Goal: Transaction & Acquisition: Book appointment/travel/reservation

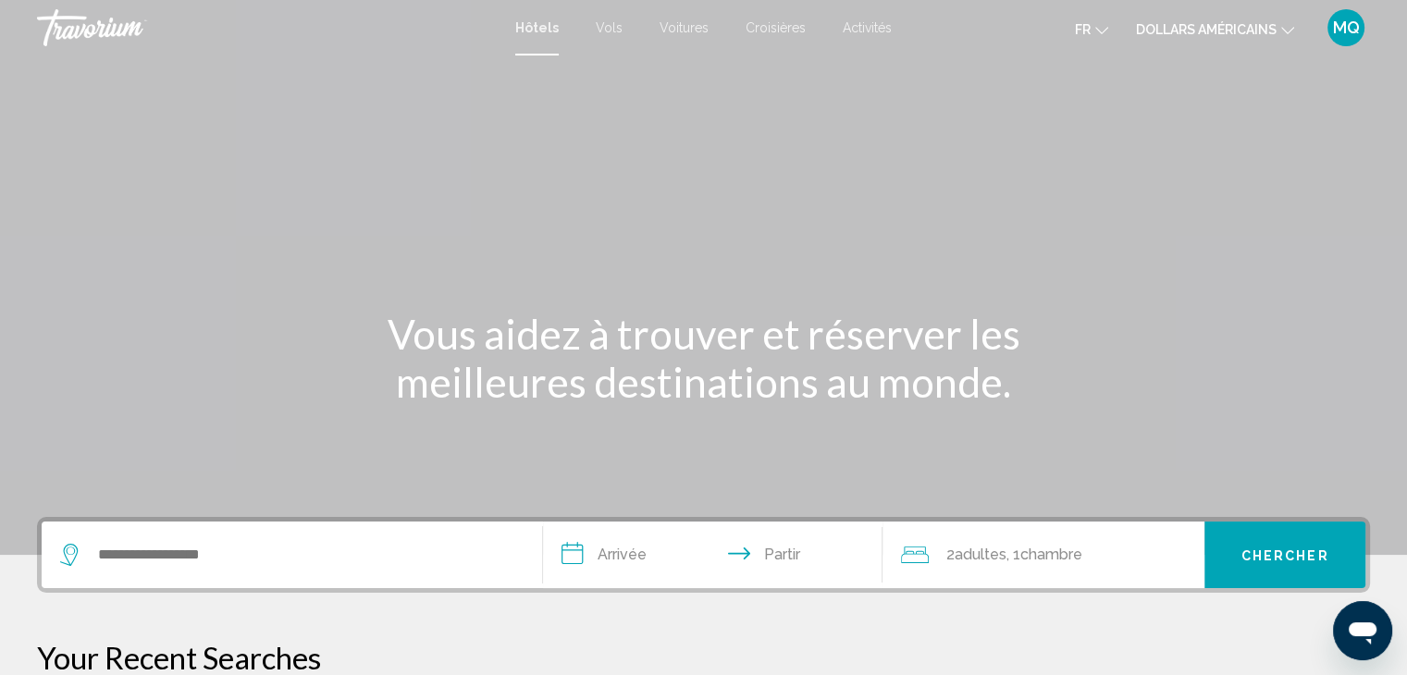
click at [1347, 21] on font "MQ" at bounding box center [1346, 27] width 27 height 19
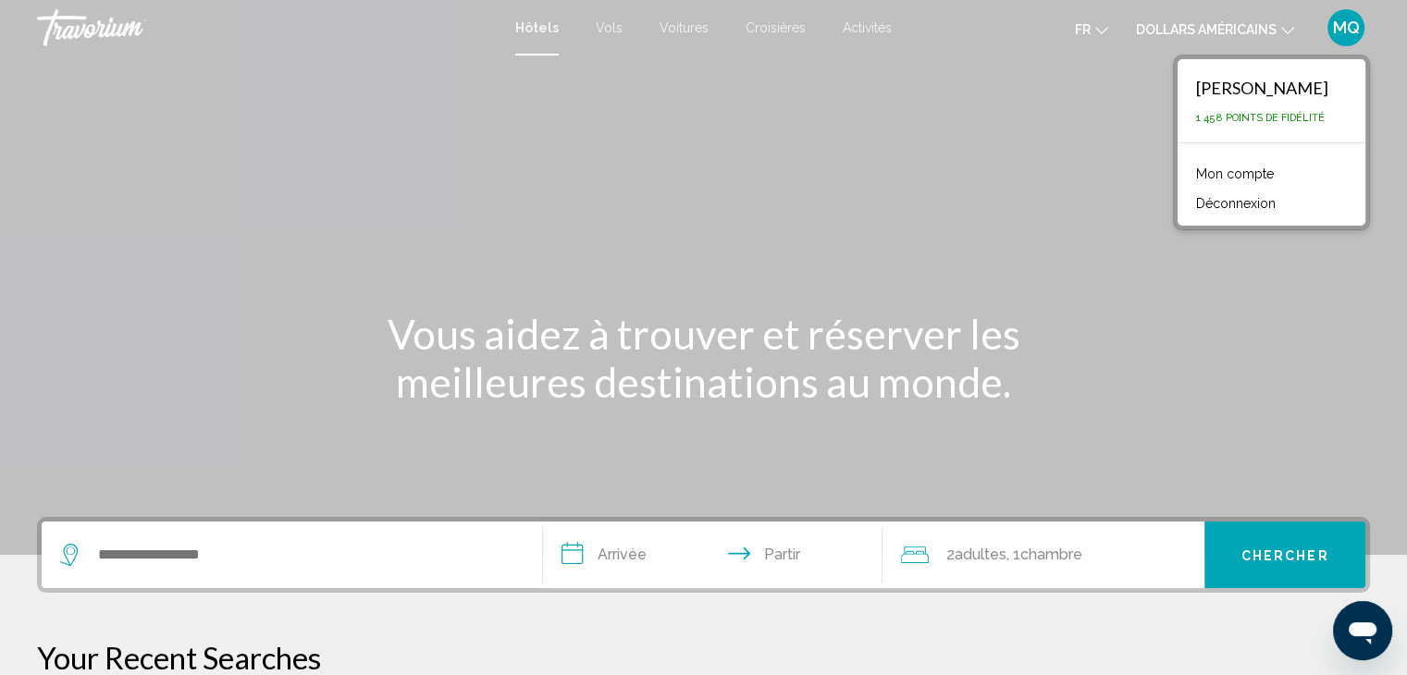
click at [1347, 21] on font "MQ" at bounding box center [1346, 27] width 27 height 19
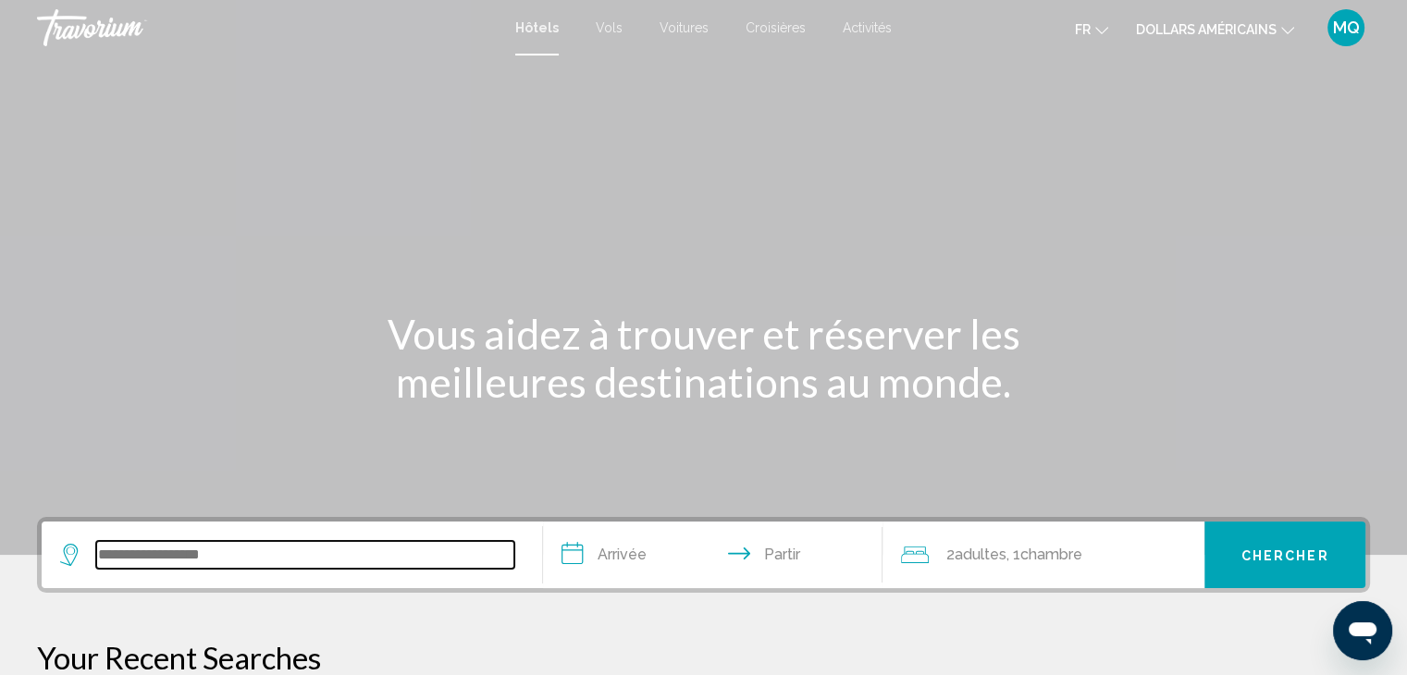
click at [185, 556] on input "Widget de recherche" at bounding box center [305, 555] width 418 height 28
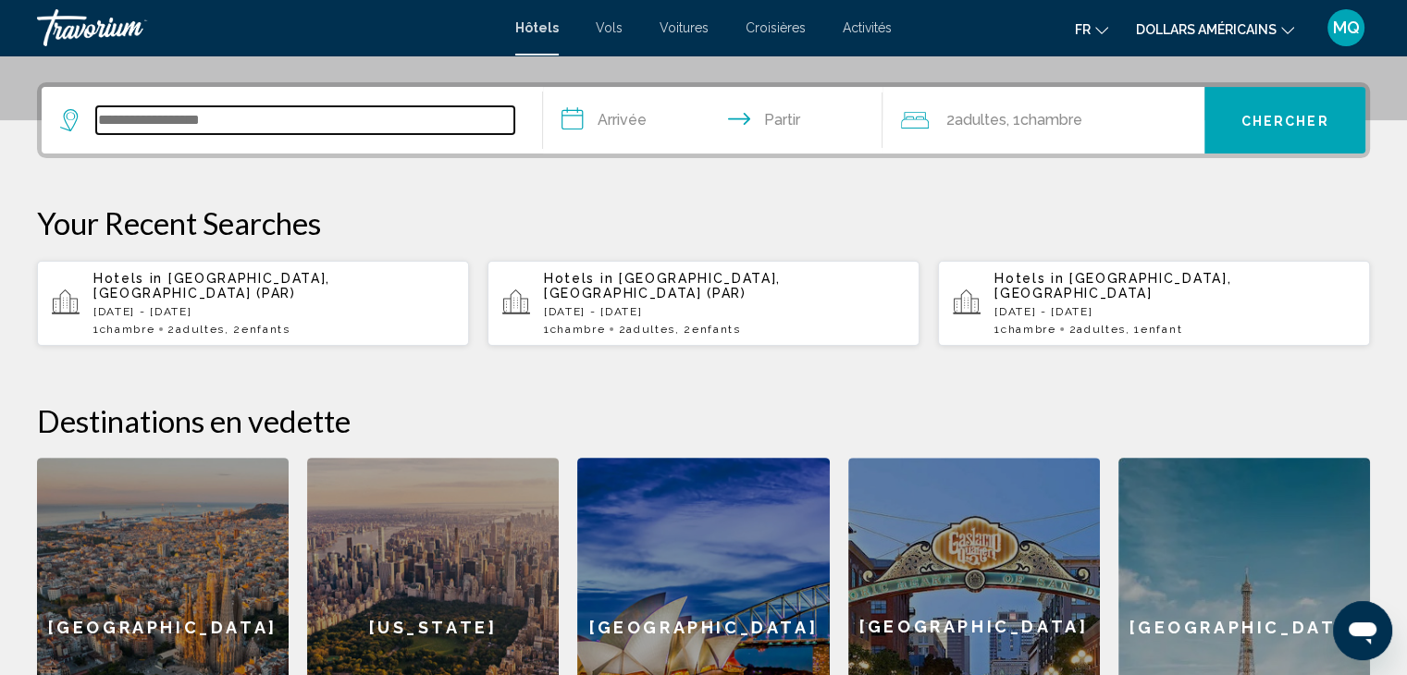
scroll to position [456, 0]
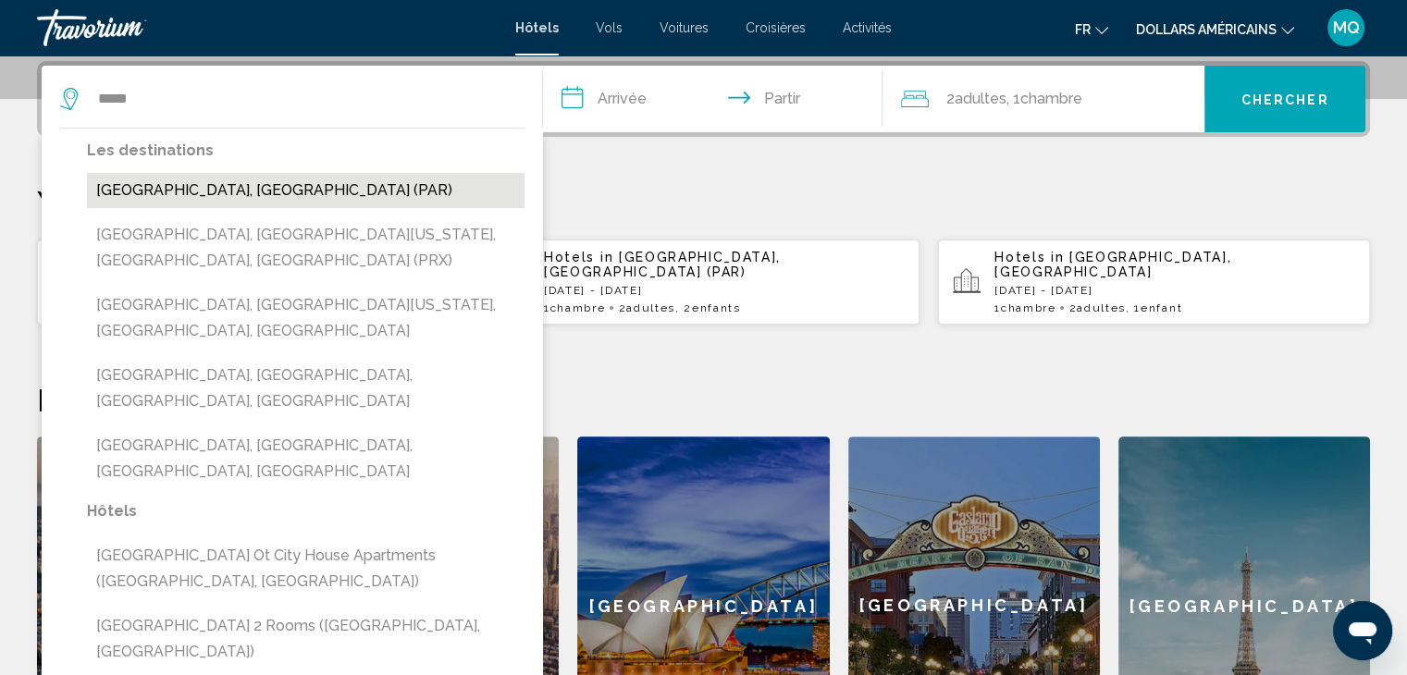
click at [444, 200] on button "[GEOGRAPHIC_DATA], [GEOGRAPHIC_DATA] (PAR)" at bounding box center [306, 190] width 438 height 35
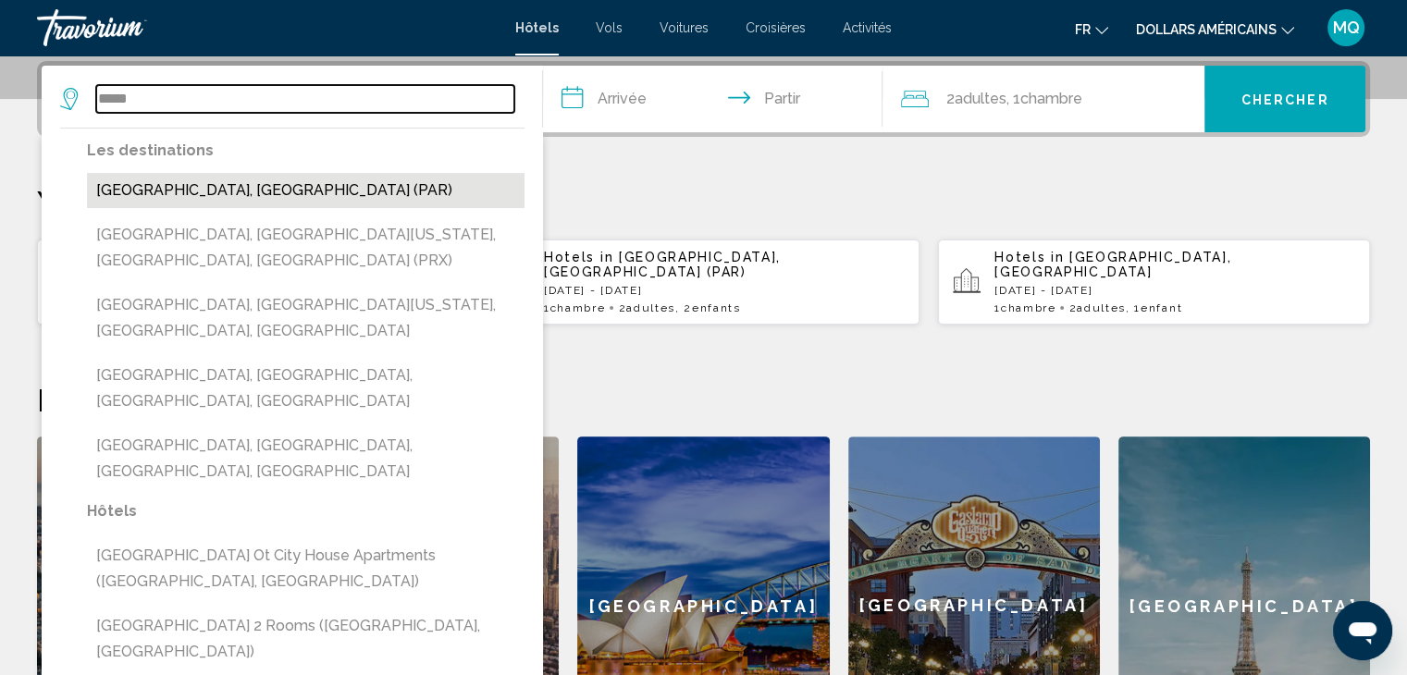
type input "**********"
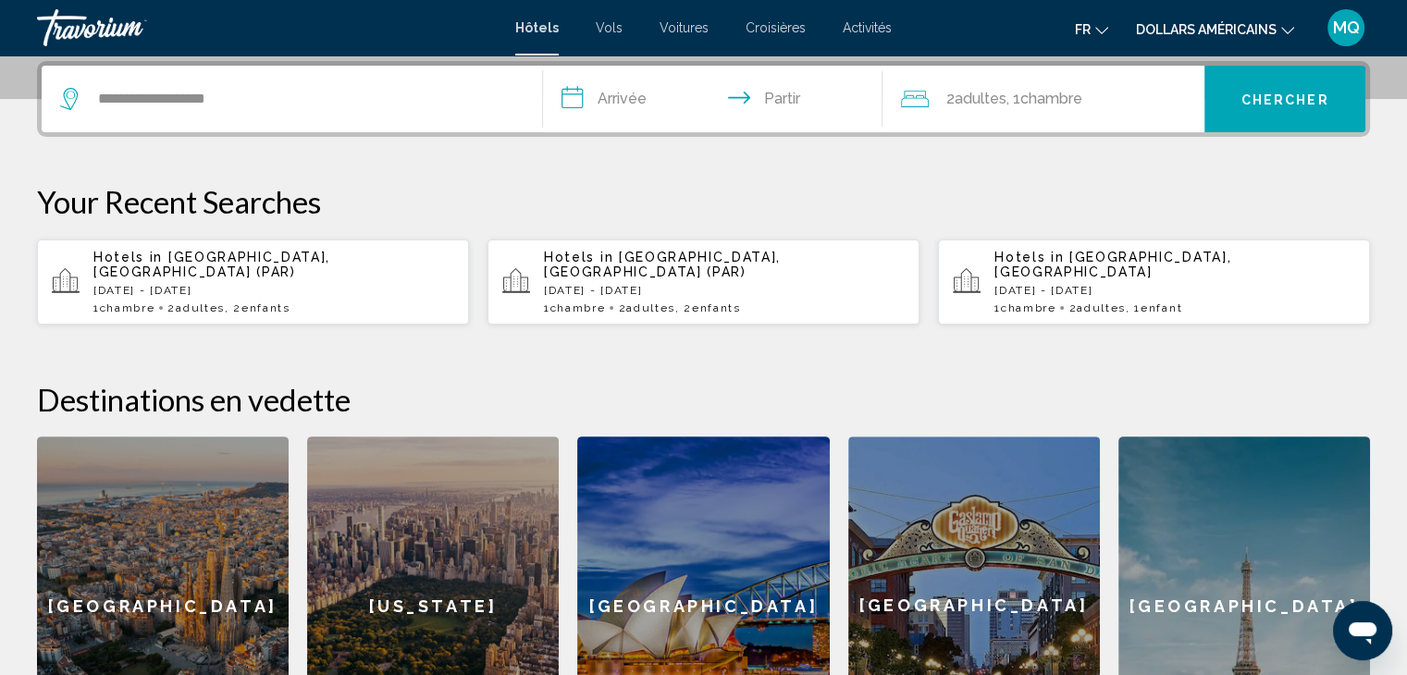
click at [646, 102] on input "**********" at bounding box center [717, 102] width 348 height 72
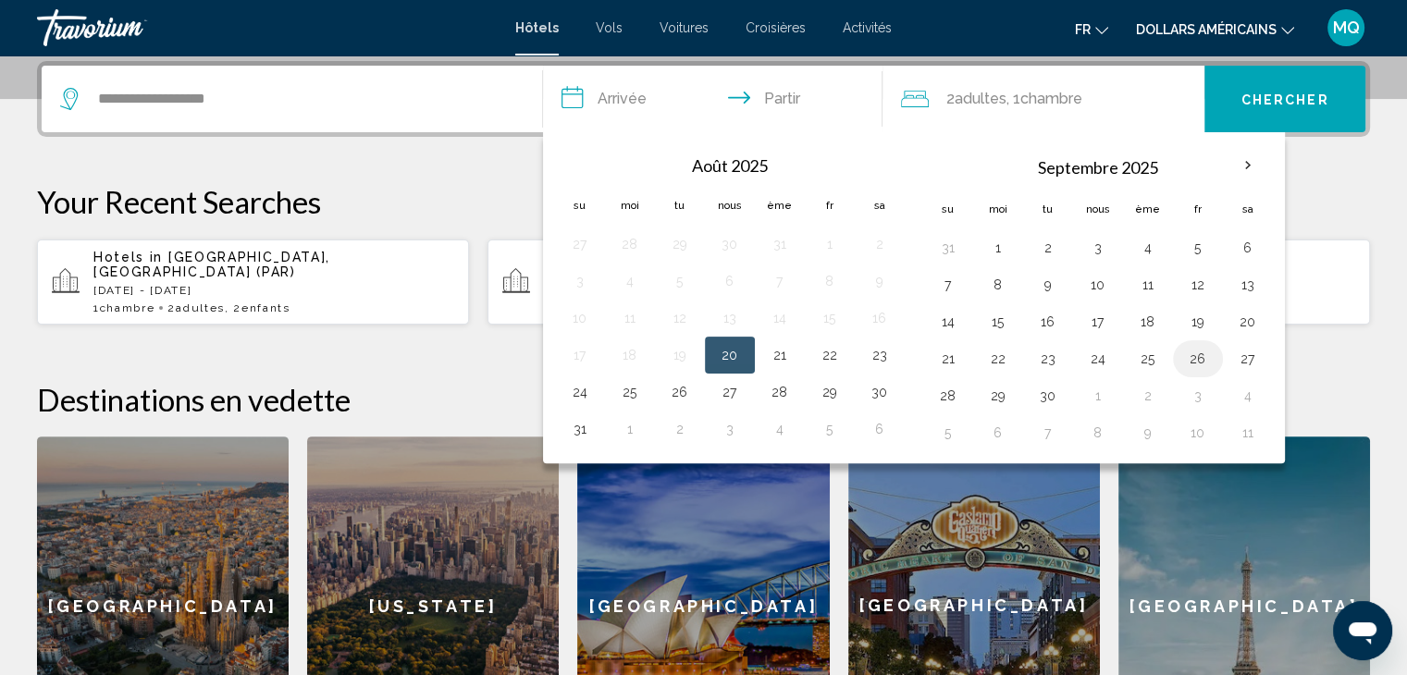
click at [1198, 360] on button "26" at bounding box center [1198, 359] width 30 height 26
click at [951, 399] on button "28" at bounding box center [948, 396] width 30 height 26
type input "**********"
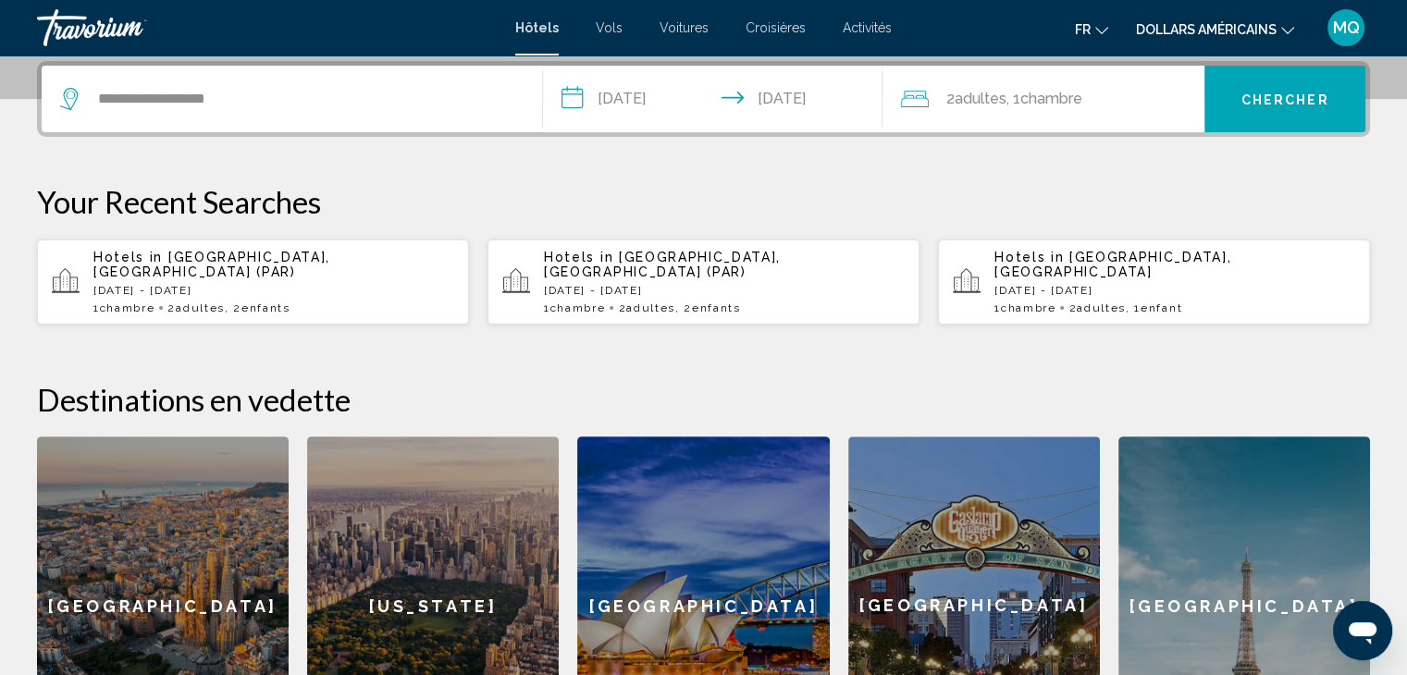
click at [1134, 90] on div "2 adultes Adulte , 1 Chambre pièces" at bounding box center [1052, 99] width 303 height 26
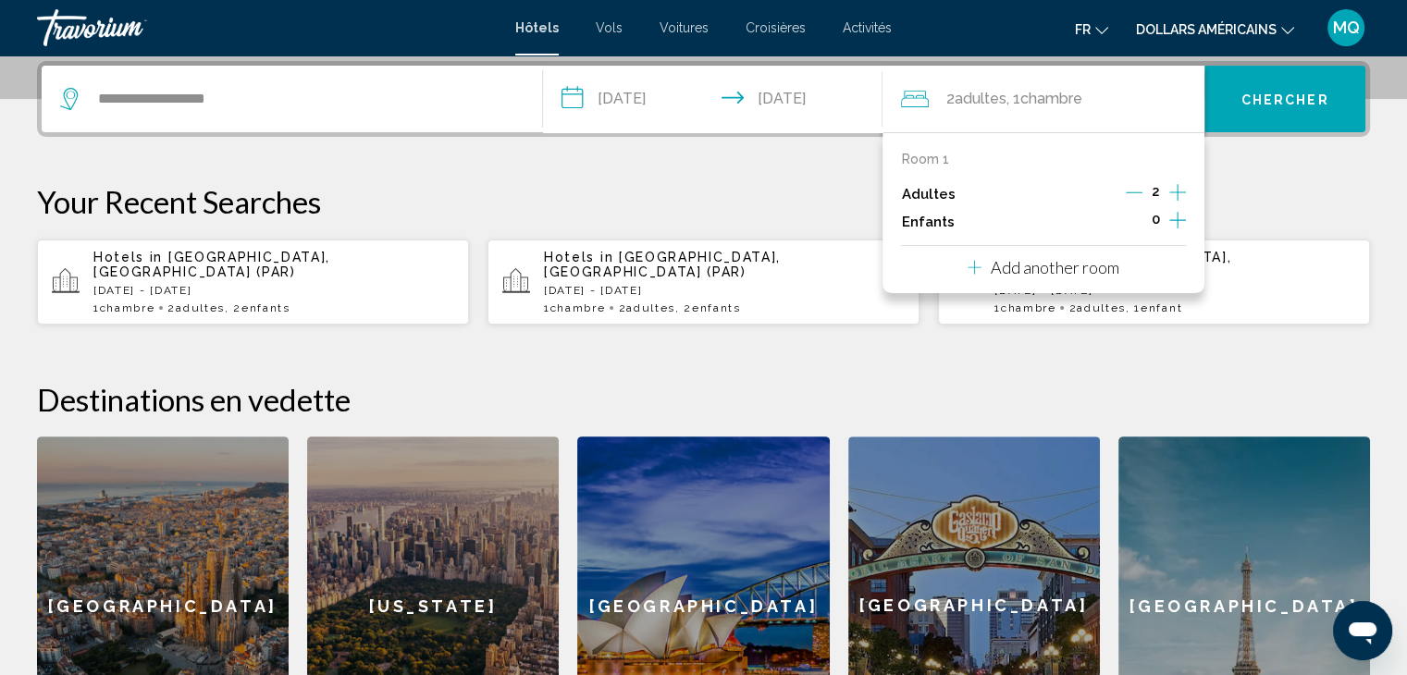
click at [1177, 218] on icon "Increment children" at bounding box center [1177, 220] width 17 height 17
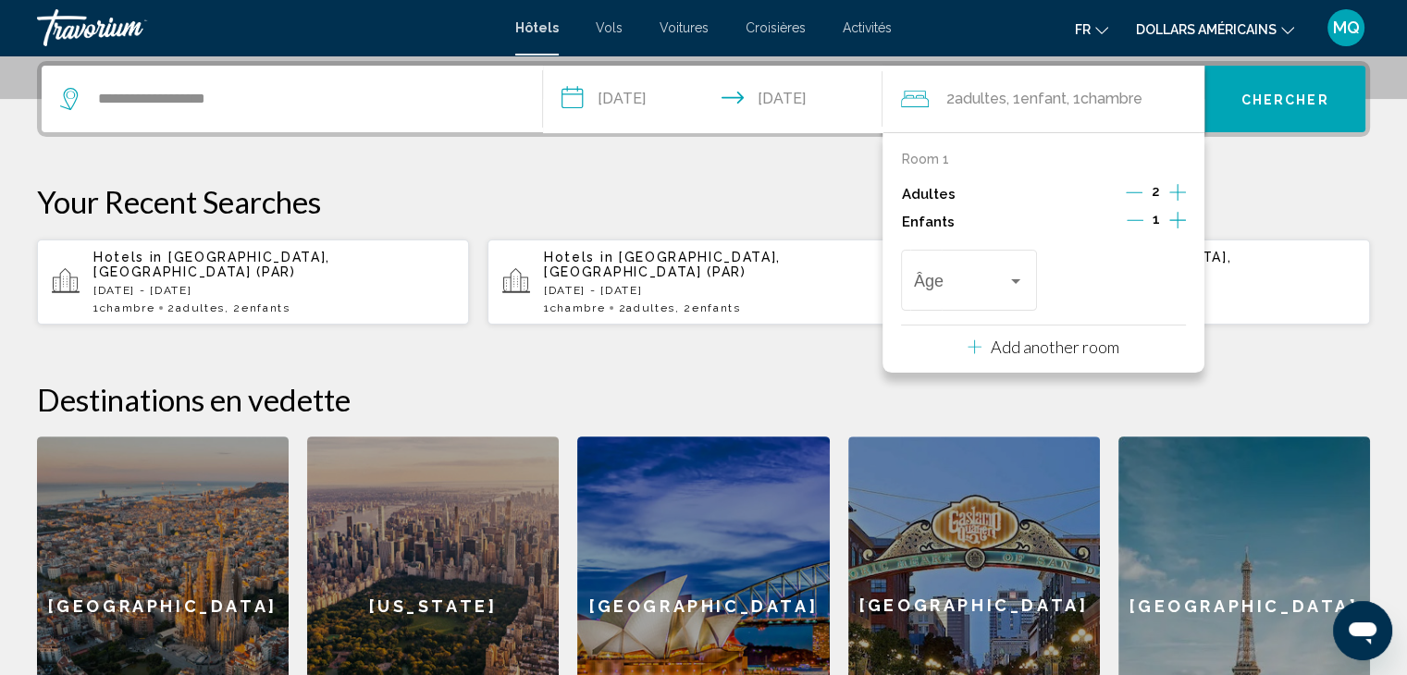
click at [1177, 218] on icon "Increment children" at bounding box center [1177, 220] width 17 height 17
click at [1017, 287] on div "Travelers: 2 adults, 2 children" at bounding box center [1015, 281] width 17 height 15
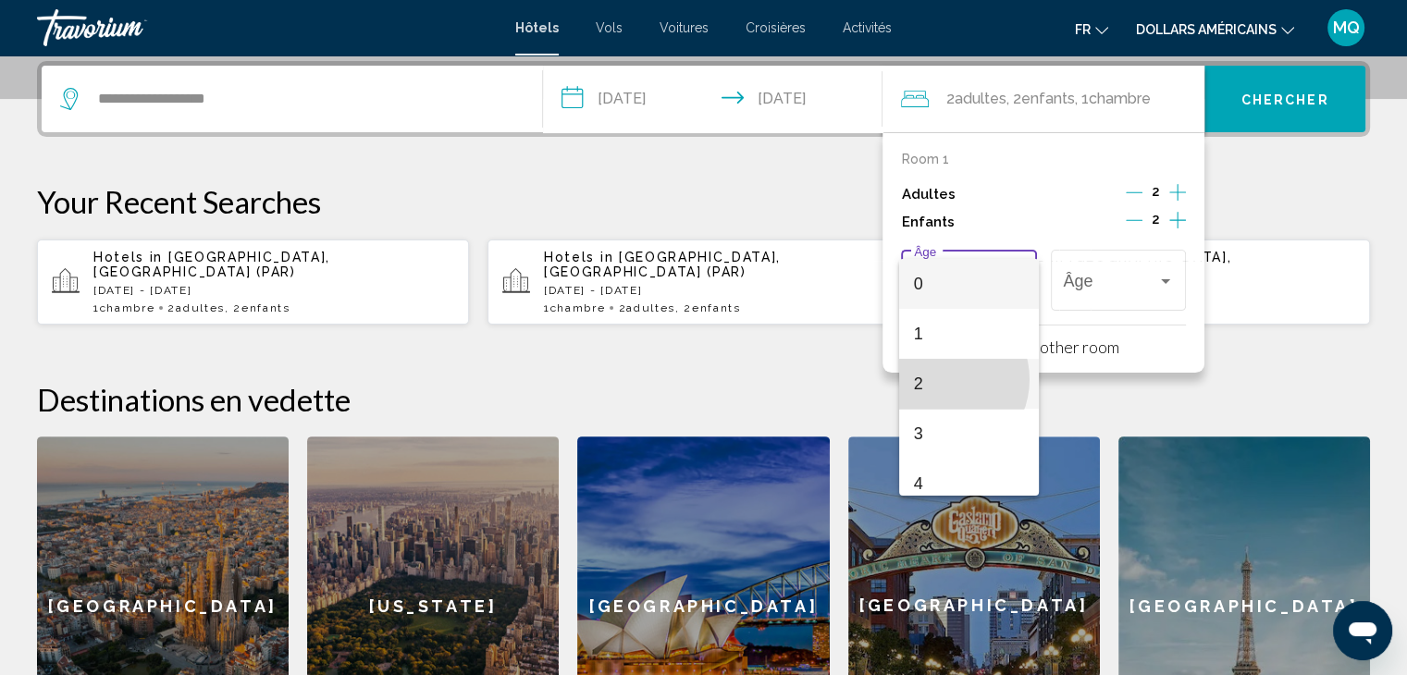
click at [939, 379] on span "2" at bounding box center [969, 384] width 110 height 50
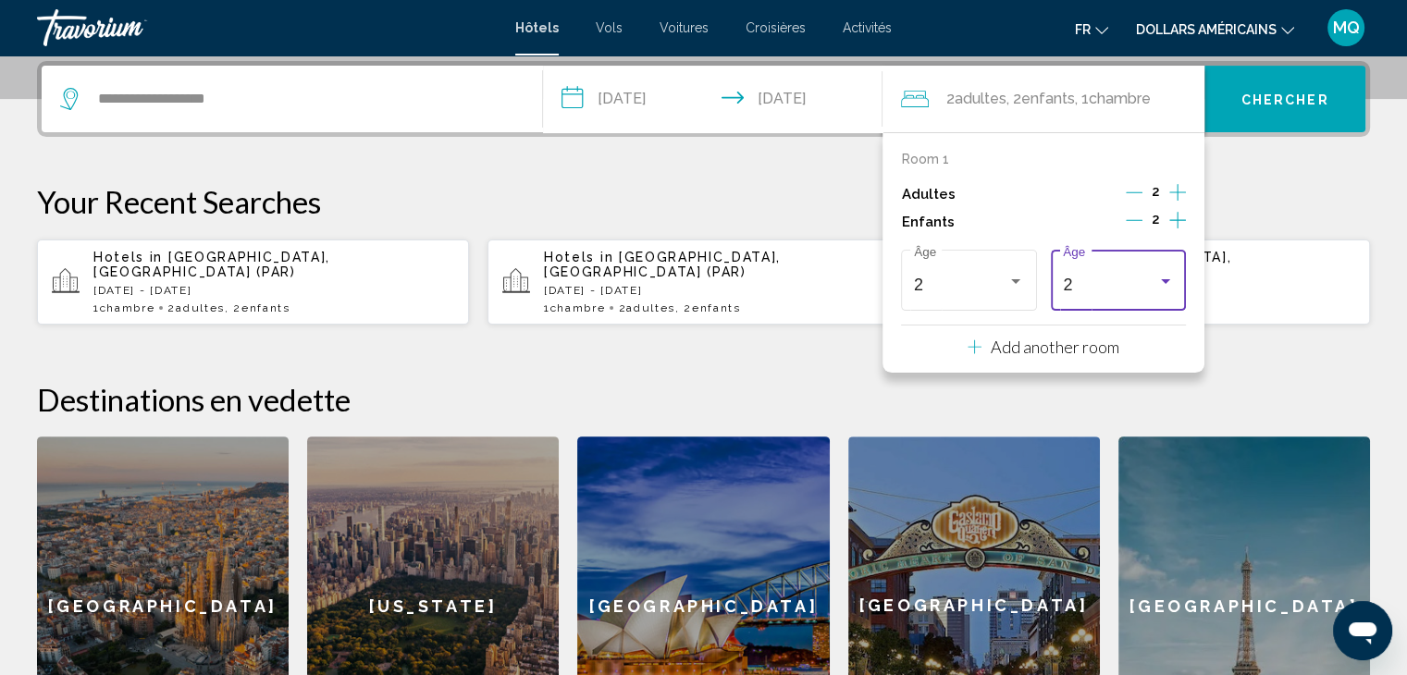
click at [1143, 292] on div "2" at bounding box center [1109, 285] width 93 height 18
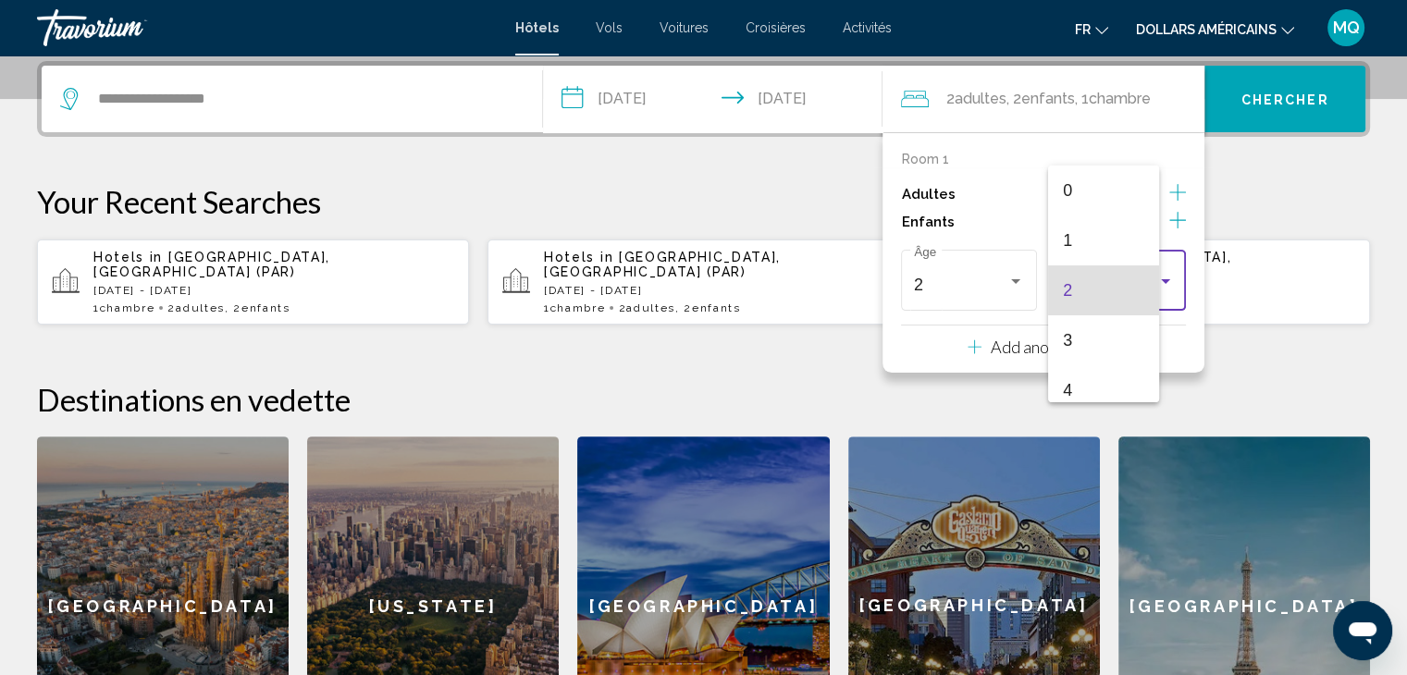
scroll to position [6, 0]
click at [1085, 393] on span "4" at bounding box center [1118, 384] width 110 height 50
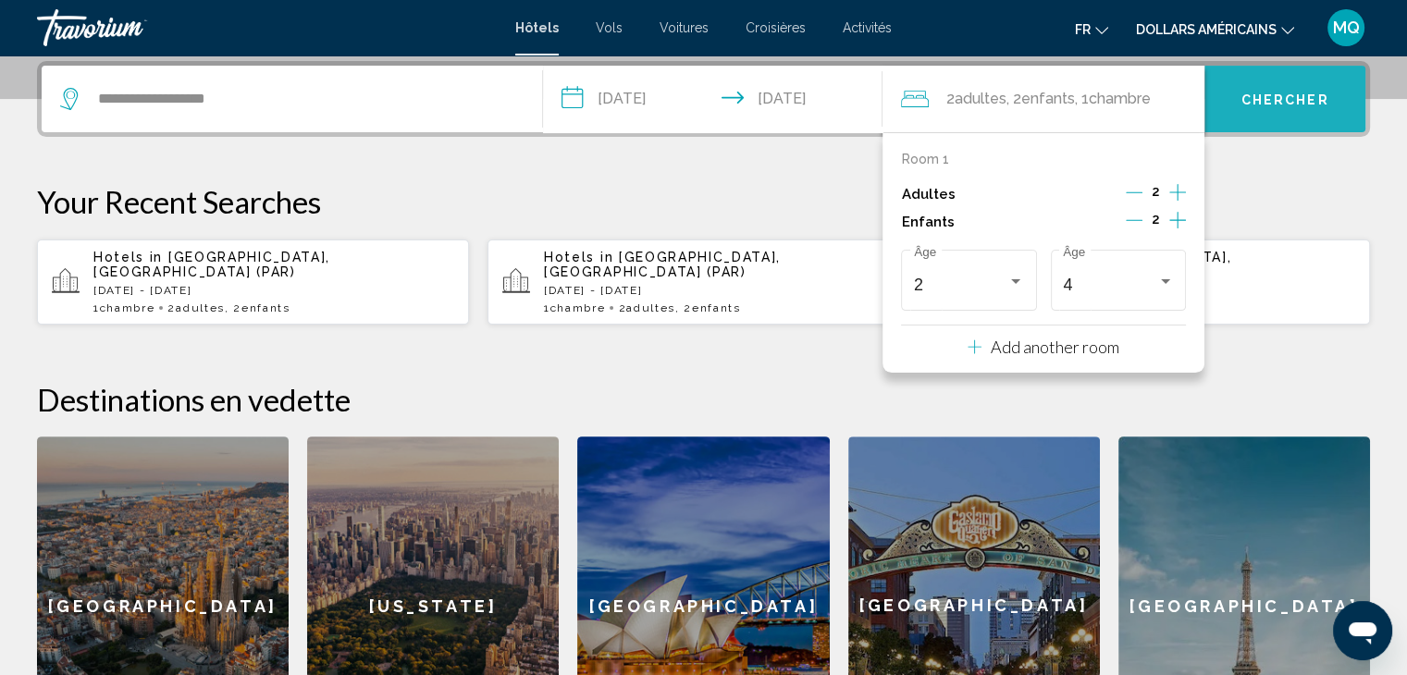
click at [1296, 86] on button "Chercher" at bounding box center [1284, 99] width 161 height 67
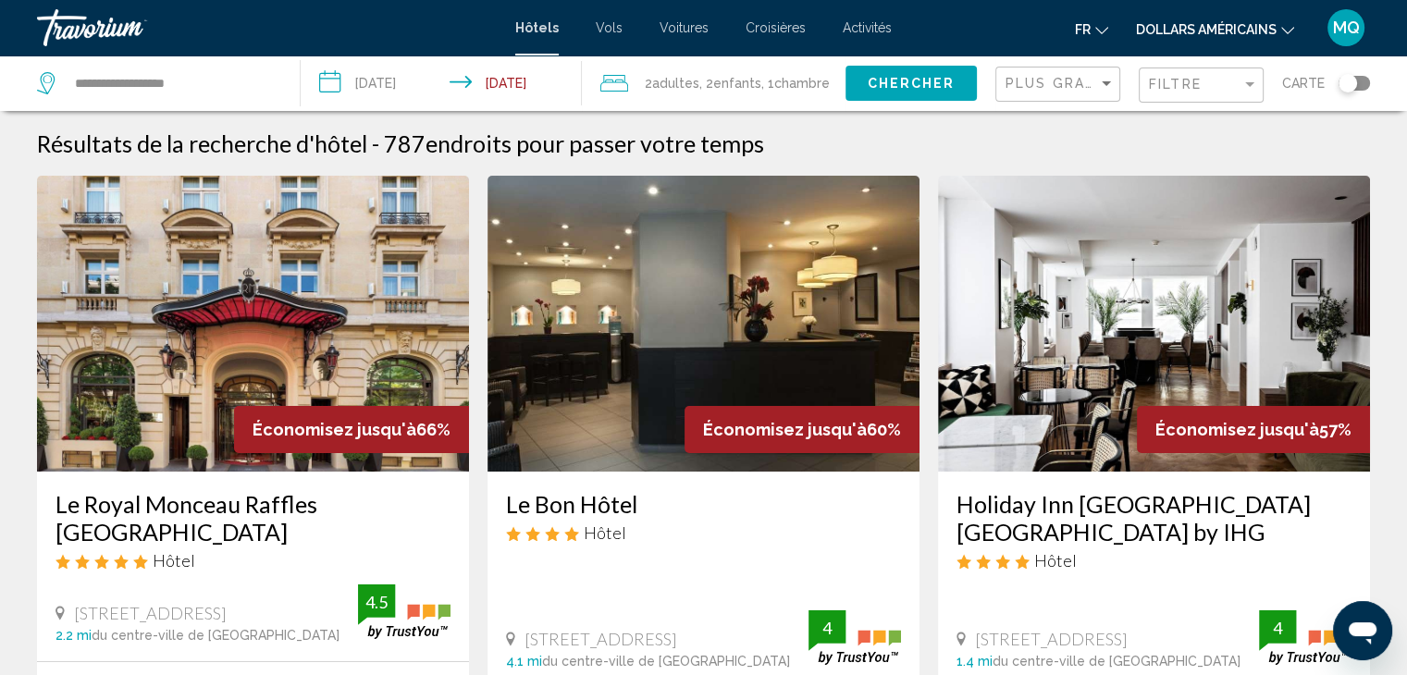
click at [1289, 23] on mat-icon "Changer de devise" at bounding box center [1287, 27] width 13 height 13
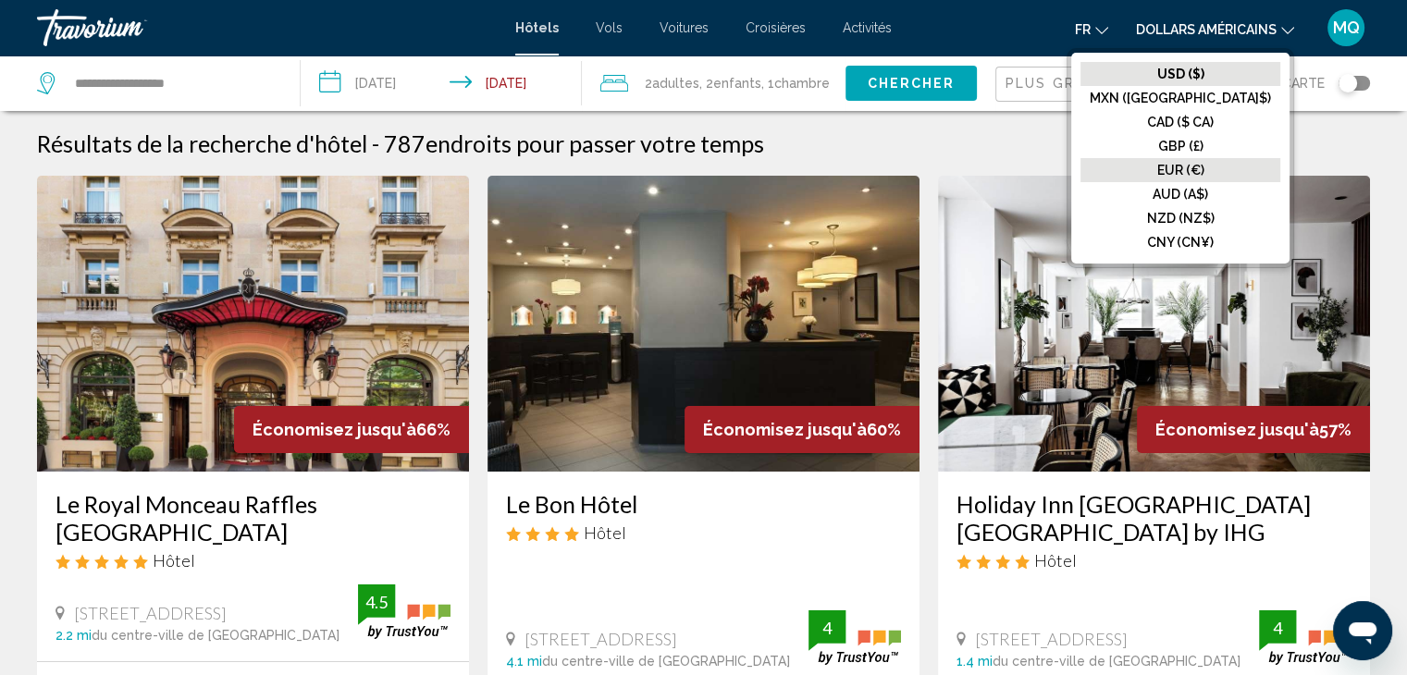
click at [1245, 171] on button "EUR (€)" at bounding box center [1180, 170] width 200 height 24
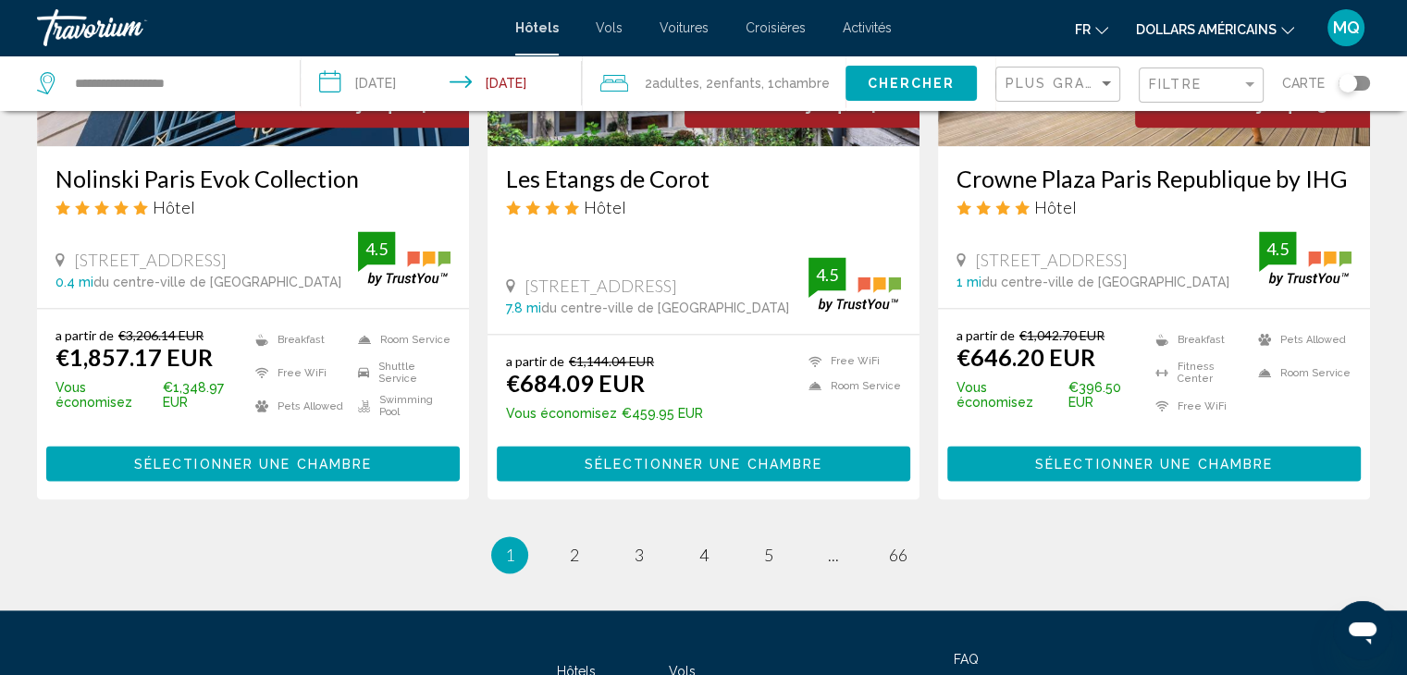
scroll to position [2452, 0]
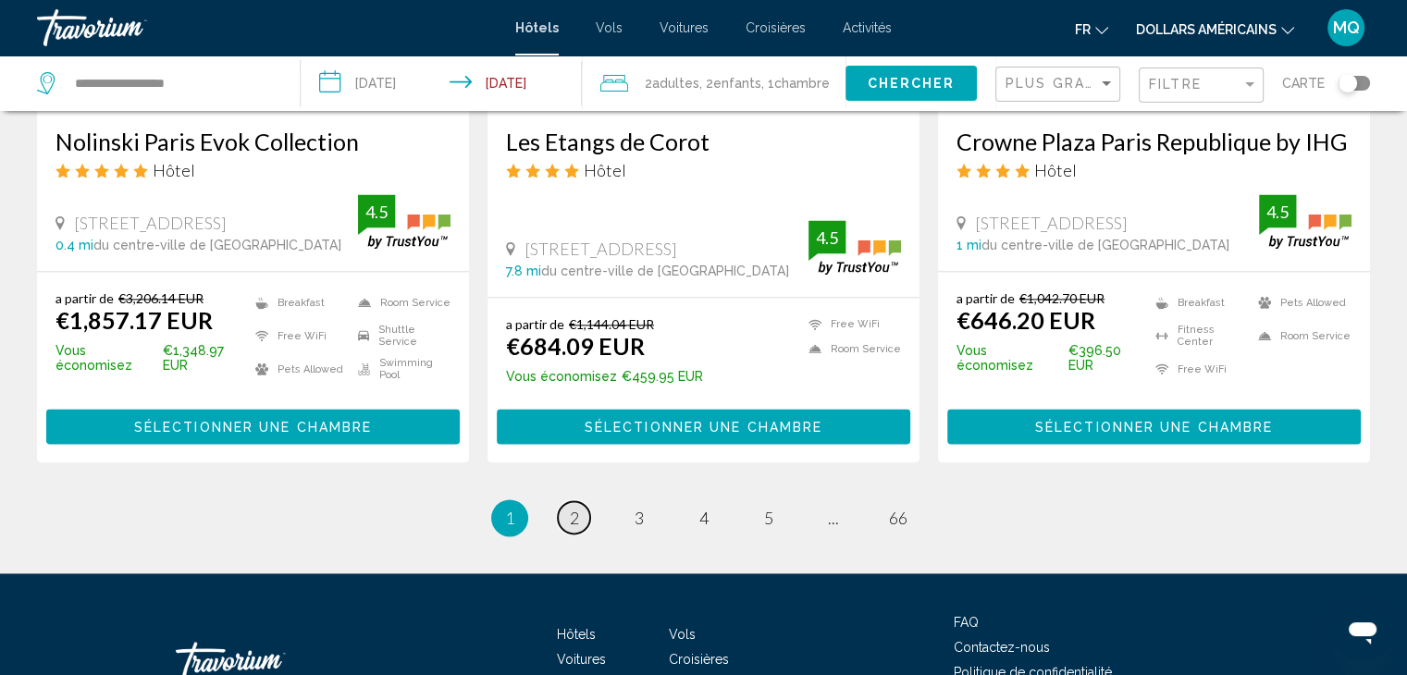
click at [566, 501] on link "page 2" at bounding box center [574, 517] width 32 height 32
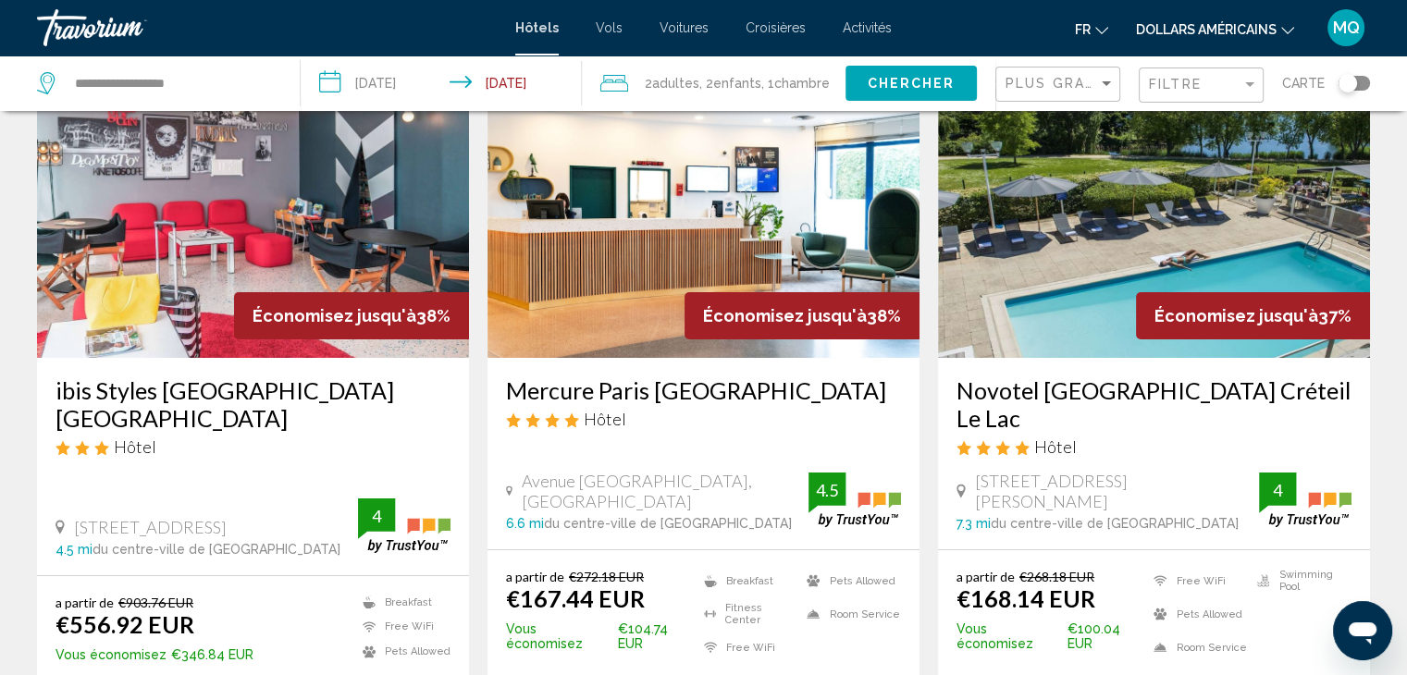
scroll to position [124, 0]
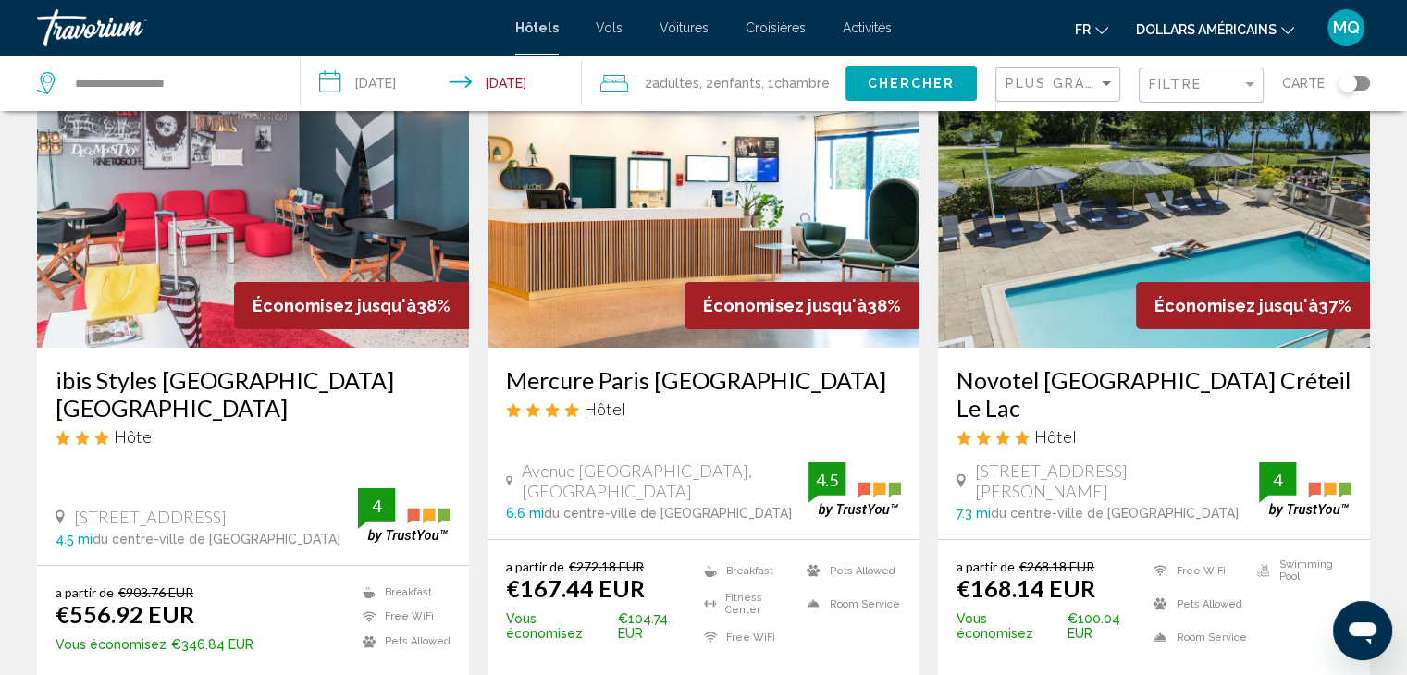
click at [770, 524] on div "Mercure Paris Val de Fontenay Hôtel Avenue Des Olympiades, Fontenay-Sous-Bois 6…" at bounding box center [703, 443] width 432 height 191
click at [622, 317] on img "Contenu principal" at bounding box center [703, 200] width 432 height 296
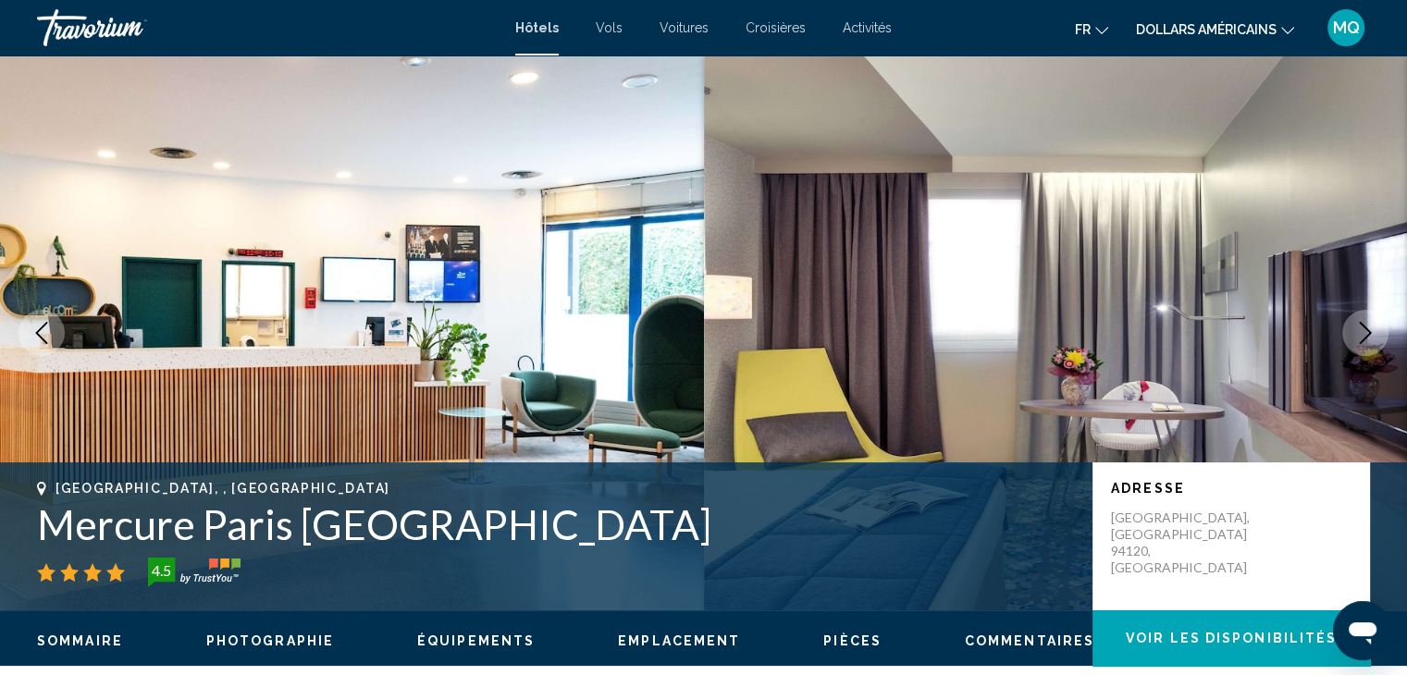
click at [1381, 327] on button "Next image" at bounding box center [1365, 333] width 46 height 46
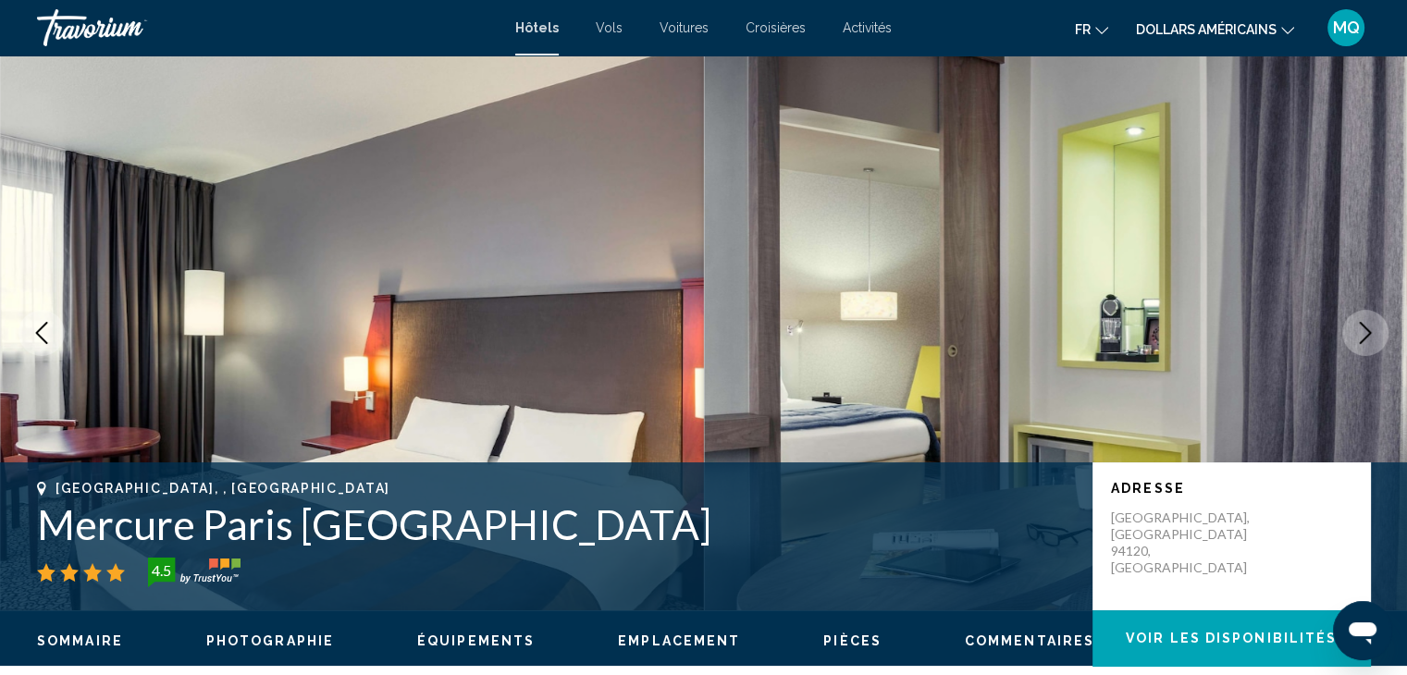
click at [1381, 327] on button "Next image" at bounding box center [1365, 333] width 46 height 46
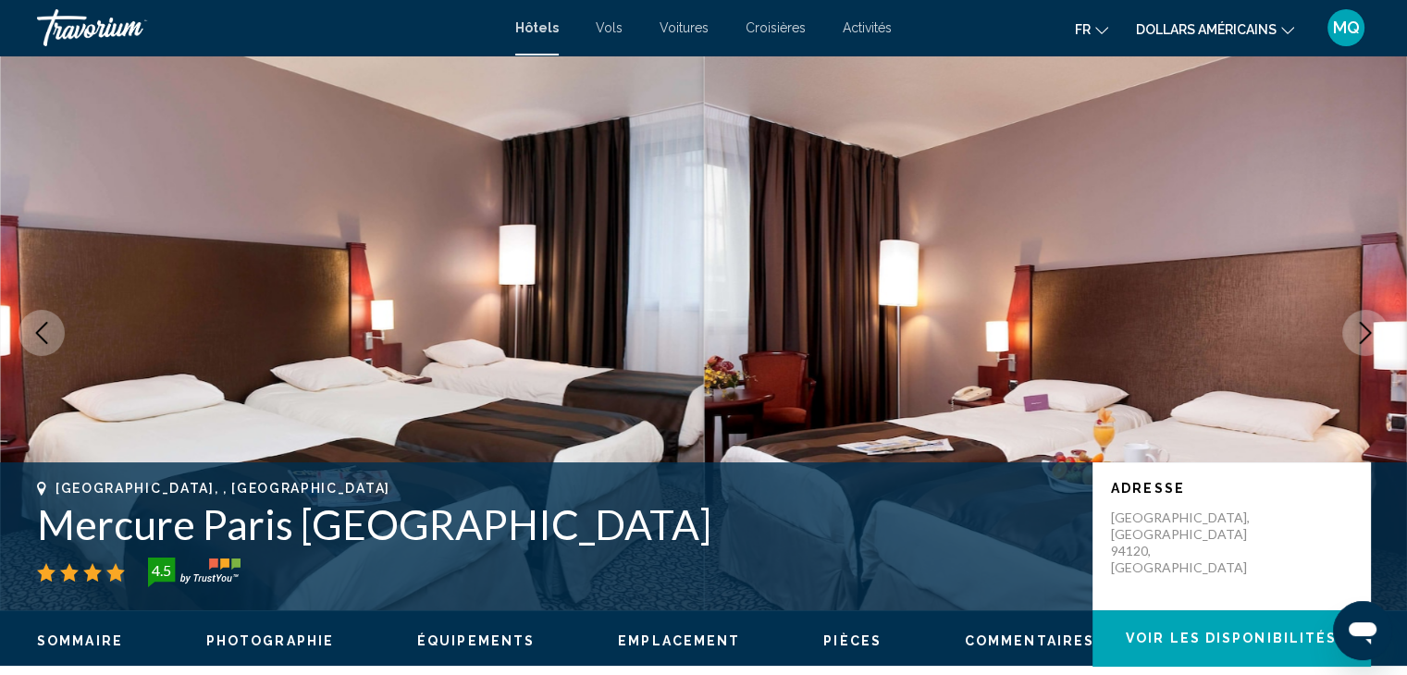
click at [1381, 327] on button "Next image" at bounding box center [1365, 333] width 46 height 46
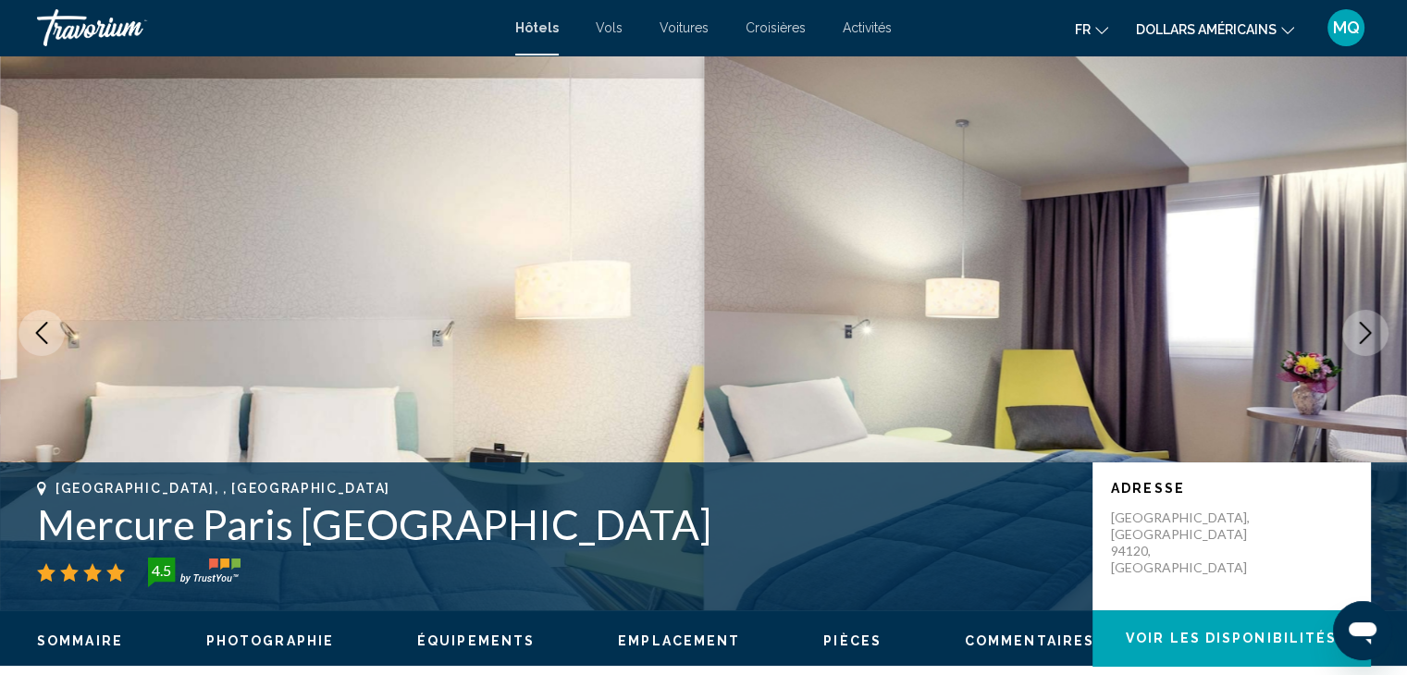
click at [1381, 327] on button "Next image" at bounding box center [1365, 333] width 46 height 46
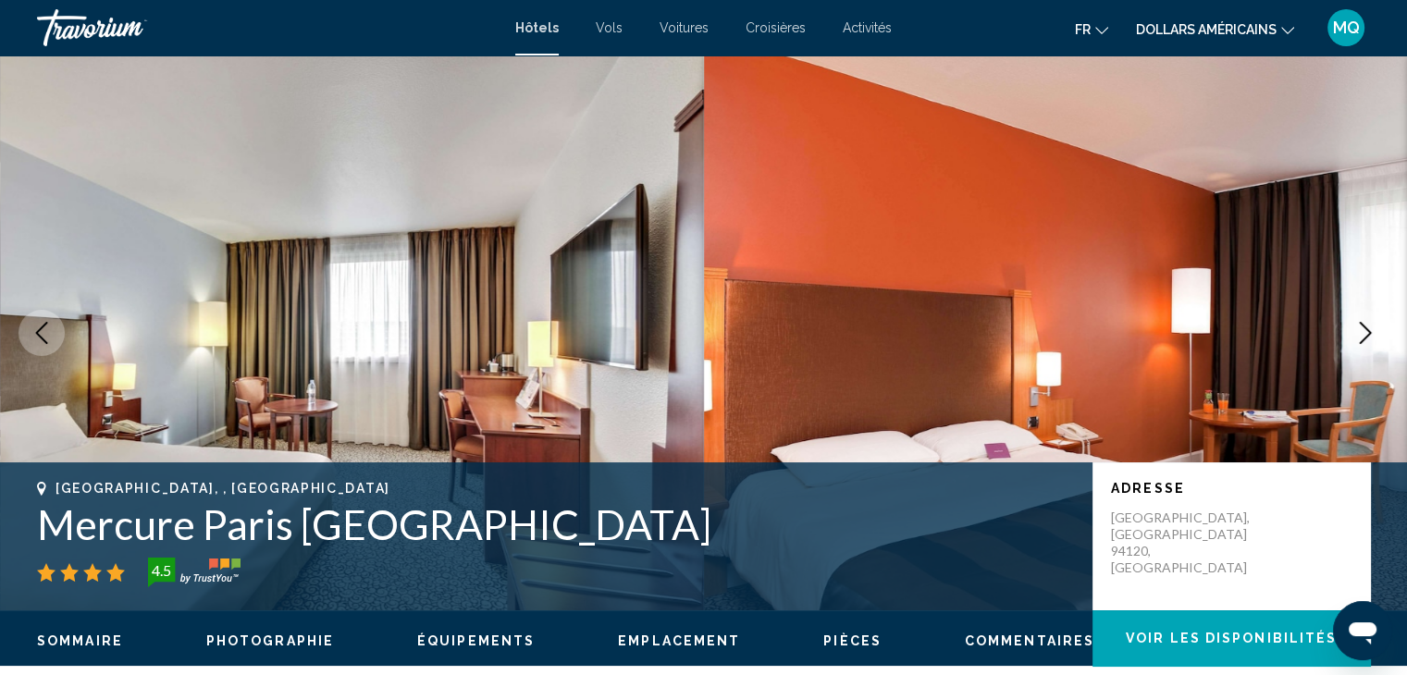
click at [1381, 327] on button "Next image" at bounding box center [1365, 333] width 46 height 46
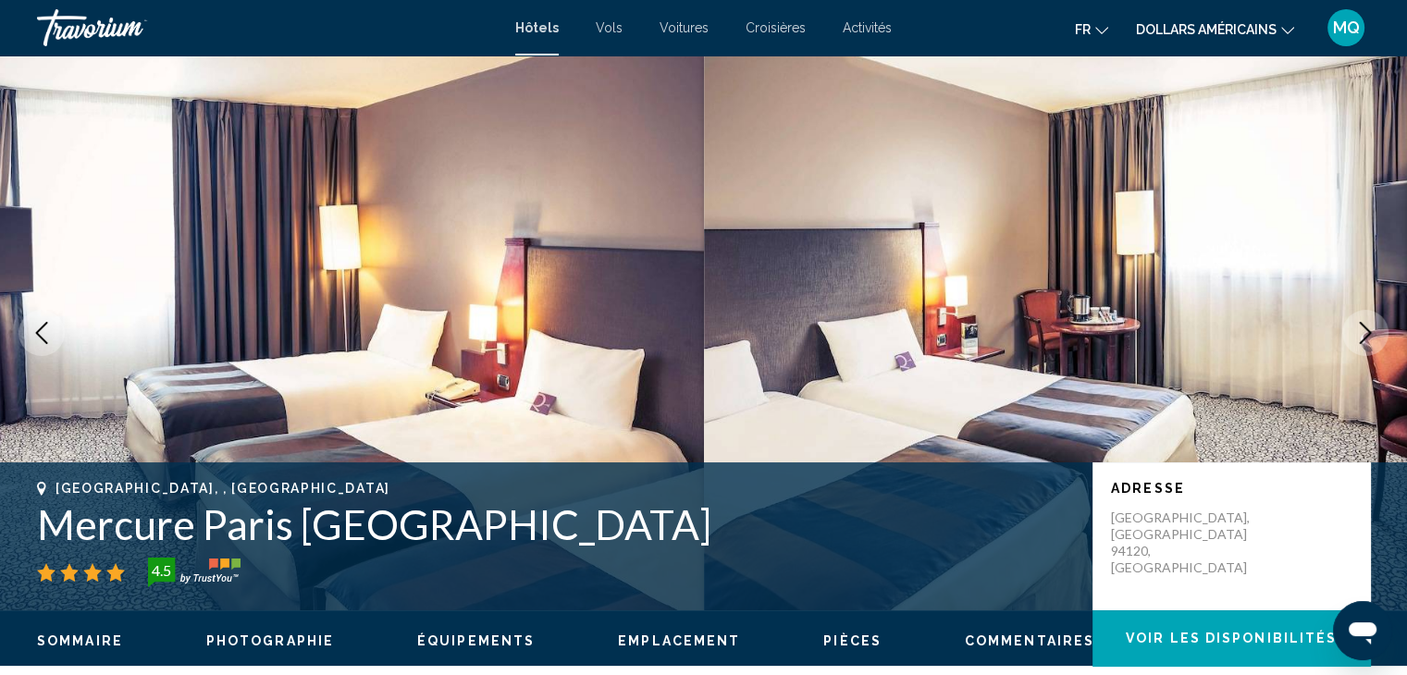
click at [1381, 327] on button "Next image" at bounding box center [1365, 333] width 46 height 46
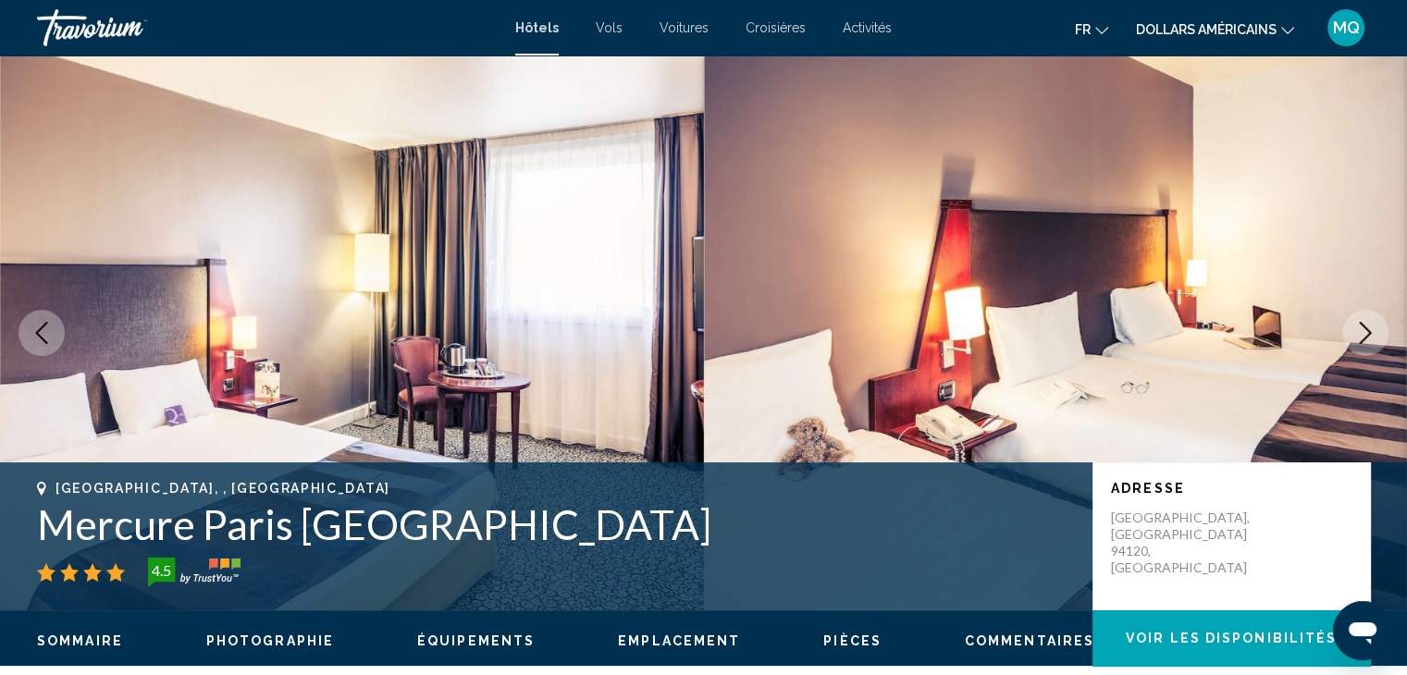
click at [1381, 327] on button "Next image" at bounding box center [1365, 333] width 46 height 46
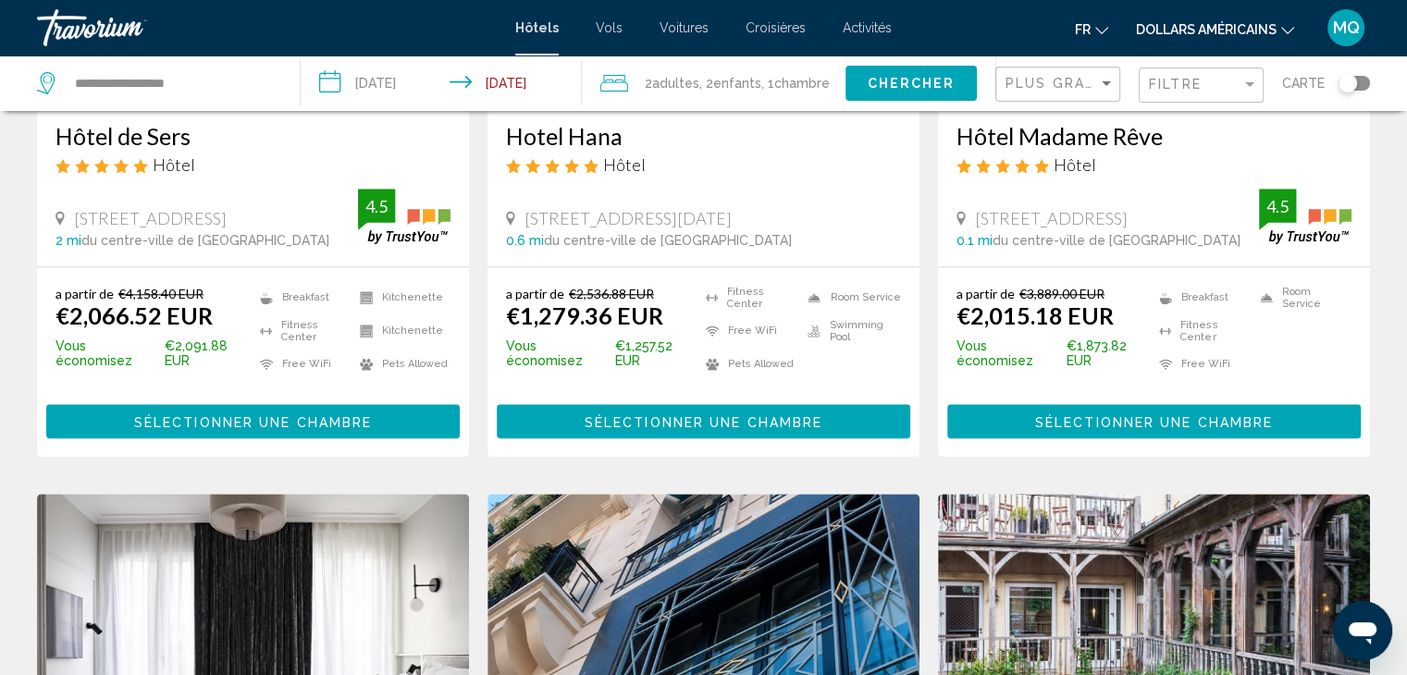
scroll to position [2361, 0]
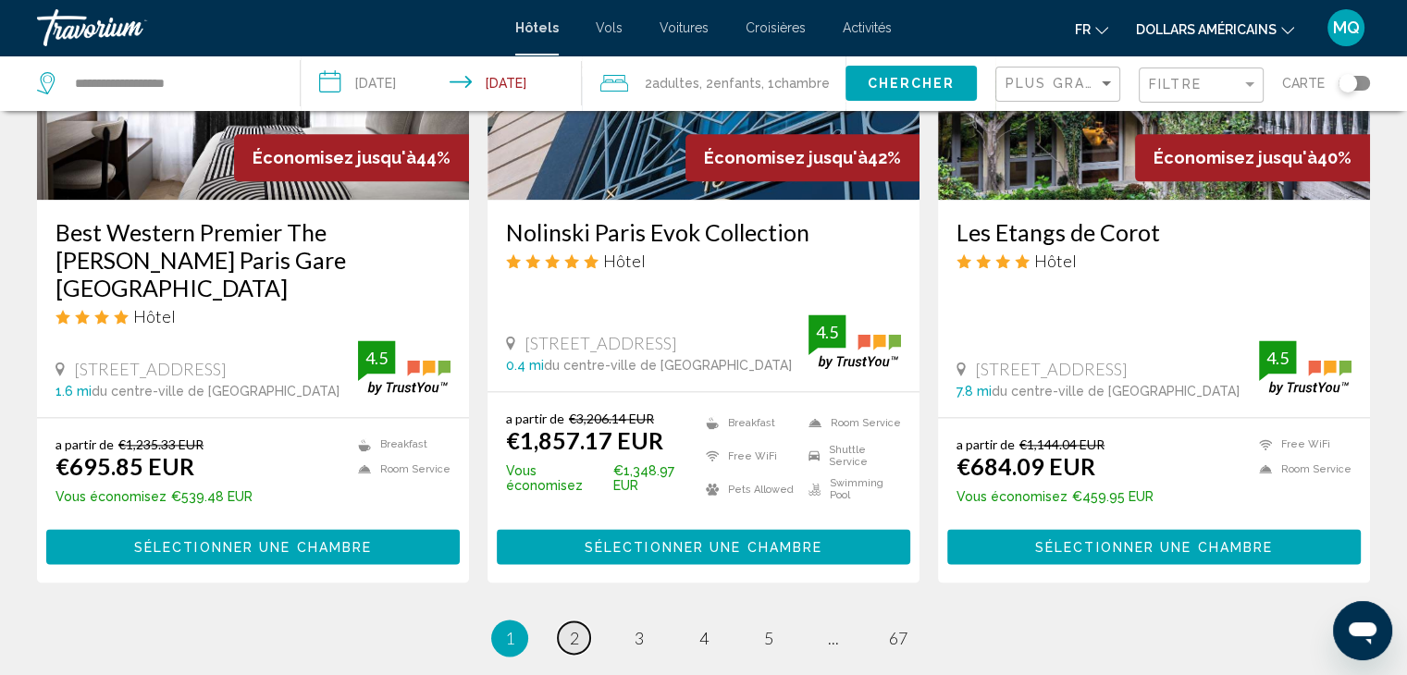
click at [574, 628] on span "2" at bounding box center [574, 638] width 9 height 20
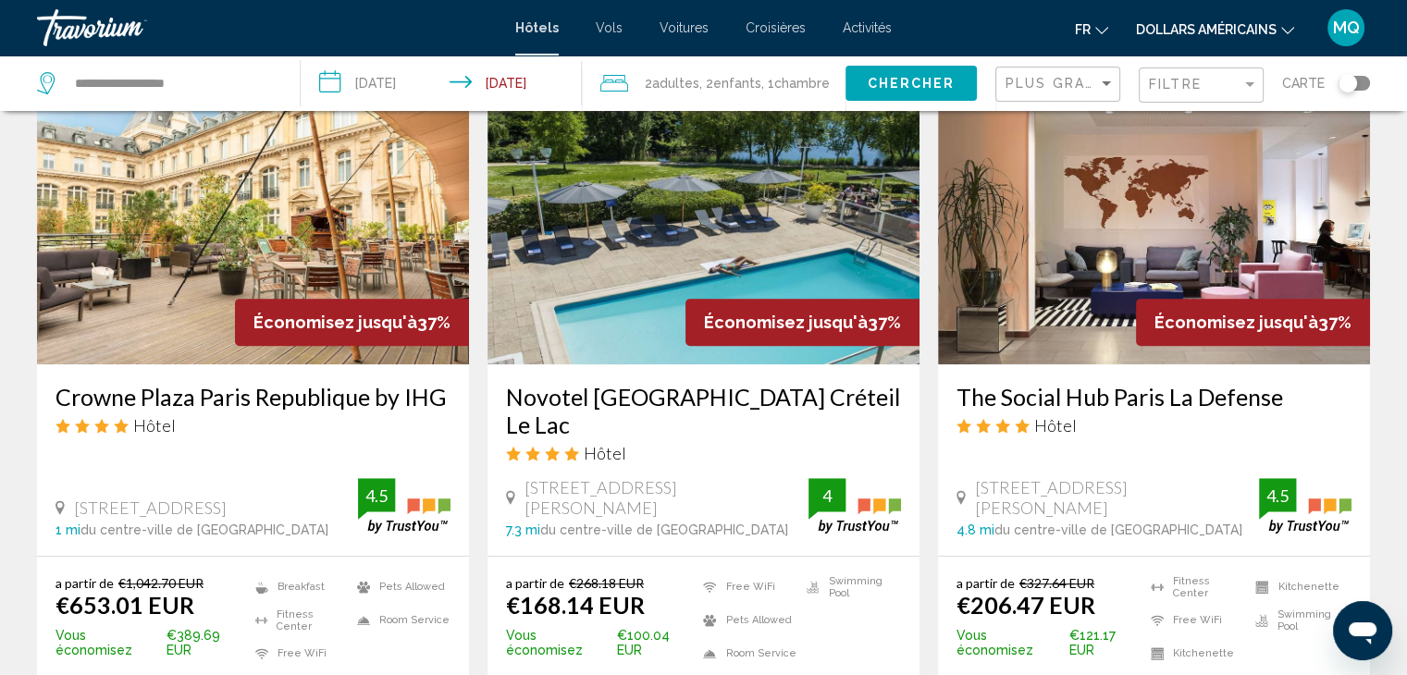
scroll to position [801, 0]
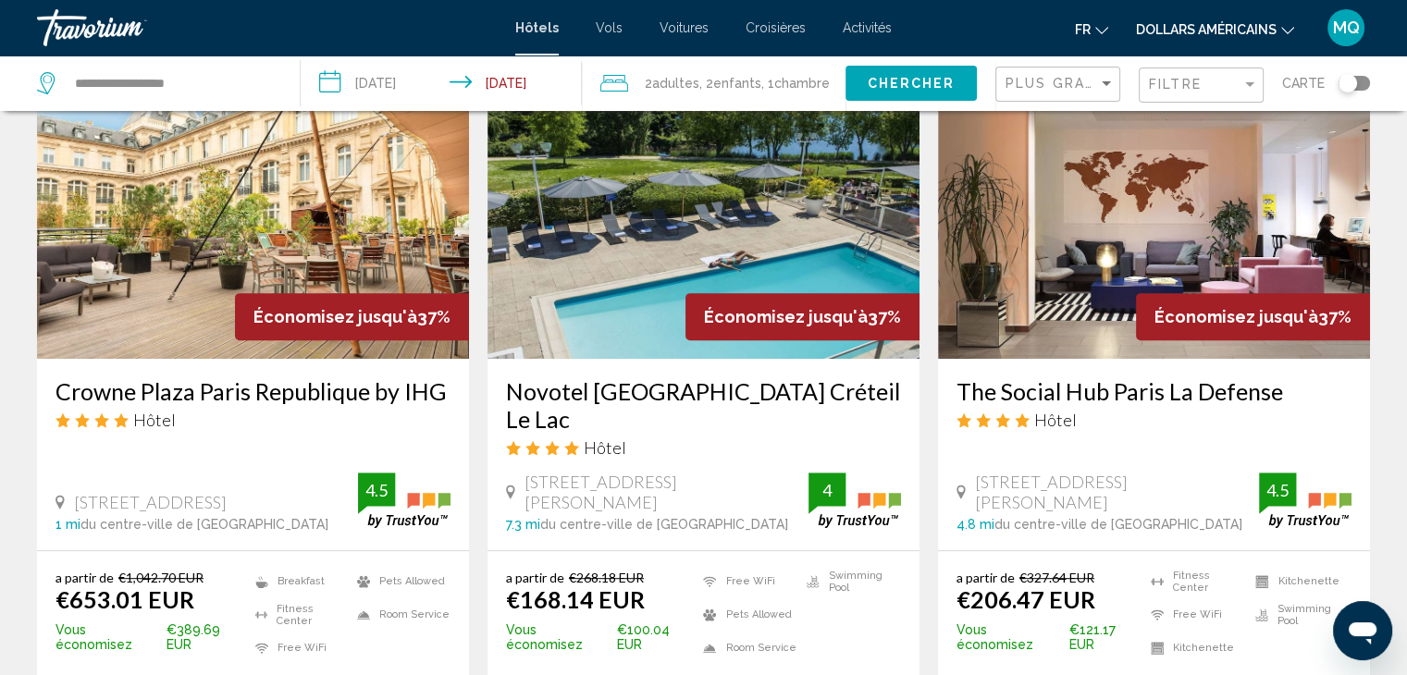
click at [1072, 293] on img "Contenu principal" at bounding box center [1154, 211] width 432 height 296
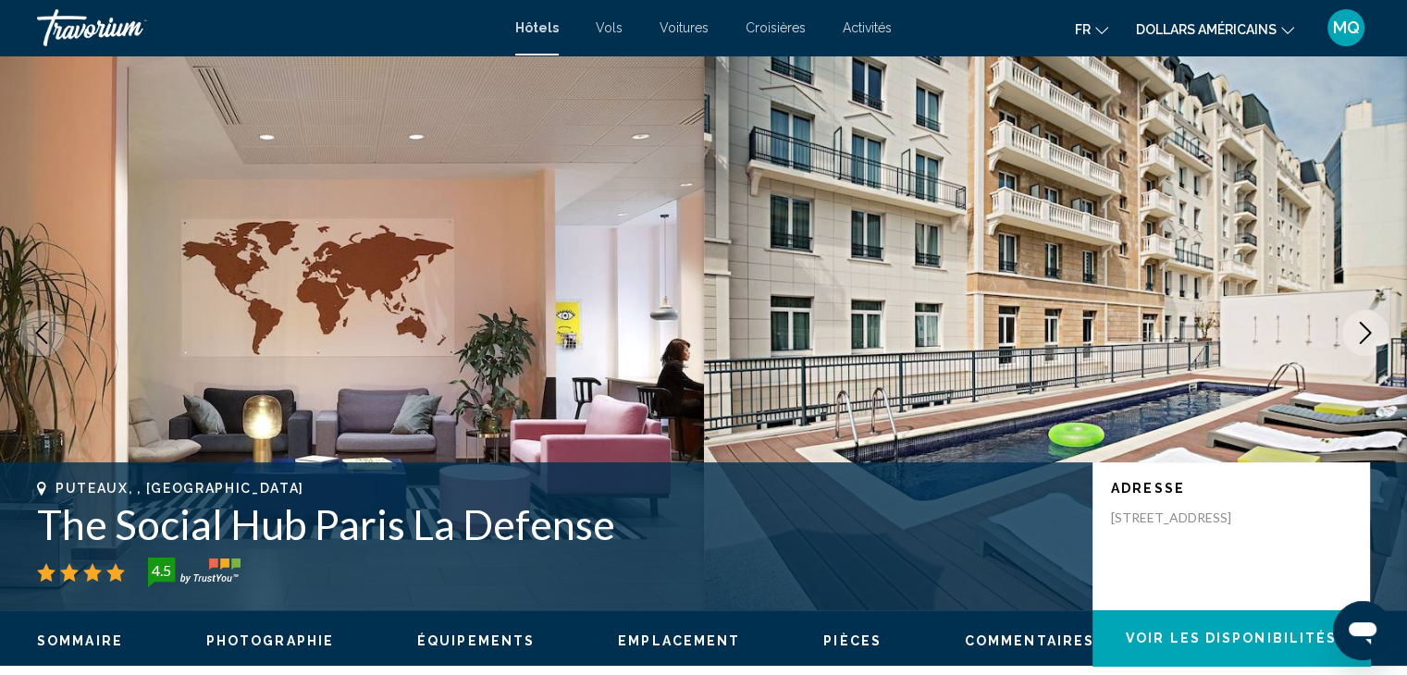
click at [1358, 334] on icon "Next image" at bounding box center [1365, 333] width 22 height 22
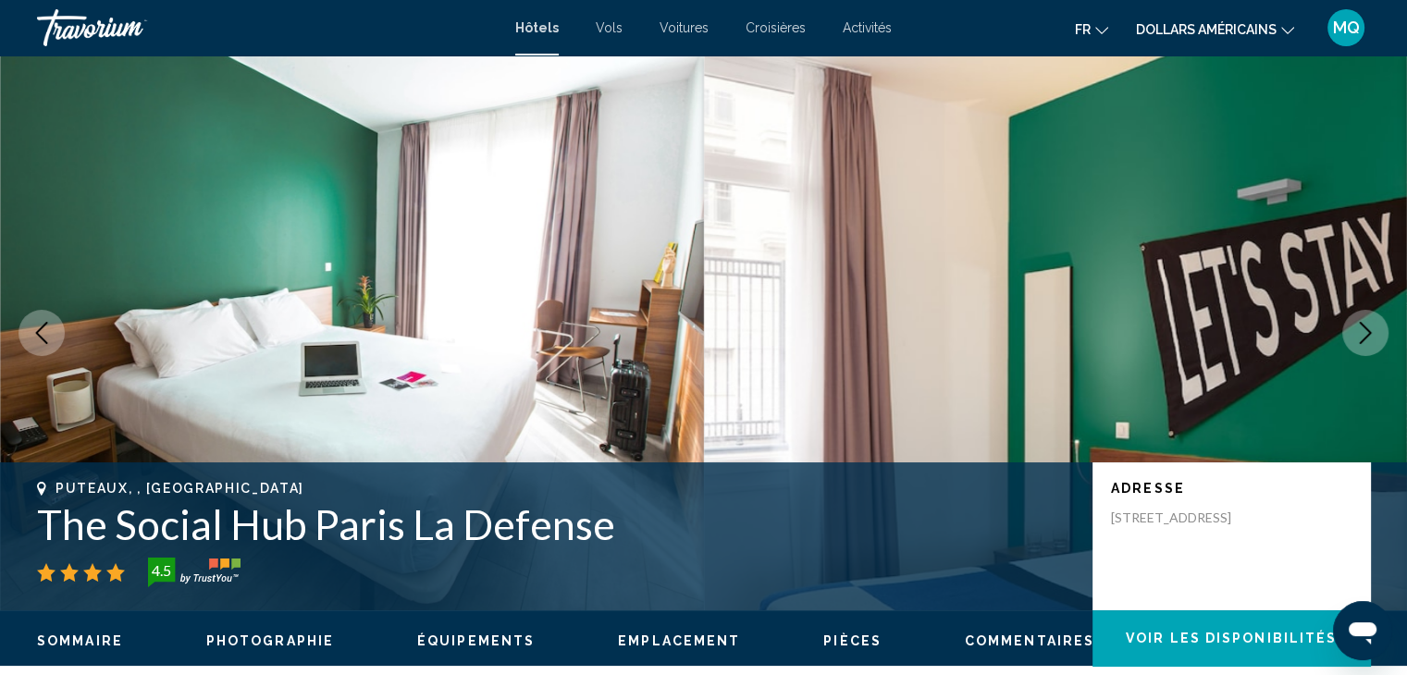
click at [1358, 334] on icon "Next image" at bounding box center [1365, 333] width 22 height 22
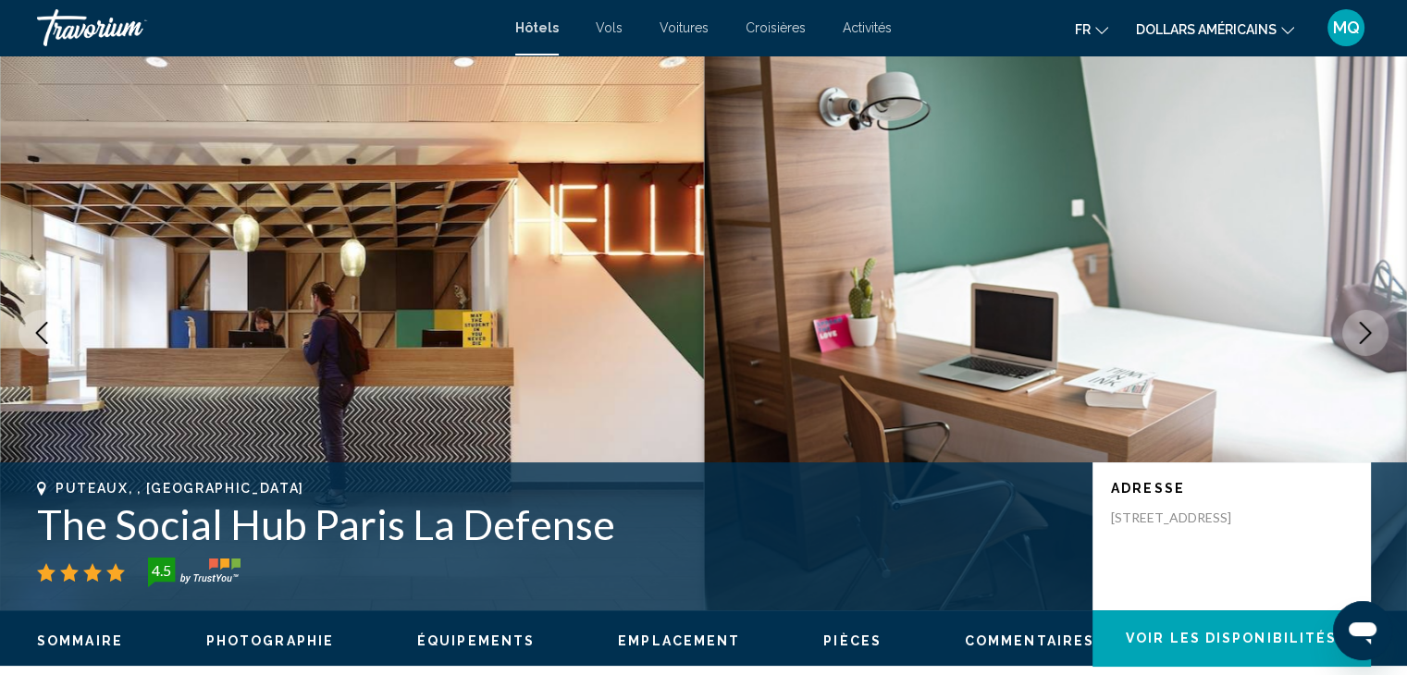
click at [1358, 334] on icon "Next image" at bounding box center [1365, 333] width 22 height 22
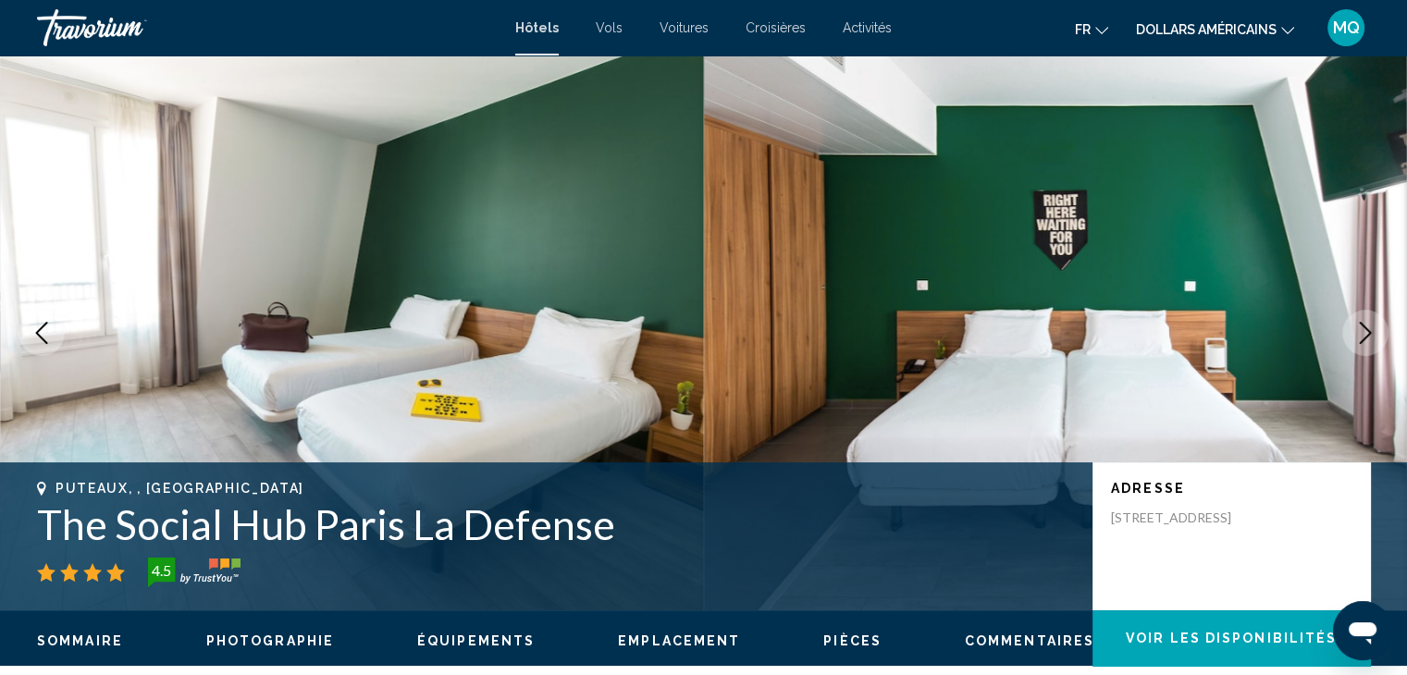
click at [1358, 334] on icon "Next image" at bounding box center [1365, 333] width 22 height 22
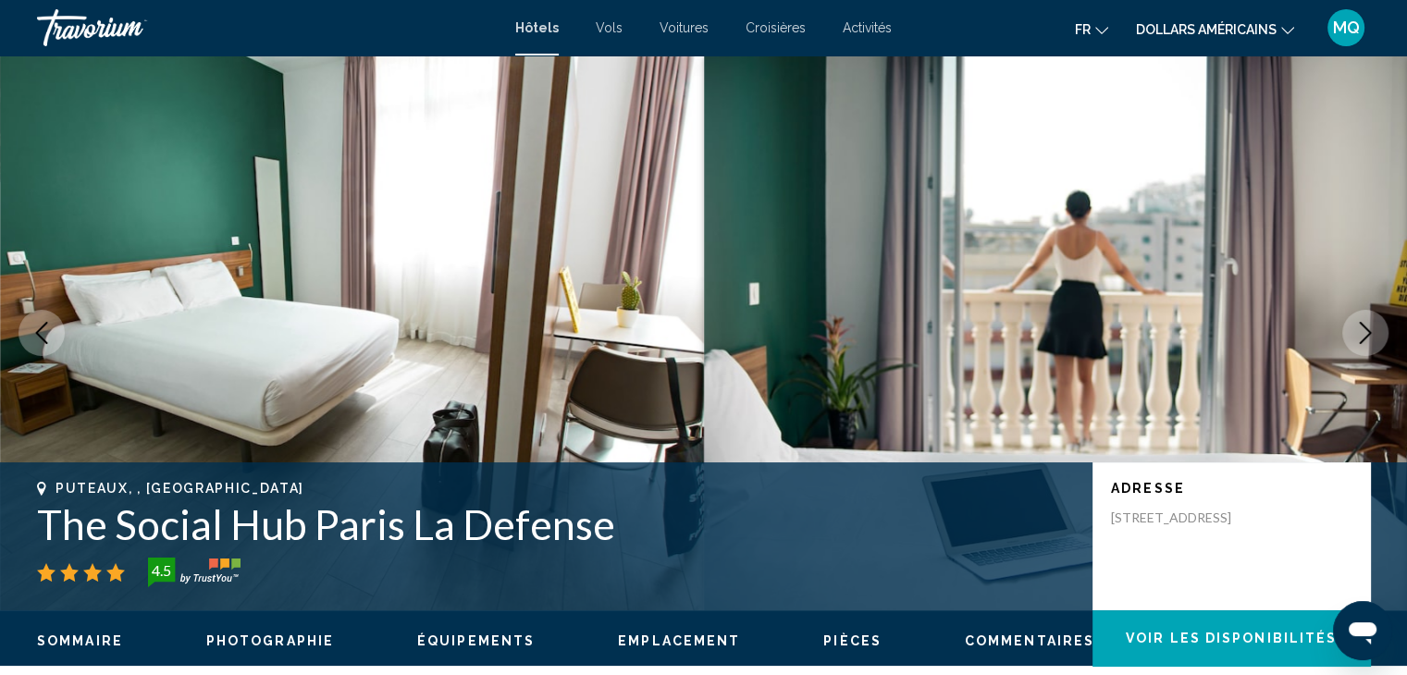
click at [1358, 334] on icon "Next image" at bounding box center [1365, 333] width 22 height 22
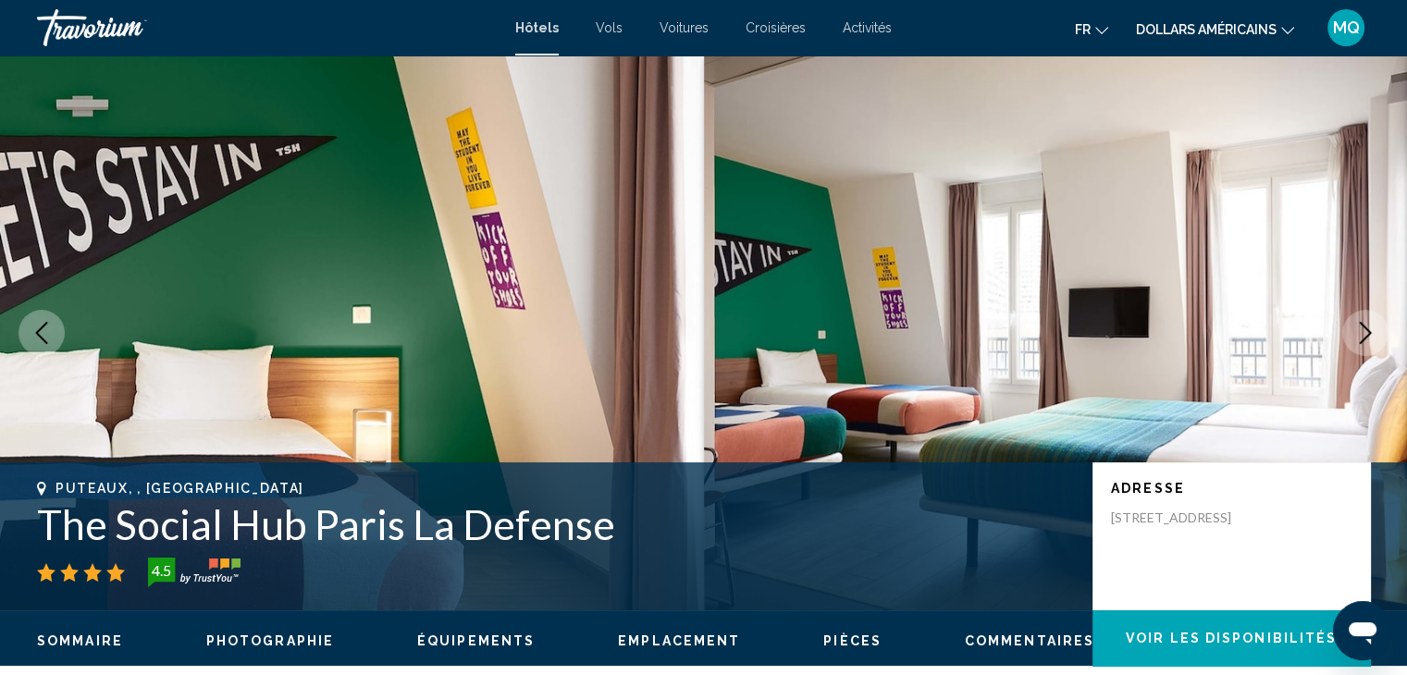
click at [1358, 334] on icon "Next image" at bounding box center [1365, 333] width 22 height 22
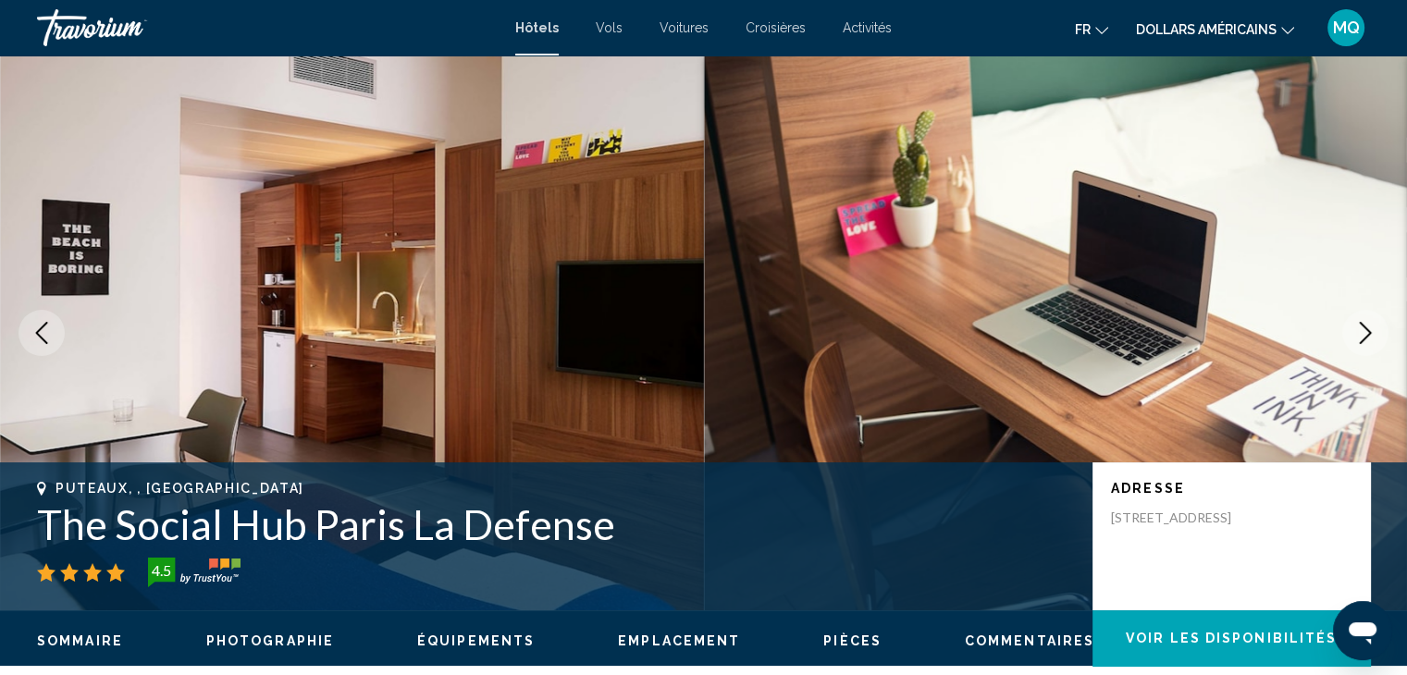
click at [1358, 334] on icon "Next image" at bounding box center [1365, 333] width 22 height 22
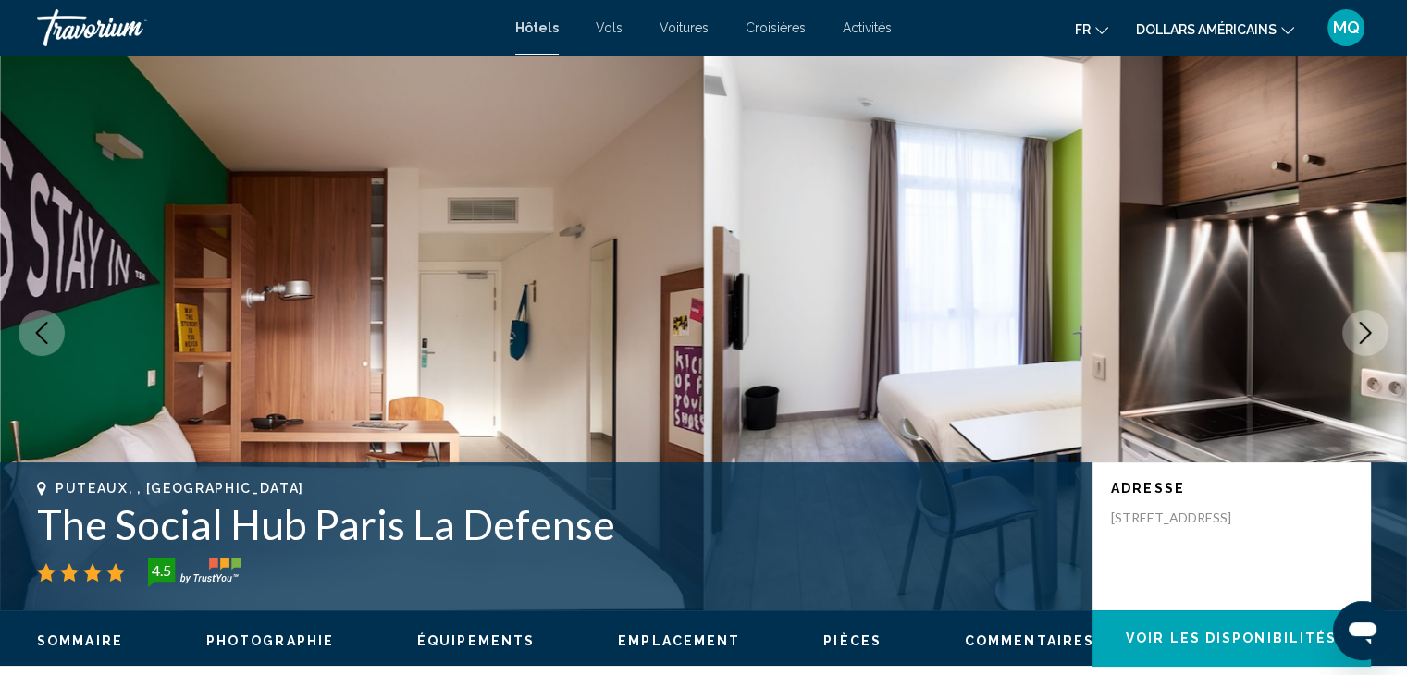
click at [1358, 334] on icon "Next image" at bounding box center [1365, 333] width 22 height 22
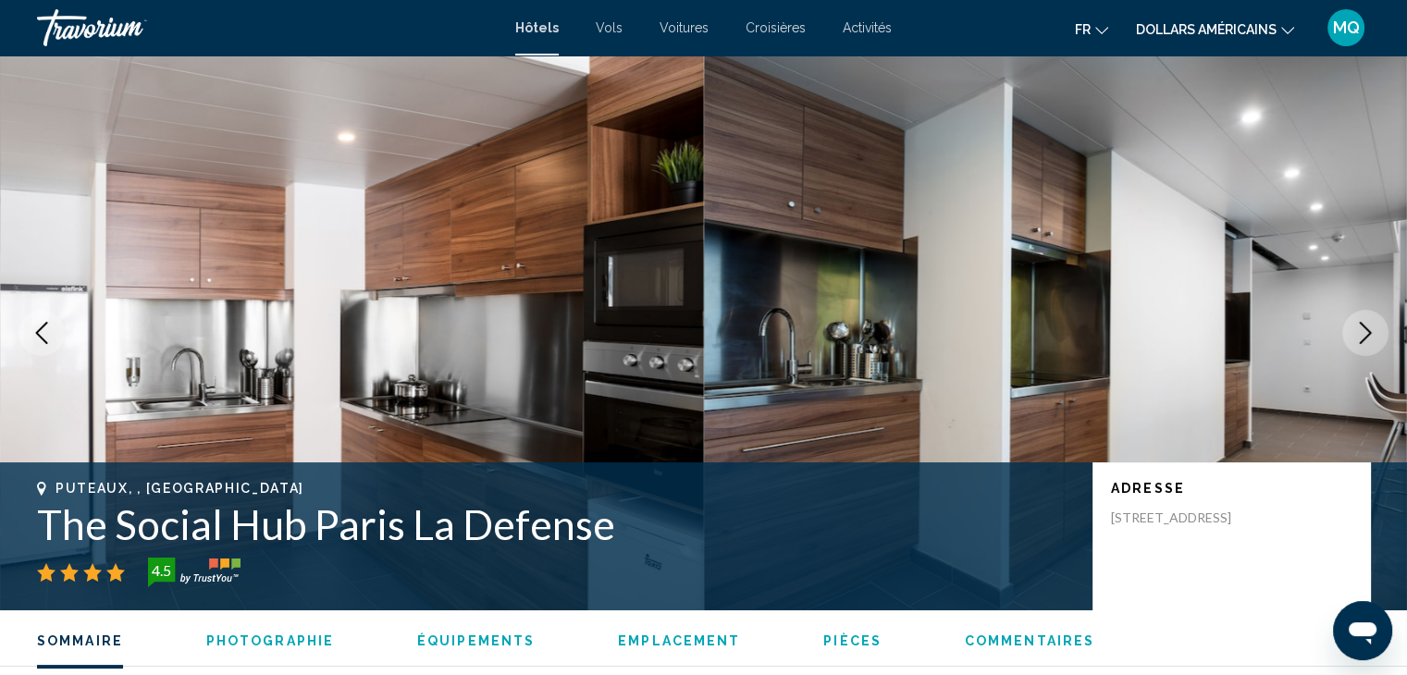
scroll to position [590, 0]
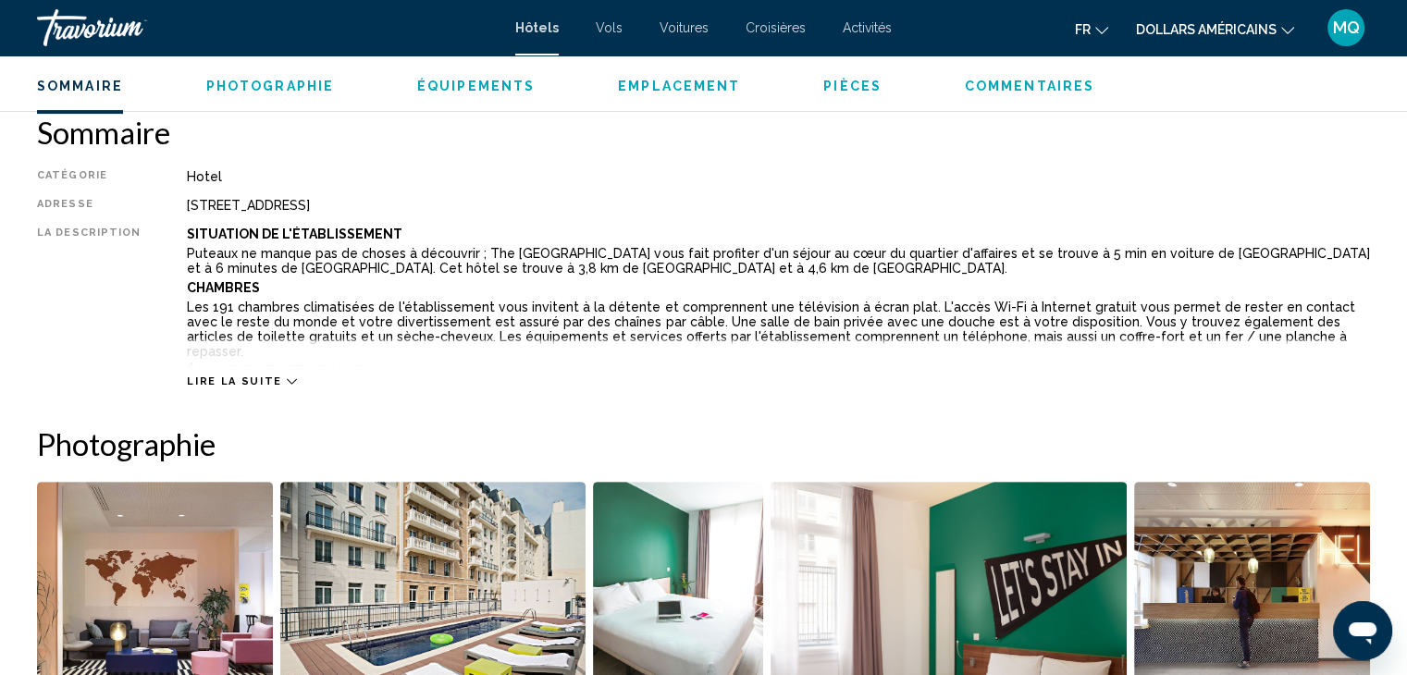
click at [287, 378] on icon "Contenu principal" at bounding box center [292, 381] width 10 height 10
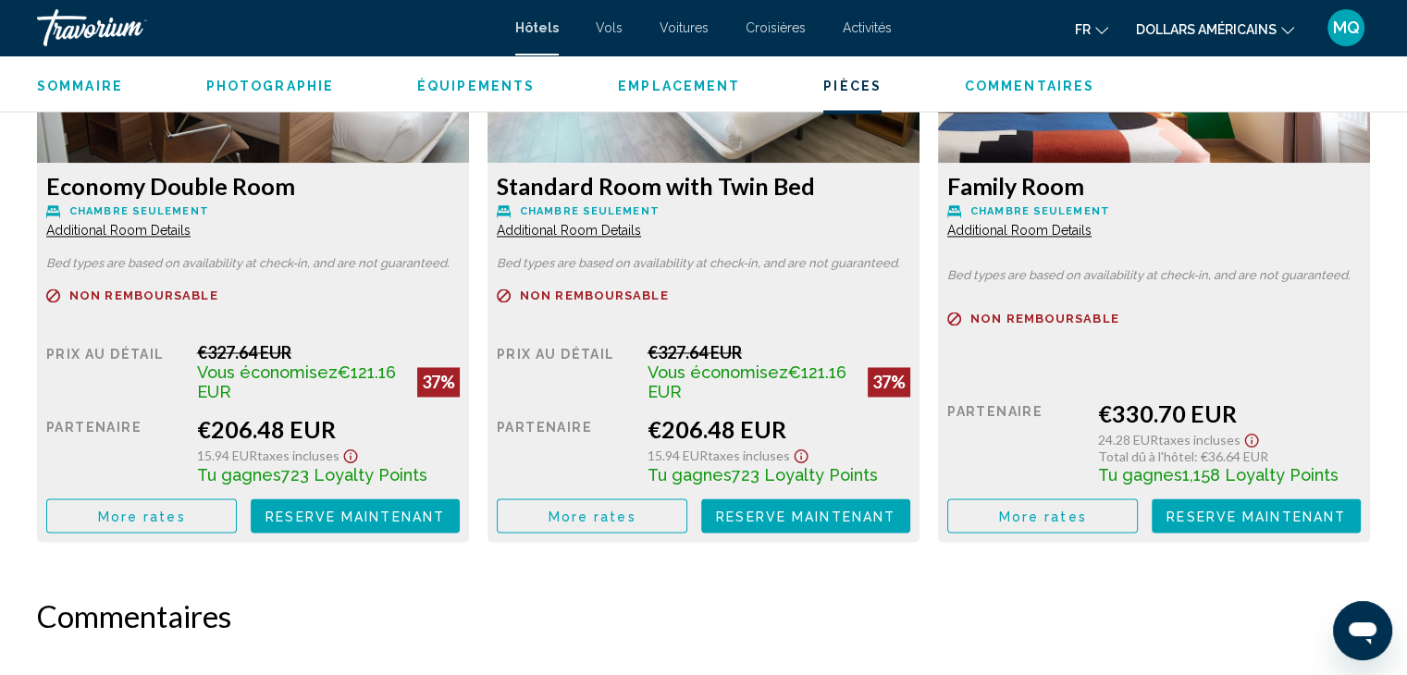
scroll to position [2845, 0]
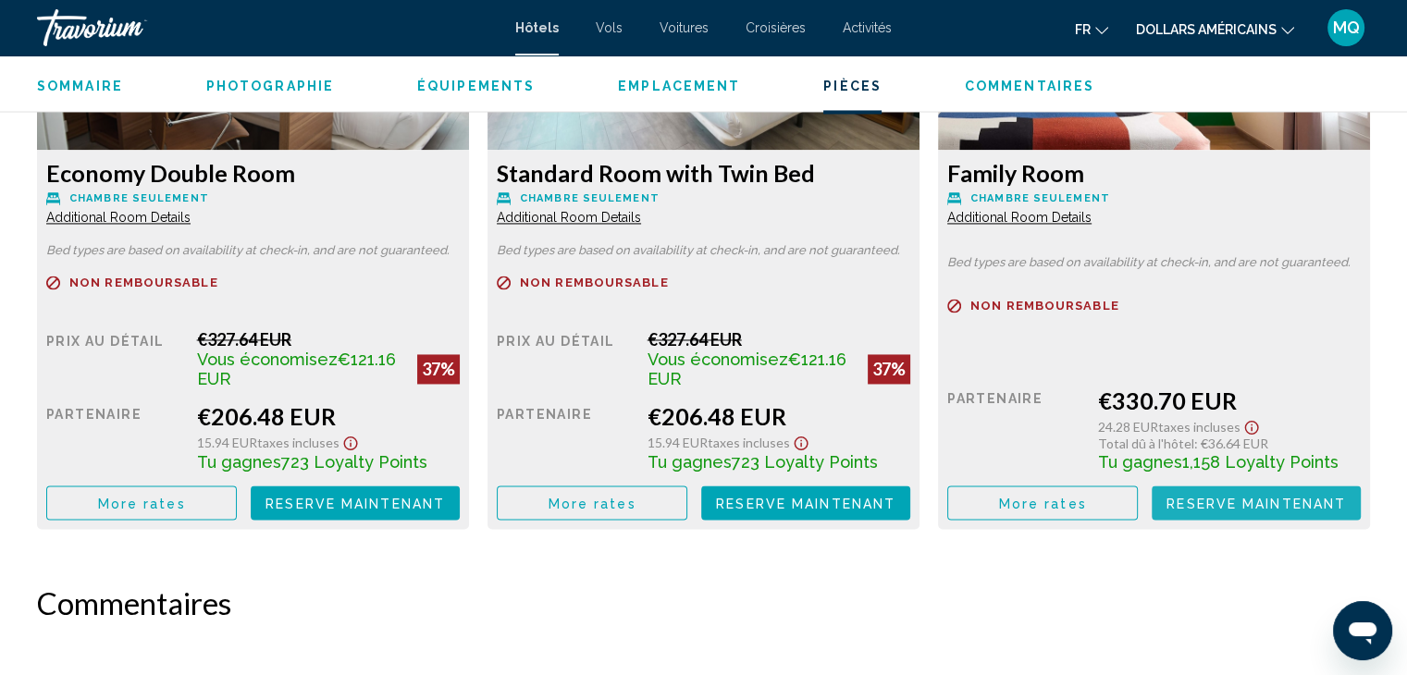
click at [1276, 486] on button "Reserve maintenant Plus disponible" at bounding box center [1256, 503] width 209 height 34
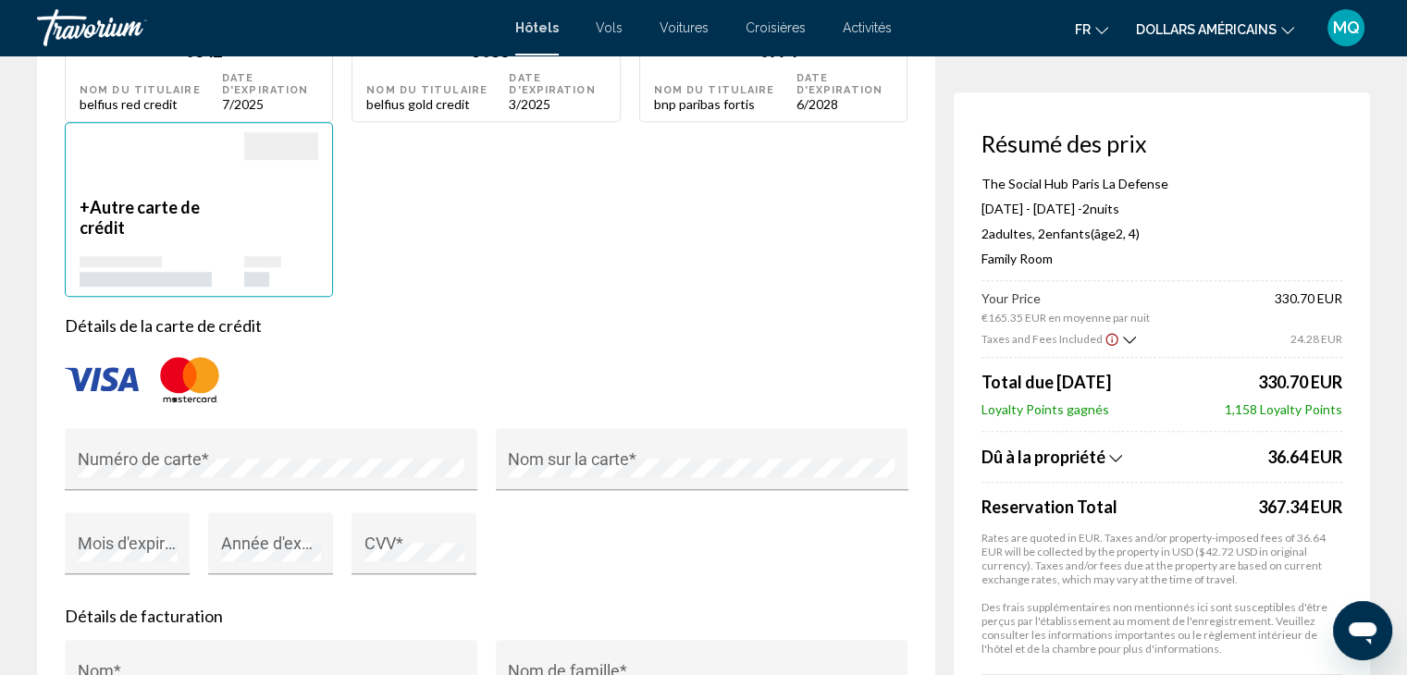
scroll to position [2373, 0]
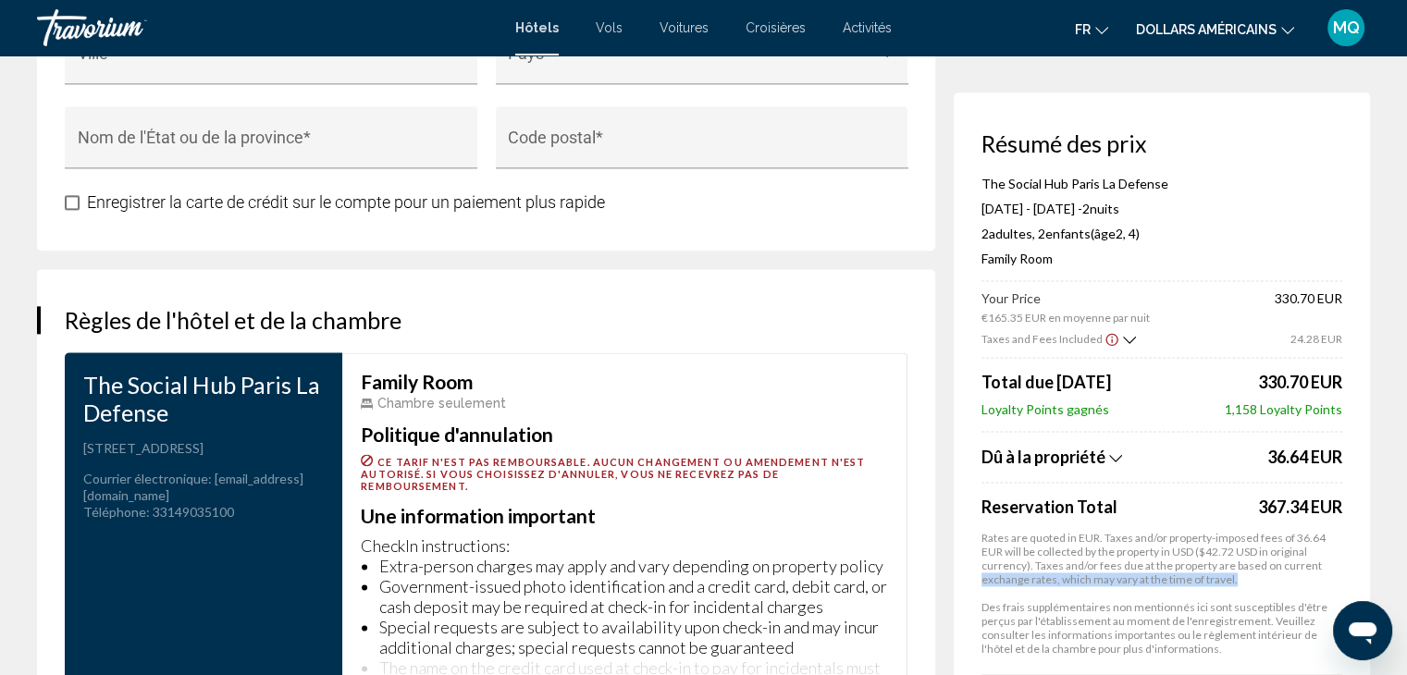
drag, startPoint x: 1337, startPoint y: 563, endPoint x: 1343, endPoint y: 576, distance: 14.1
click at [1343, 576] on div "Résumé des prix The Social Hub Paris La Defense Sep 26, 2025 - Sep 28, 2025 - 2…" at bounding box center [1162, 500] width 416 height 817
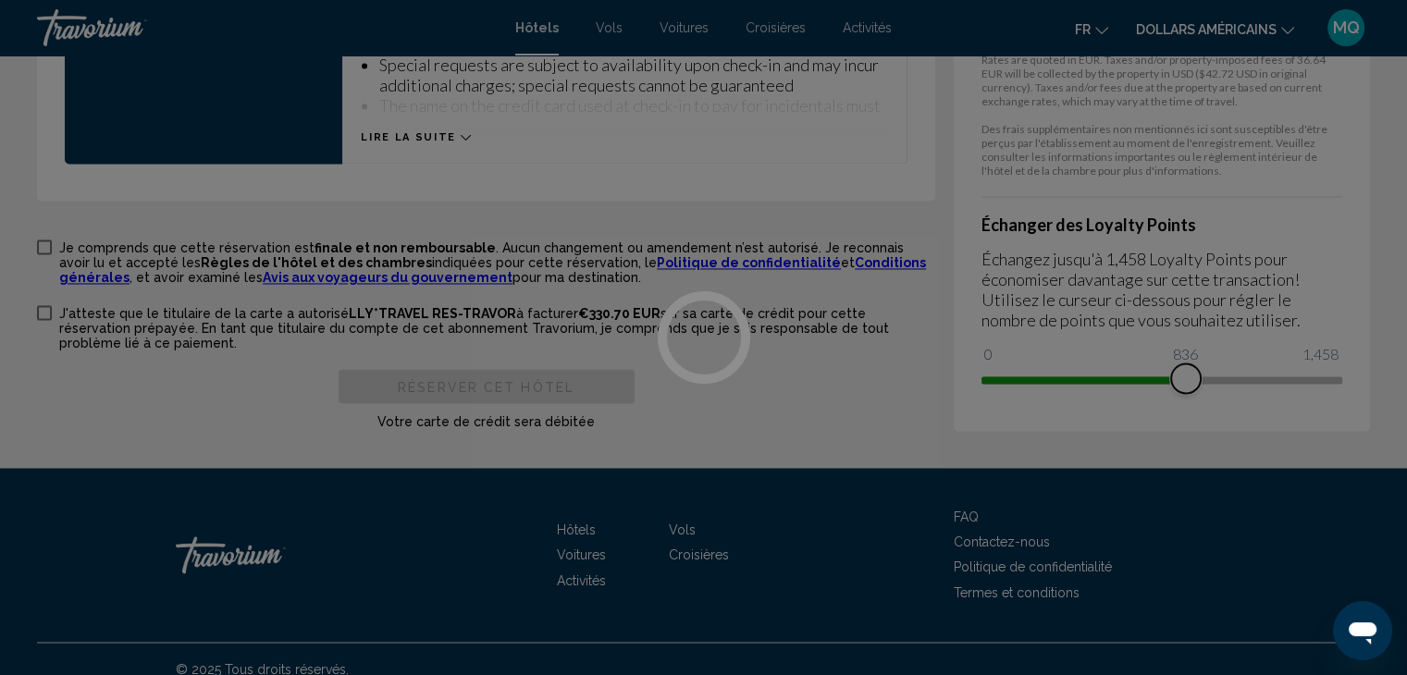
drag, startPoint x: 995, startPoint y: 369, endPoint x: 1254, endPoint y: 343, distance: 260.3
click at [1201, 364] on span "Contenu principal" at bounding box center [1186, 379] width 30 height 30
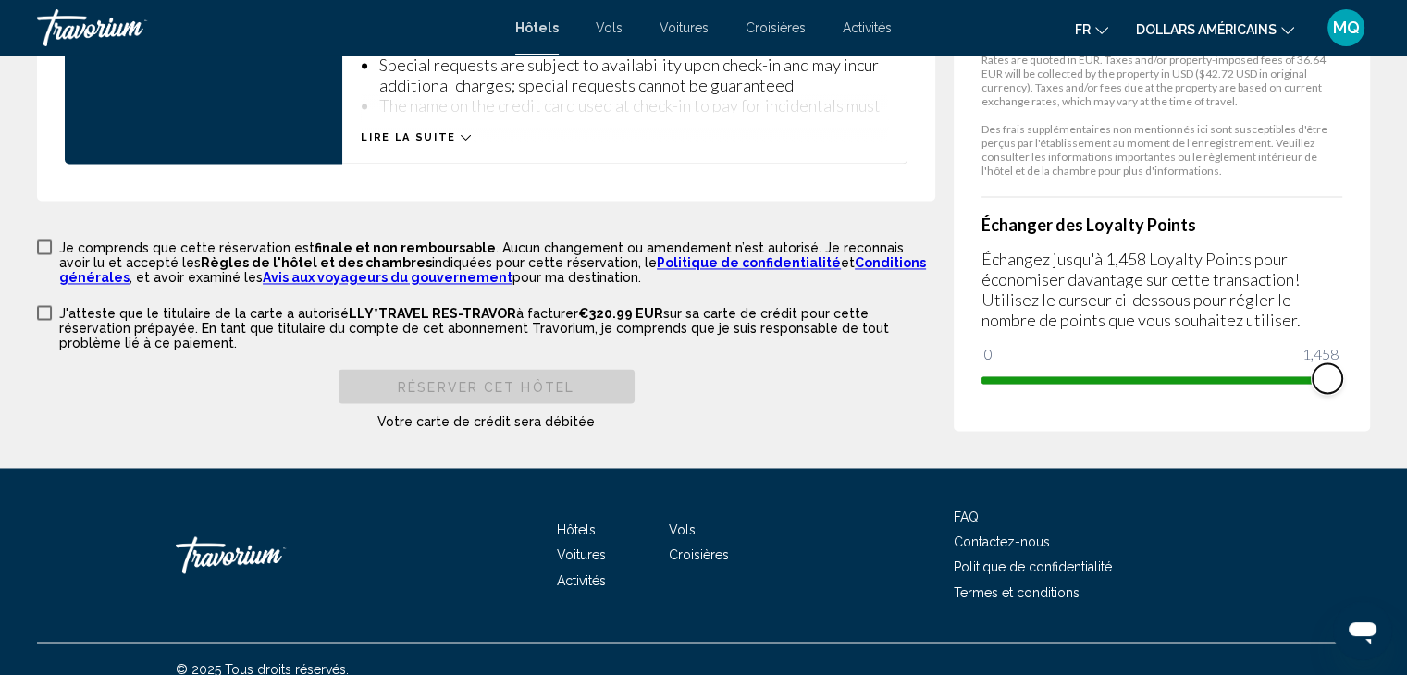
drag, startPoint x: 1250, startPoint y: 363, endPoint x: 1345, endPoint y: 364, distance: 95.3
click at [1345, 364] on div "Résumé des prix The Social Hub Paris La Defense Sep 26, 2025 - Sep 28, 2025 - 2…" at bounding box center [1162, 10] width 416 height 842
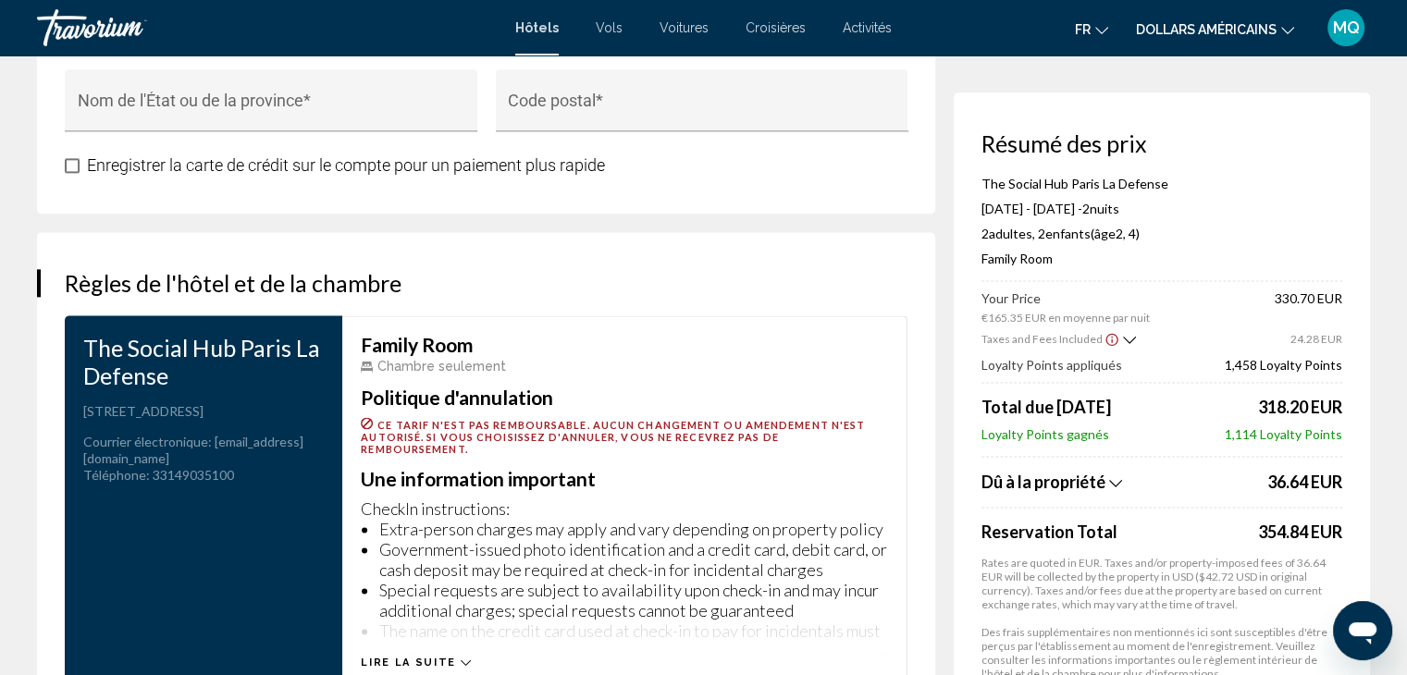
scroll to position [2346, 0]
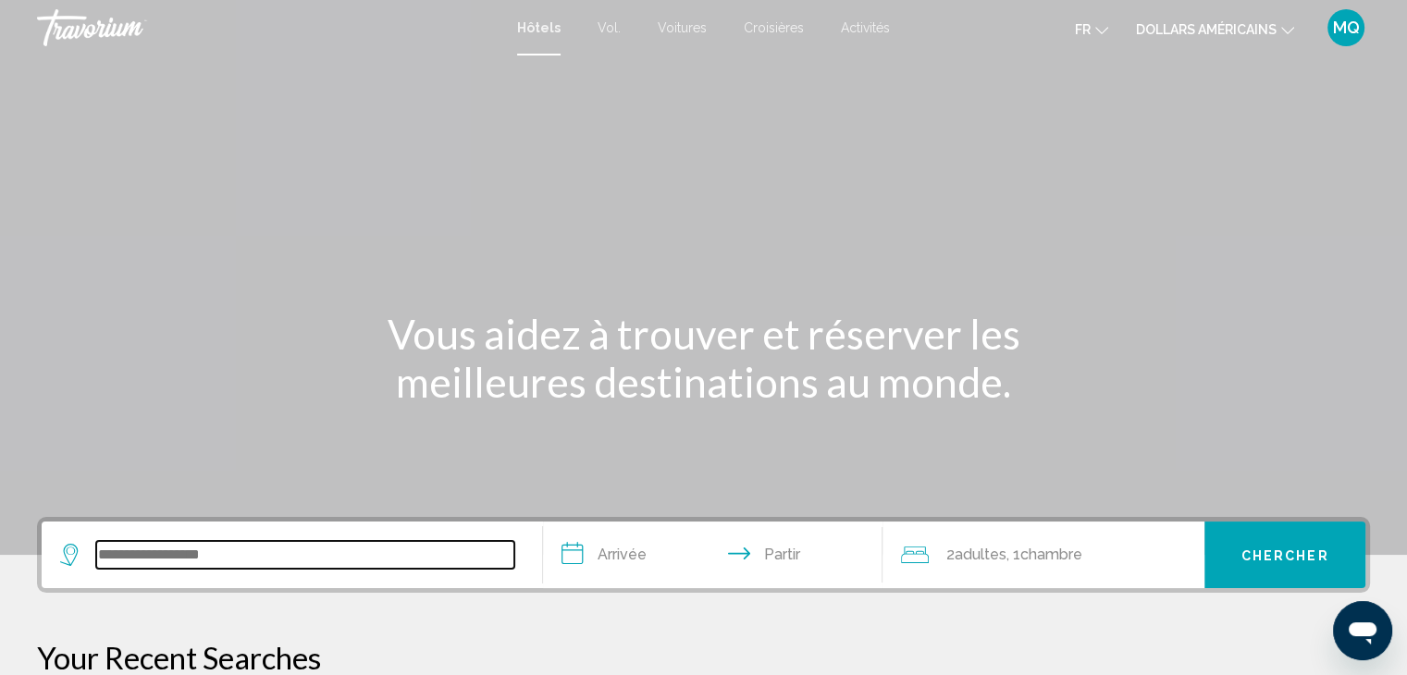
click at [185, 541] on input "Widget de recherche" at bounding box center [305, 555] width 418 height 28
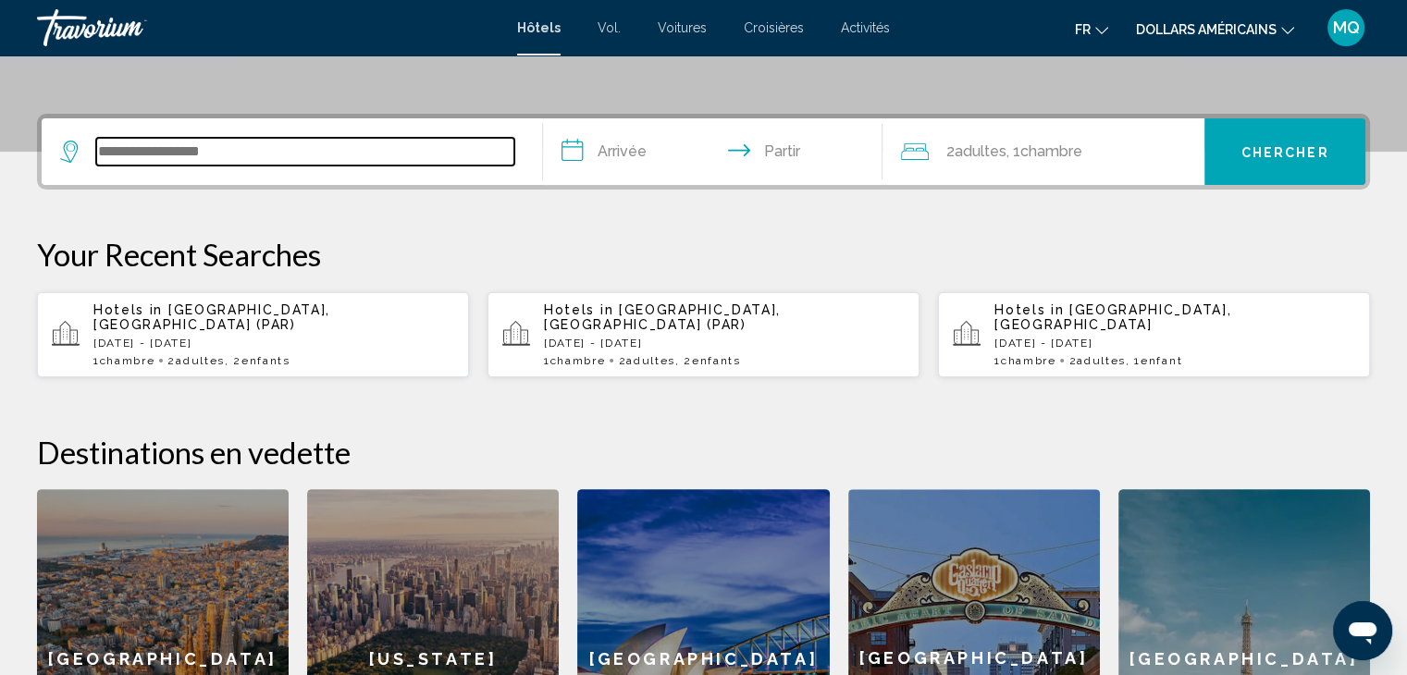
scroll to position [456, 0]
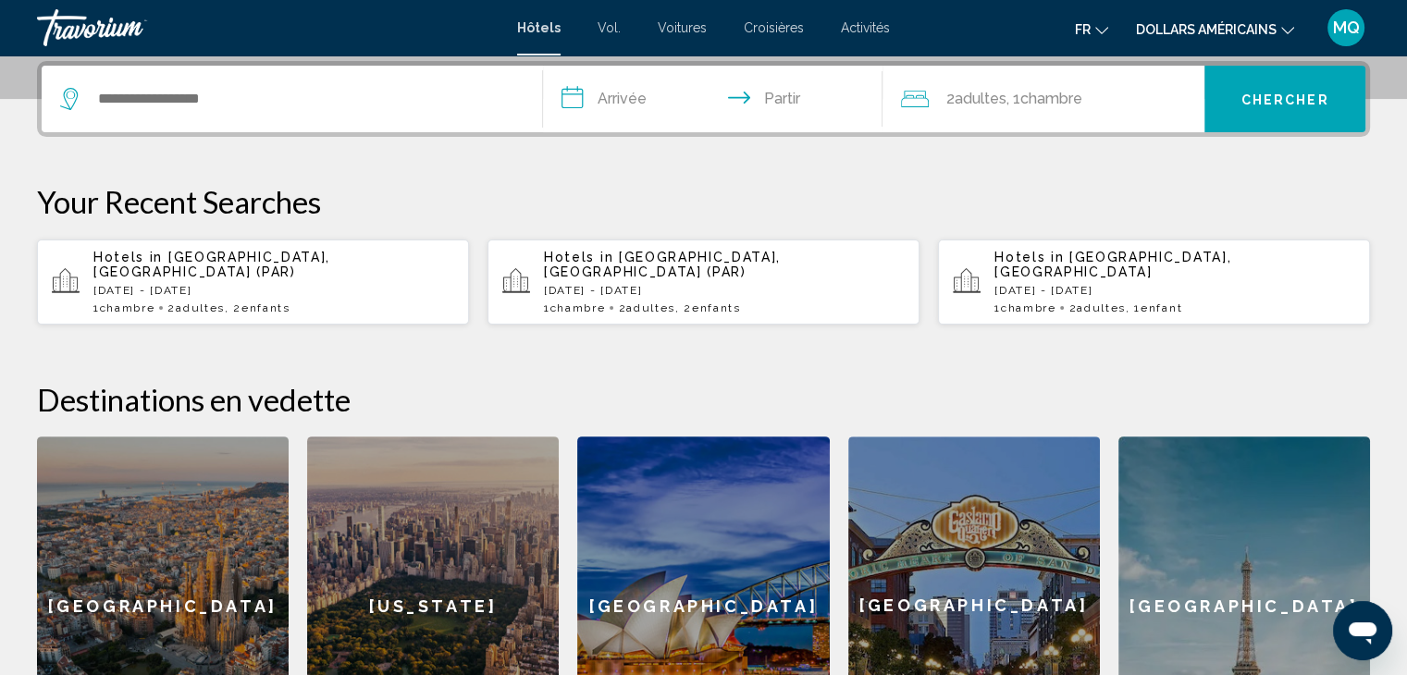
click at [242, 302] on span ", 2 Enfant Enfants" at bounding box center [258, 308] width 66 height 13
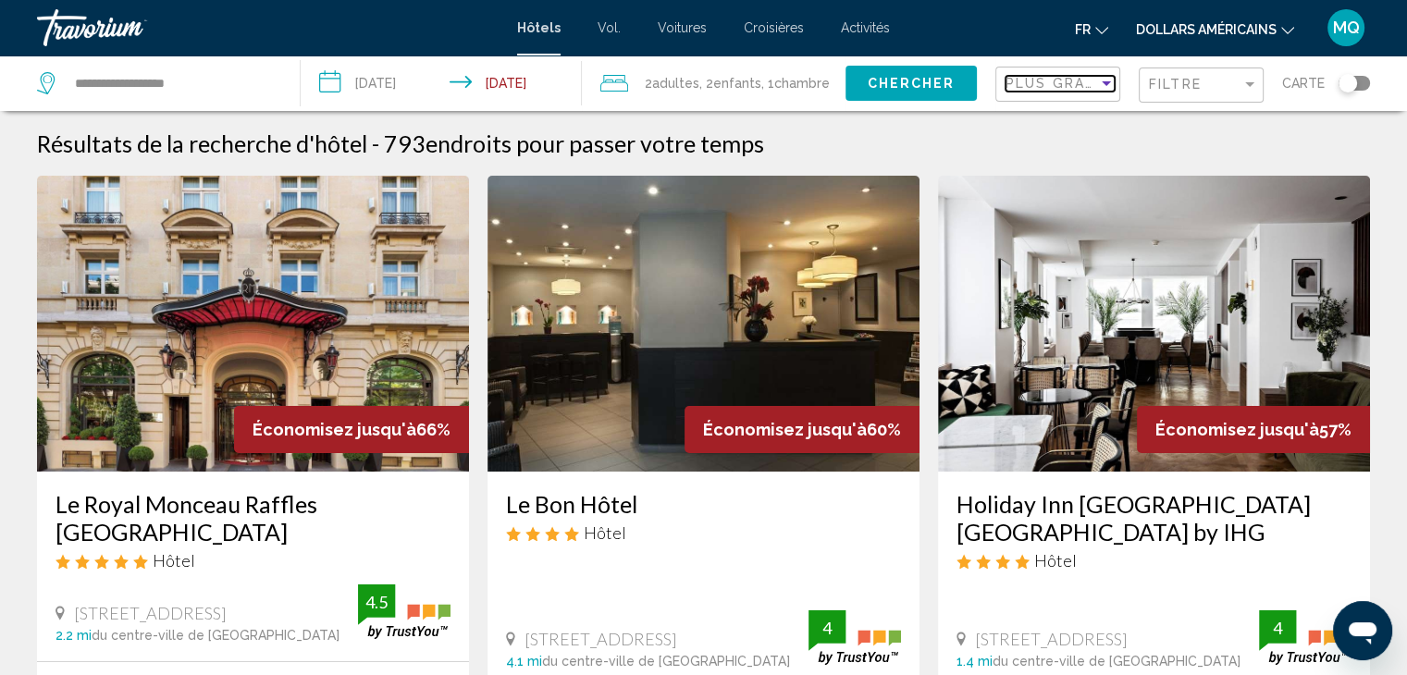
click at [1100, 90] on div "Sort by" at bounding box center [1106, 83] width 17 height 15
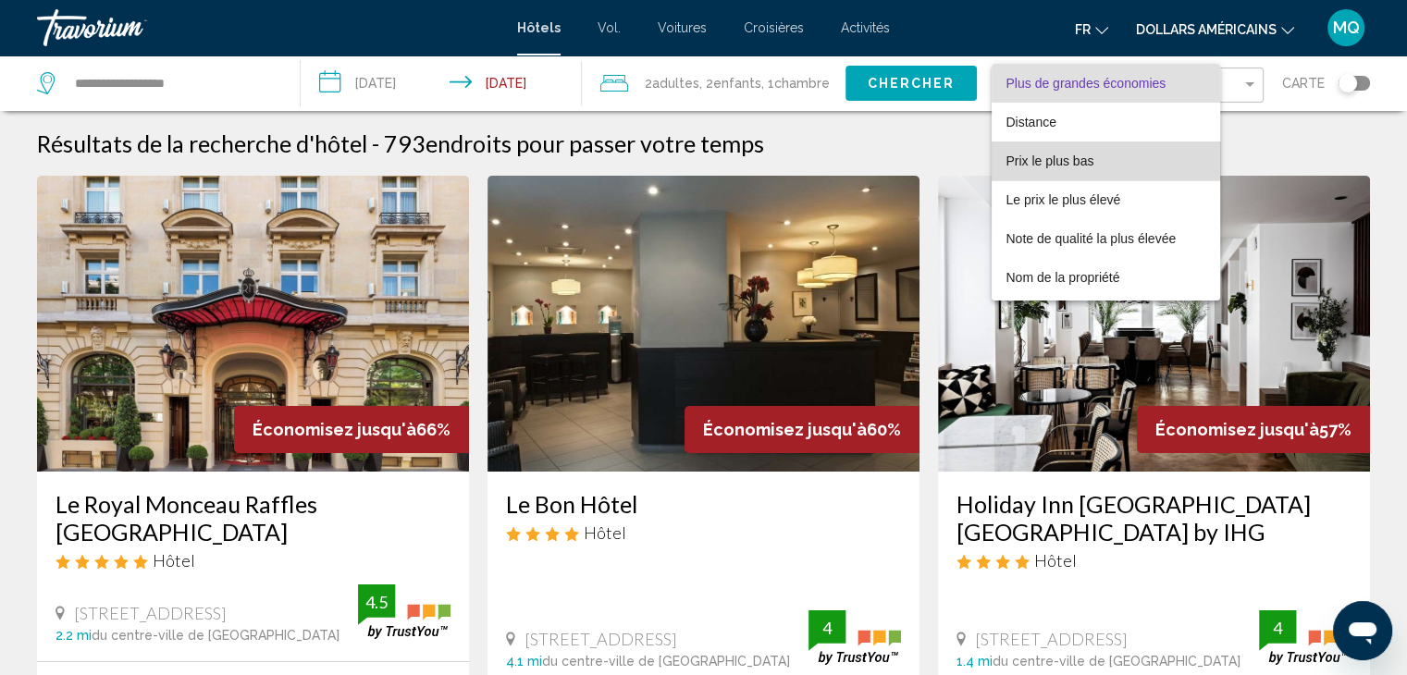
click at [1074, 149] on span "Prix le plus bas" at bounding box center [1106, 161] width 200 height 39
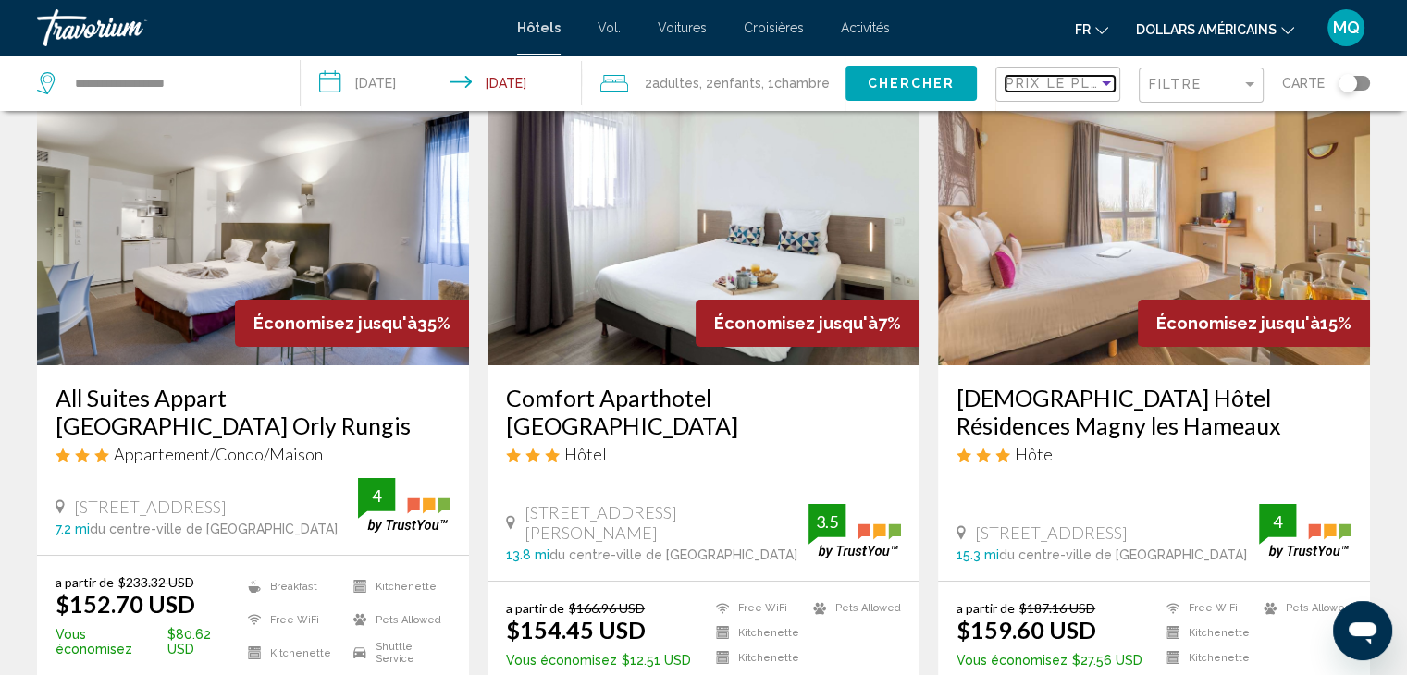
scroll to position [123, 0]
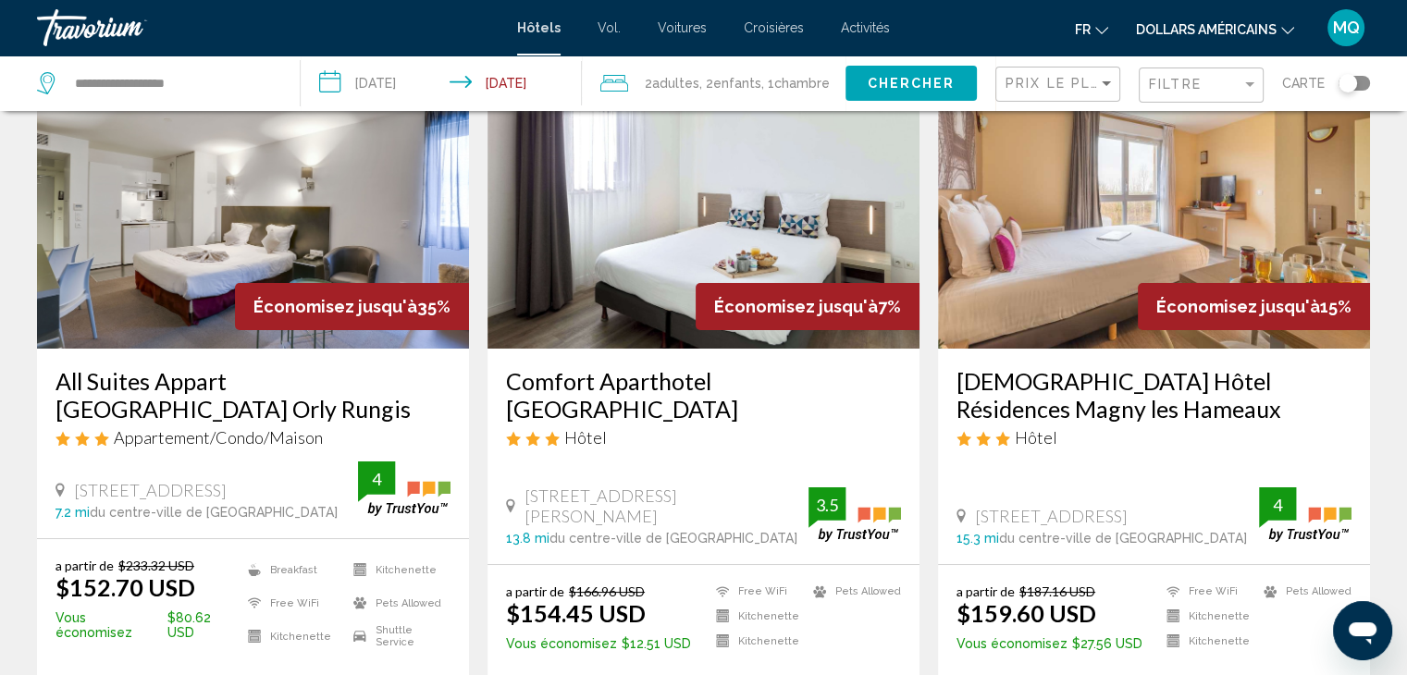
click at [1283, 31] on icon "Changer de devise" at bounding box center [1287, 30] width 13 height 13
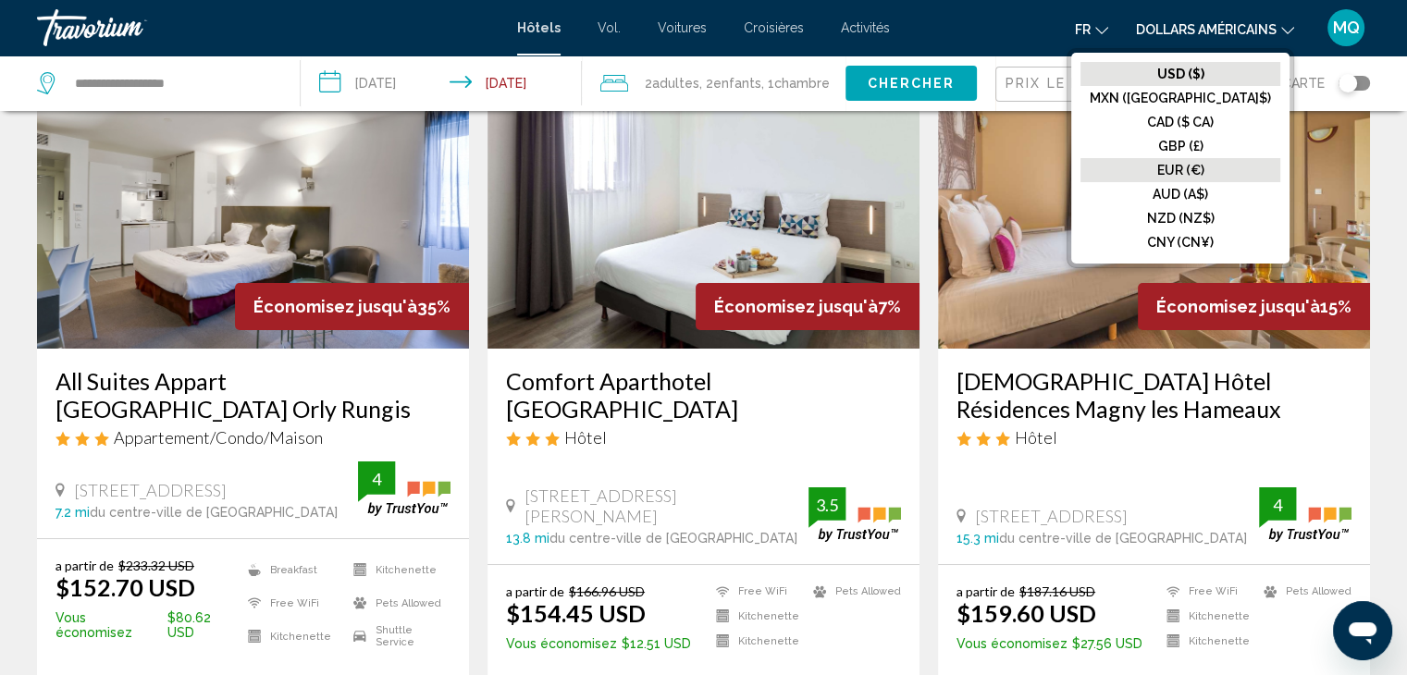
click at [1248, 167] on button "EUR (€)" at bounding box center [1180, 170] width 200 height 24
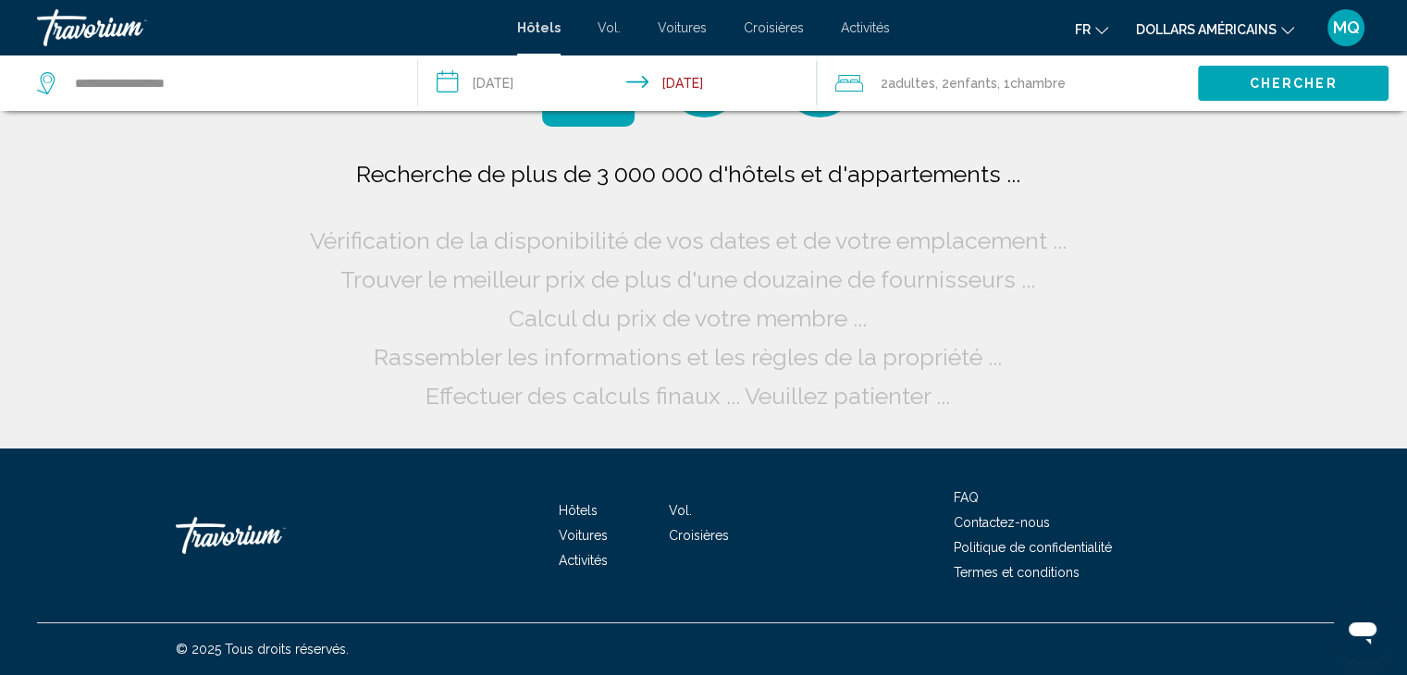
scroll to position [0, 0]
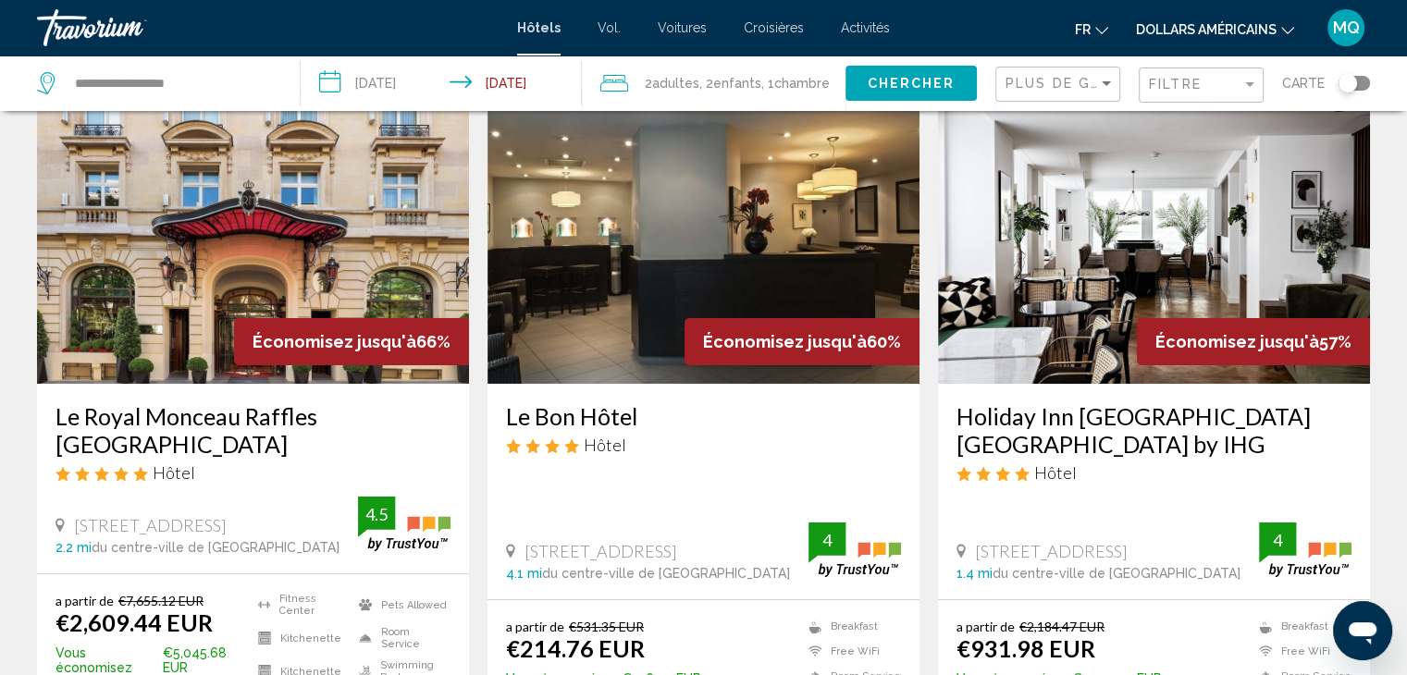
scroll to position [98, 0]
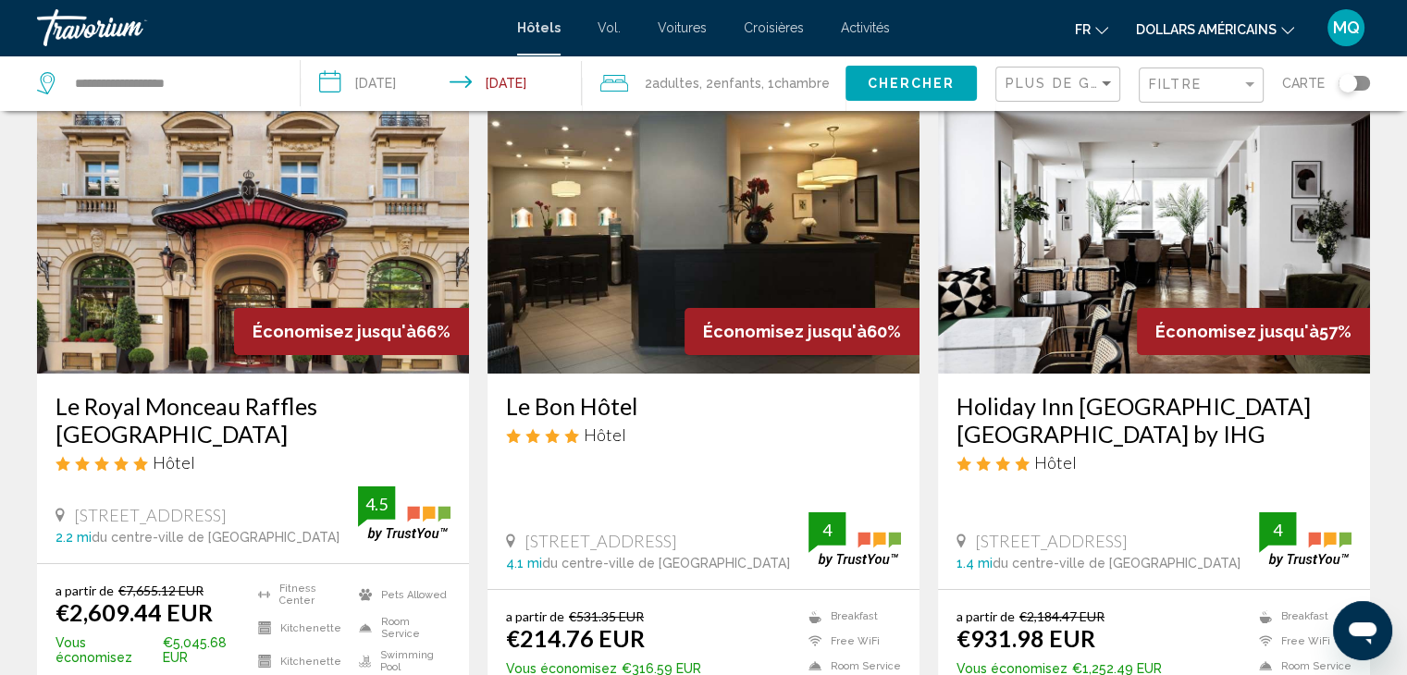
click at [1276, 23] on button "dollars américains USD ($) MXN ([GEOGRAPHIC_DATA]$) CAD ($ CA) GBP (£) EUR (€) …" at bounding box center [1215, 29] width 158 height 27
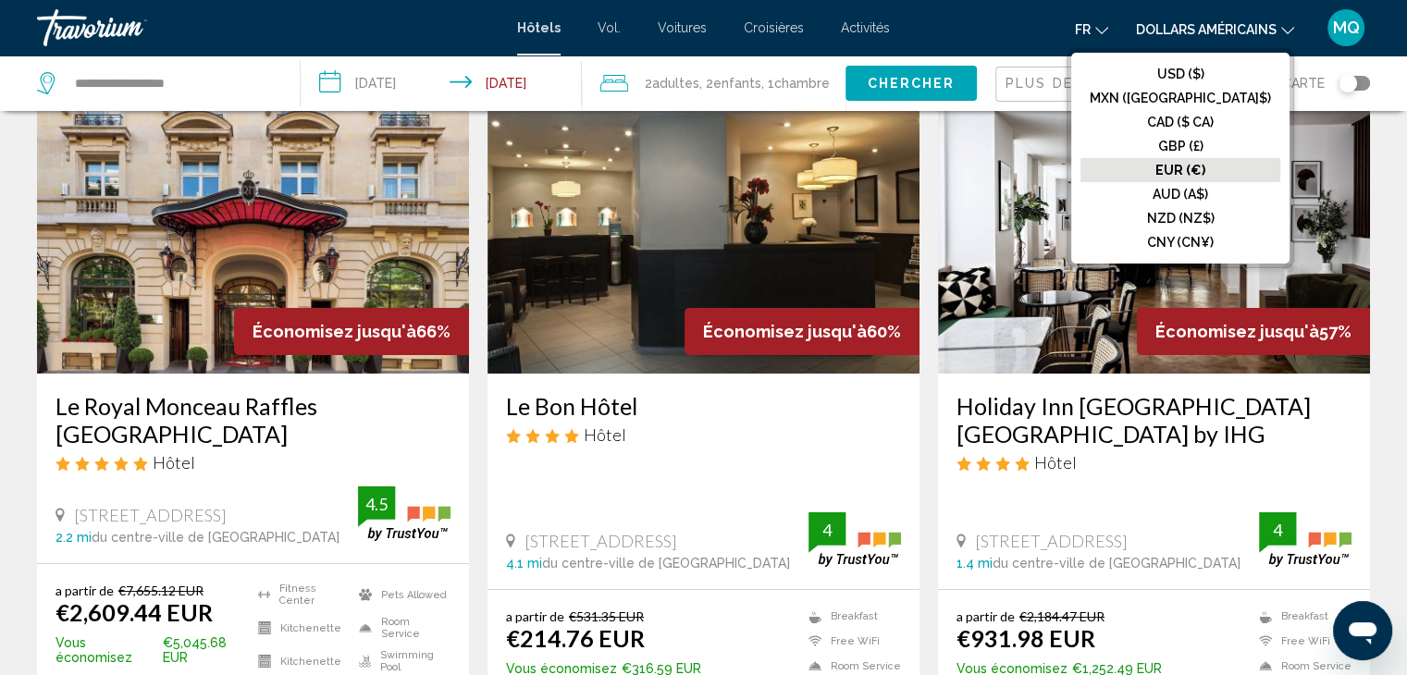
click at [1276, 23] on button "dollars américains USD ($) MXN ([GEOGRAPHIC_DATA]$) CAD ($ CA) GBP (£) EUR (€) …" at bounding box center [1215, 29] width 158 height 27
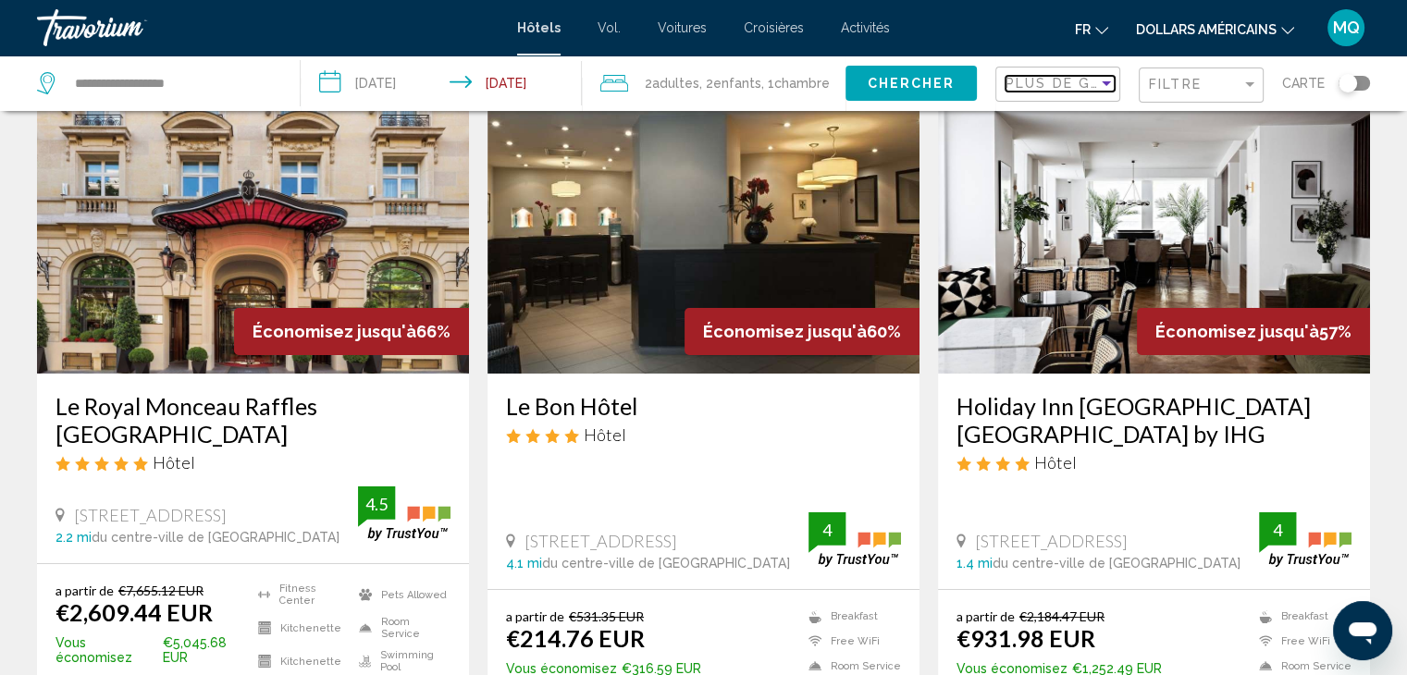
click at [1114, 84] on div "Sort by" at bounding box center [1106, 83] width 17 height 15
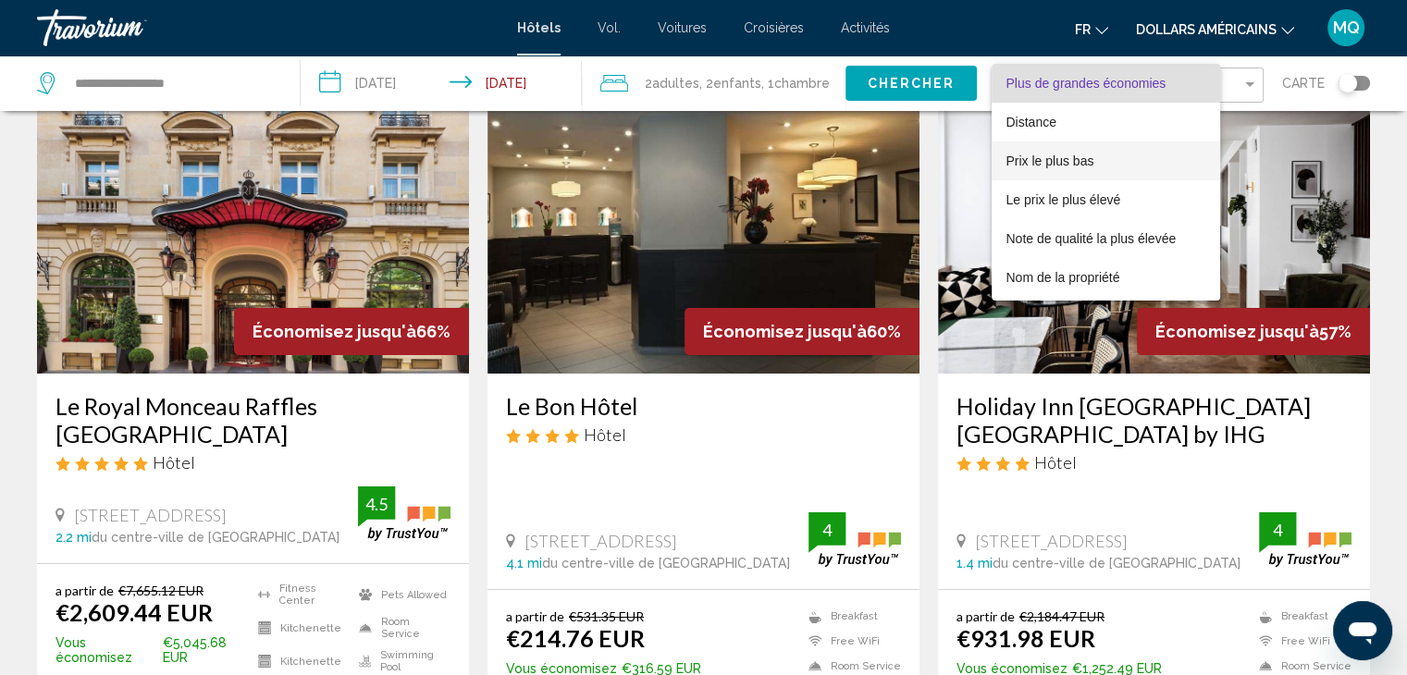
click at [1089, 162] on font "Prix le plus bas" at bounding box center [1050, 161] width 88 height 15
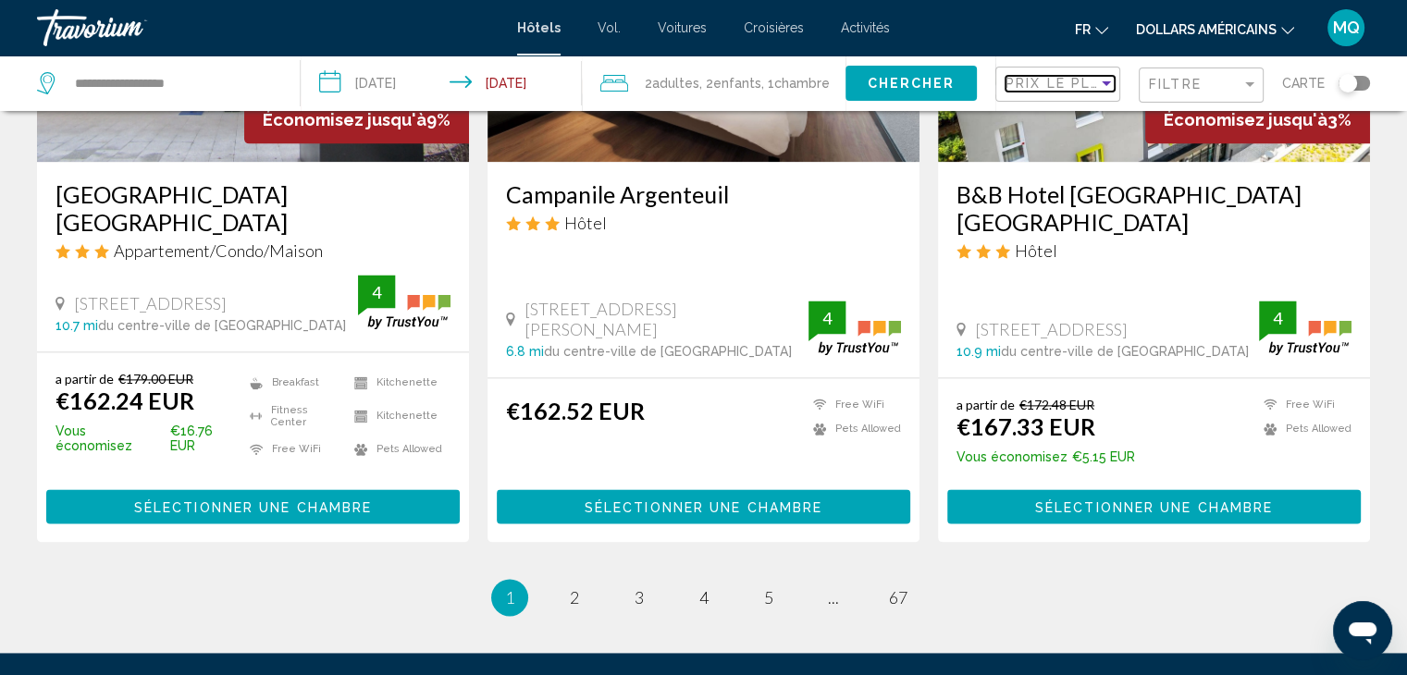
scroll to position [2464, 0]
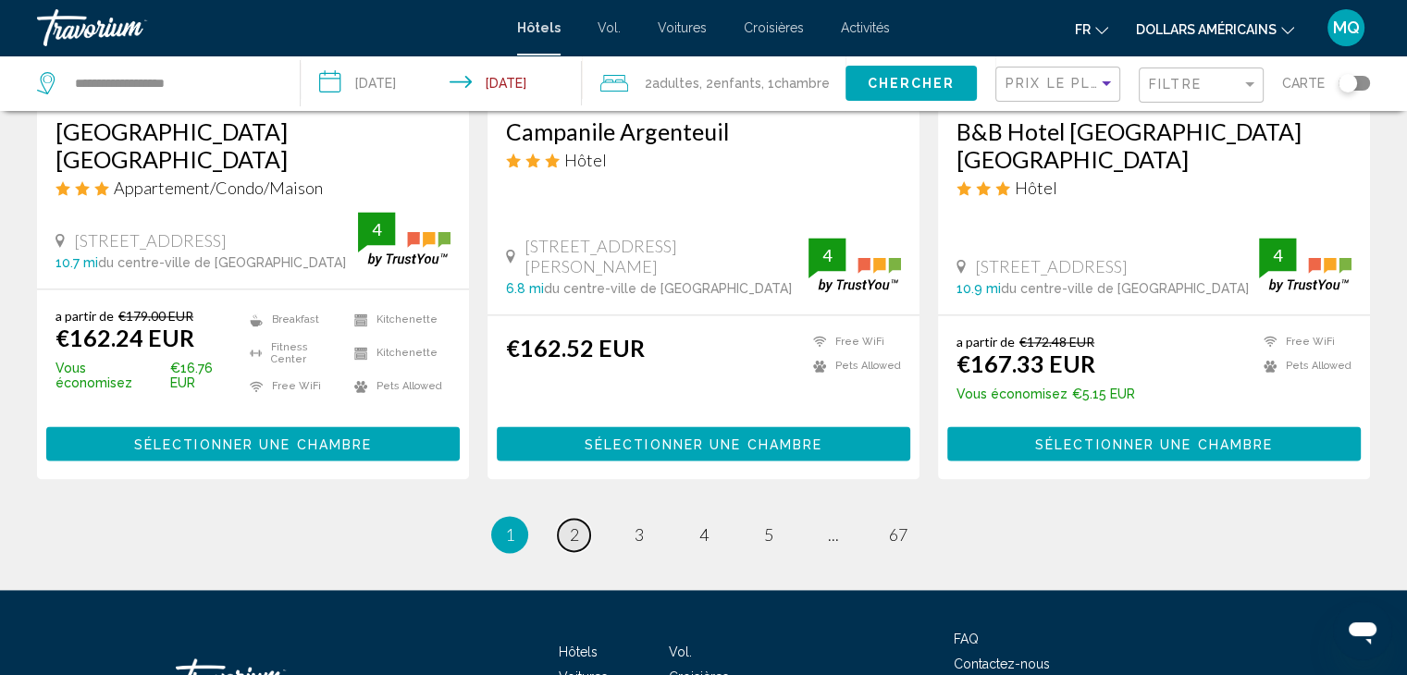
click at [573, 524] on span "2" at bounding box center [574, 534] width 9 height 20
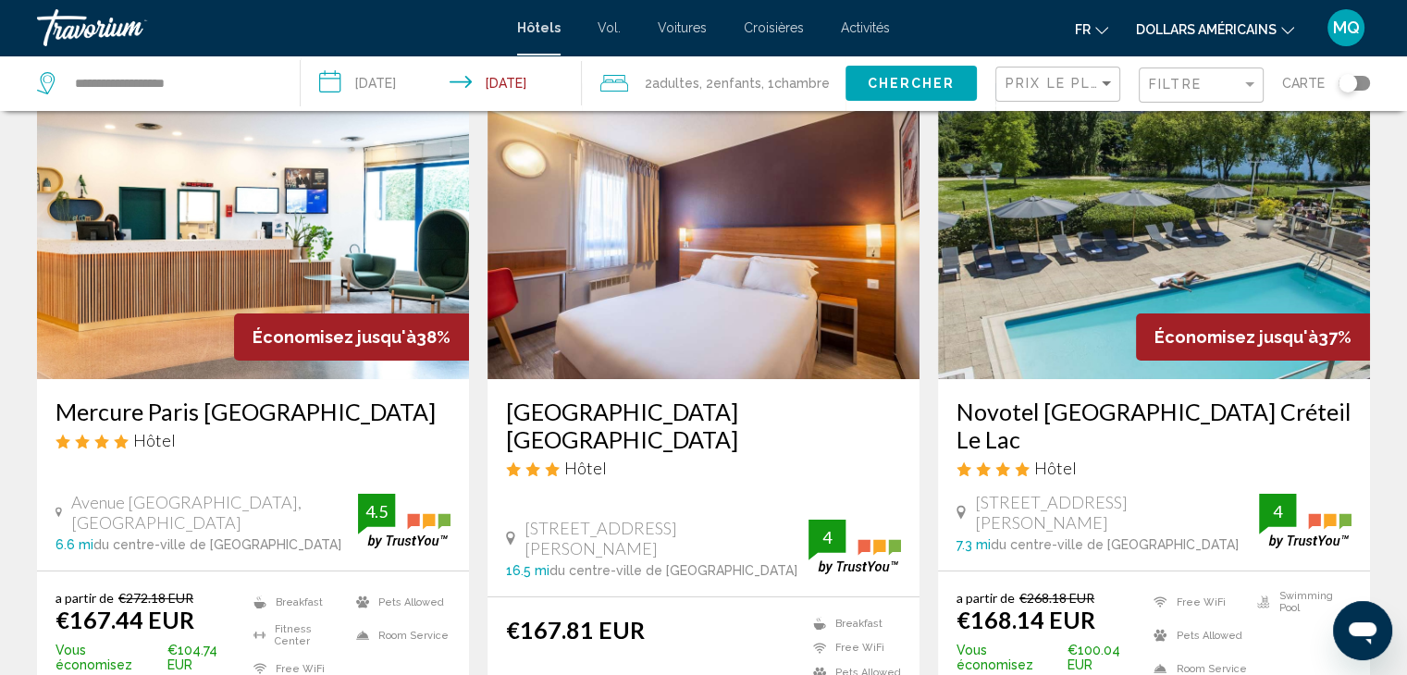
scroll to position [111, 0]
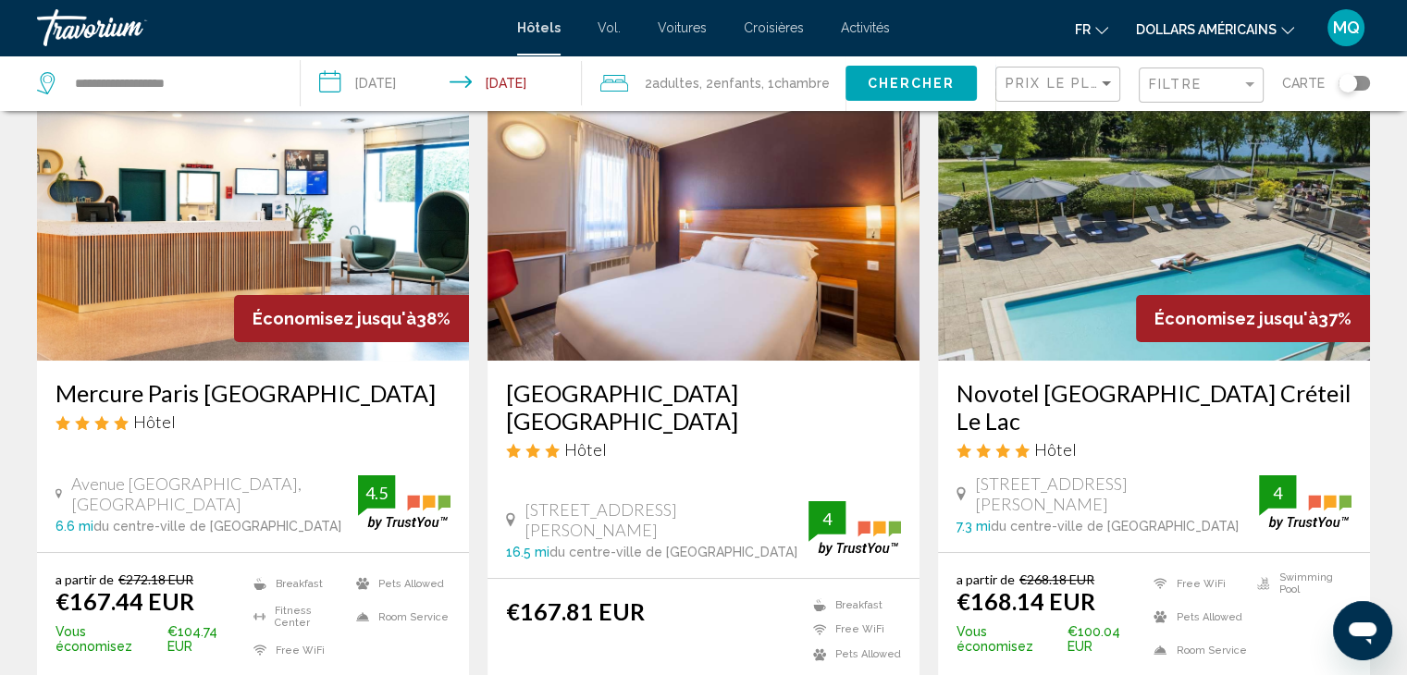
click at [359, 290] on img "Contenu principal" at bounding box center [253, 213] width 432 height 296
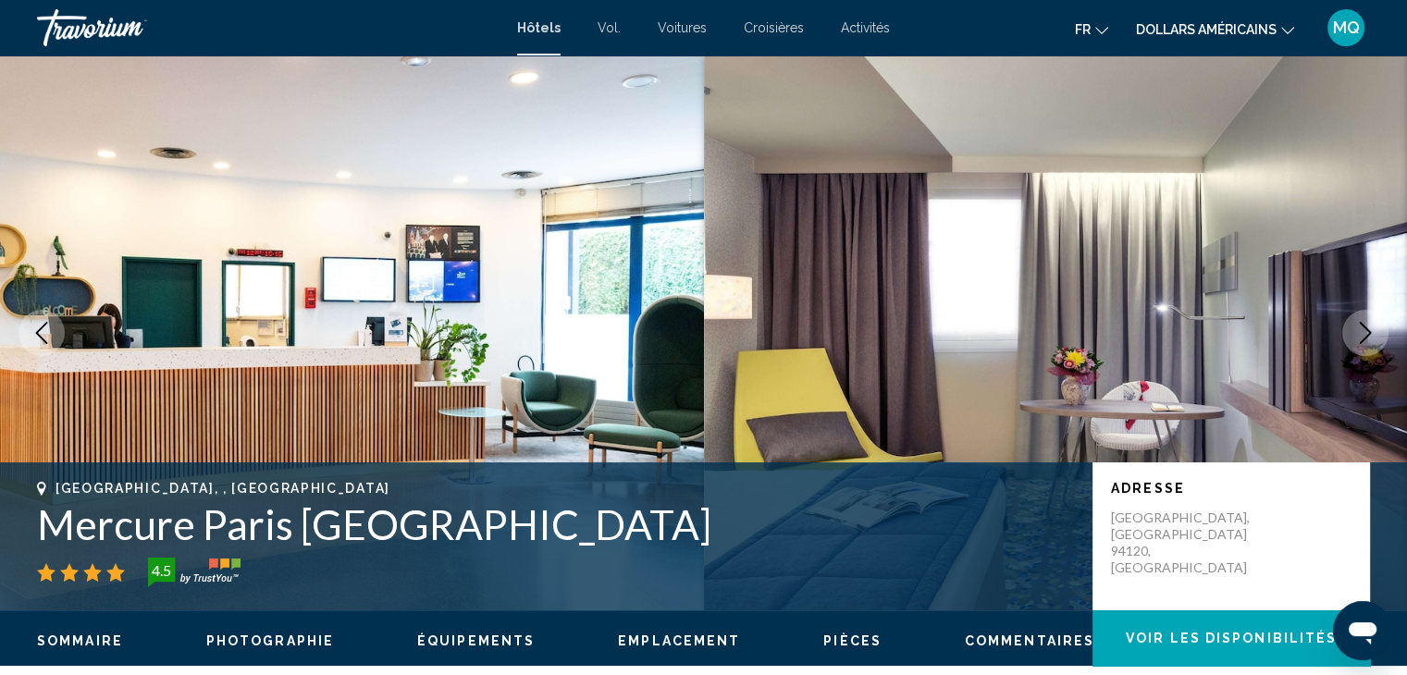
click at [1370, 328] on icon "Next image" at bounding box center [1365, 333] width 22 height 22
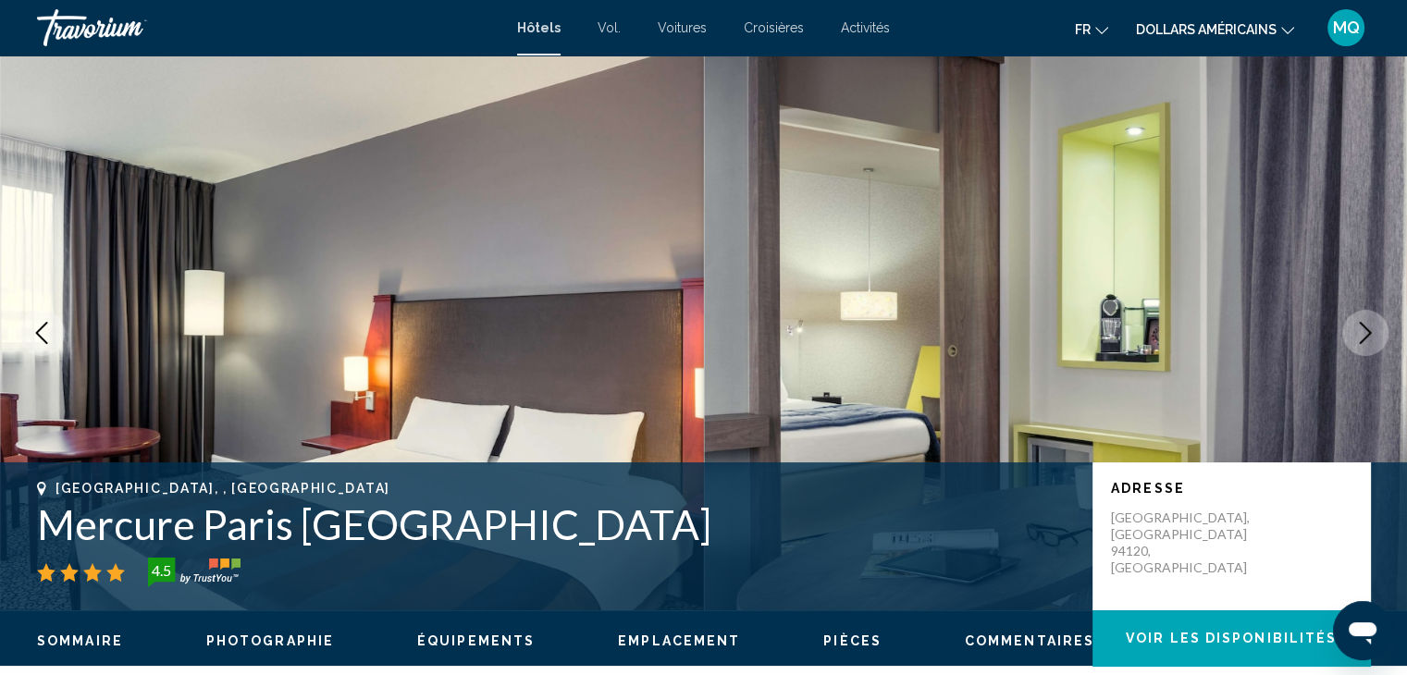
click at [1370, 328] on icon "Next image" at bounding box center [1365, 333] width 22 height 22
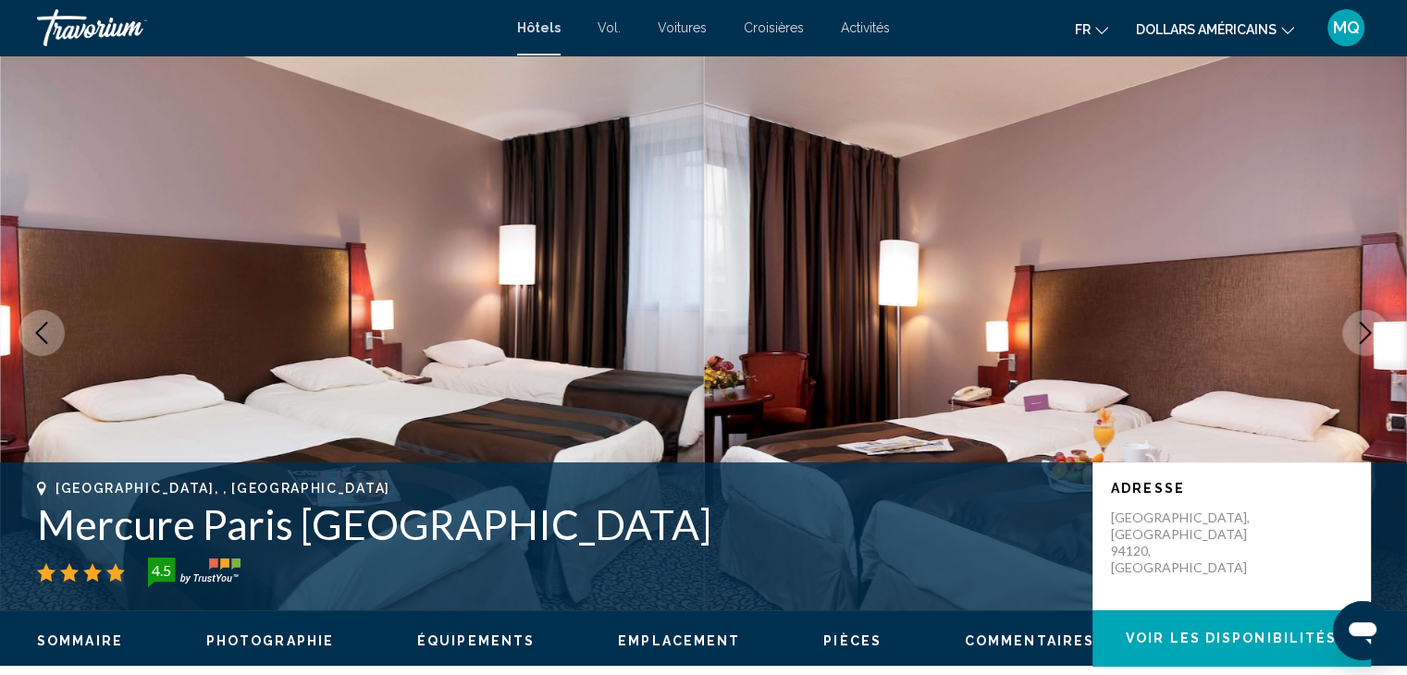
click at [1370, 328] on icon "Next image" at bounding box center [1365, 333] width 22 height 22
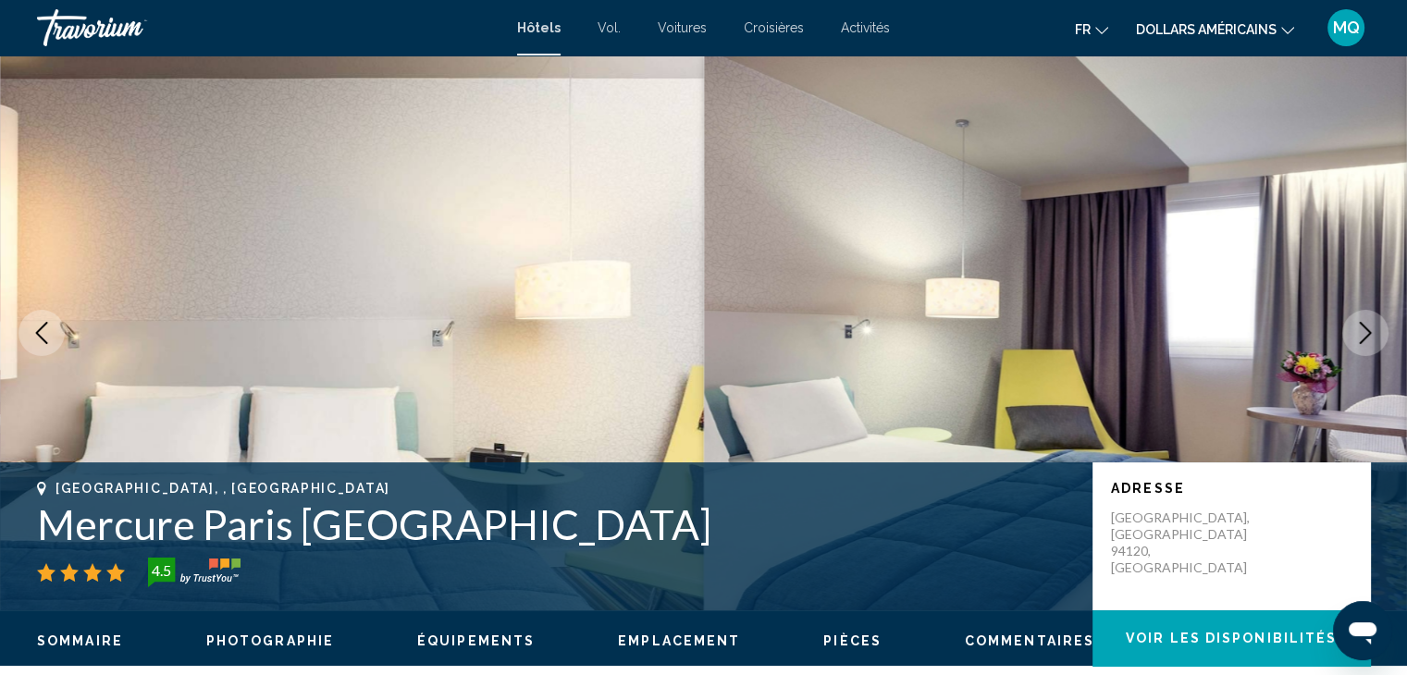
click at [1370, 328] on icon "Next image" at bounding box center [1365, 333] width 22 height 22
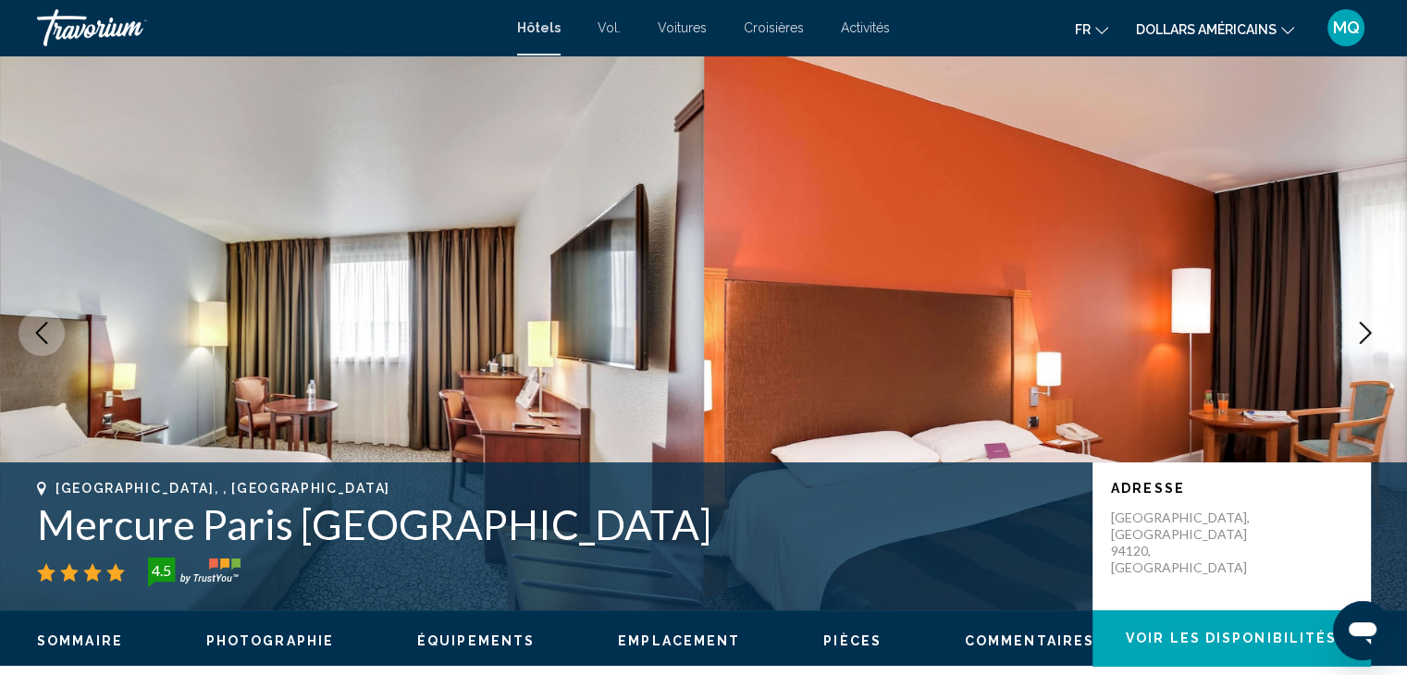
click at [1370, 328] on icon "Next image" at bounding box center [1365, 333] width 22 height 22
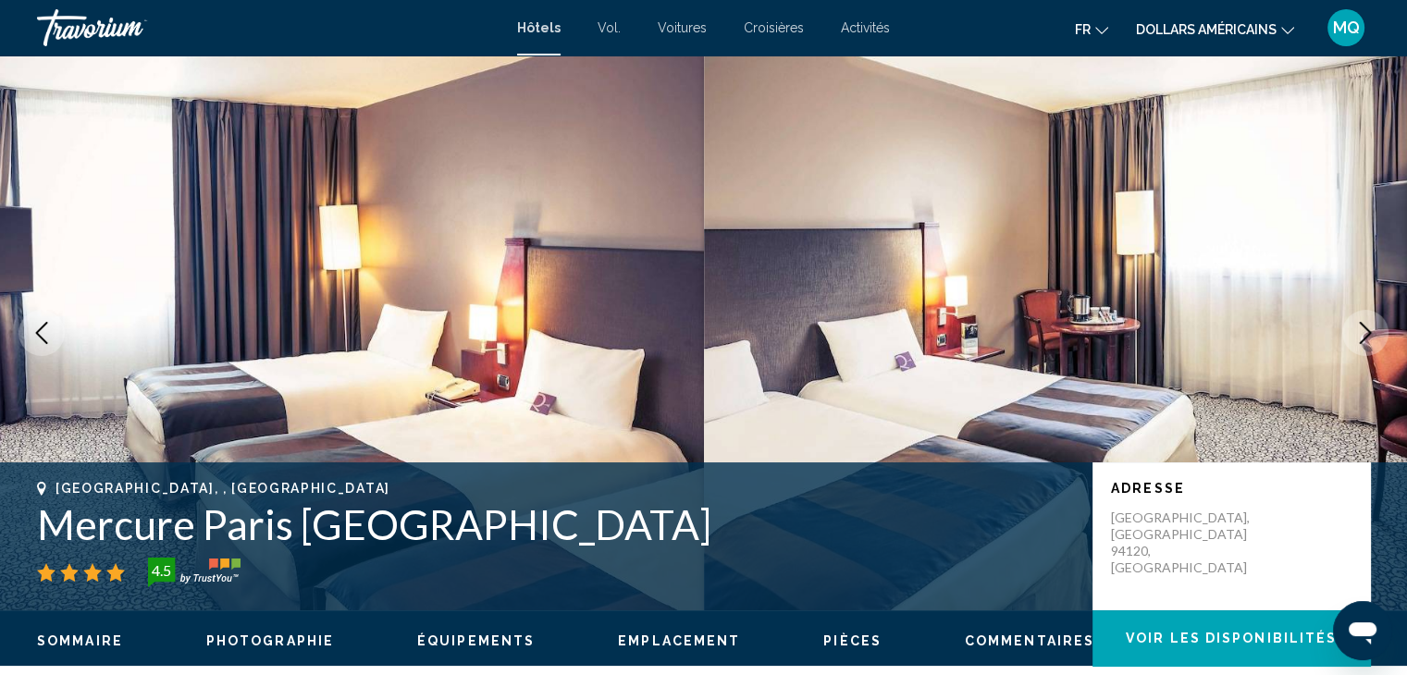
click at [1370, 328] on icon "Next image" at bounding box center [1365, 333] width 22 height 22
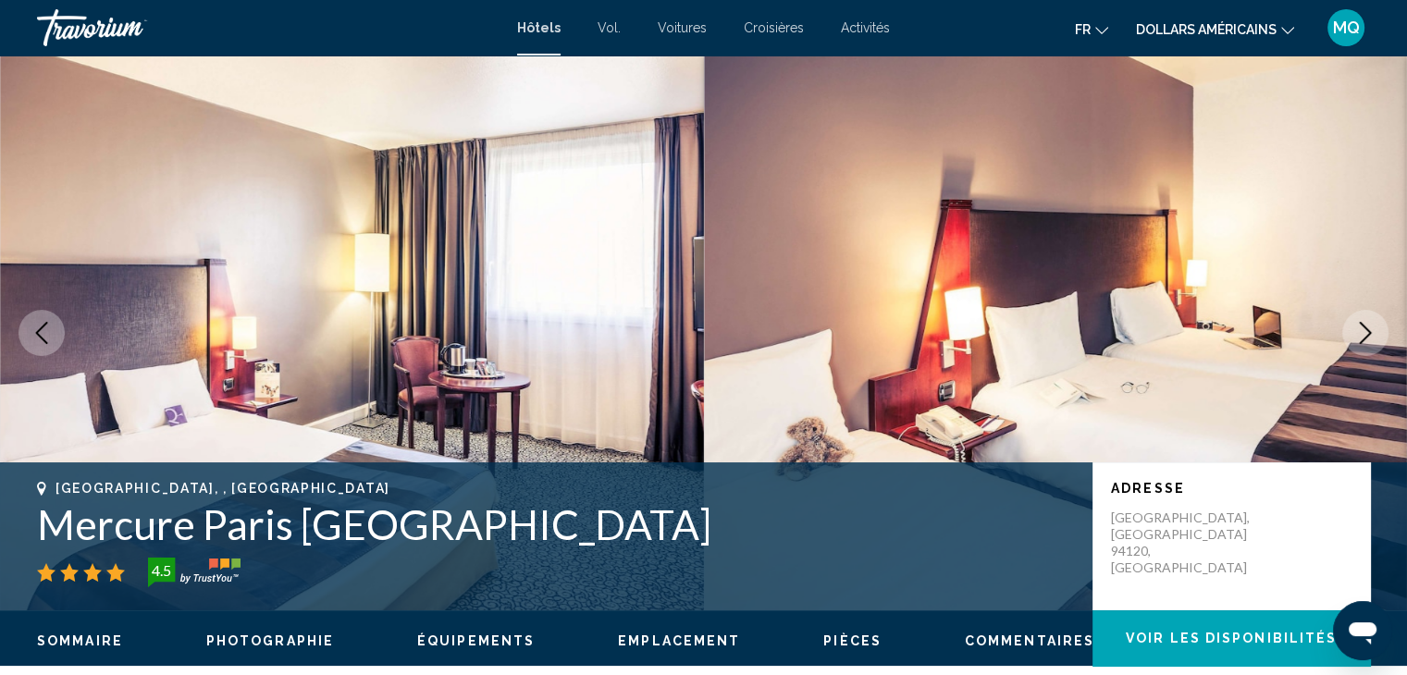
click at [1370, 328] on icon "Next image" at bounding box center [1365, 333] width 22 height 22
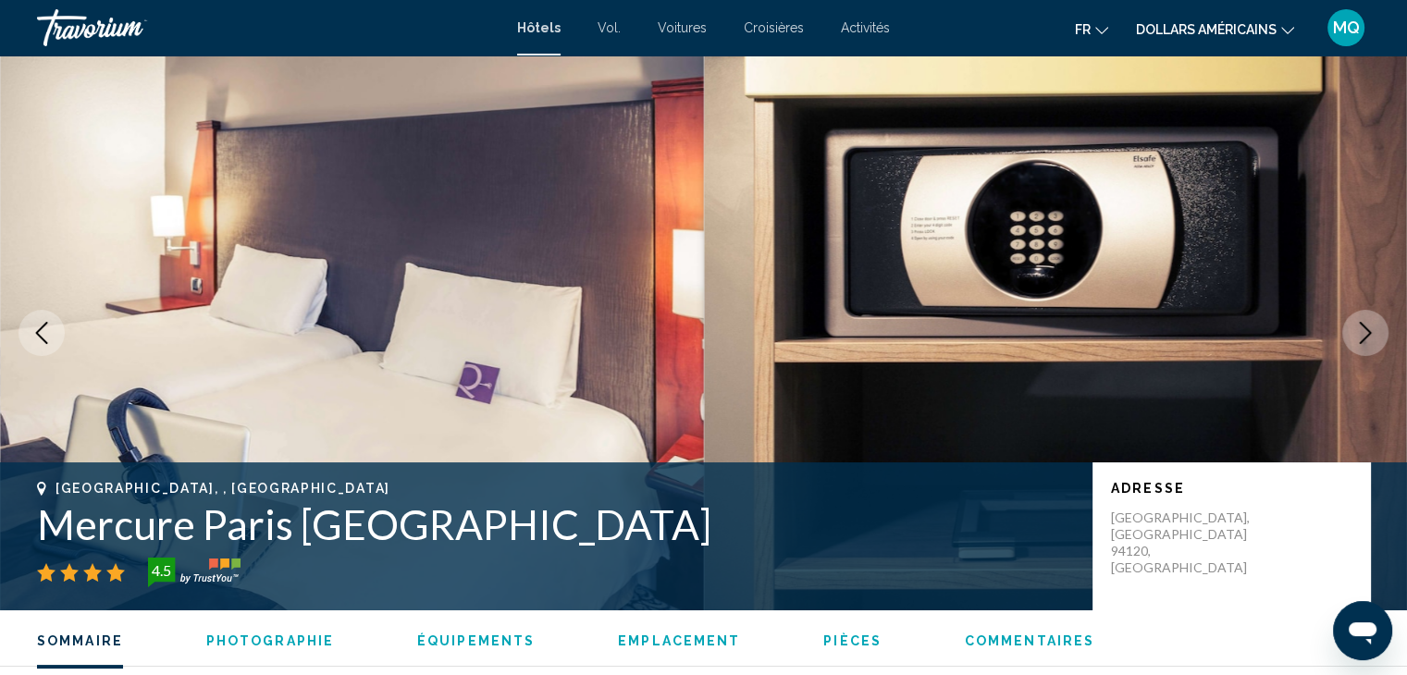
scroll to position [590, 0]
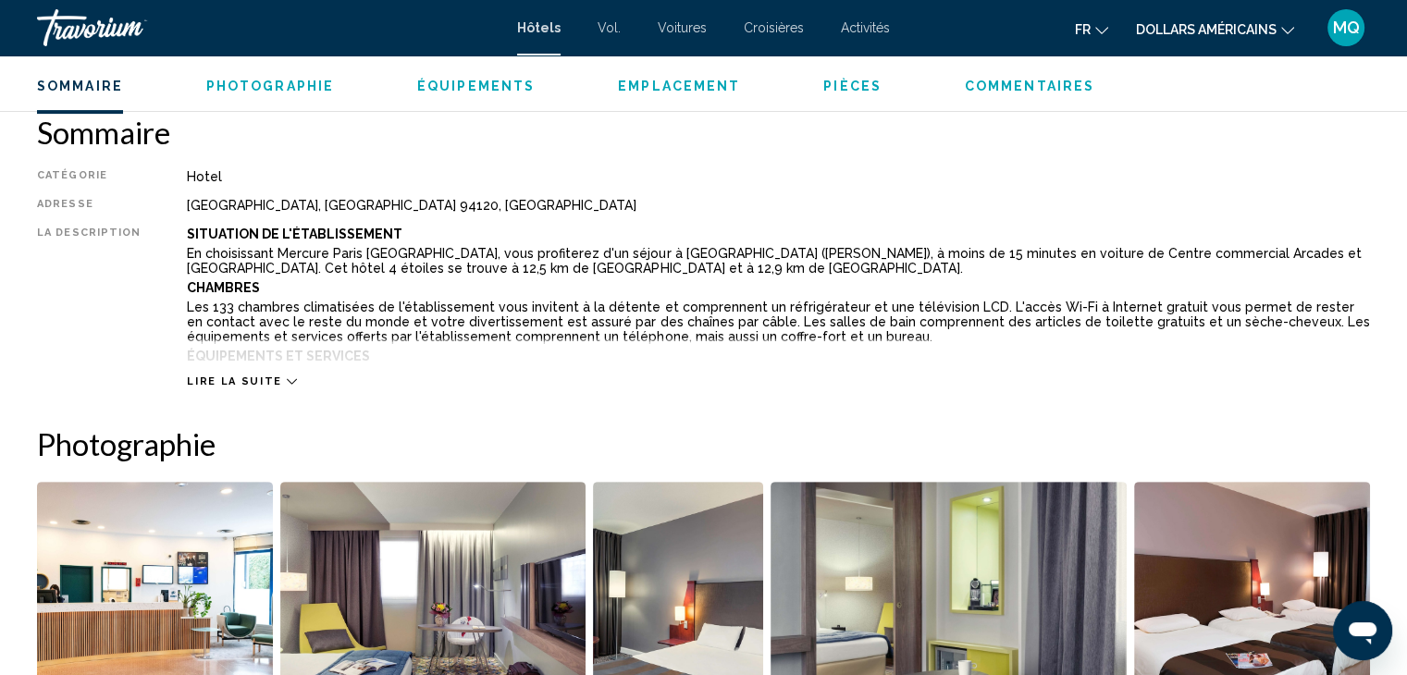
click at [287, 376] on icon "Contenu principal" at bounding box center [292, 381] width 10 height 10
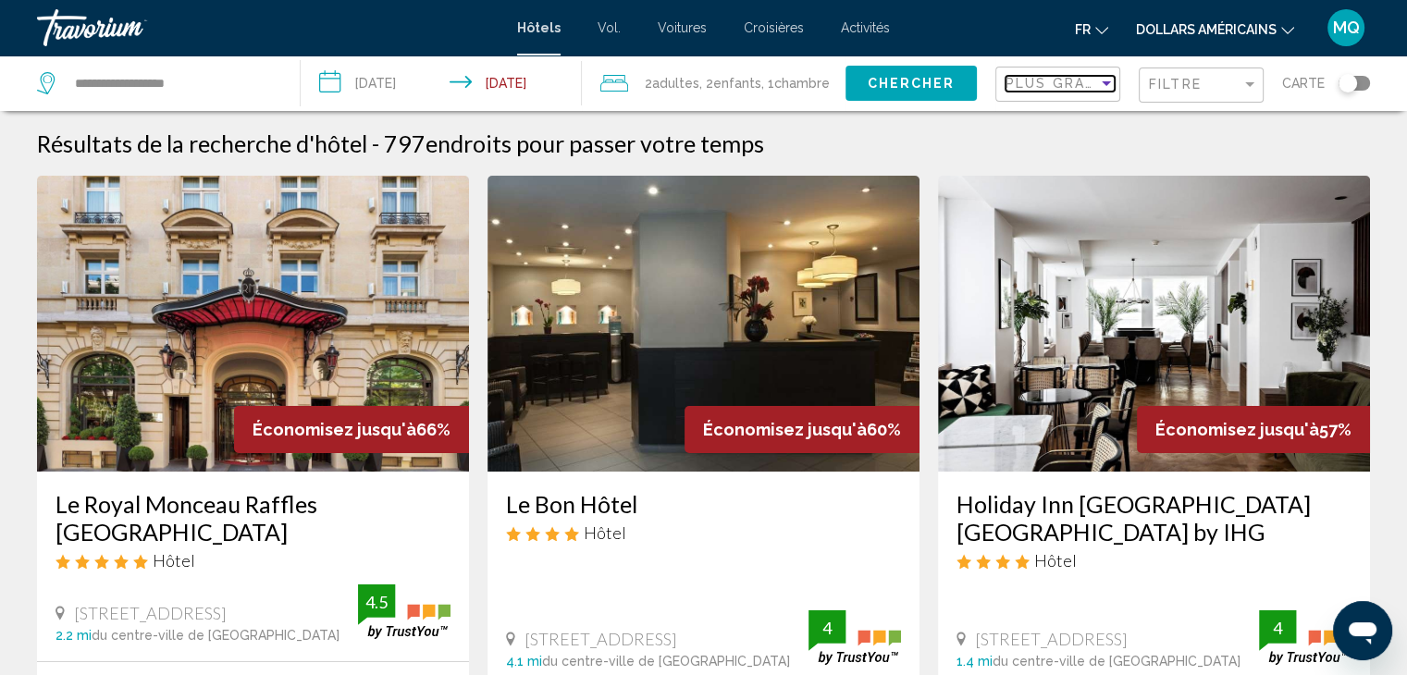
click at [1111, 77] on div "Sort by" at bounding box center [1106, 83] width 17 height 15
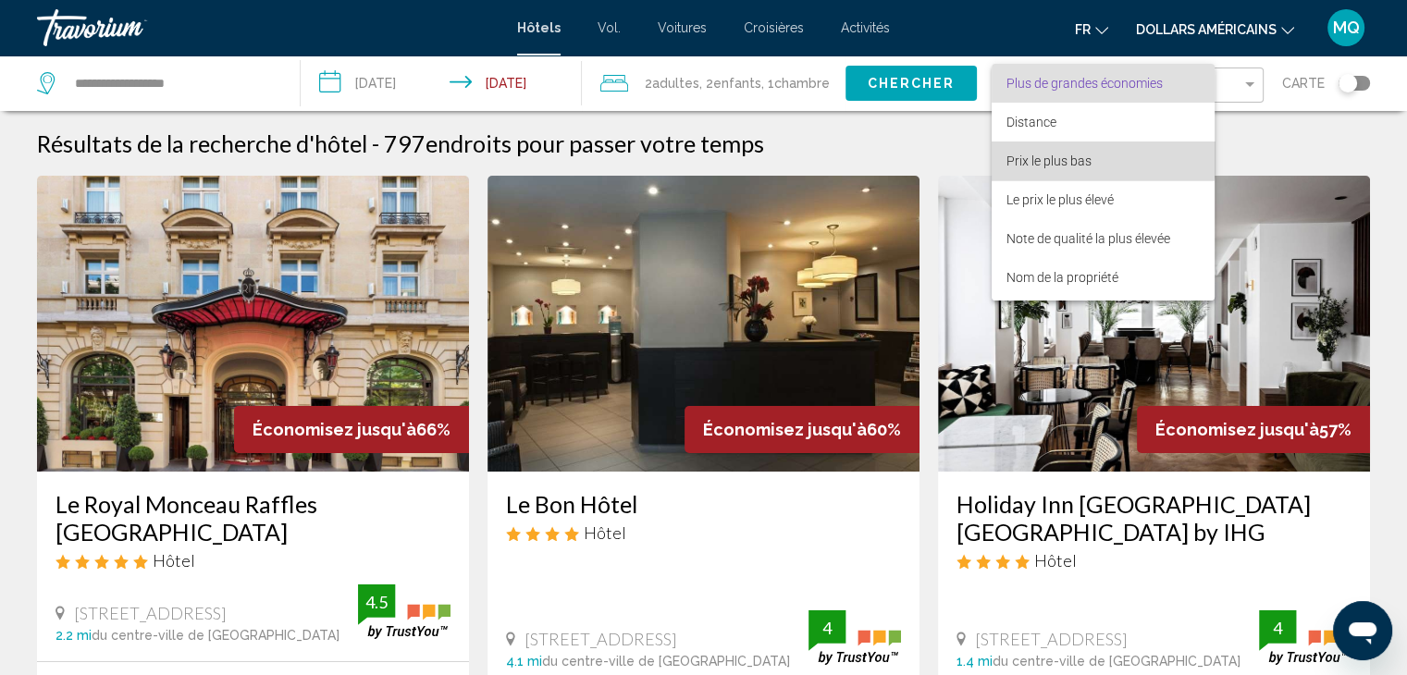
click at [1080, 154] on font "Prix le plus bas" at bounding box center [1048, 161] width 85 height 15
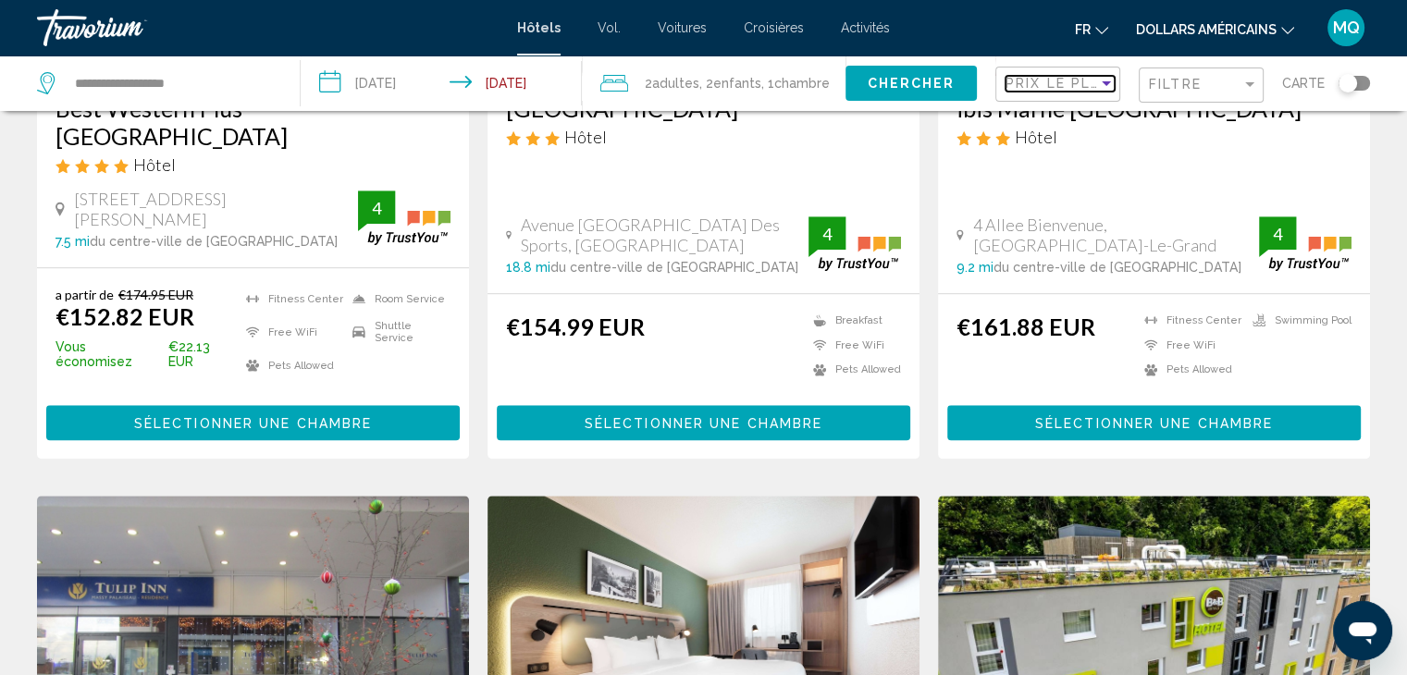
scroll to position [2361, 0]
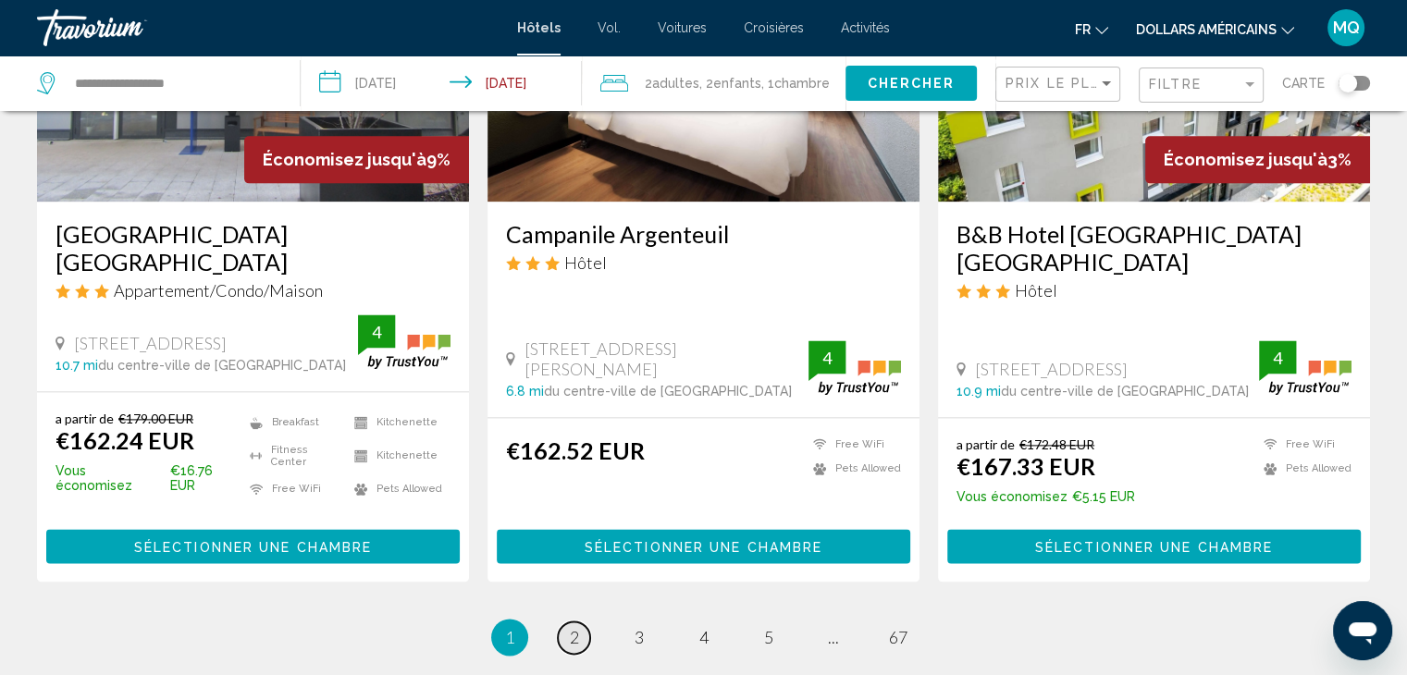
click at [570, 627] on span "2" at bounding box center [574, 637] width 9 height 20
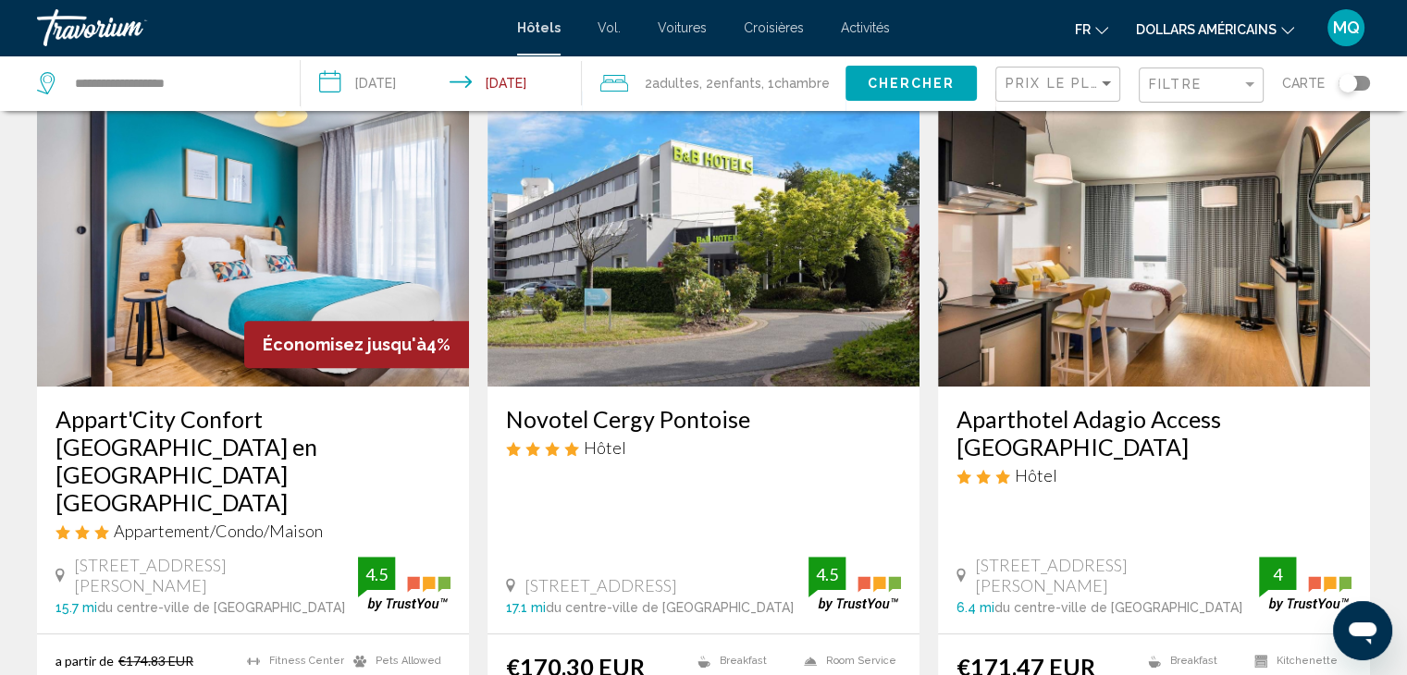
scroll to position [837, 0]
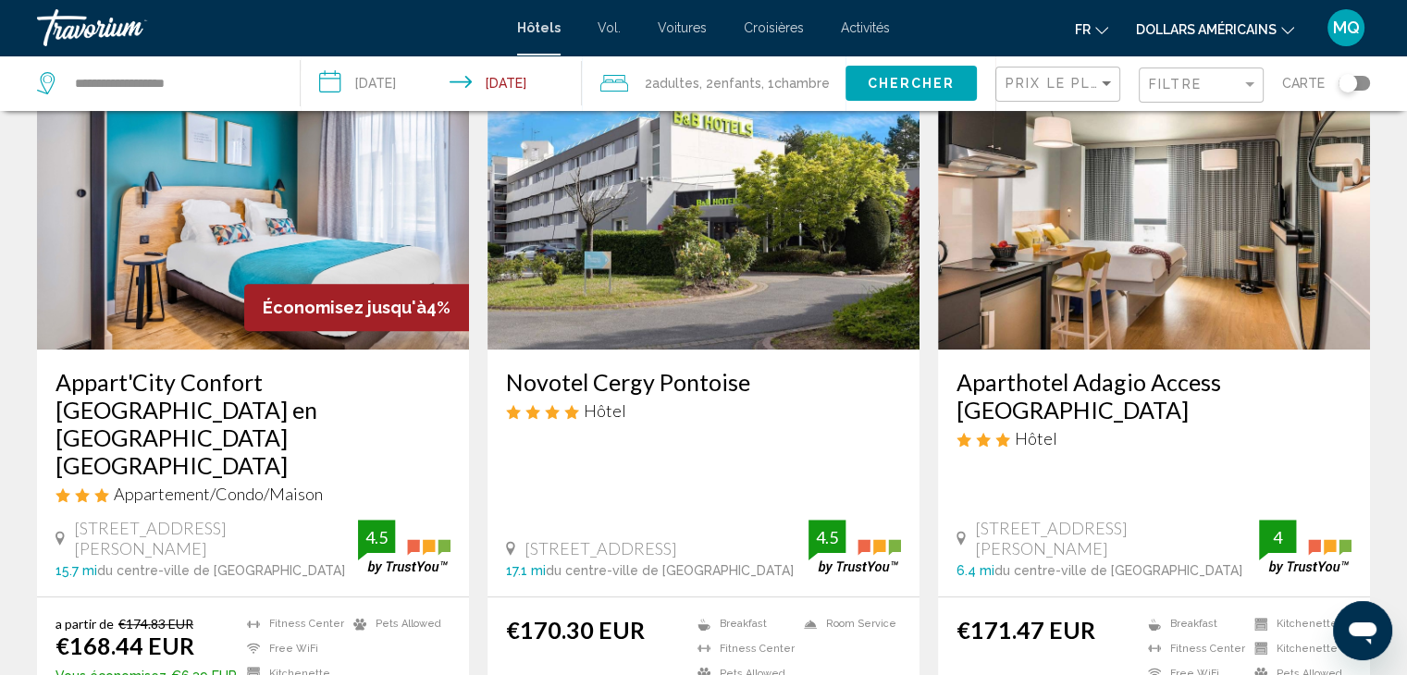
click at [1142, 350] on div "Aparthotel Adagio Access [GEOGRAPHIC_DATA] Hôtel [STREET_ADDRESS][PERSON_NAME] …" at bounding box center [1154, 473] width 432 height 247
click at [1177, 289] on img "Contenu principal" at bounding box center [1154, 202] width 432 height 296
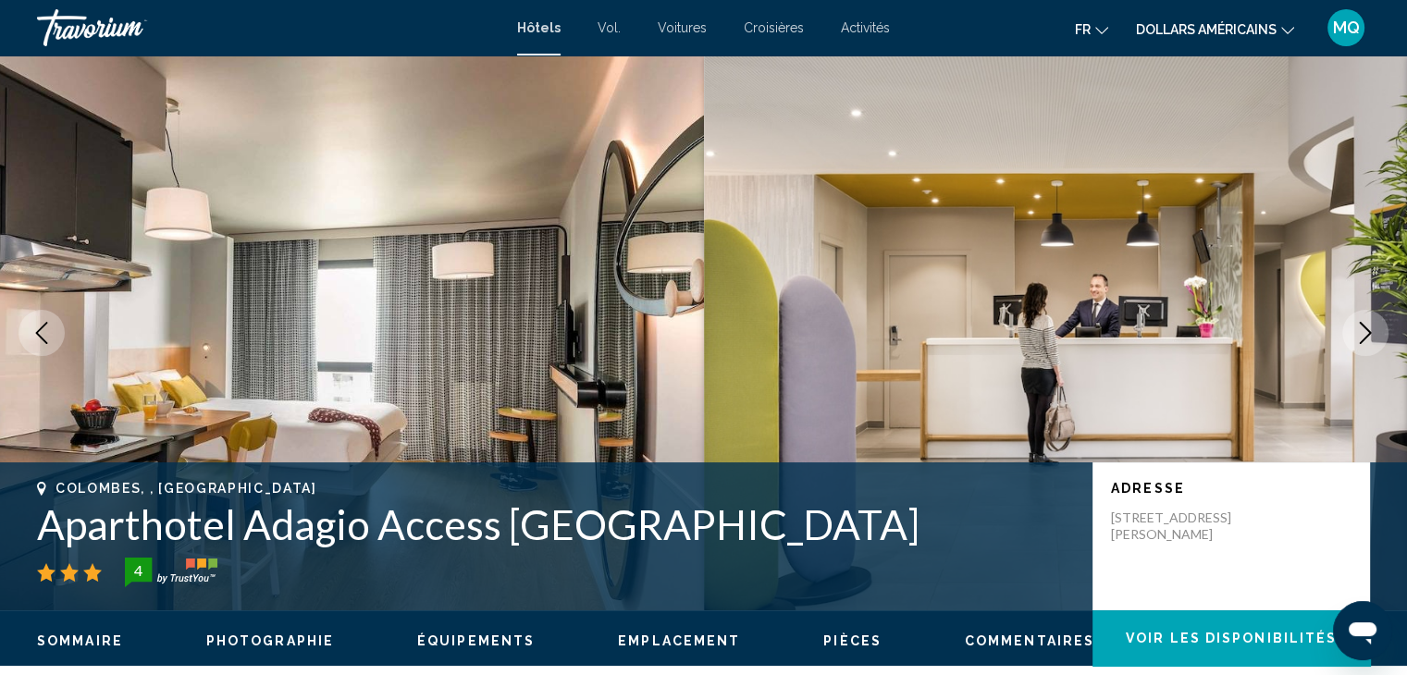
click at [1362, 337] on icon "Next image" at bounding box center [1365, 333] width 22 height 22
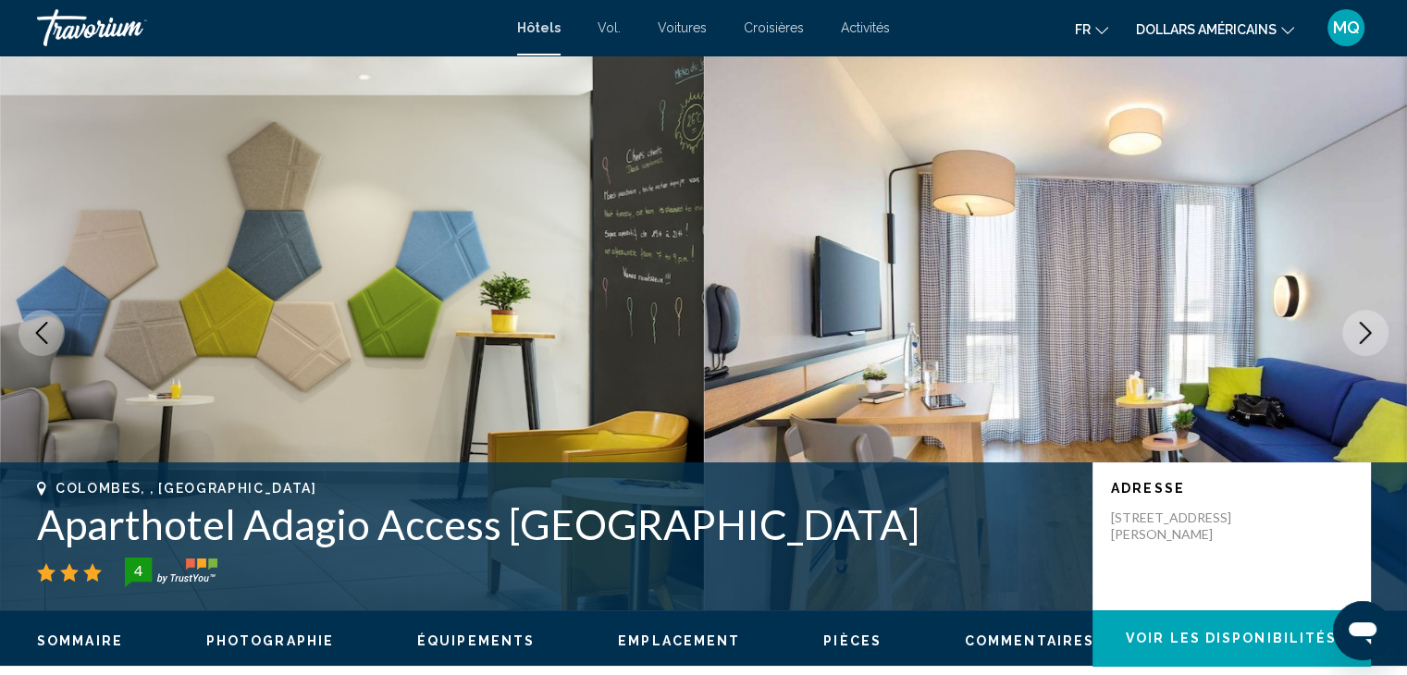
click at [1362, 337] on icon "Next image" at bounding box center [1365, 333] width 22 height 22
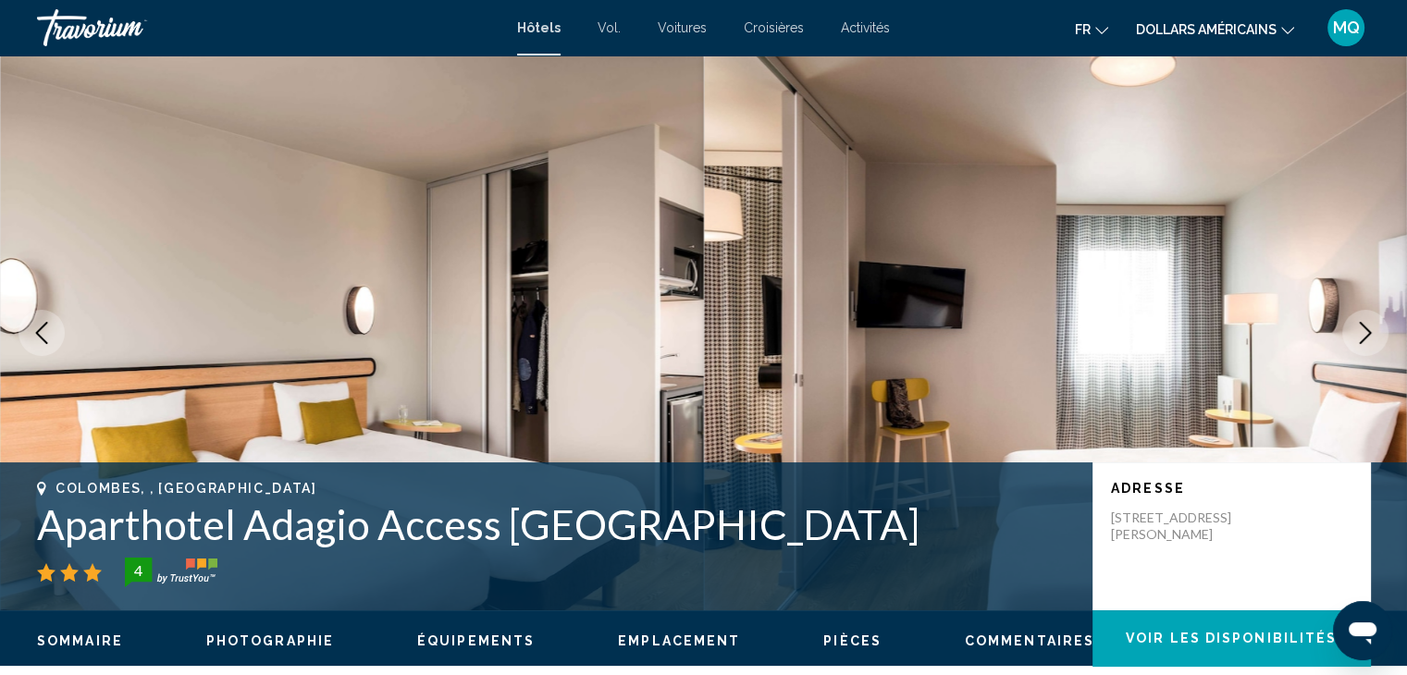
click at [1362, 337] on icon "Next image" at bounding box center [1365, 333] width 22 height 22
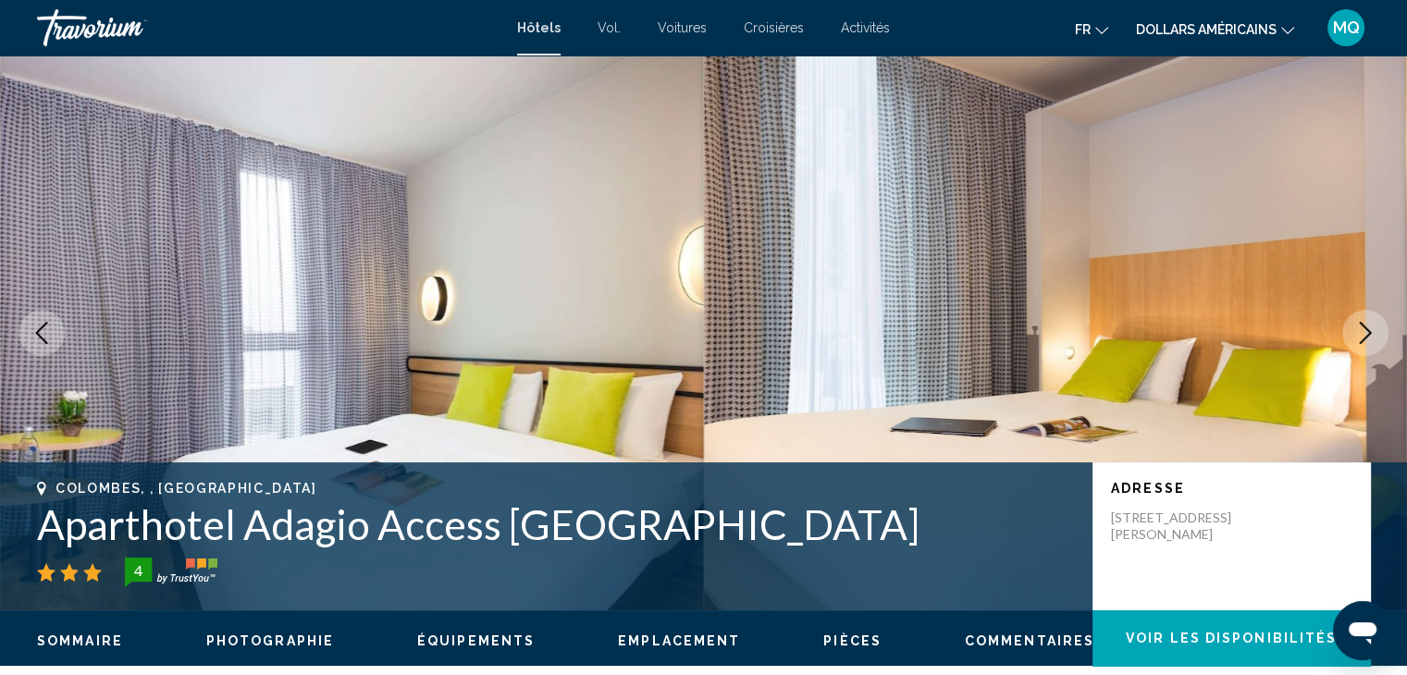
click at [1362, 337] on icon "Next image" at bounding box center [1365, 333] width 22 height 22
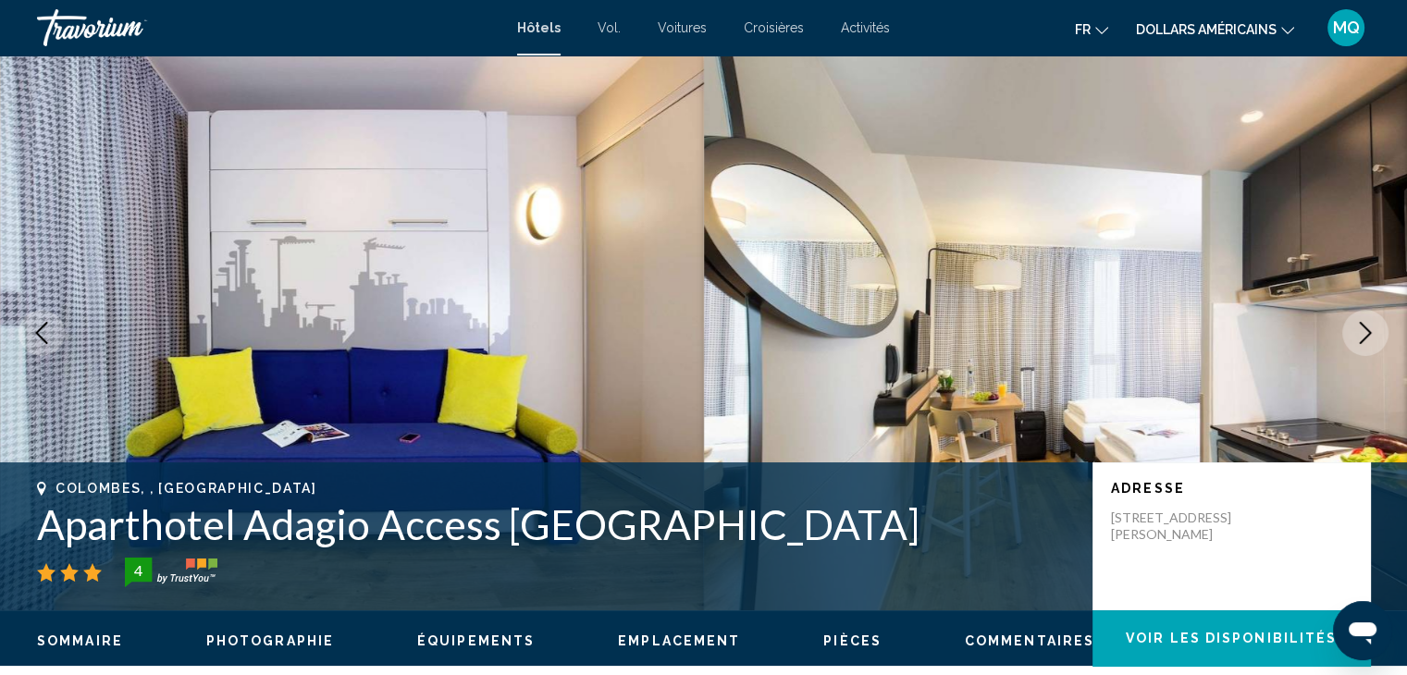
click at [1362, 337] on icon "Next image" at bounding box center [1365, 333] width 22 height 22
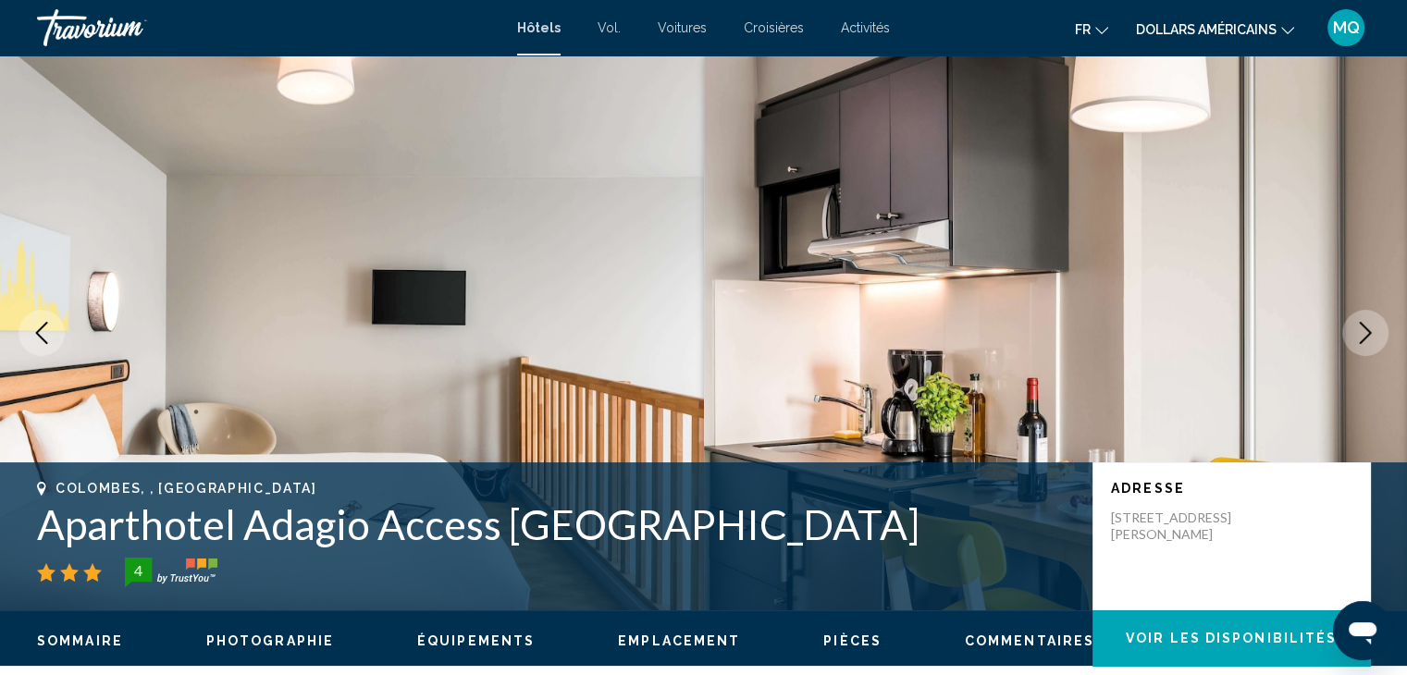
click at [1362, 337] on icon "Next image" at bounding box center [1365, 333] width 22 height 22
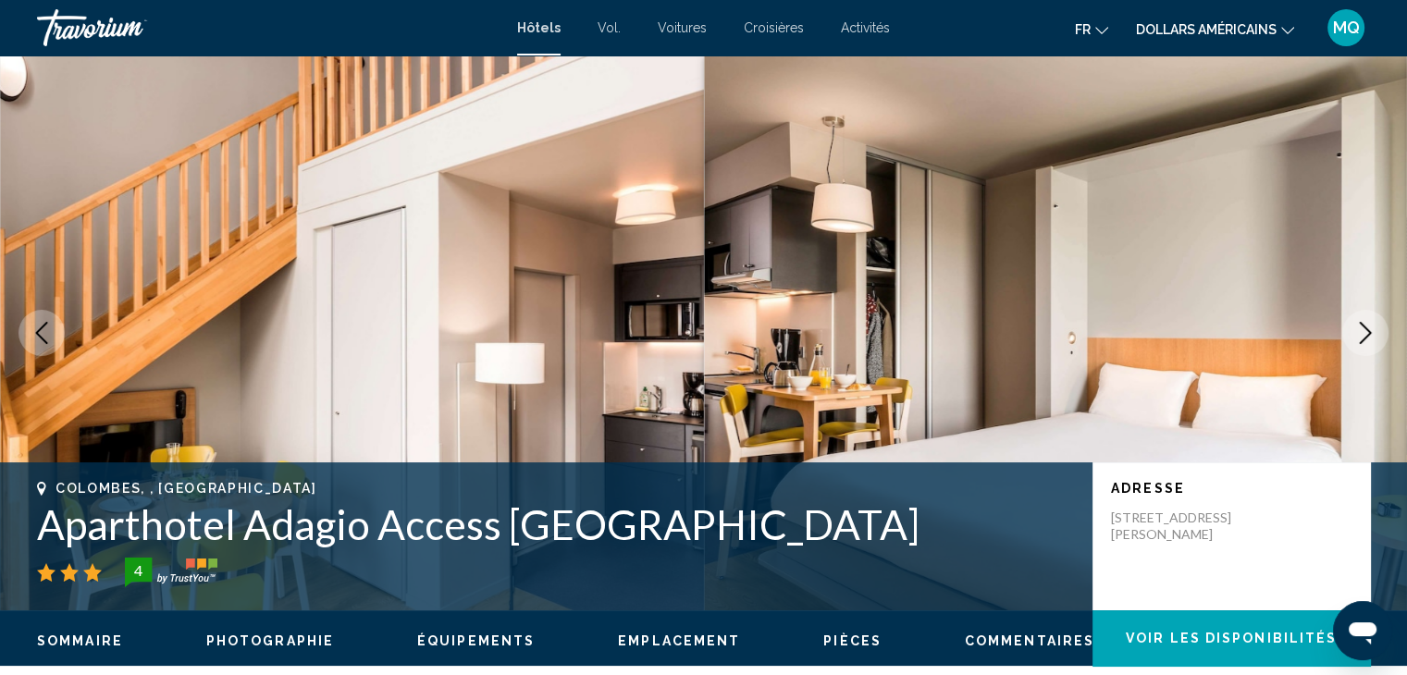
click at [1362, 337] on icon "Next image" at bounding box center [1365, 333] width 22 height 22
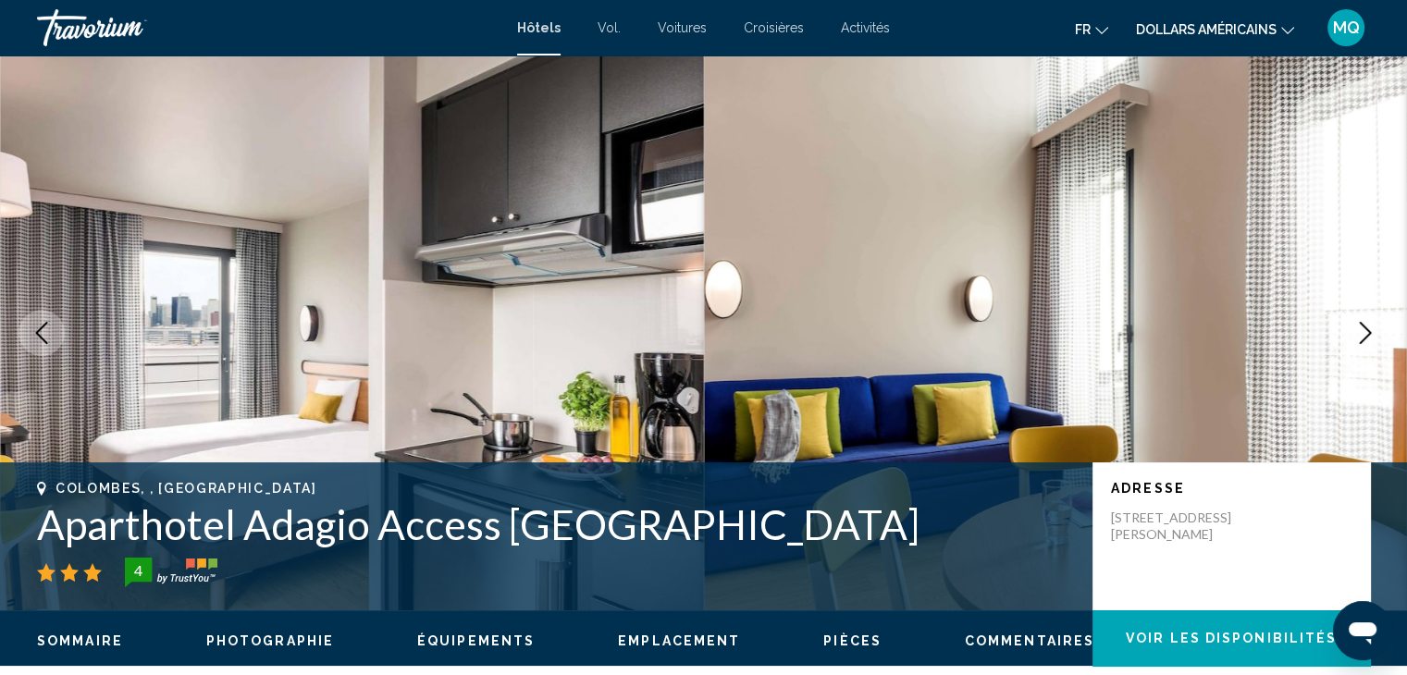
click at [1362, 337] on icon "Next image" at bounding box center [1365, 333] width 22 height 22
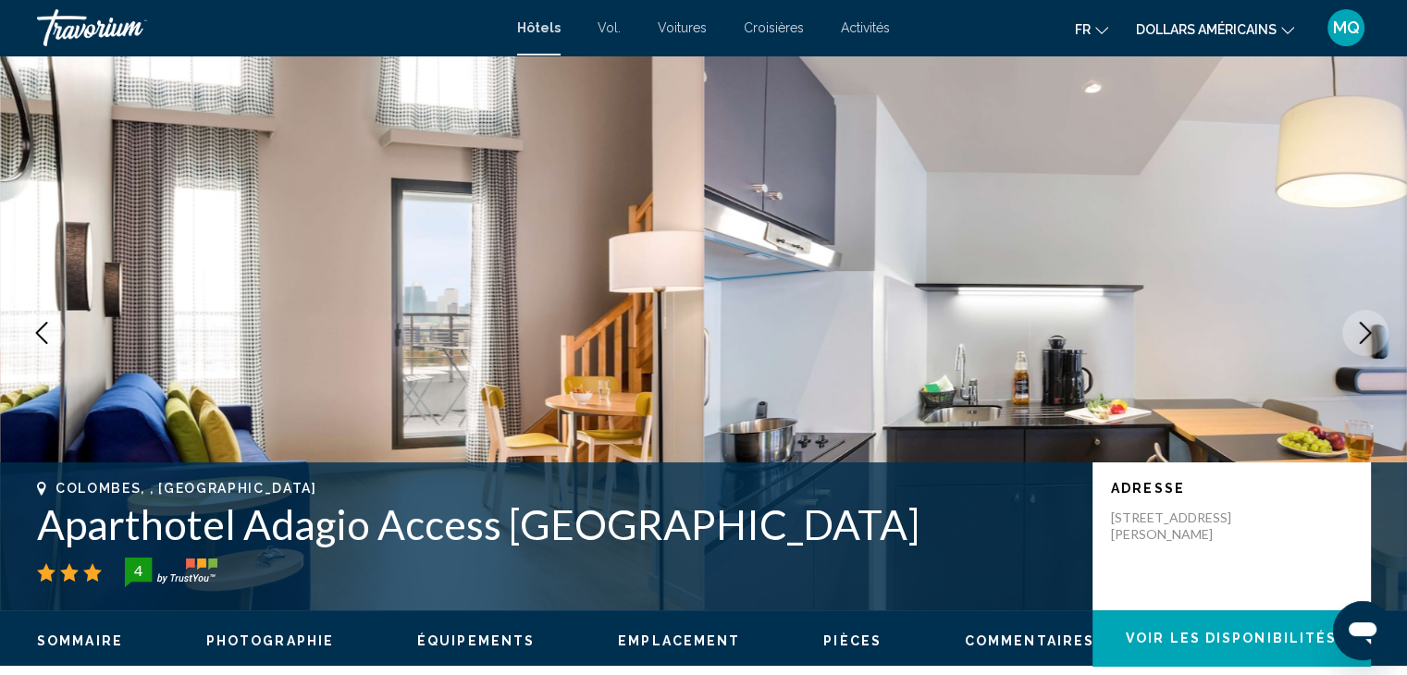
click at [1362, 337] on icon "Next image" at bounding box center [1365, 333] width 22 height 22
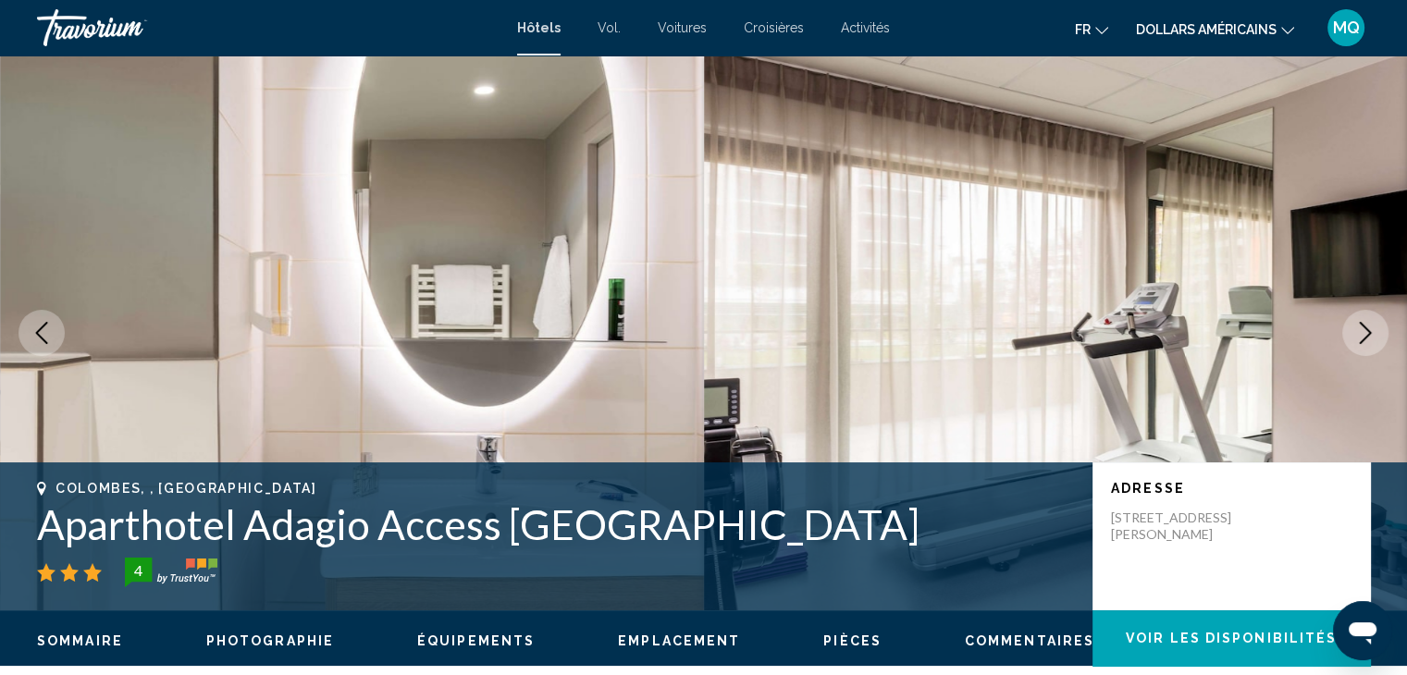
scroll to position [590, 0]
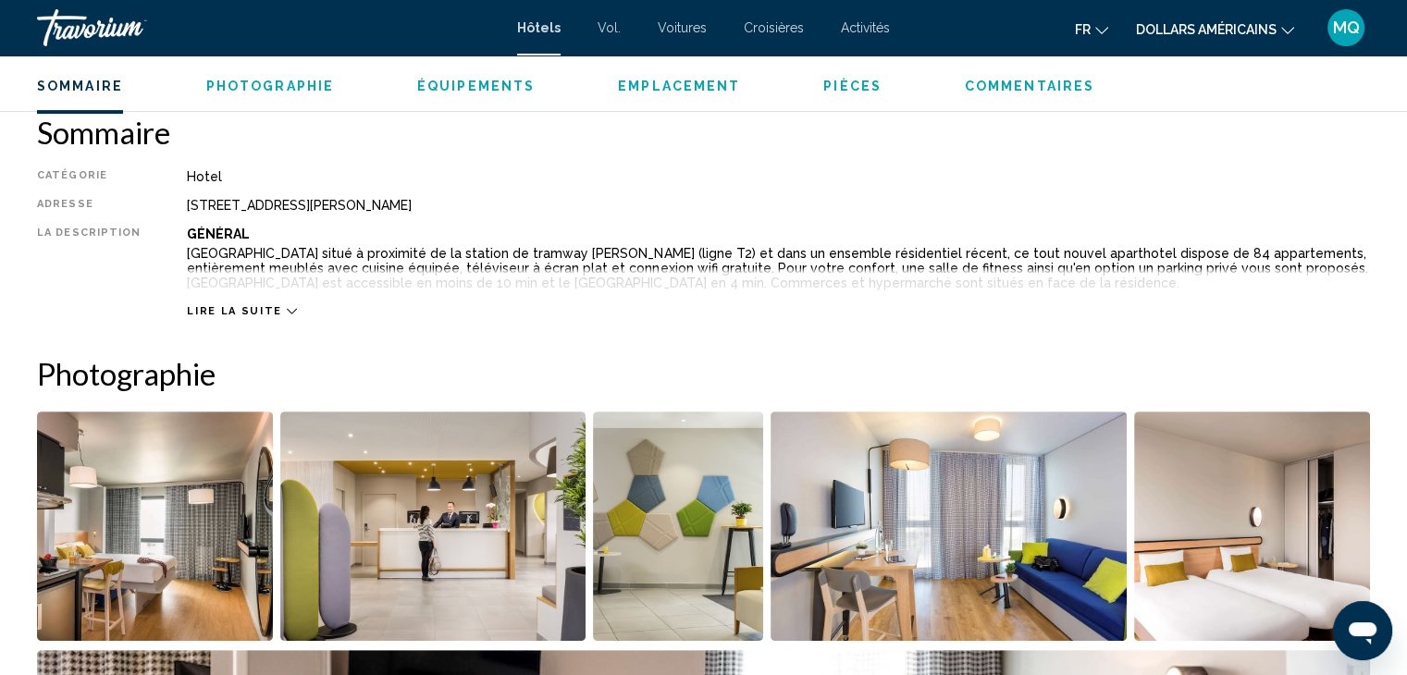
click at [269, 310] on div "Lire la suite" at bounding box center [241, 311] width 109 height 12
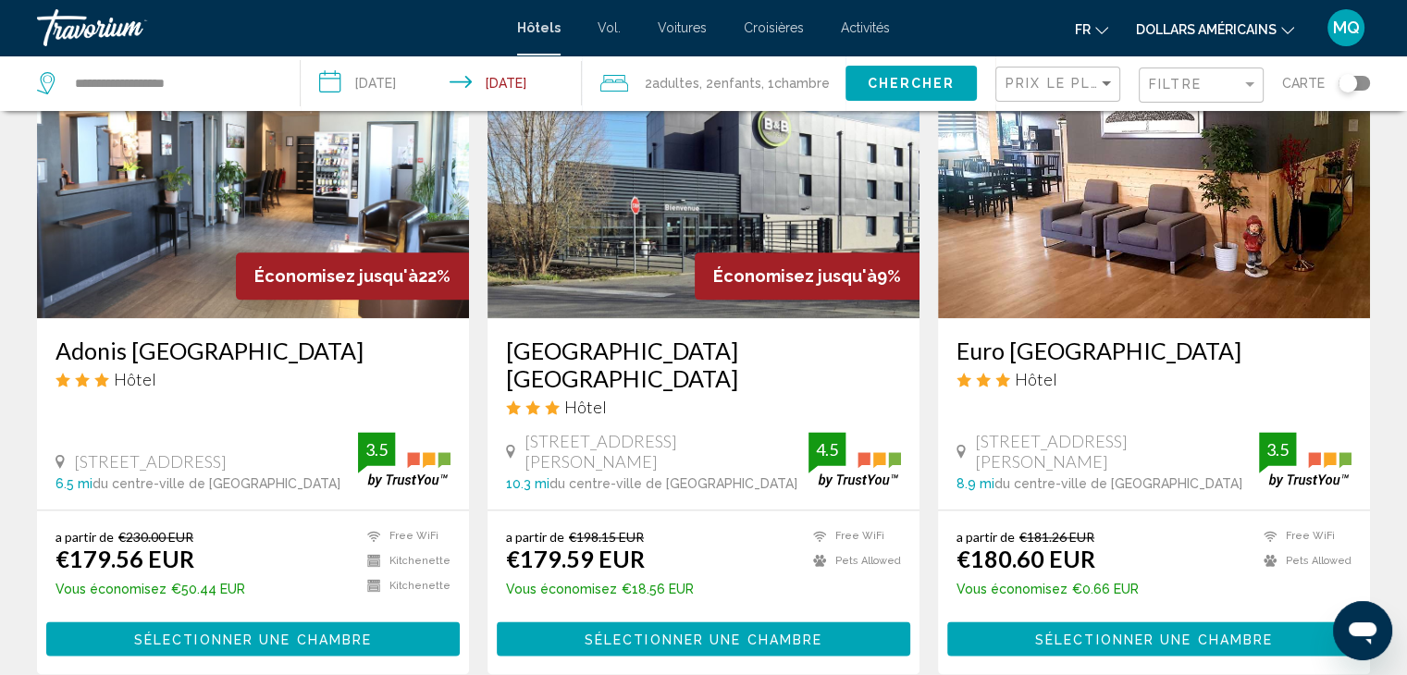
scroll to position [2339, 0]
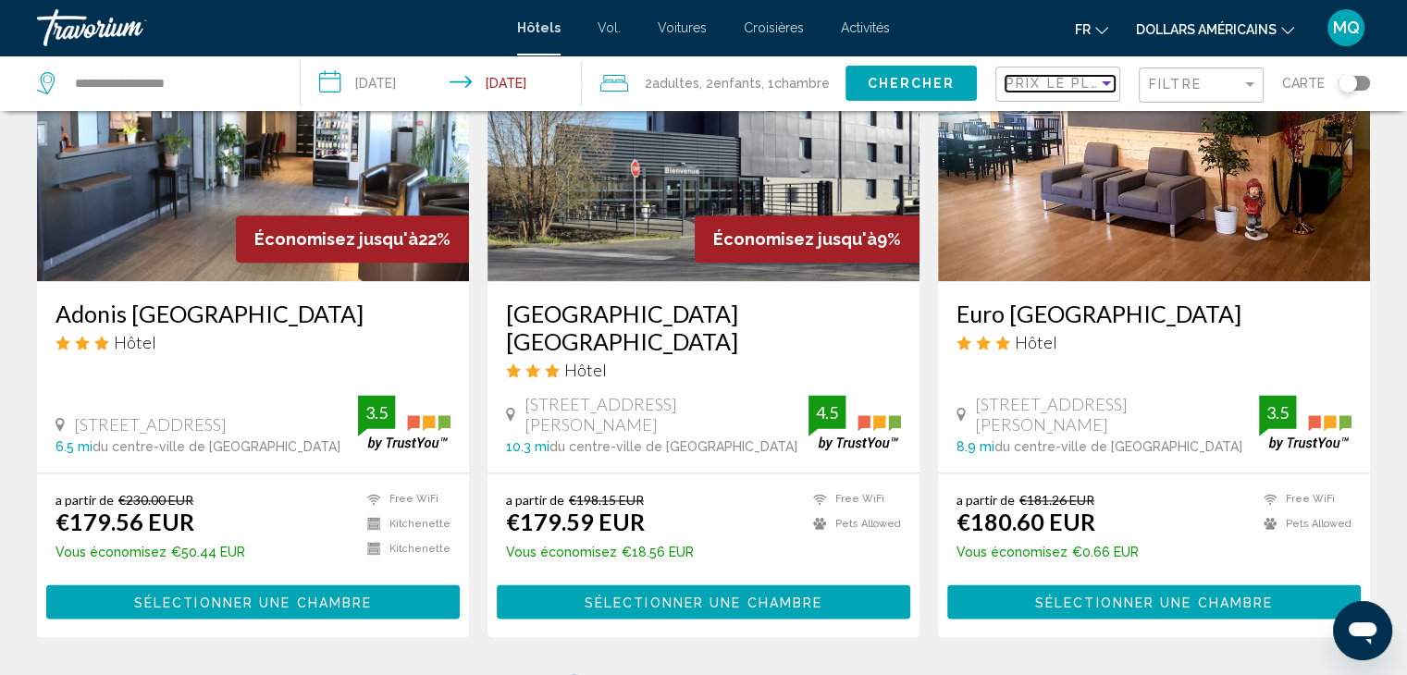
click at [1089, 80] on span "Prix le plus bas" at bounding box center [1076, 83] width 143 height 15
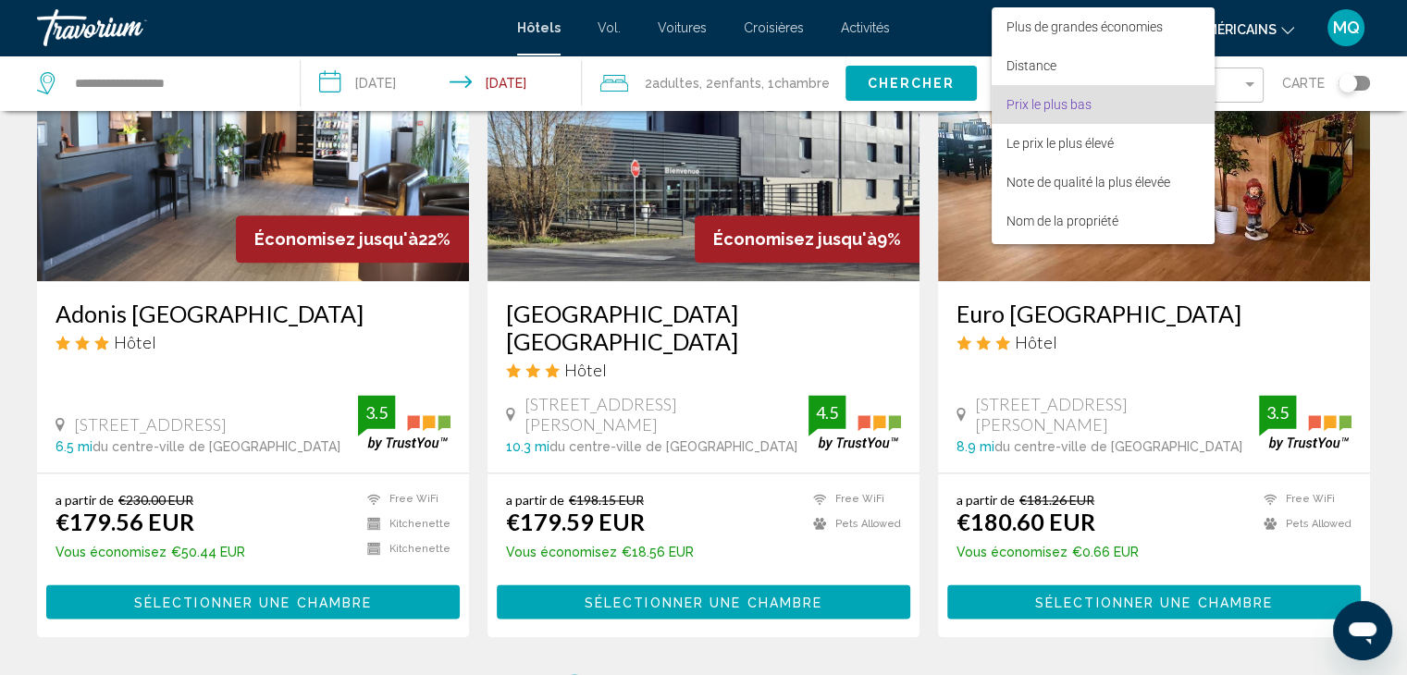
scroll to position [21, 0]
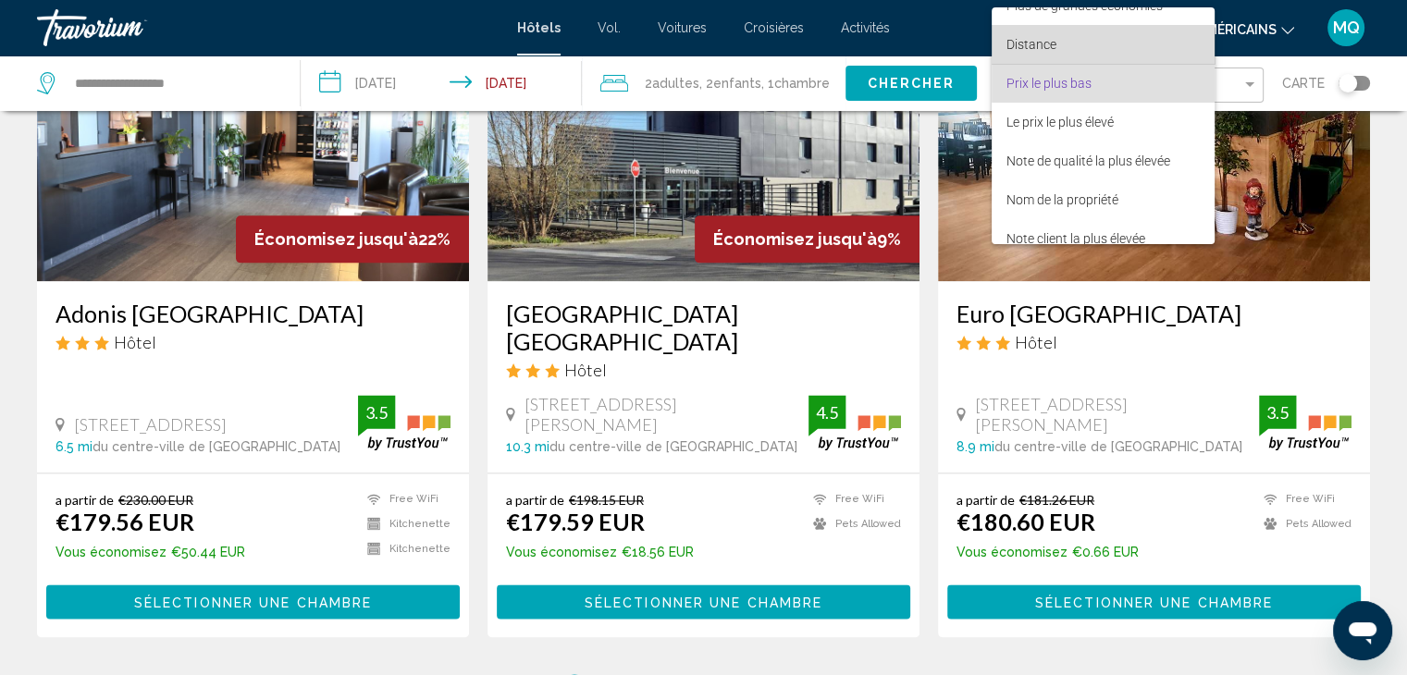
click at [1080, 49] on span "Distance" at bounding box center [1102, 44] width 193 height 39
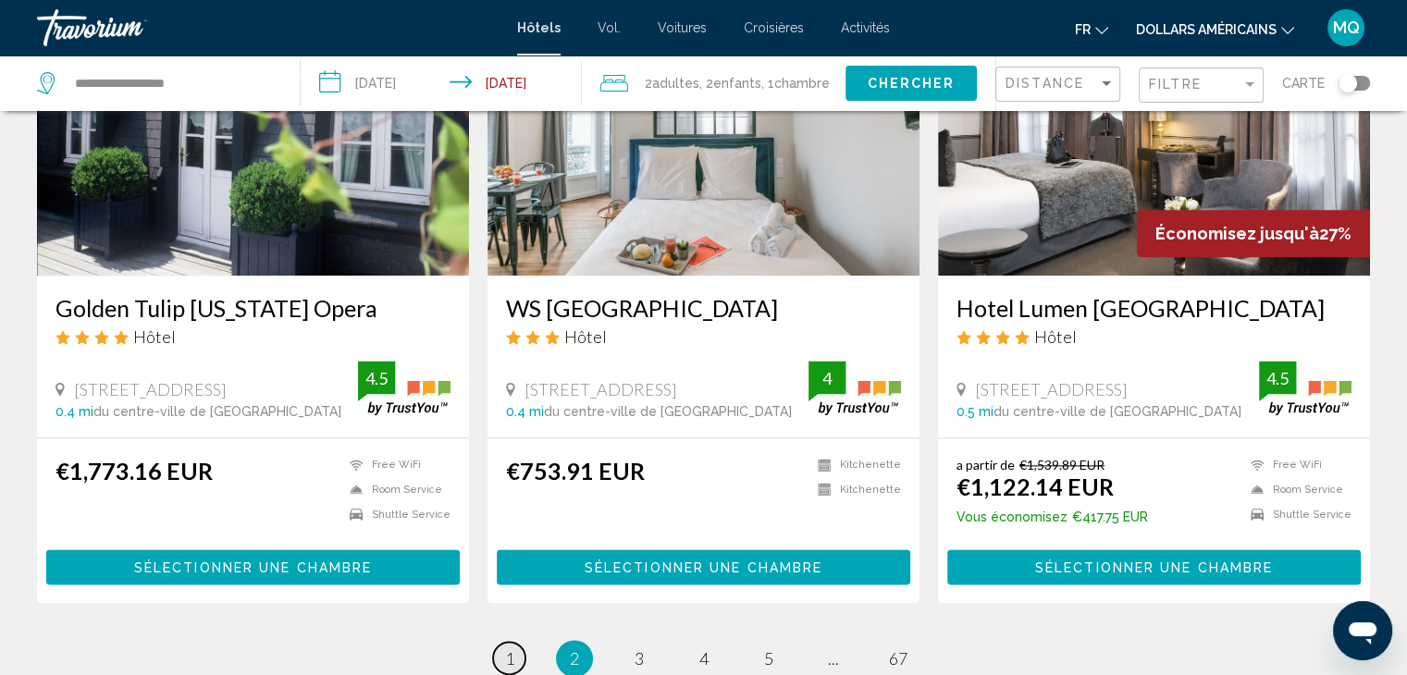
click at [506, 648] on span "1" at bounding box center [509, 658] width 9 height 20
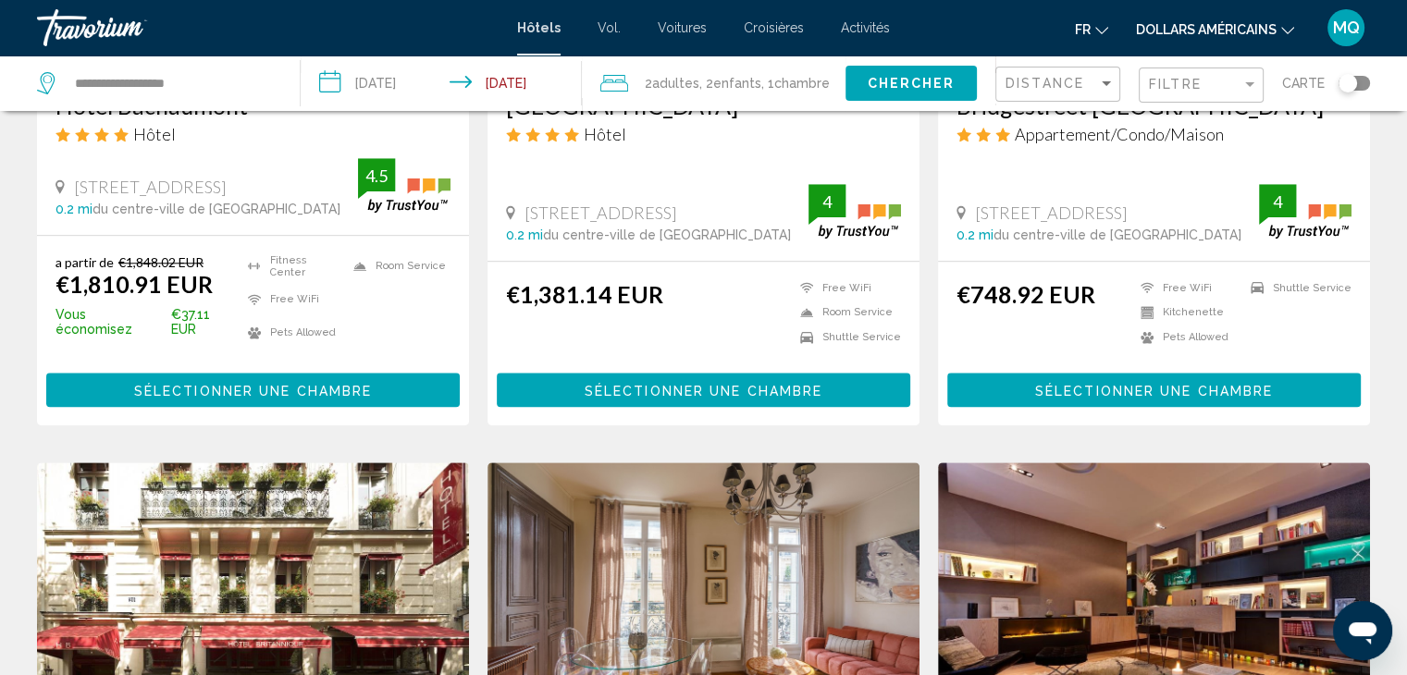
scroll to position [2361, 0]
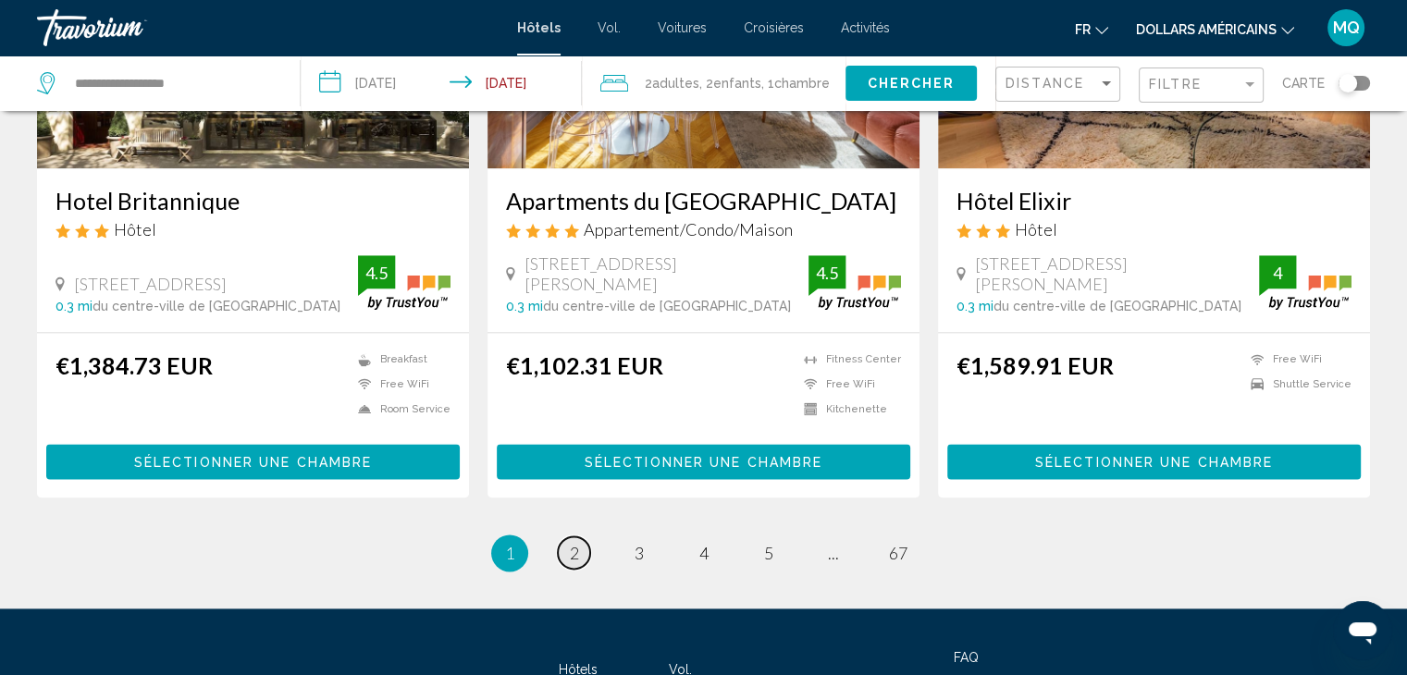
click at [577, 543] on span "2" at bounding box center [574, 553] width 9 height 20
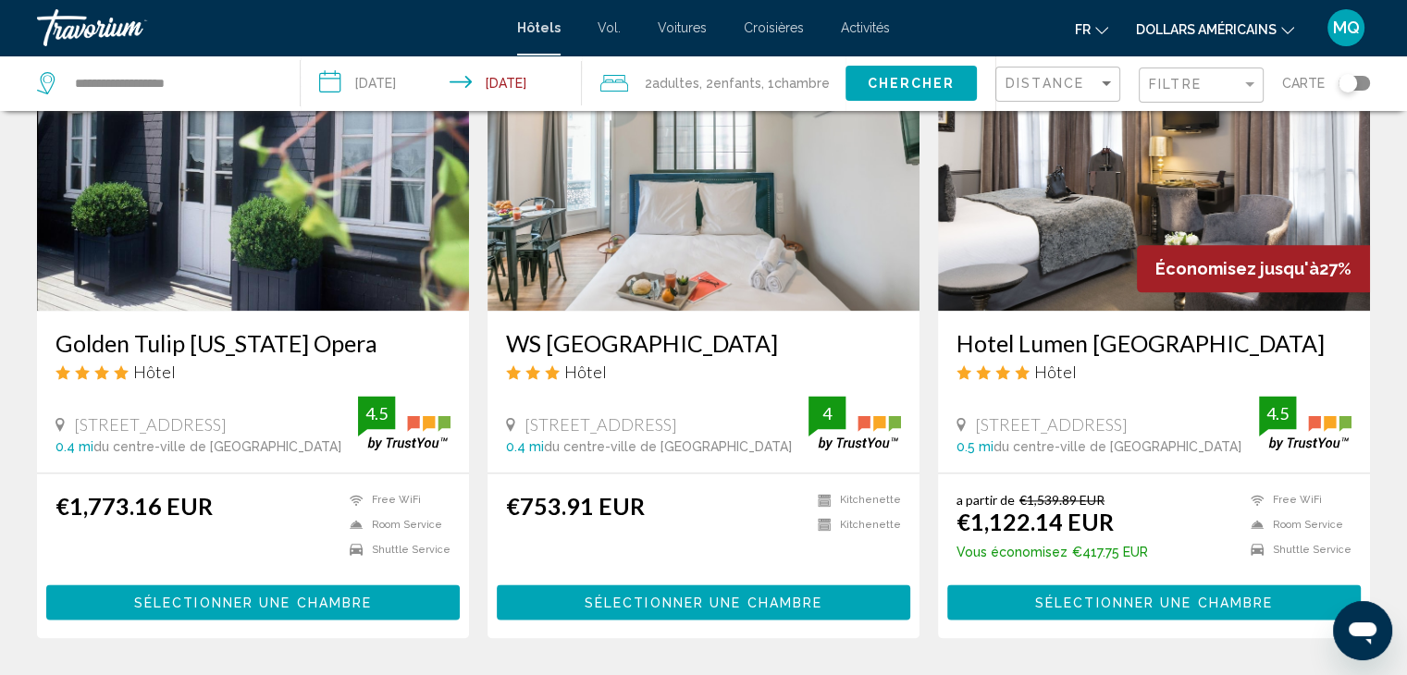
scroll to position [2316, 0]
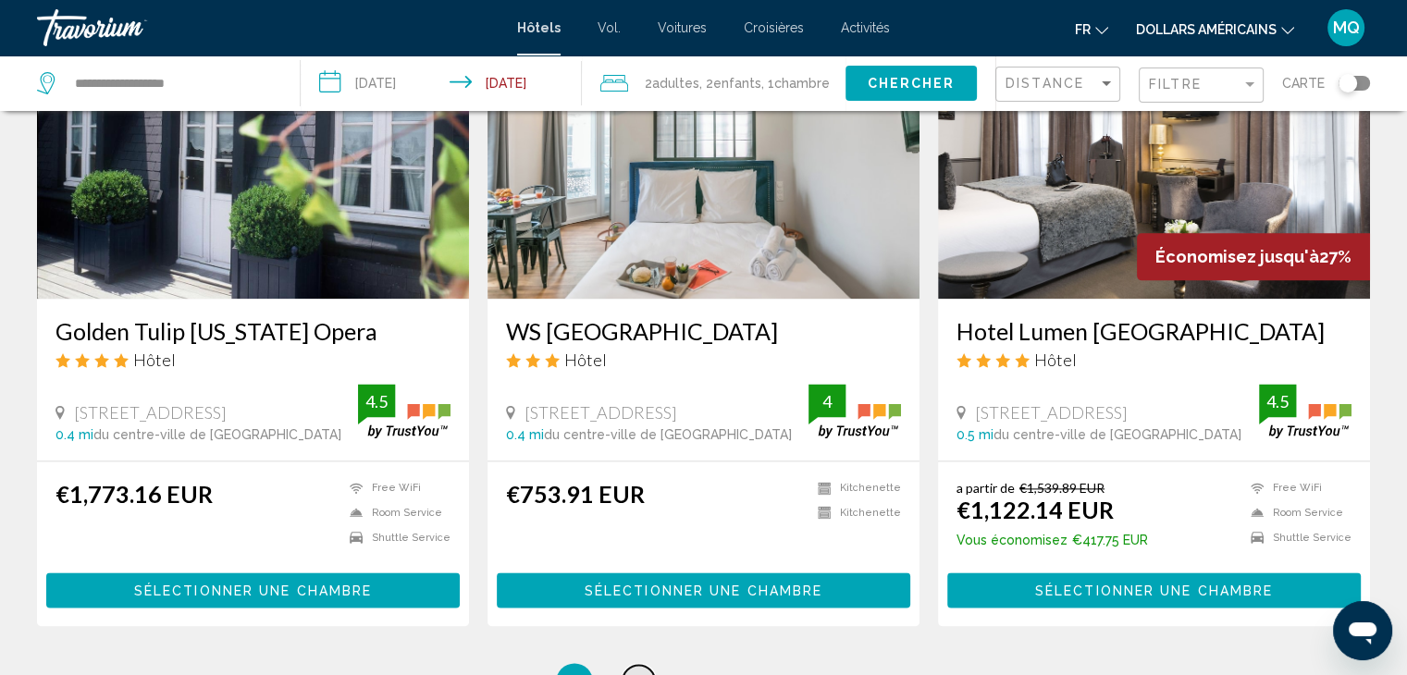
click at [640, 672] on span "3" at bounding box center [639, 682] width 9 height 20
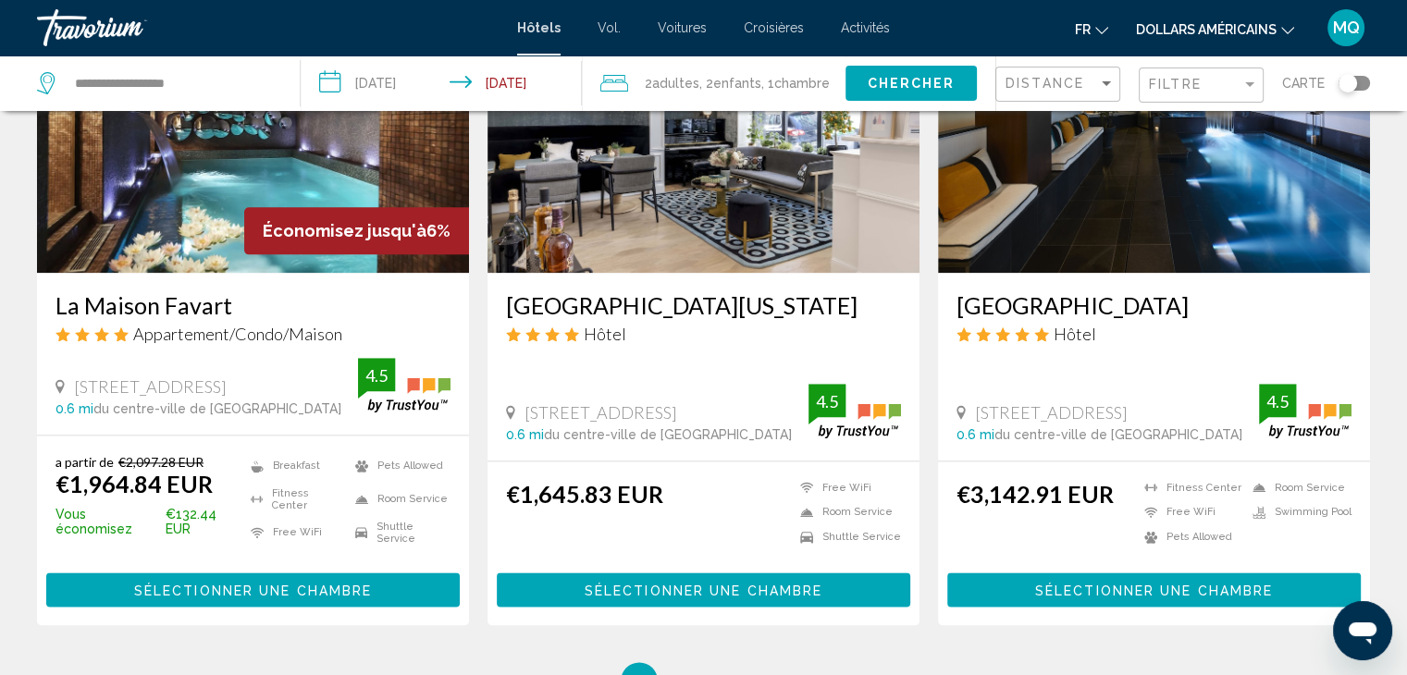
scroll to position [2389, 0]
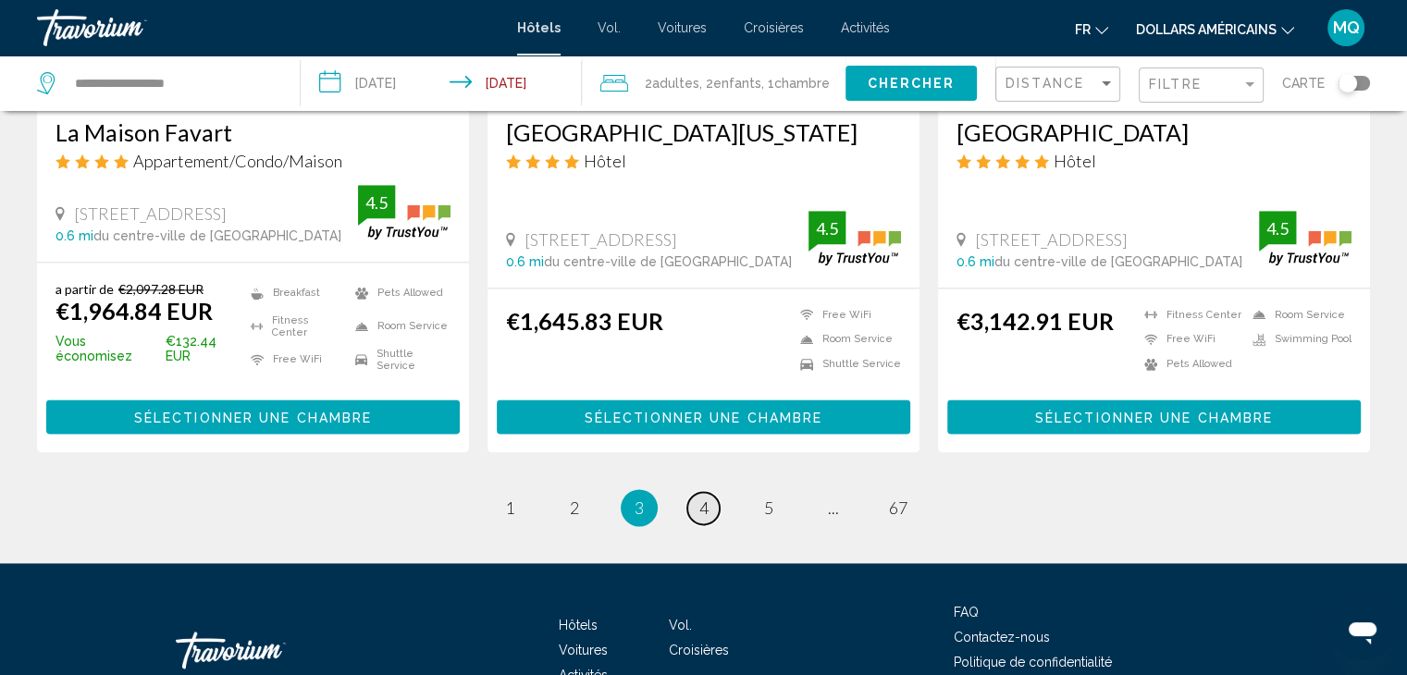
click at [696, 492] on link "page 4" at bounding box center [703, 508] width 32 height 32
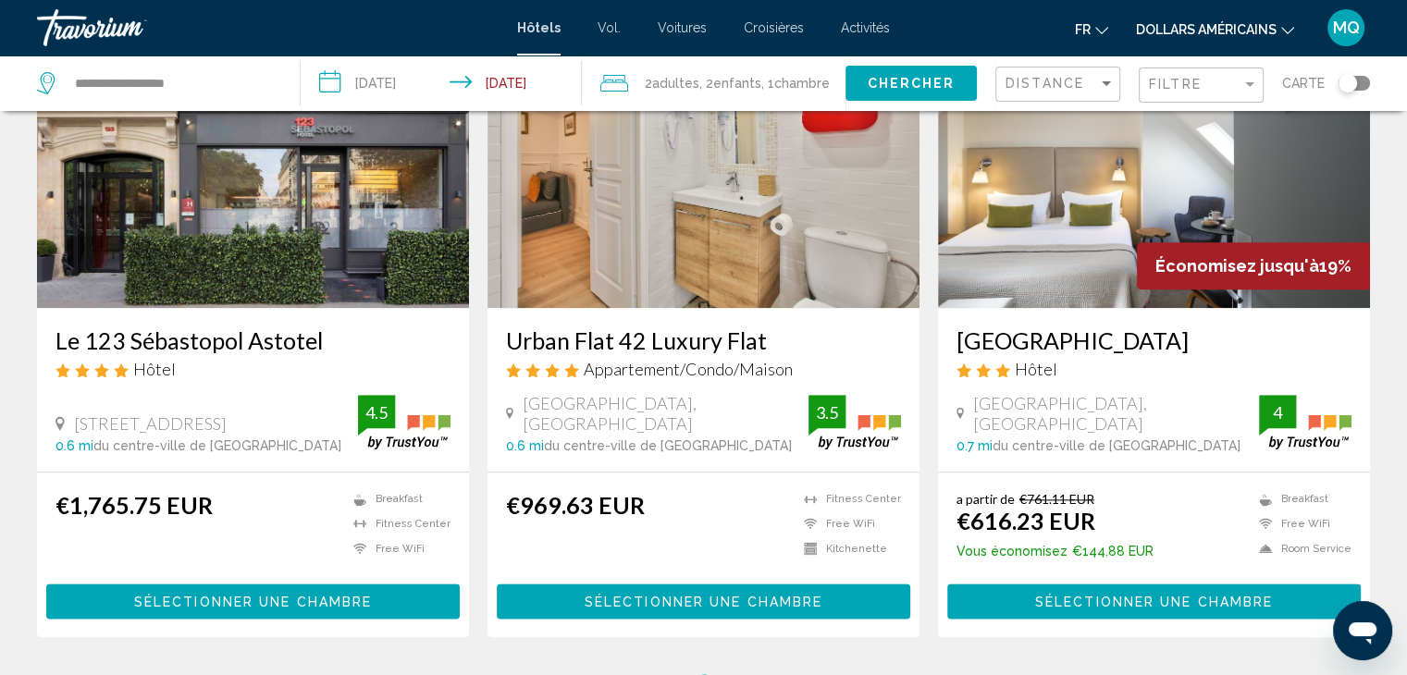
scroll to position [2242, 0]
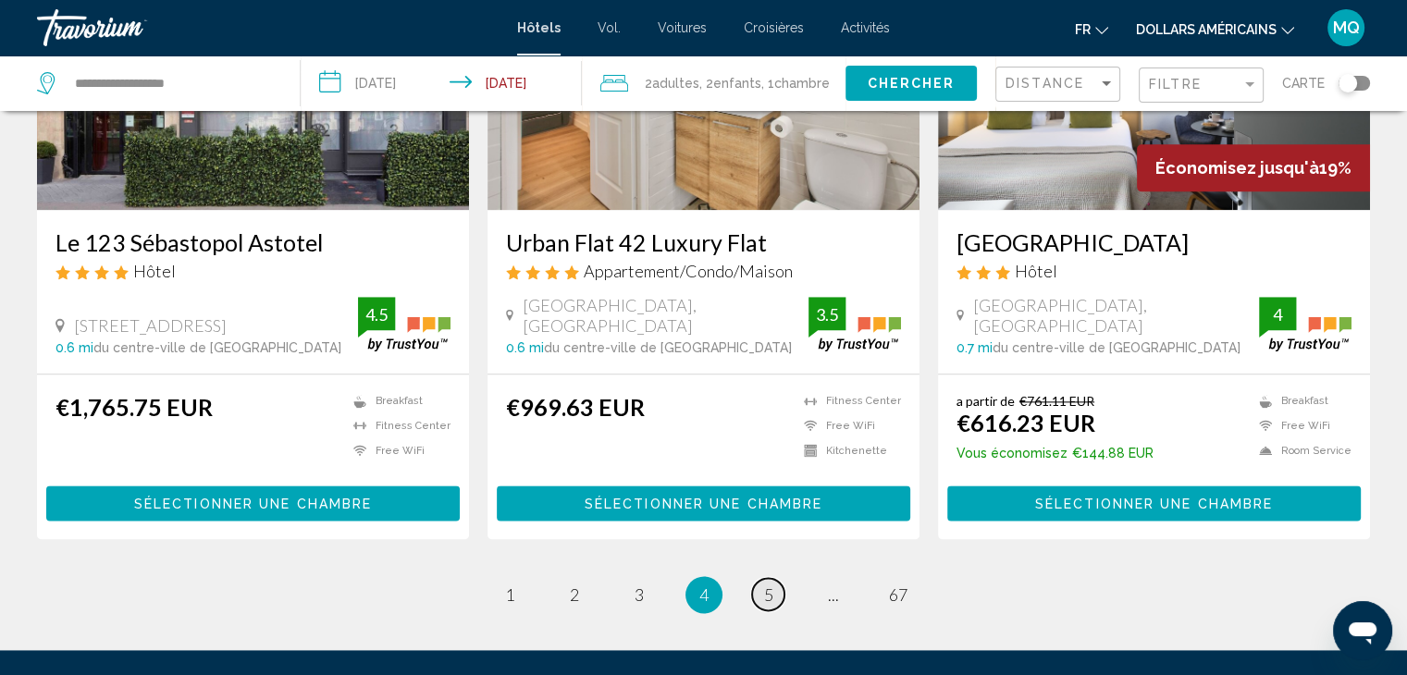
click at [766, 593] on span "5" at bounding box center [768, 595] width 9 height 20
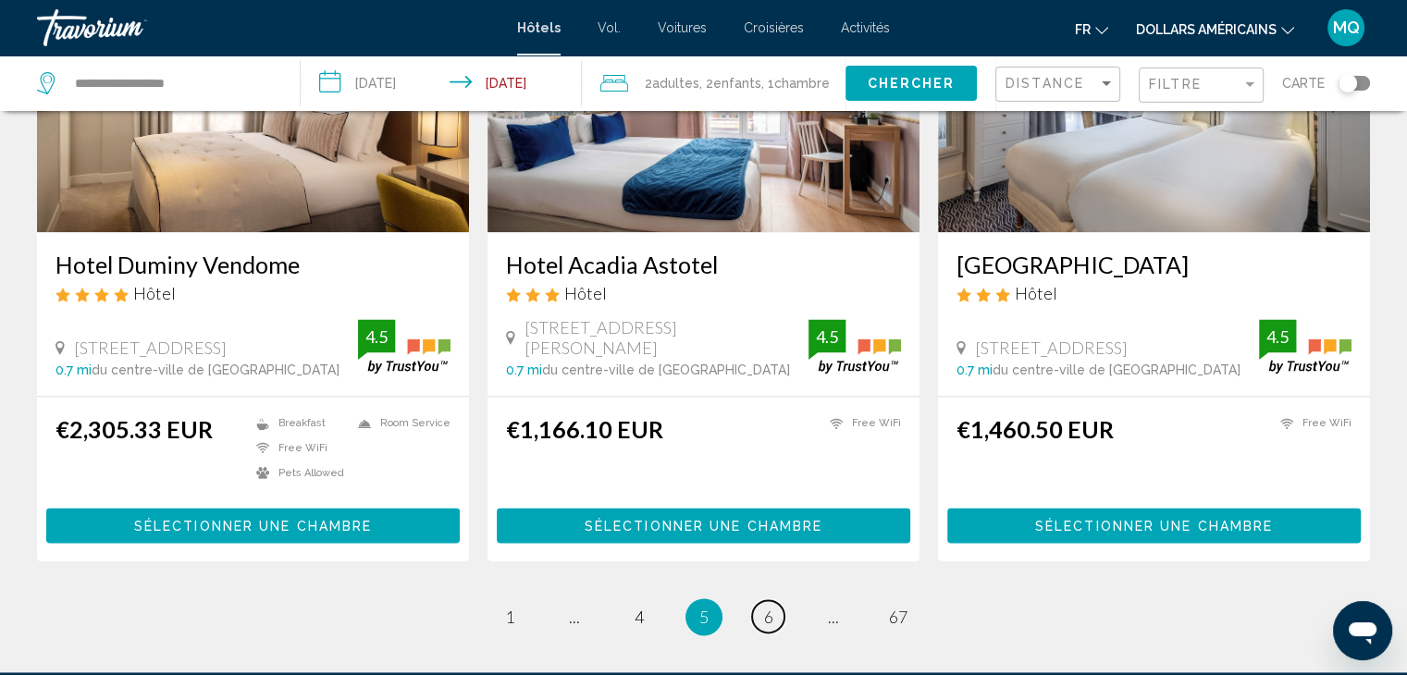
scroll to position [2402, 0]
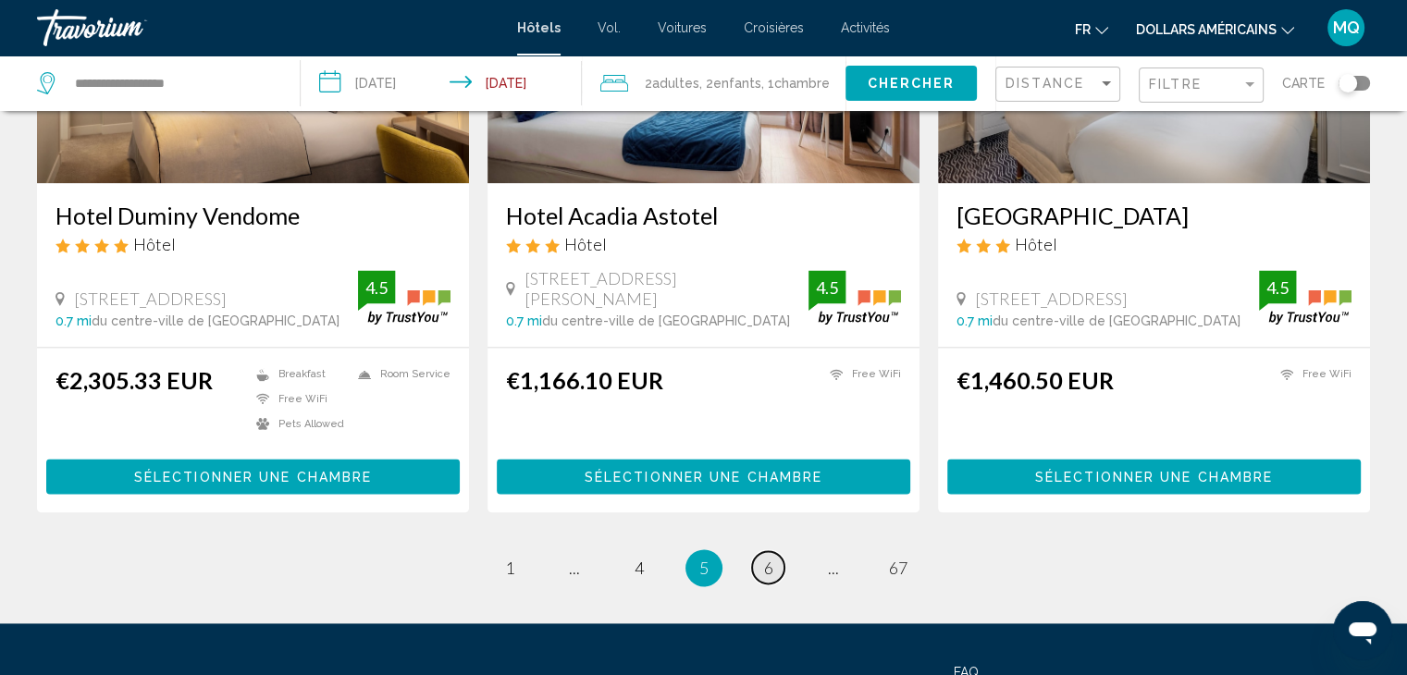
click at [770, 558] on span "6" at bounding box center [768, 568] width 9 height 20
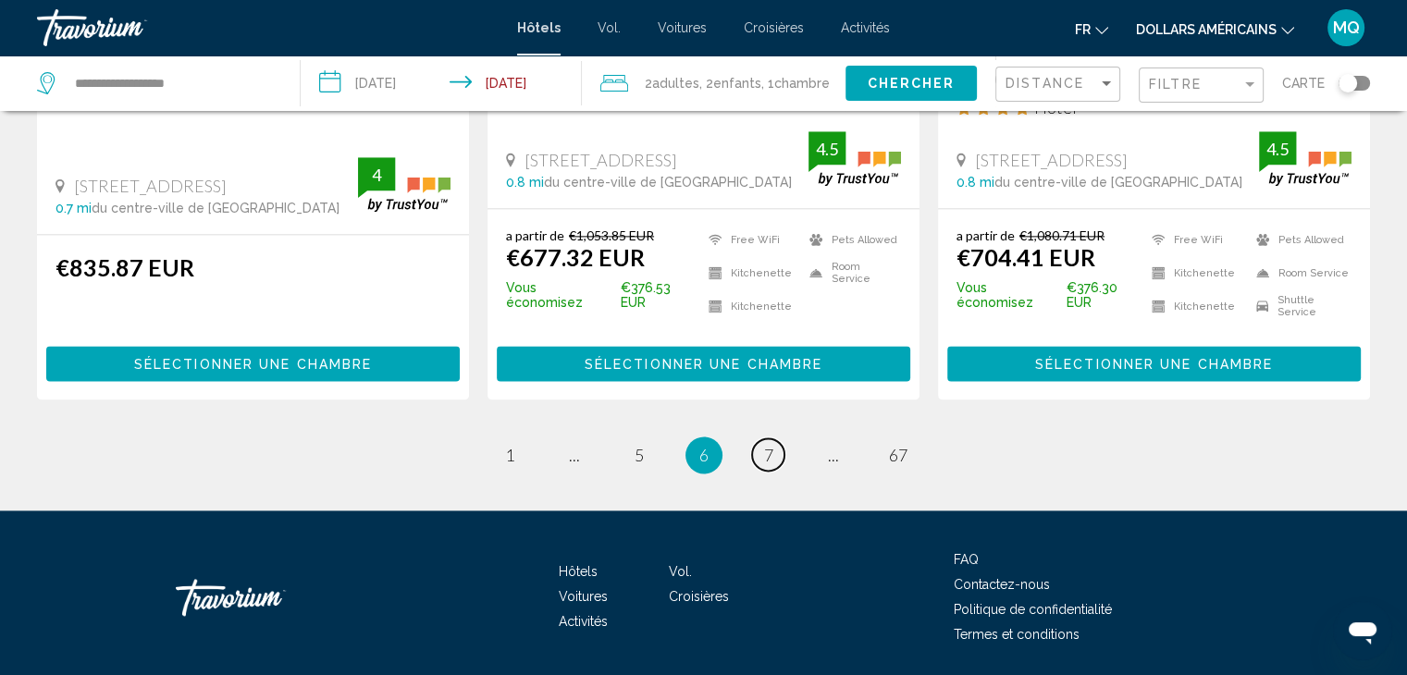
scroll to position [2496, 0]
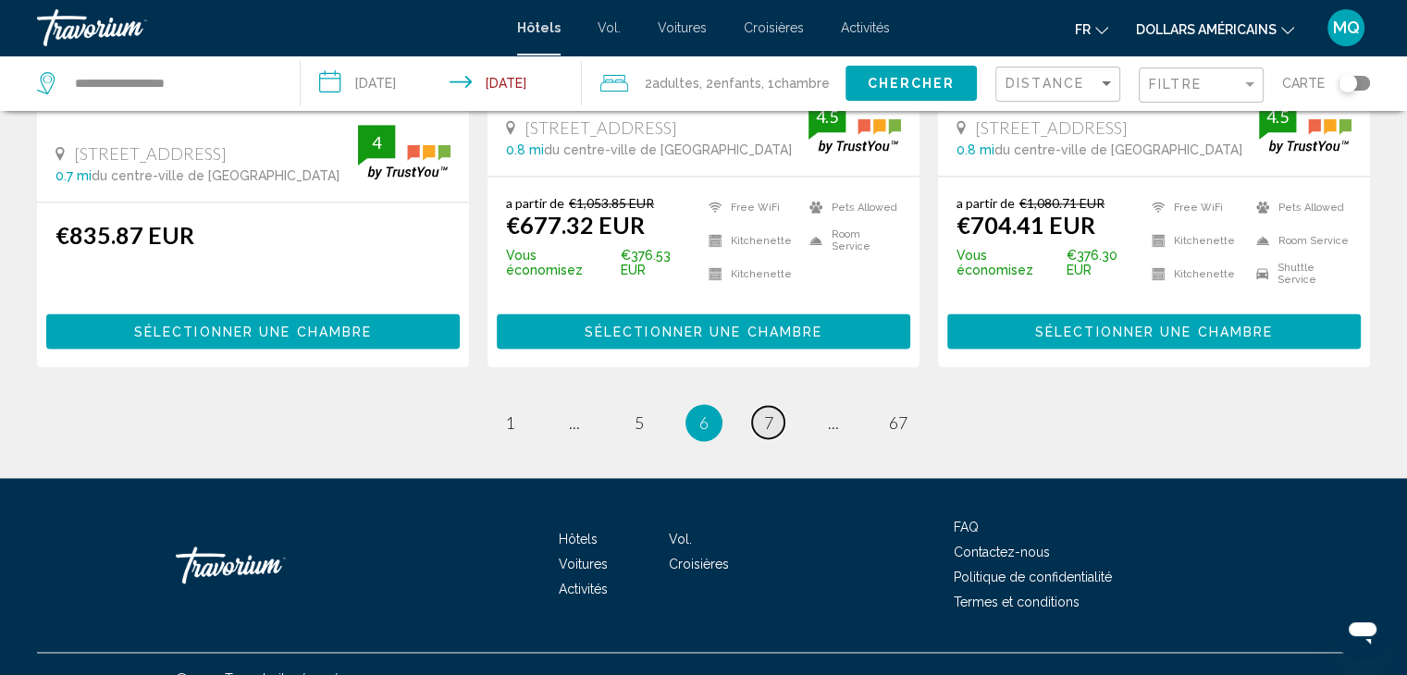
click at [756, 406] on link "page 7" at bounding box center [768, 422] width 32 height 32
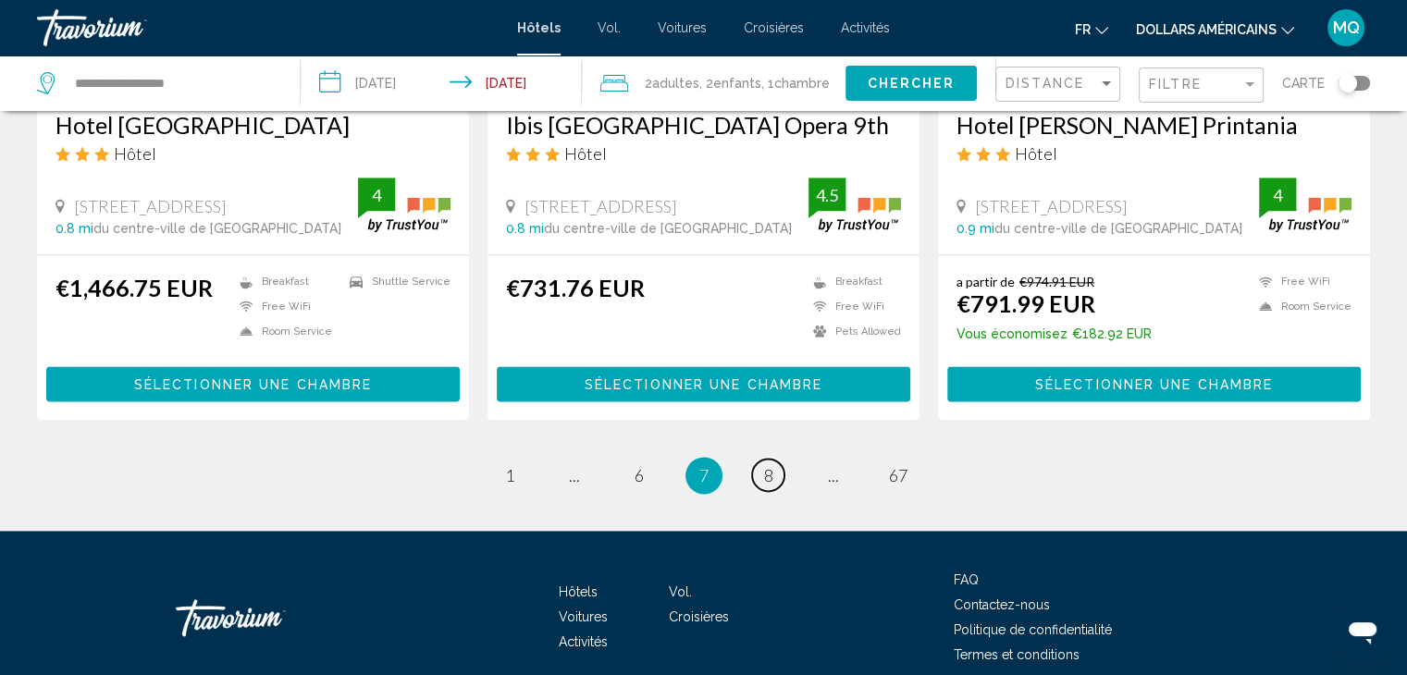
scroll to position [2496, 0]
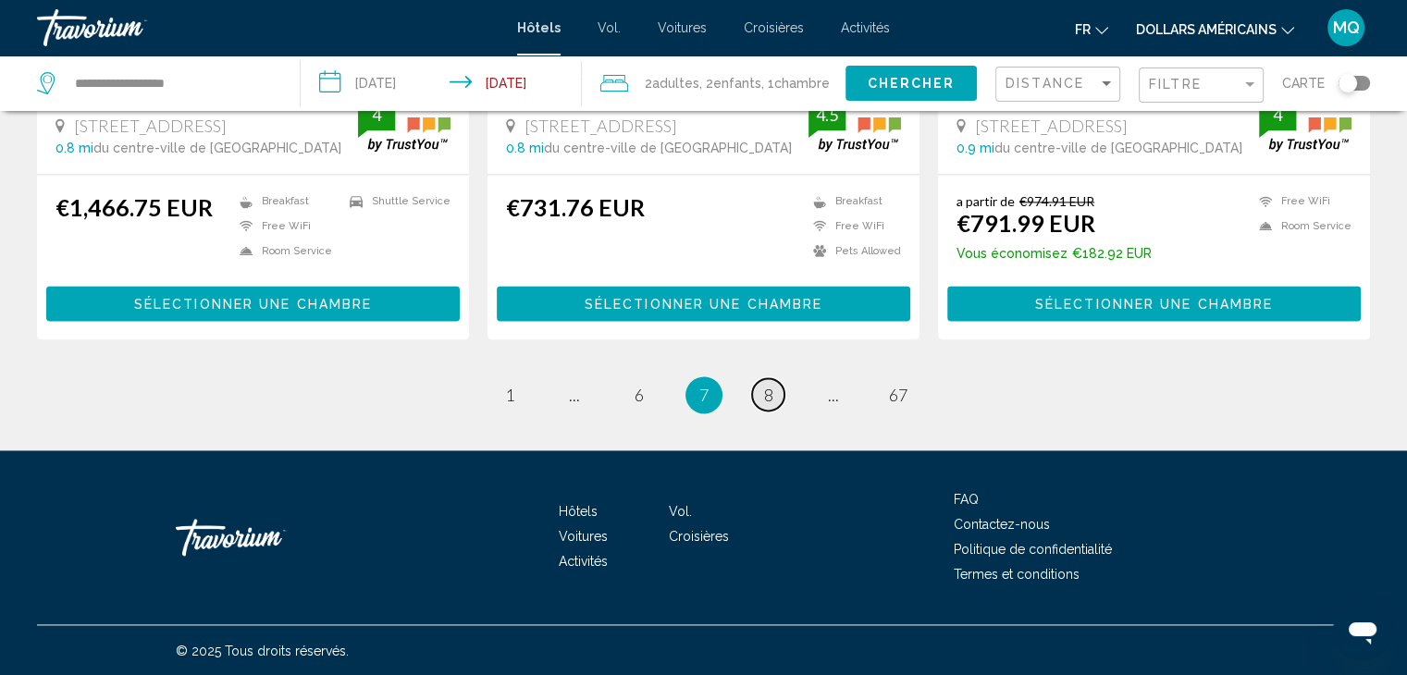
click at [768, 401] on span "8" at bounding box center [768, 395] width 9 height 20
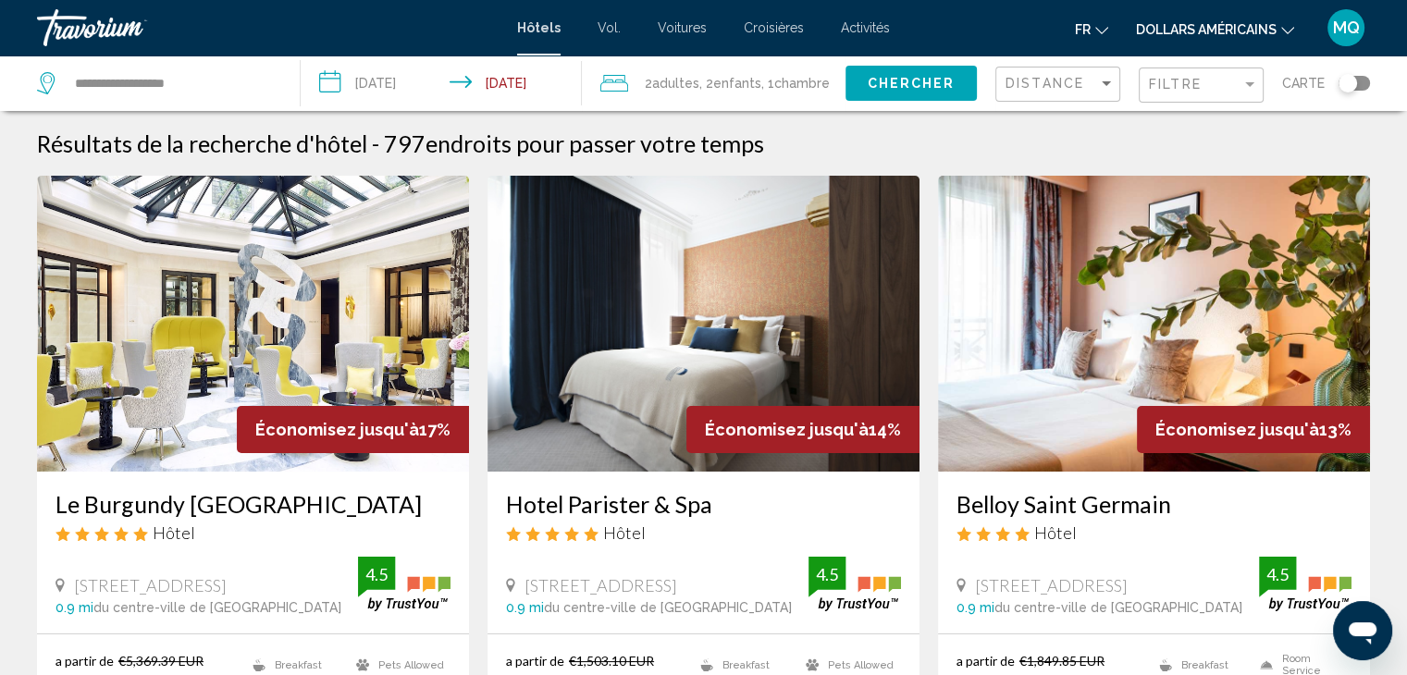
scroll to position [590, 0]
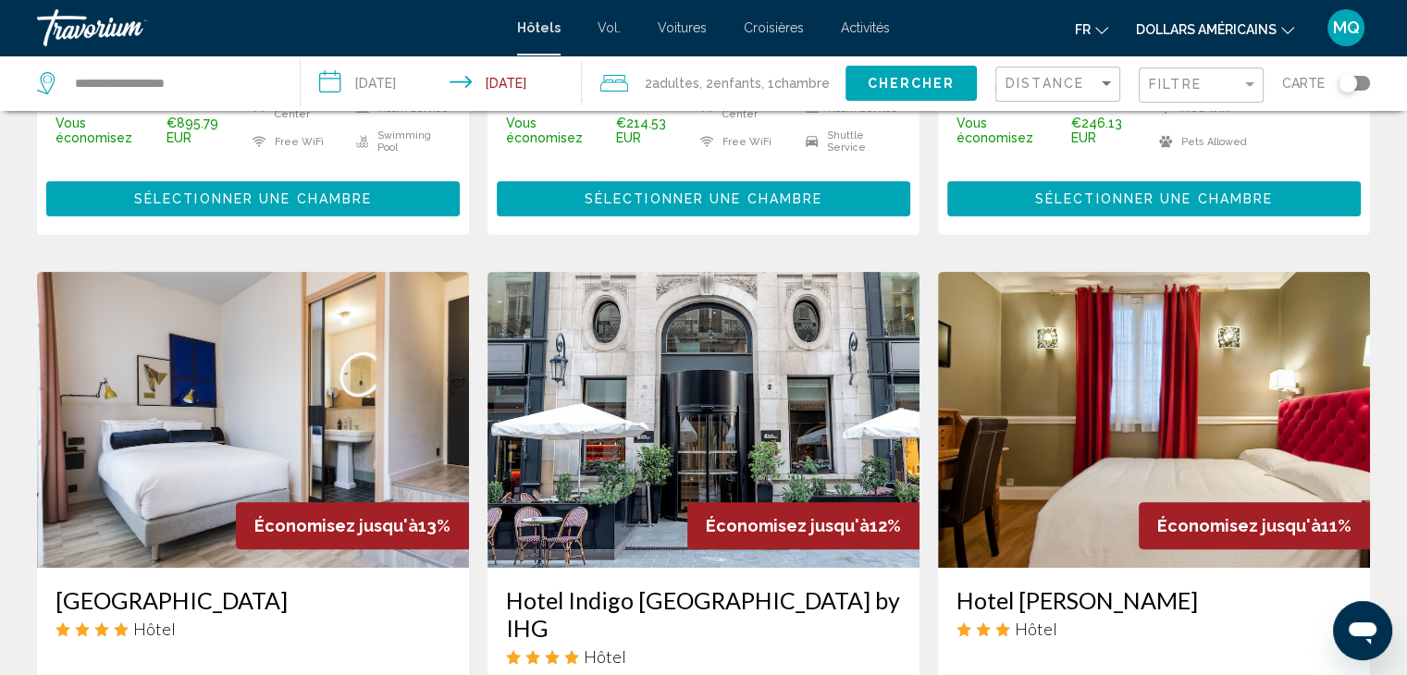
click at [1074, 641] on div "Hotel [PERSON_NAME] Hôtel" at bounding box center [1153, 619] width 395 height 67
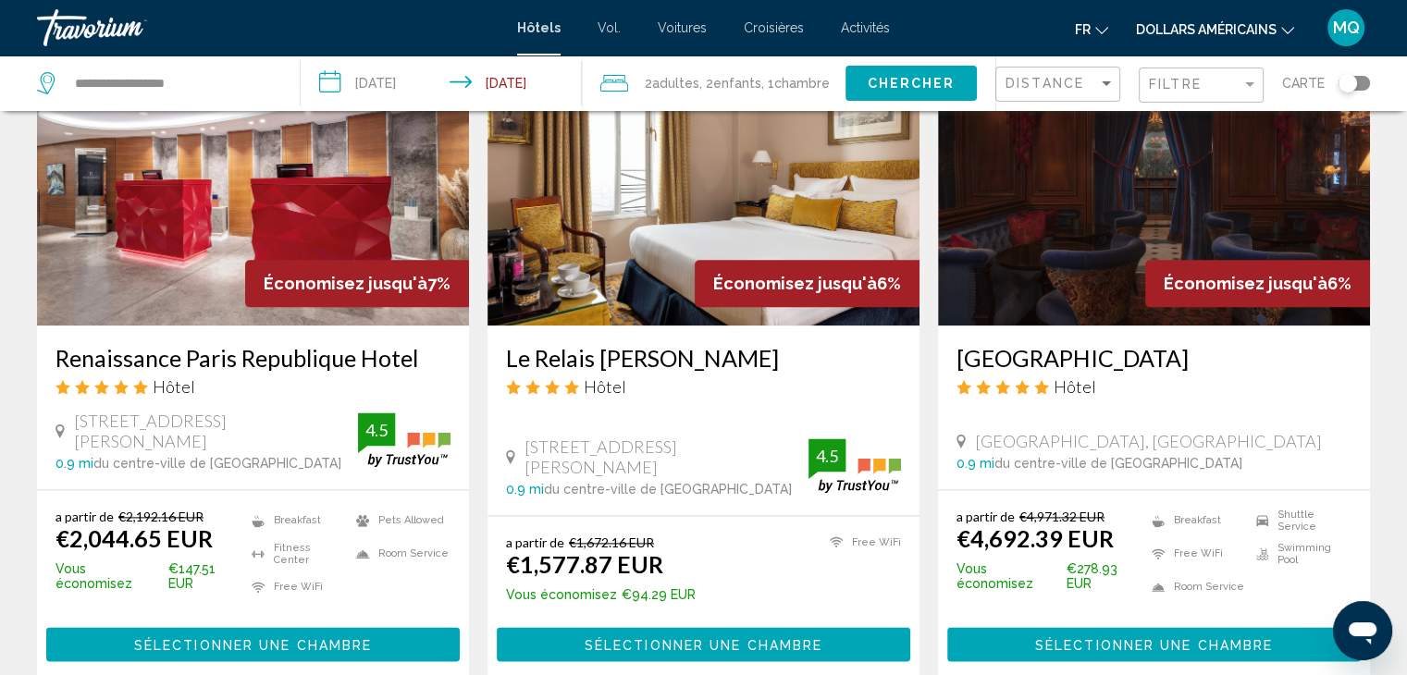
scroll to position [2242, 0]
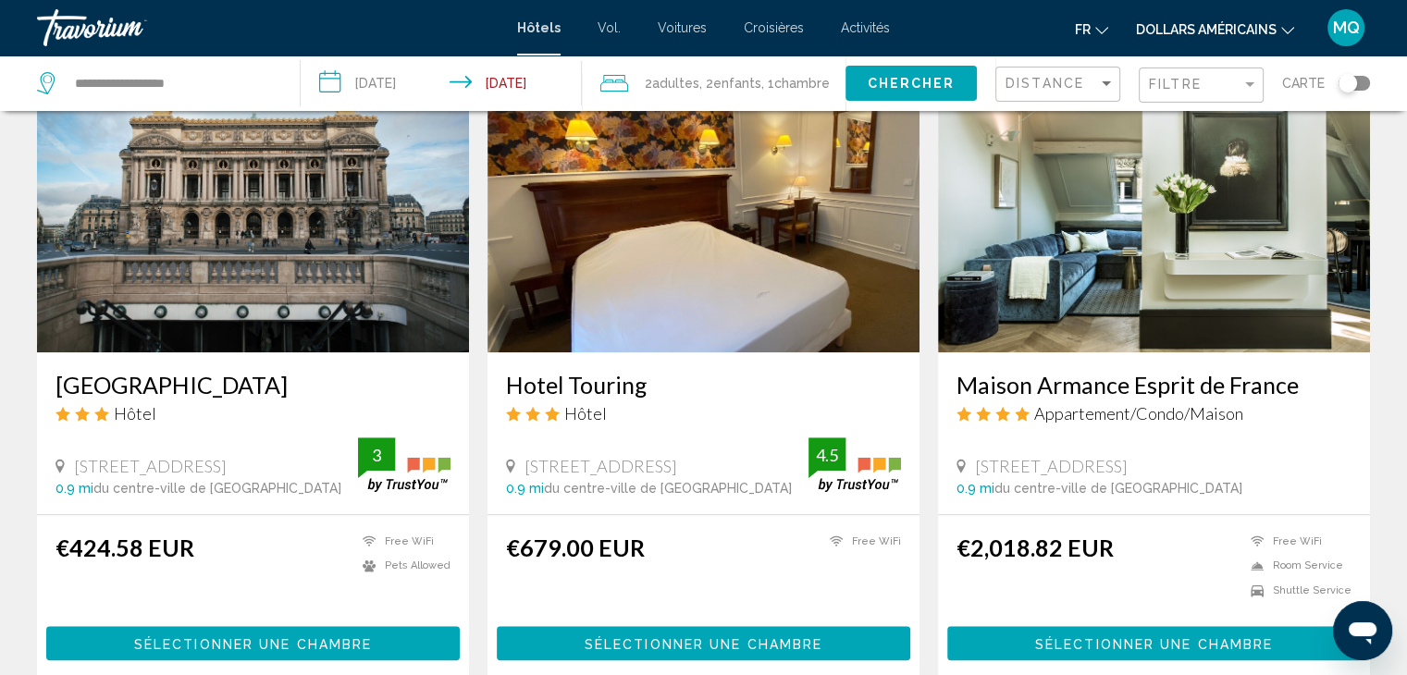
scroll to position [1552, 0]
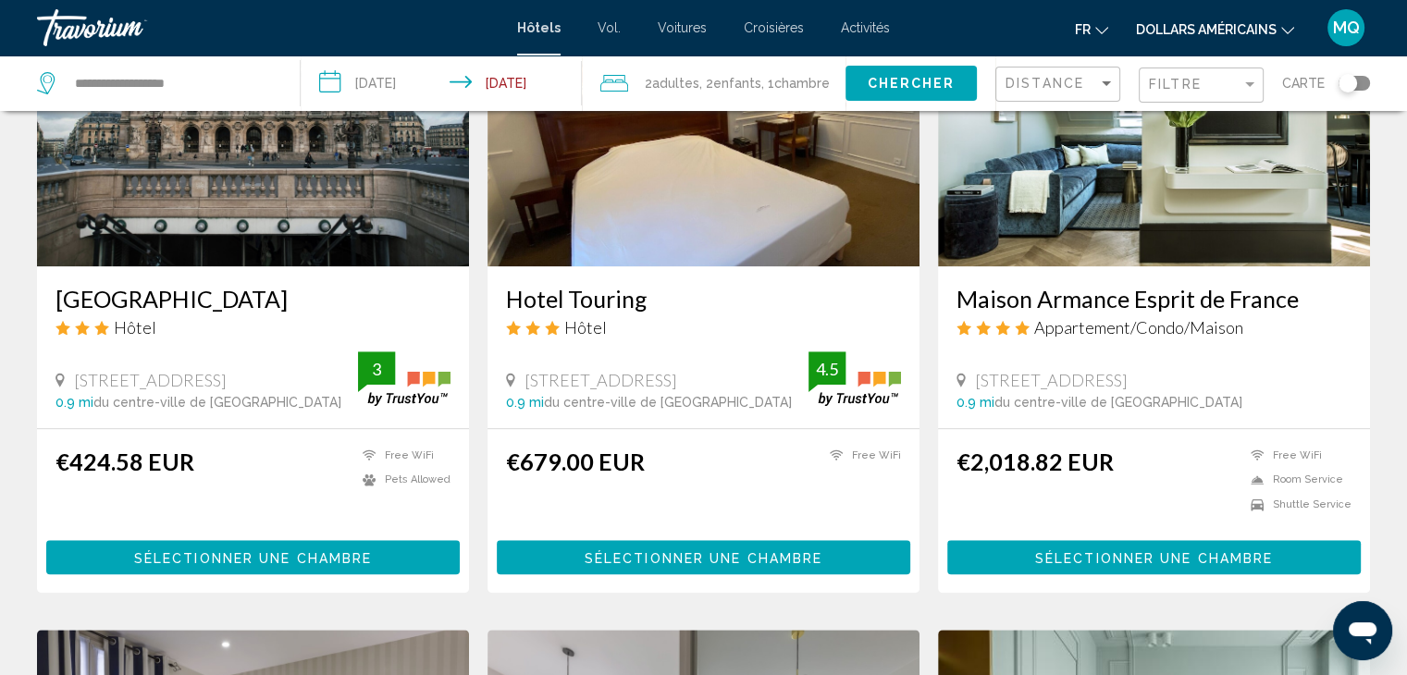
click at [367, 204] on img "Contenu principal" at bounding box center [253, 118] width 432 height 296
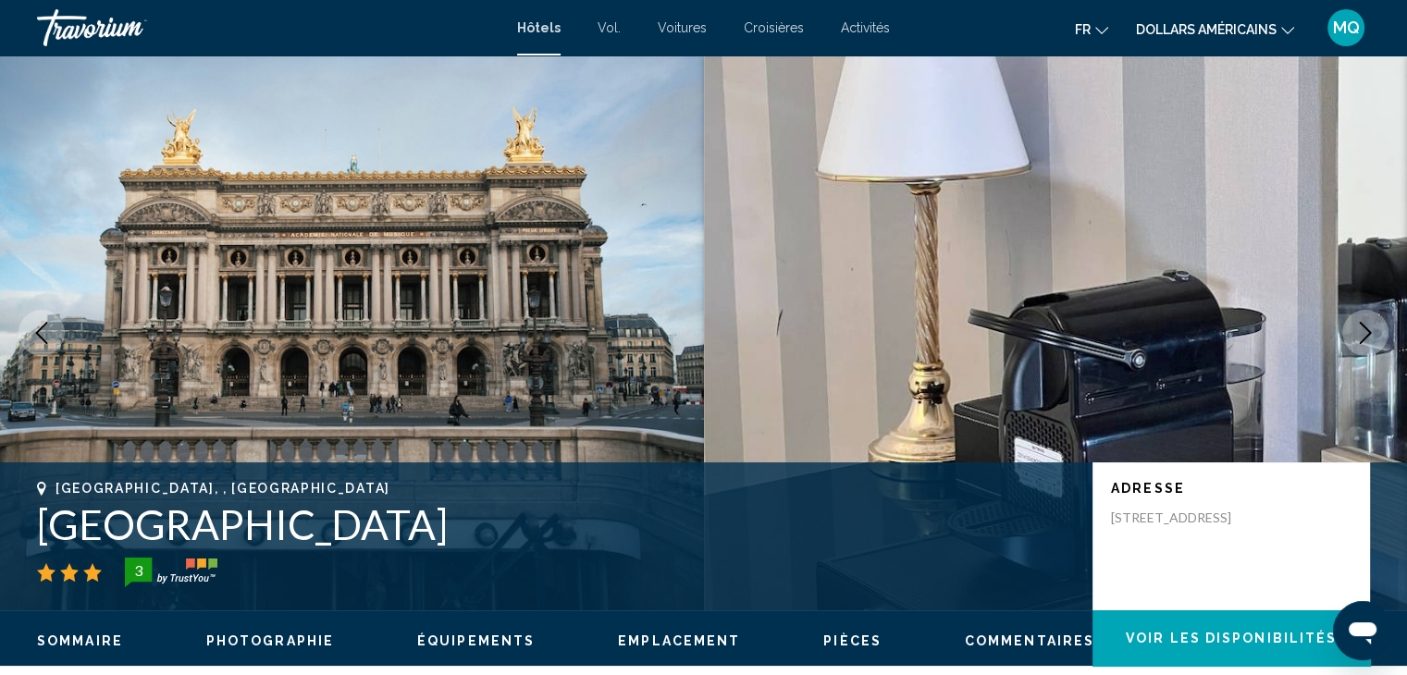
click at [1372, 320] on button "Next image" at bounding box center [1365, 333] width 46 height 46
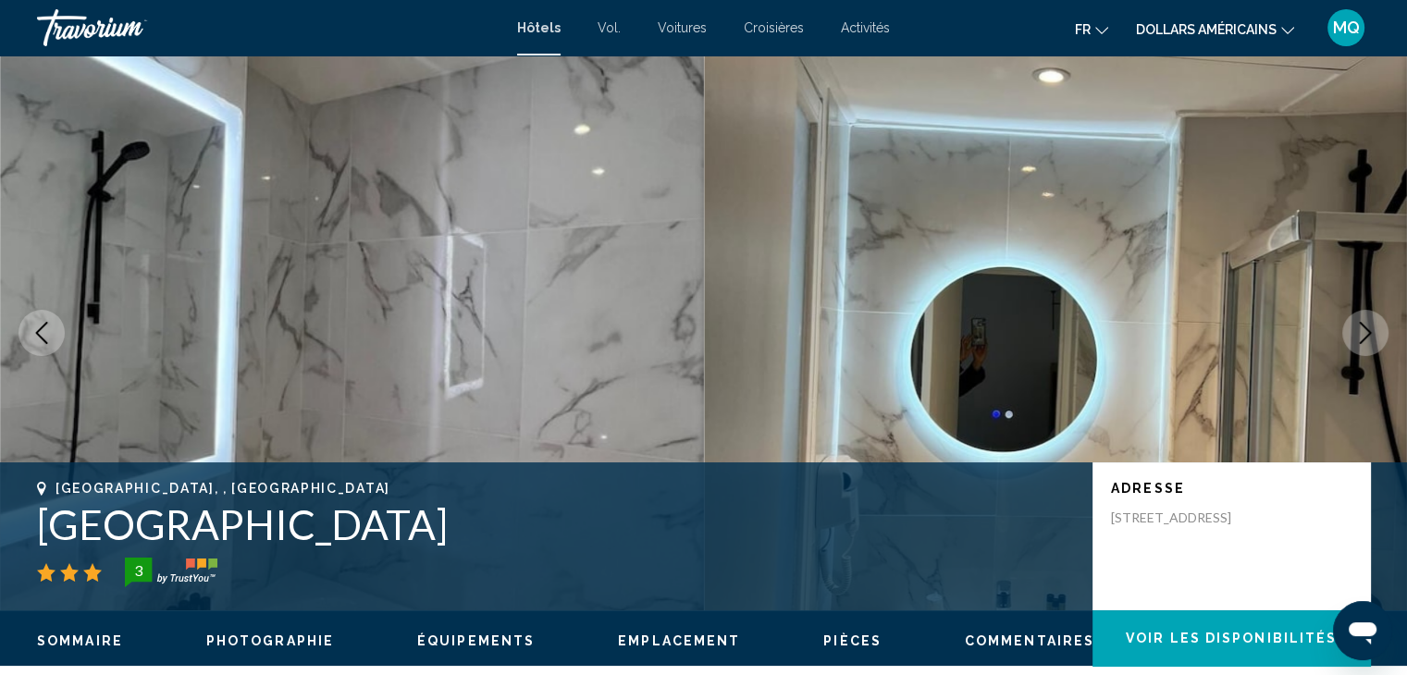
click at [1372, 320] on button "Next image" at bounding box center [1365, 333] width 46 height 46
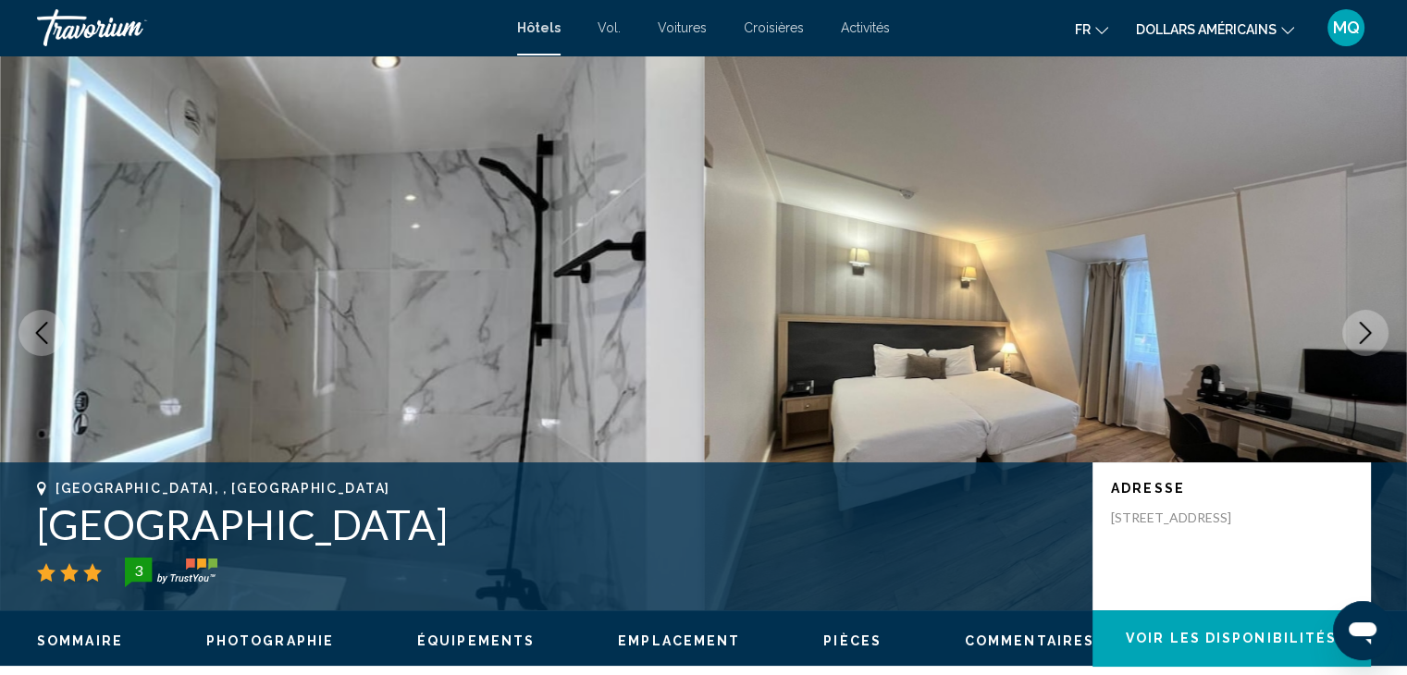
click at [1372, 320] on button "Next image" at bounding box center [1365, 333] width 46 height 46
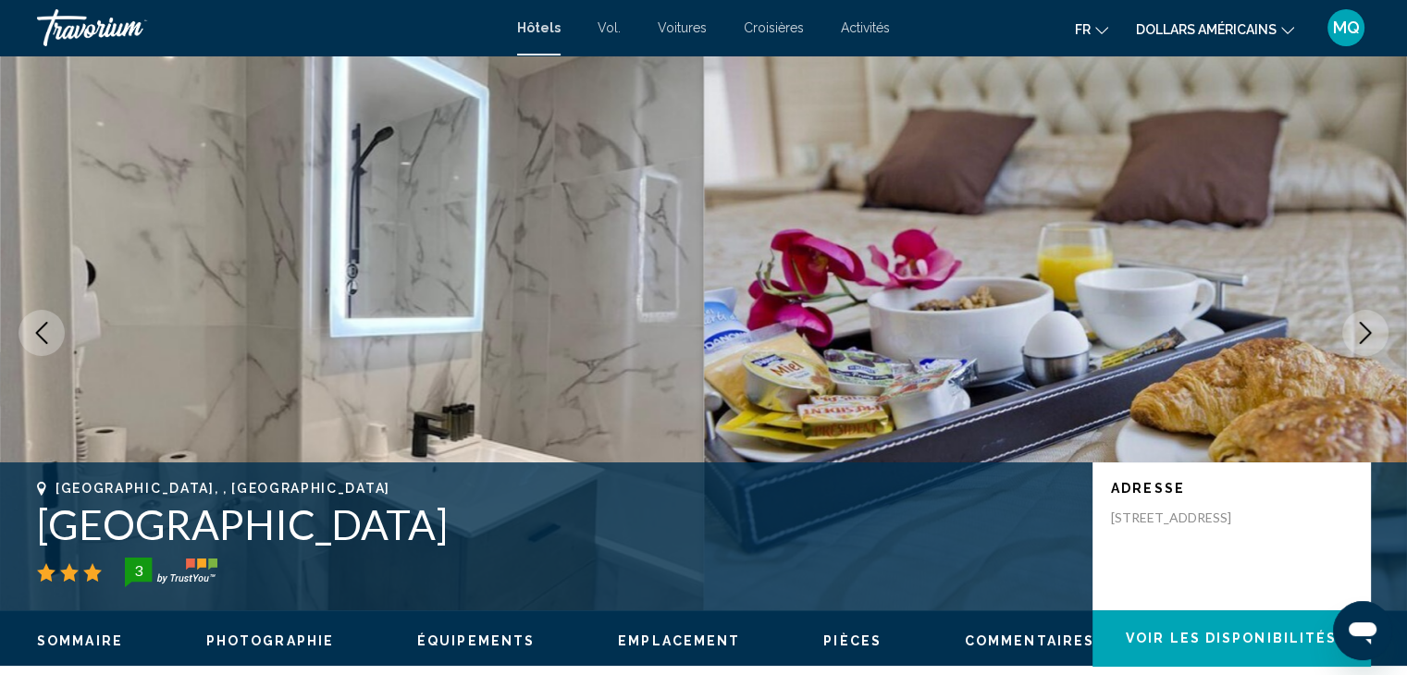
click at [1372, 320] on button "Next image" at bounding box center [1365, 333] width 46 height 46
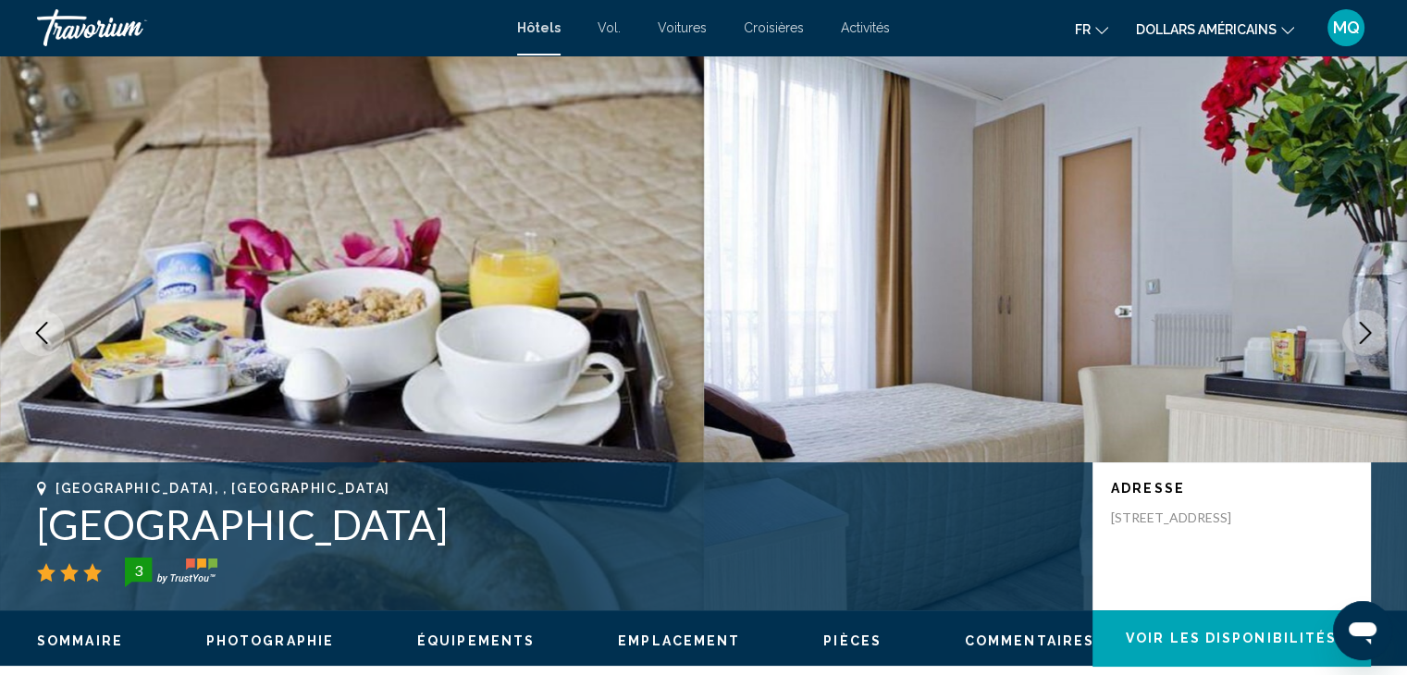
click at [1372, 320] on button "Next image" at bounding box center [1365, 333] width 46 height 46
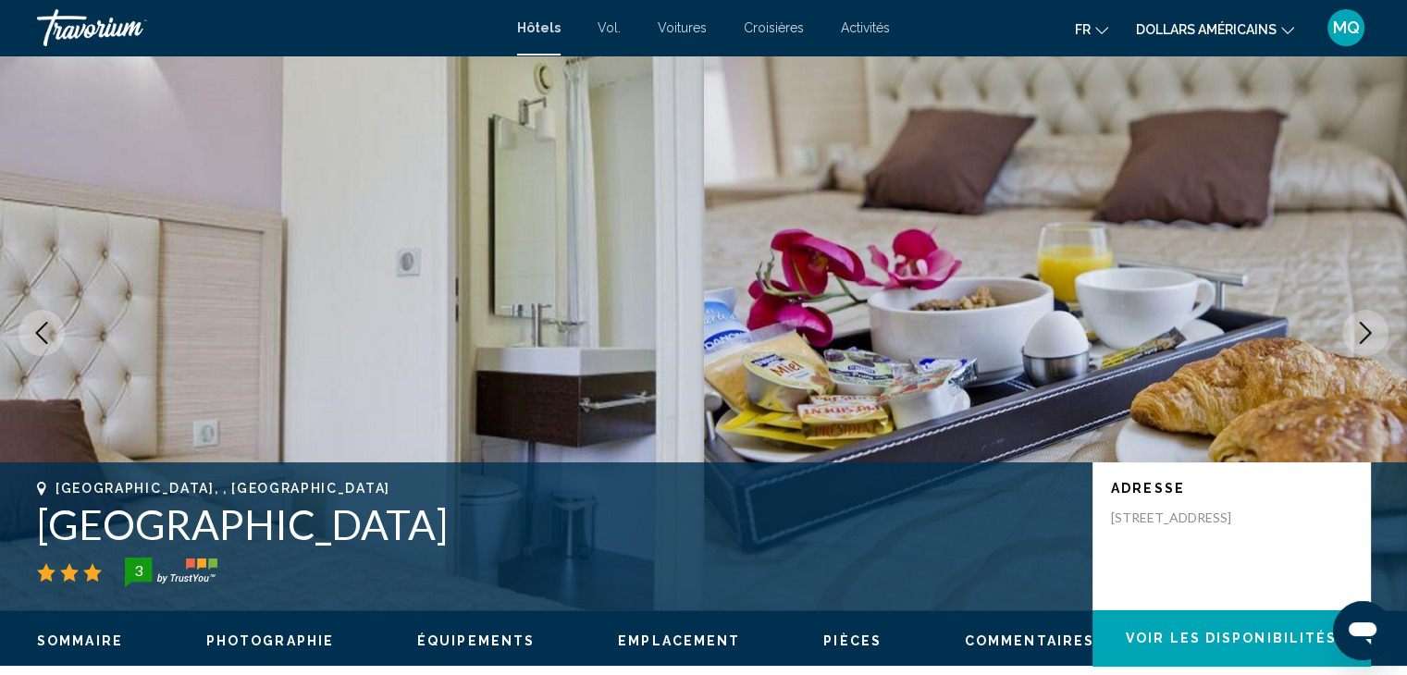
click at [1372, 320] on button "Next image" at bounding box center [1365, 333] width 46 height 46
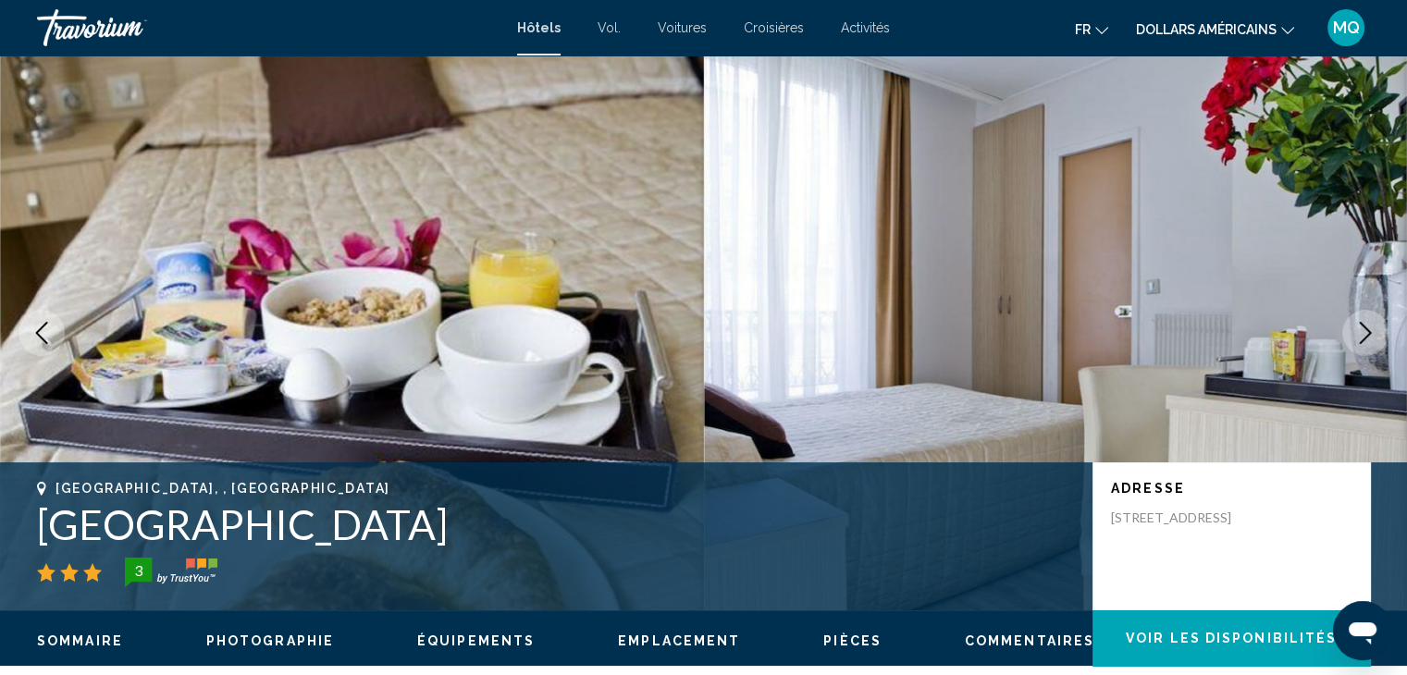
click at [1372, 320] on button "Next image" at bounding box center [1365, 333] width 46 height 46
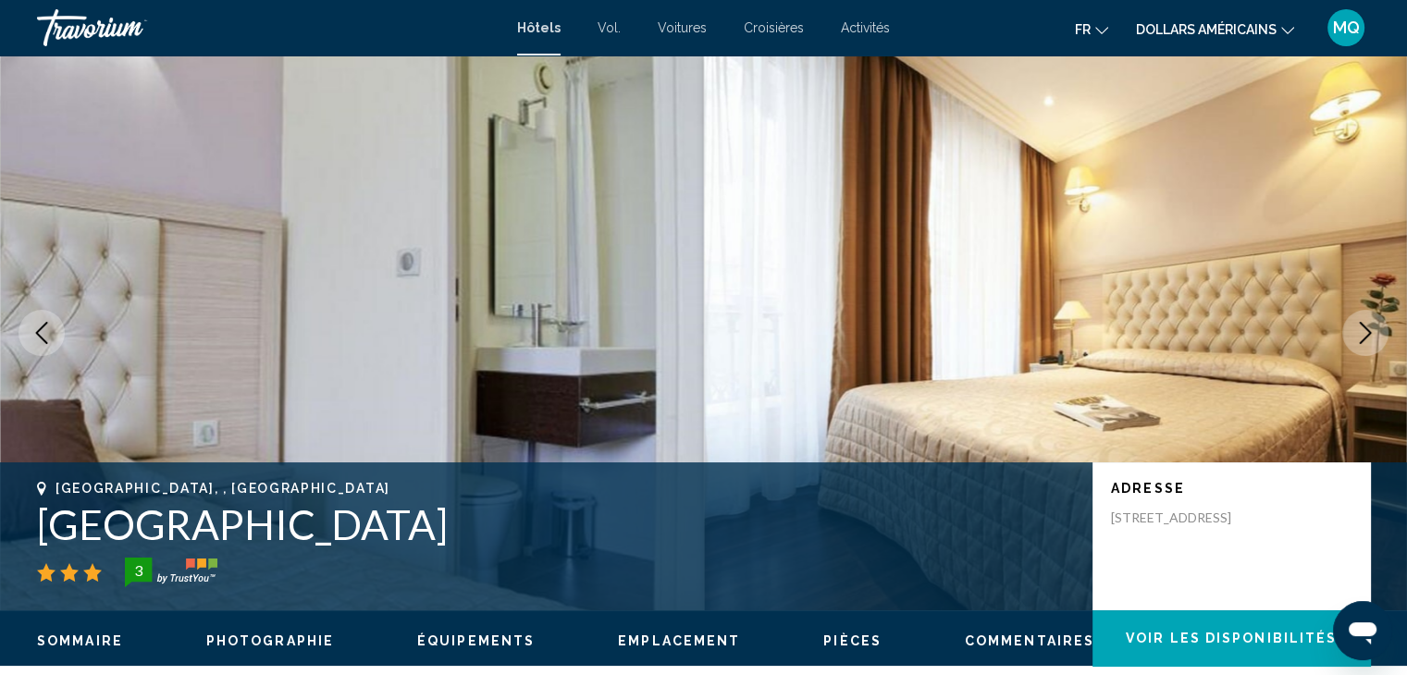
click at [1372, 320] on button "Next image" at bounding box center [1365, 333] width 46 height 46
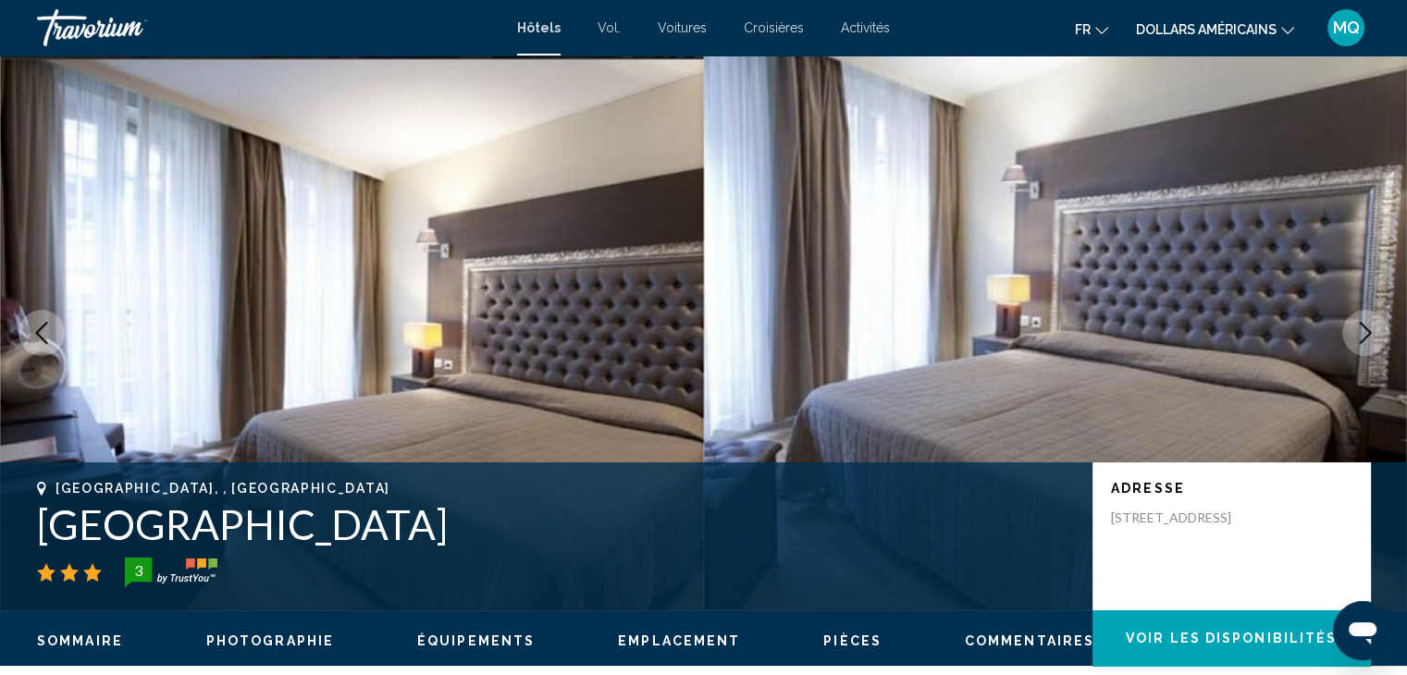
click at [1372, 320] on button "Next image" at bounding box center [1365, 333] width 46 height 46
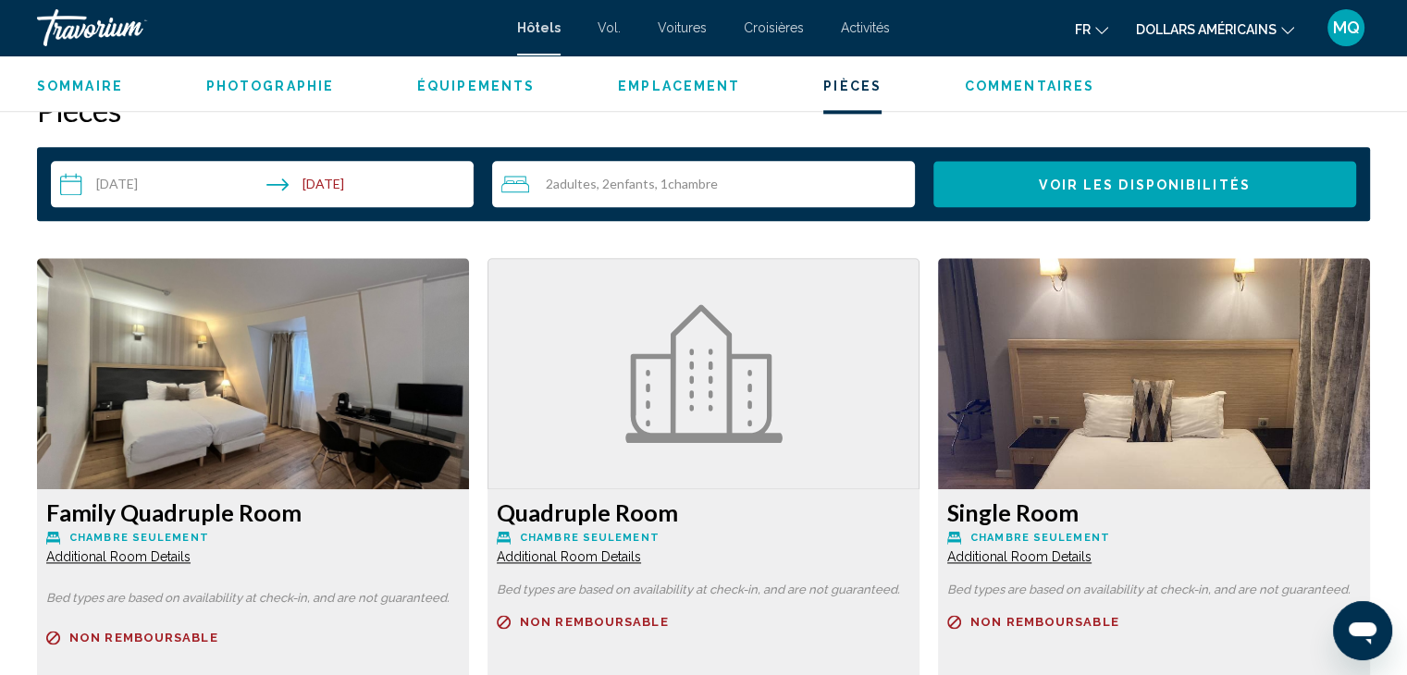
scroll to position [2952, 0]
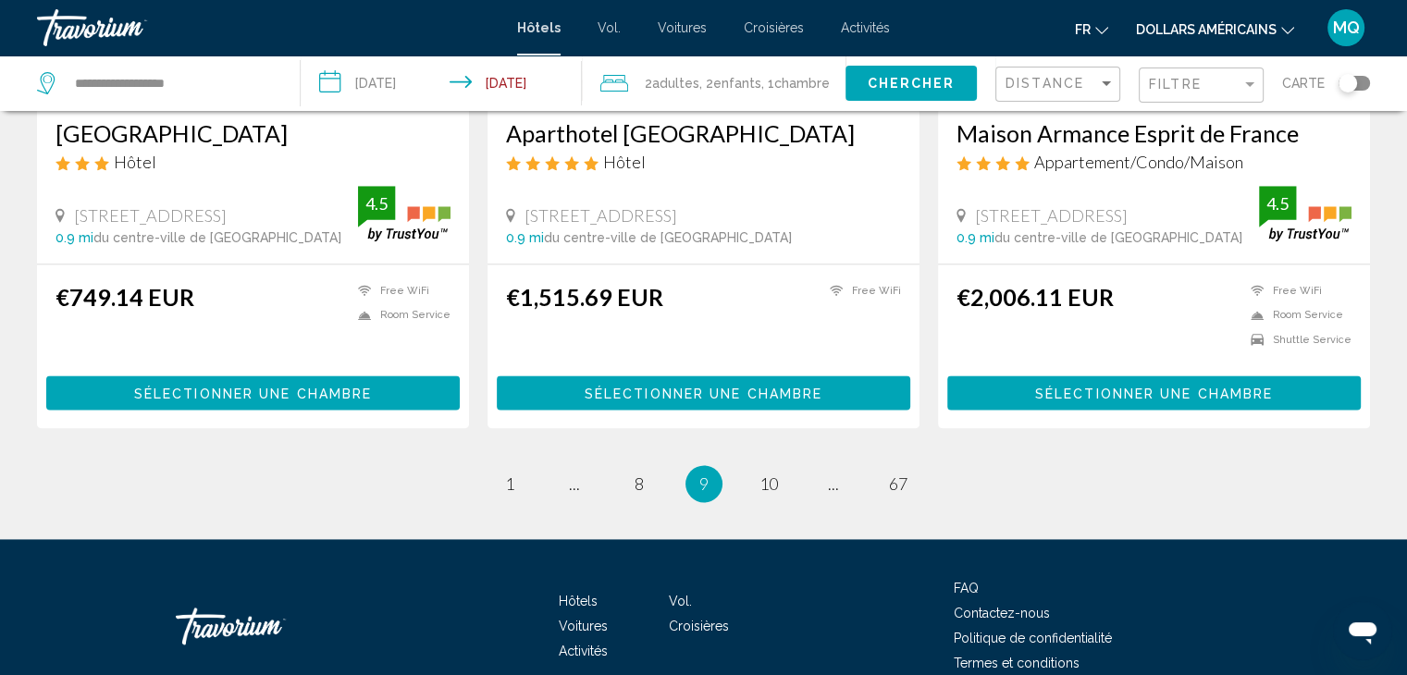
scroll to position [2390, 0]
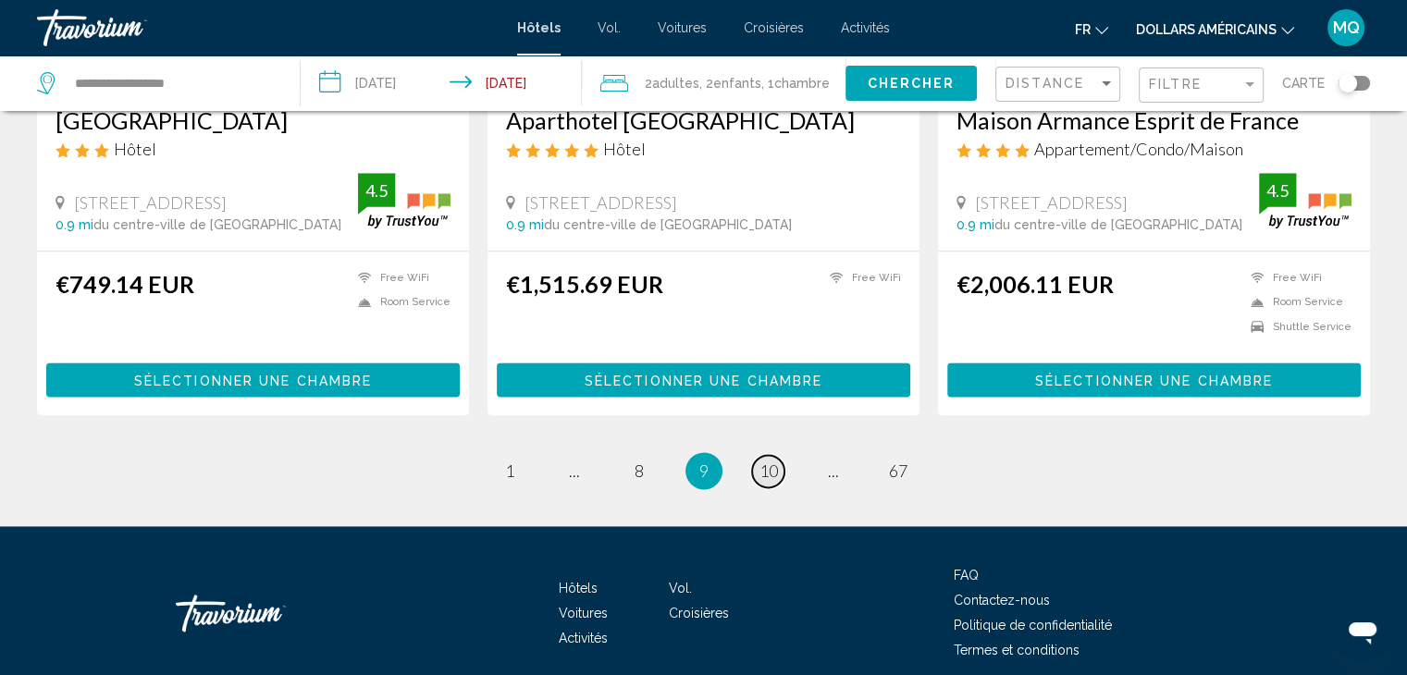
click at [771, 461] on span "10" at bounding box center [768, 471] width 18 height 20
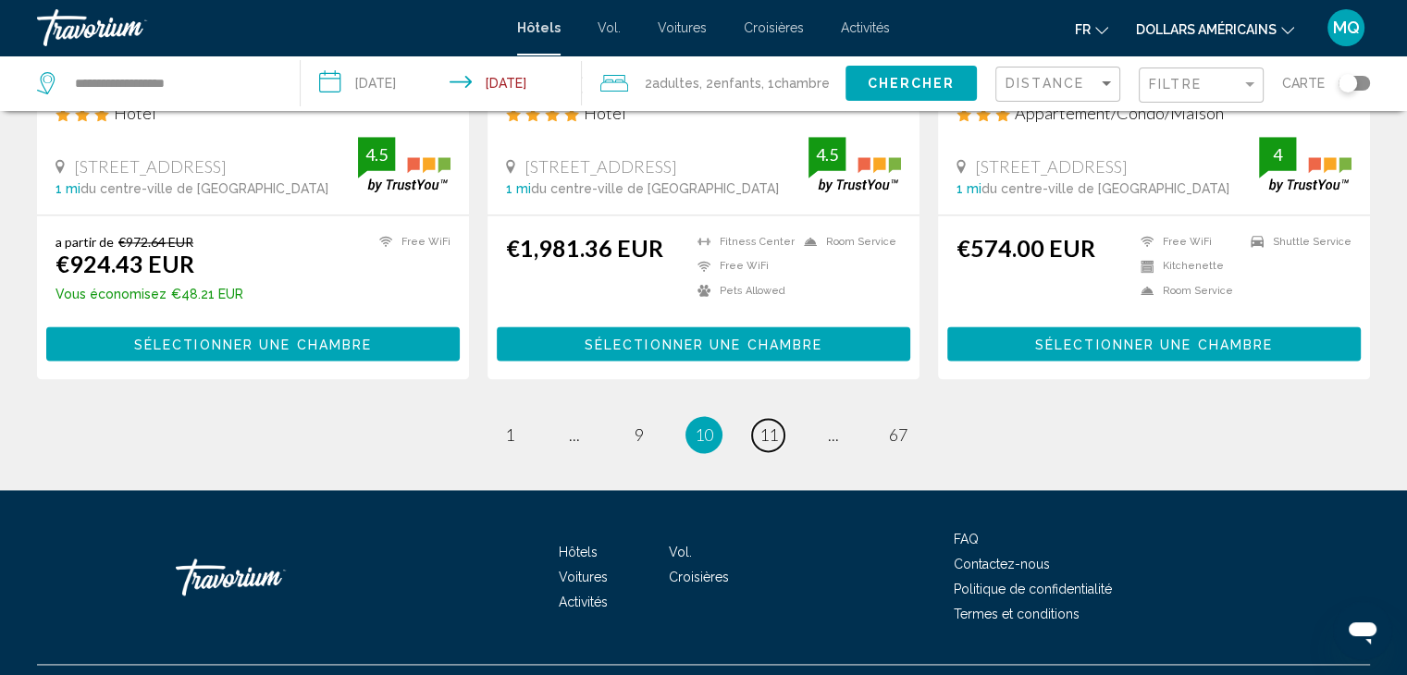
scroll to position [2466, 0]
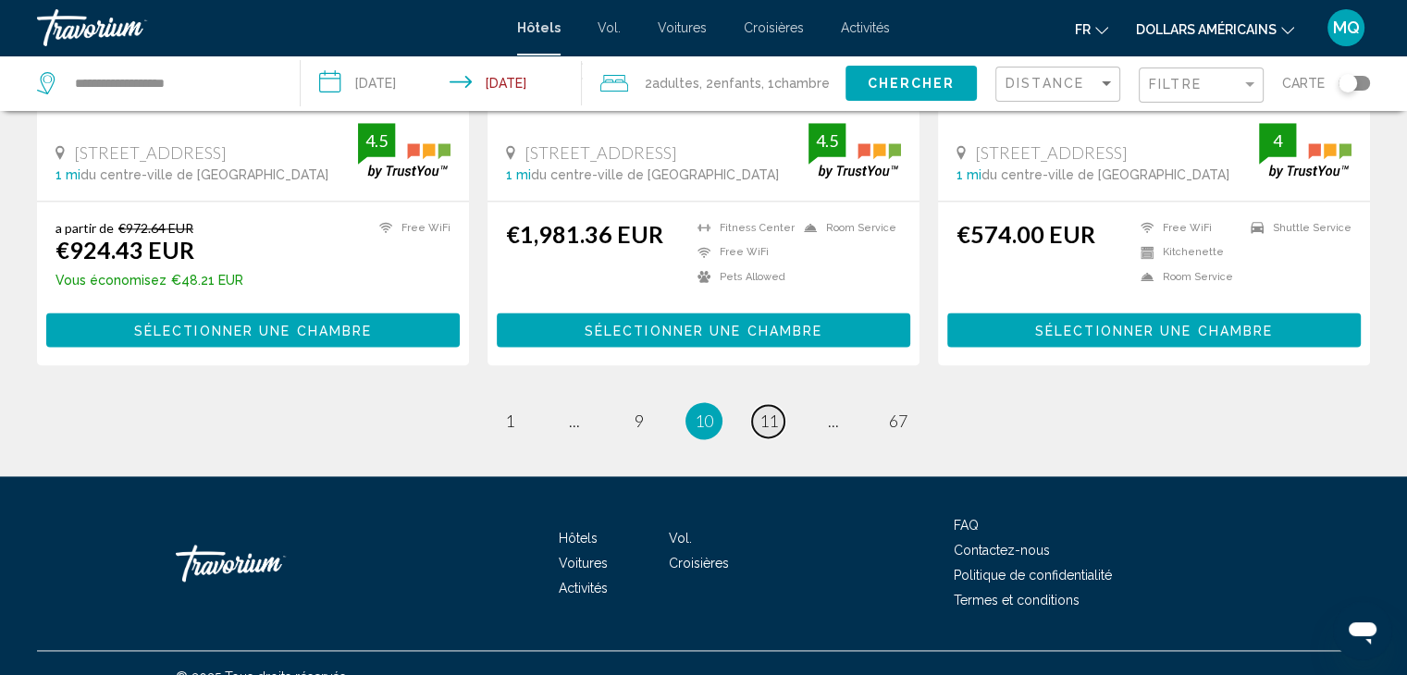
click at [762, 411] on span "11" at bounding box center [768, 421] width 18 height 20
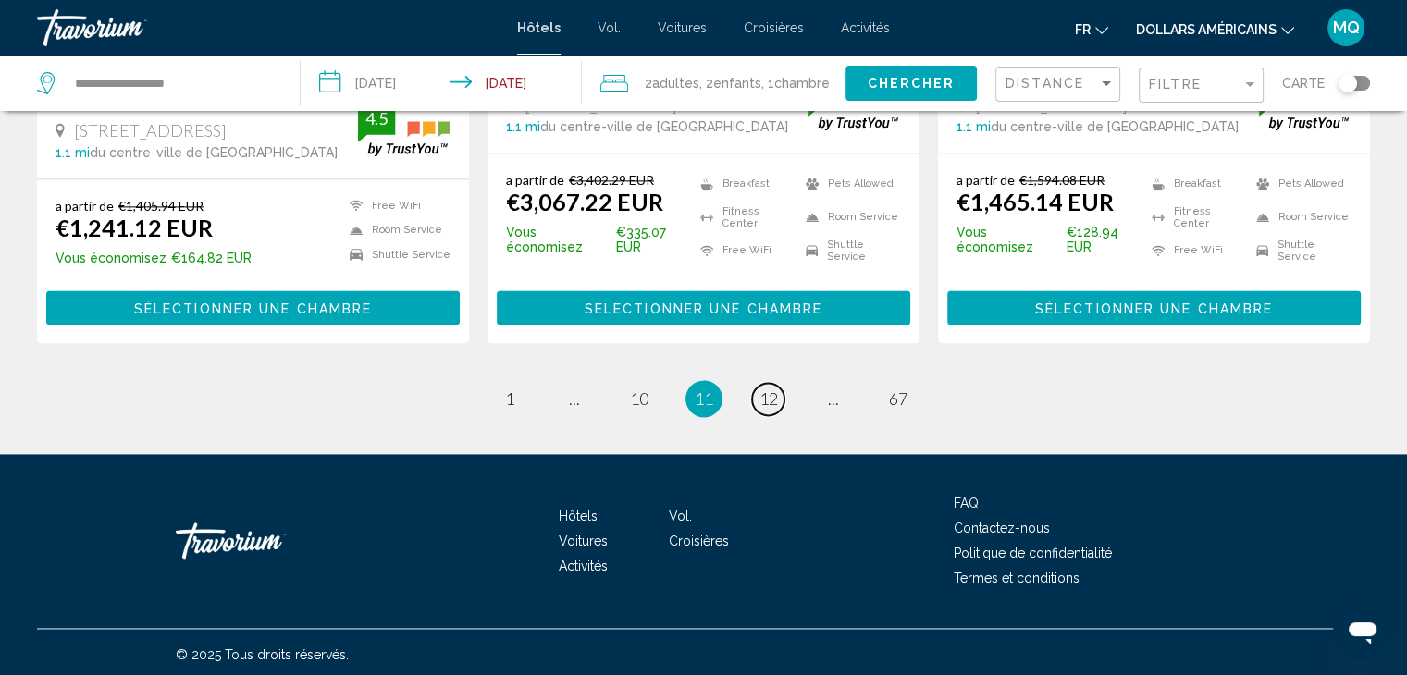
scroll to position [2518, 0]
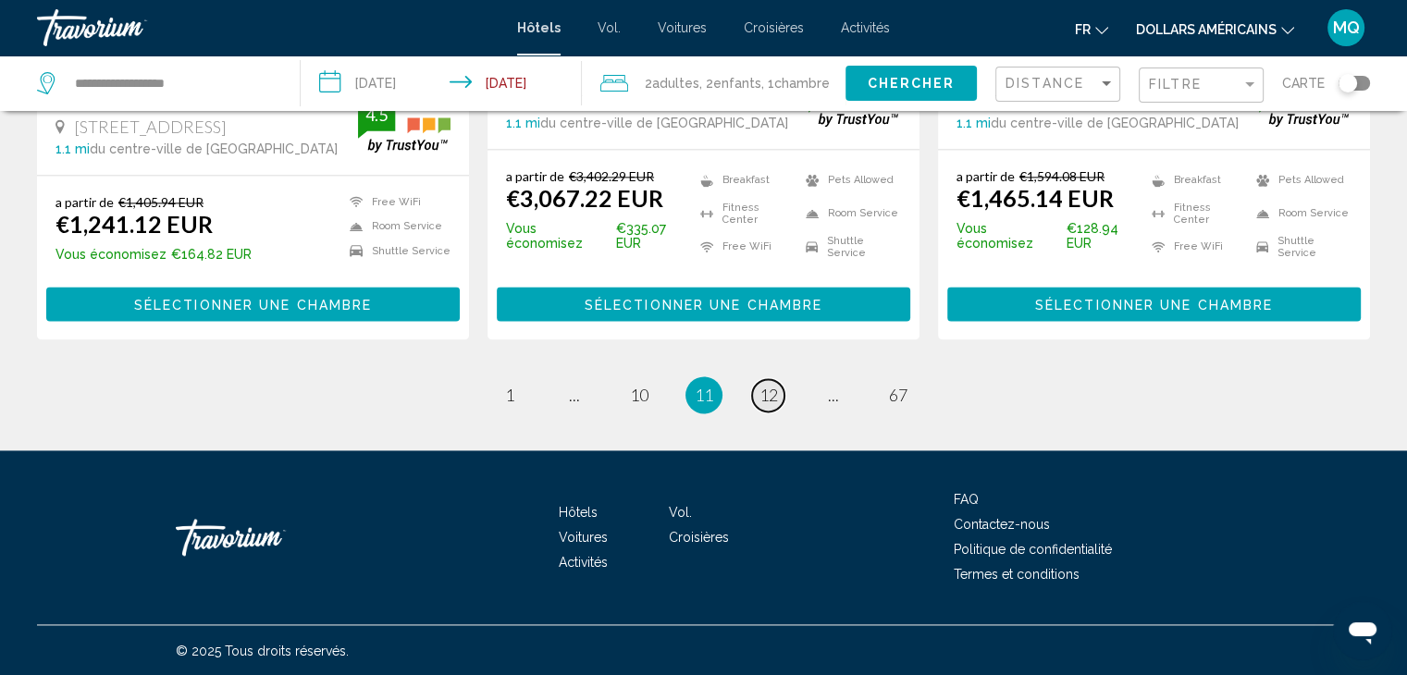
click at [764, 404] on link "page 12" at bounding box center [768, 395] width 32 height 32
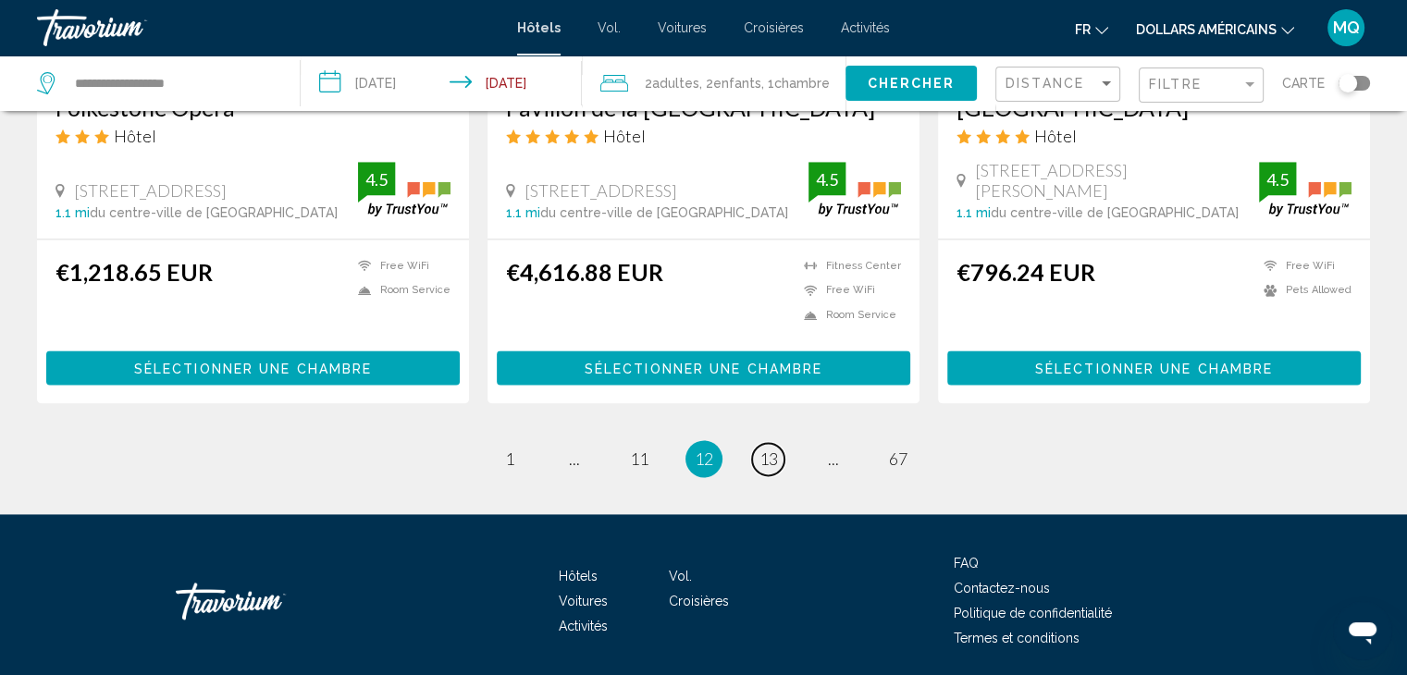
scroll to position [2468, 0]
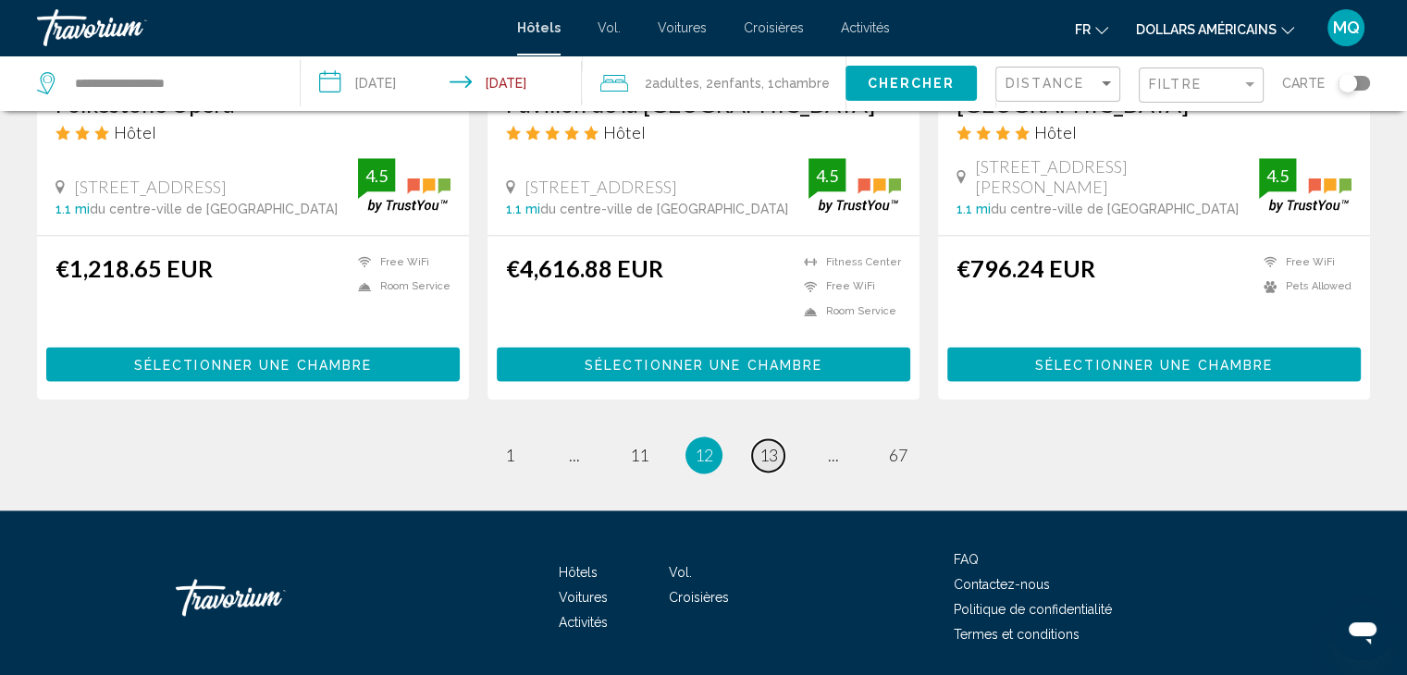
click at [761, 445] on span "13" at bounding box center [768, 455] width 18 height 20
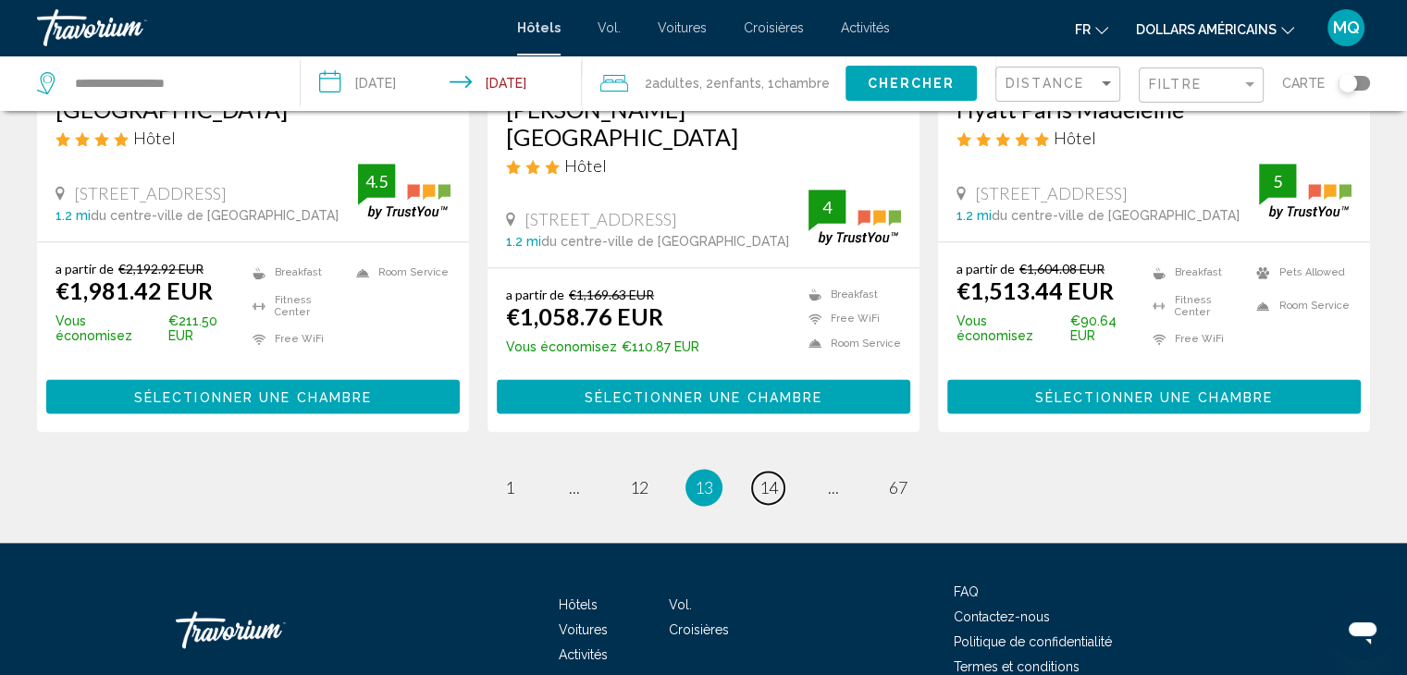
scroll to position [2440, 0]
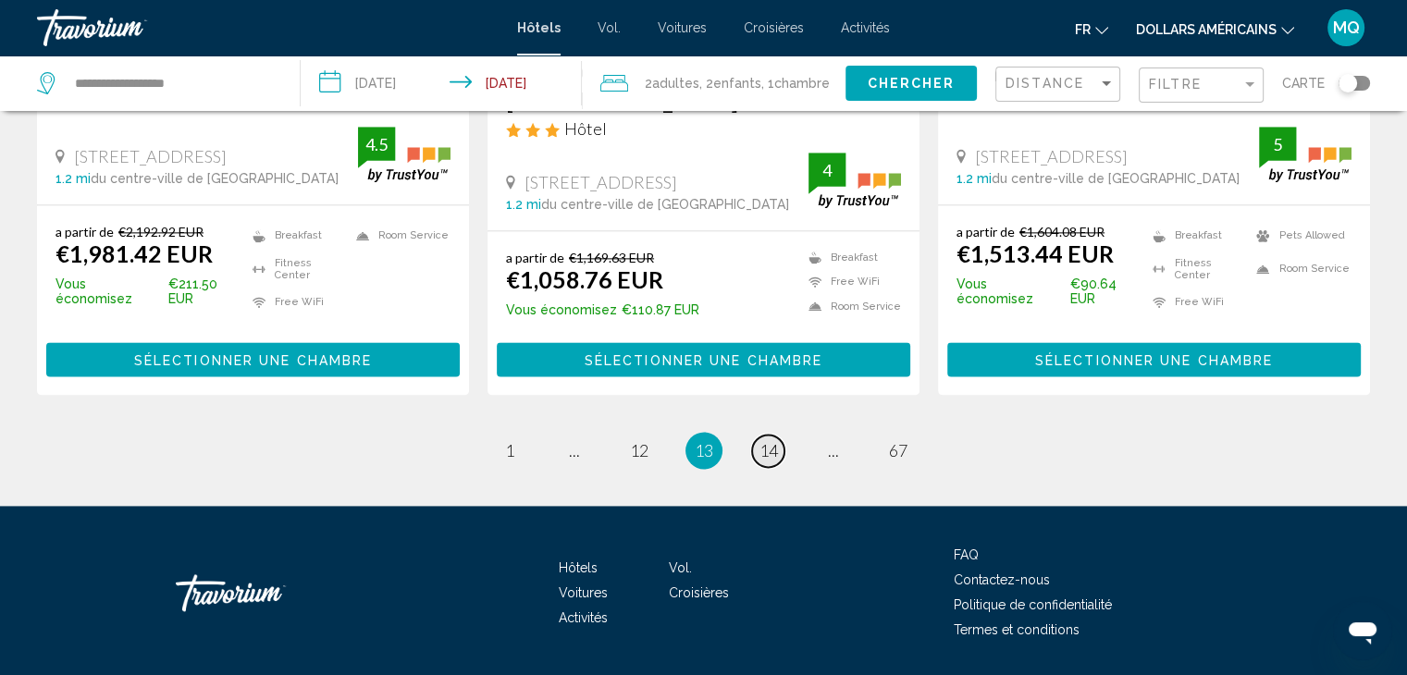
click at [756, 435] on link "page 14" at bounding box center [768, 451] width 32 height 32
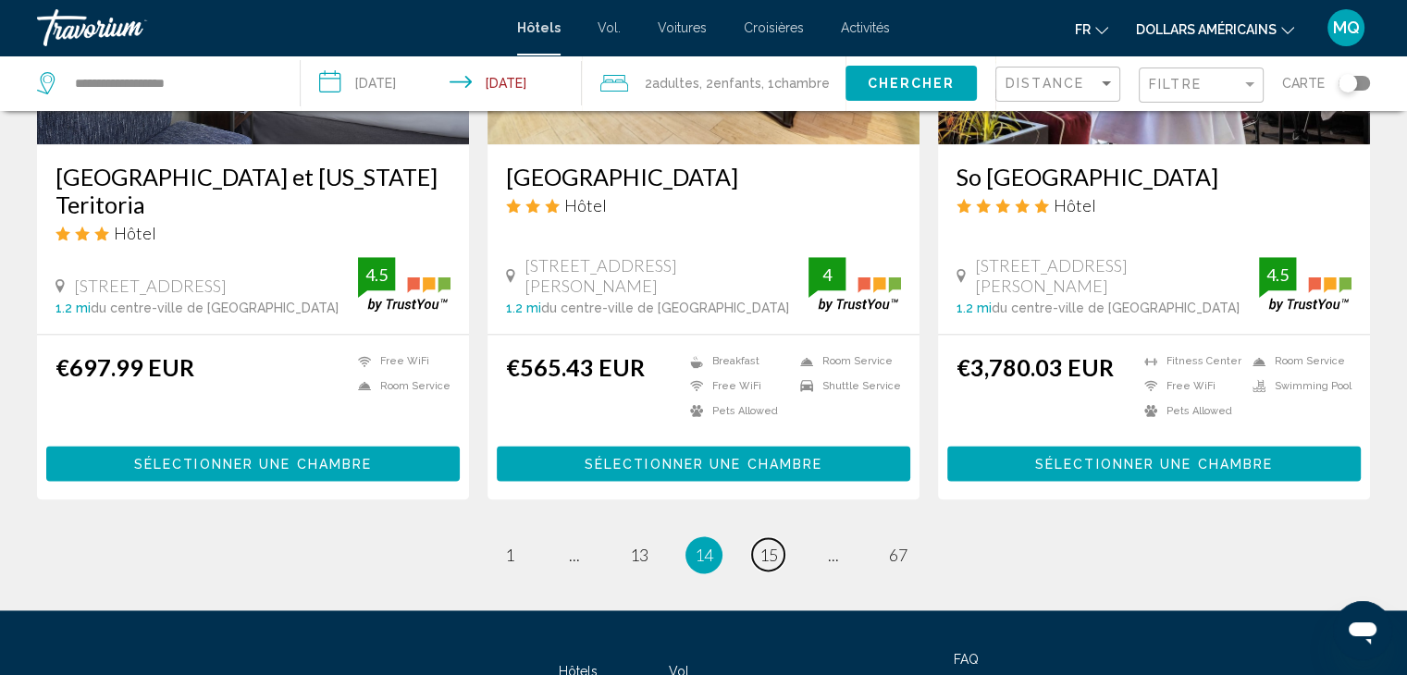
scroll to position [2440, 0]
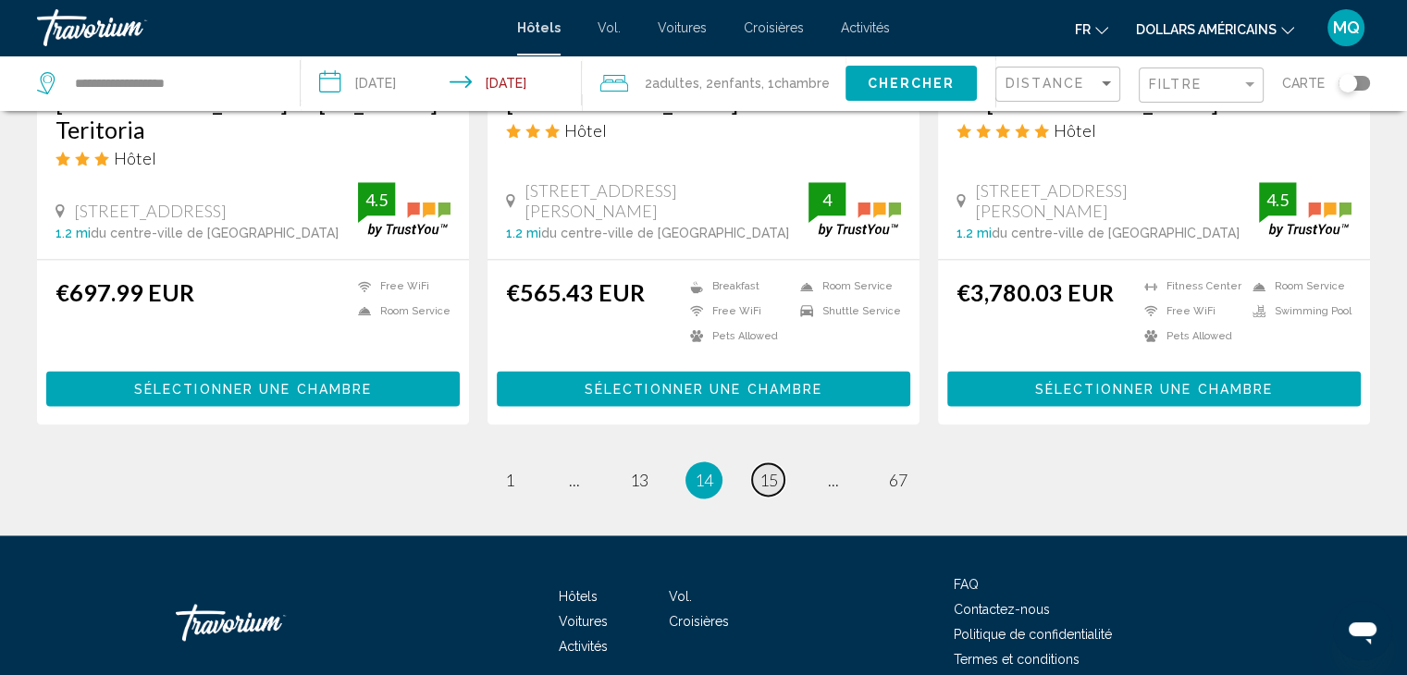
click at [769, 470] on span "15" at bounding box center [768, 480] width 18 height 20
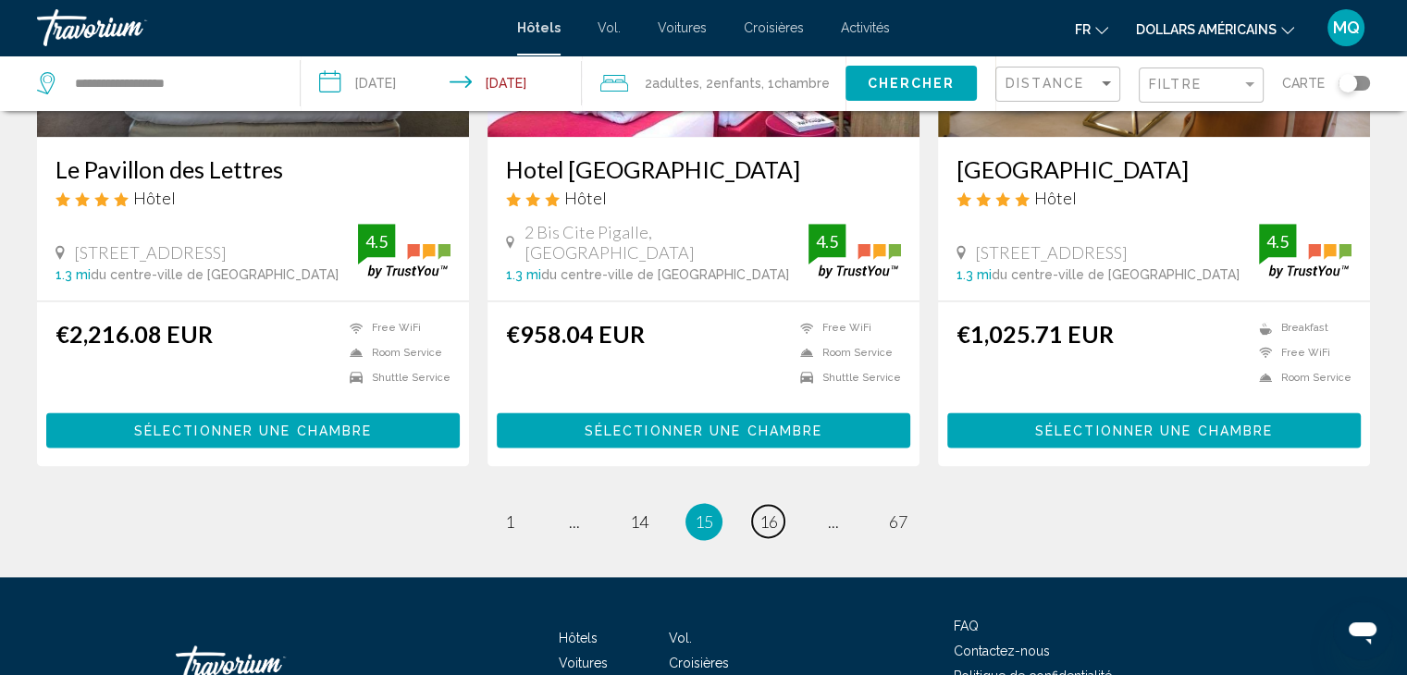
scroll to position [2353, 0]
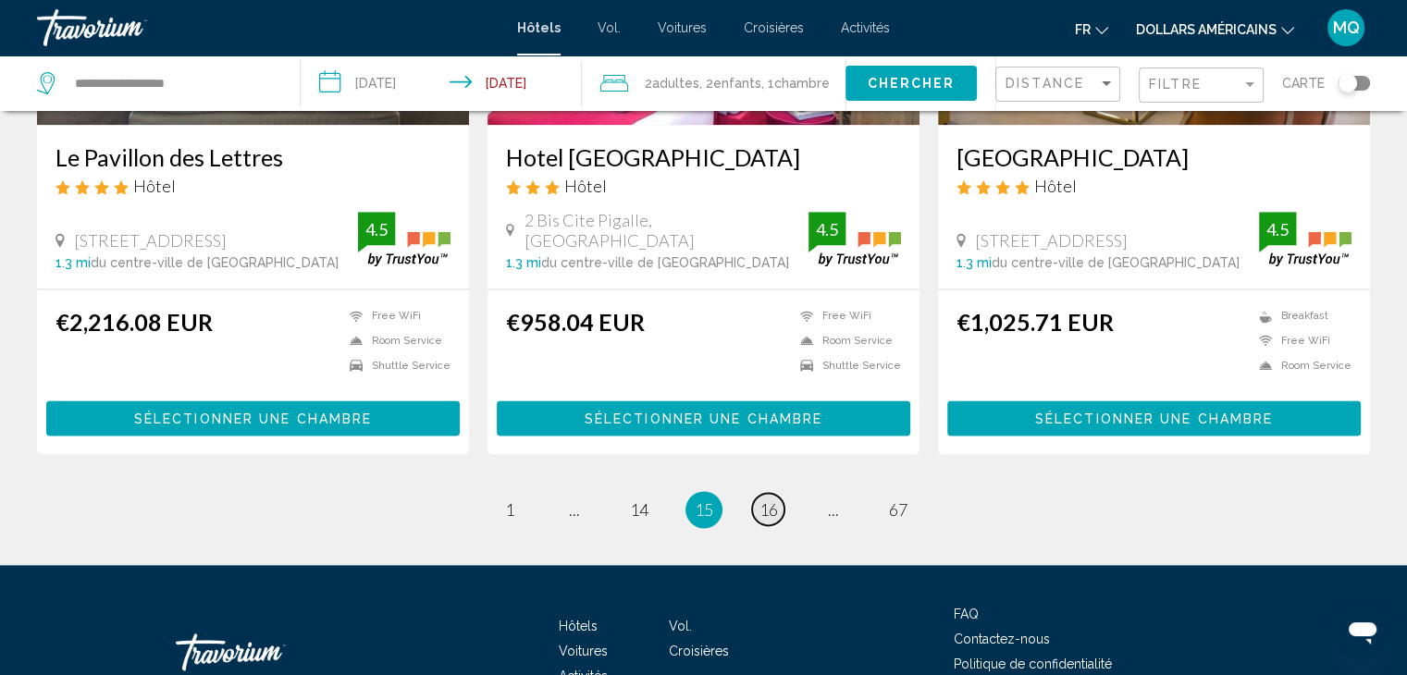
click at [773, 499] on span "16" at bounding box center [768, 509] width 18 height 20
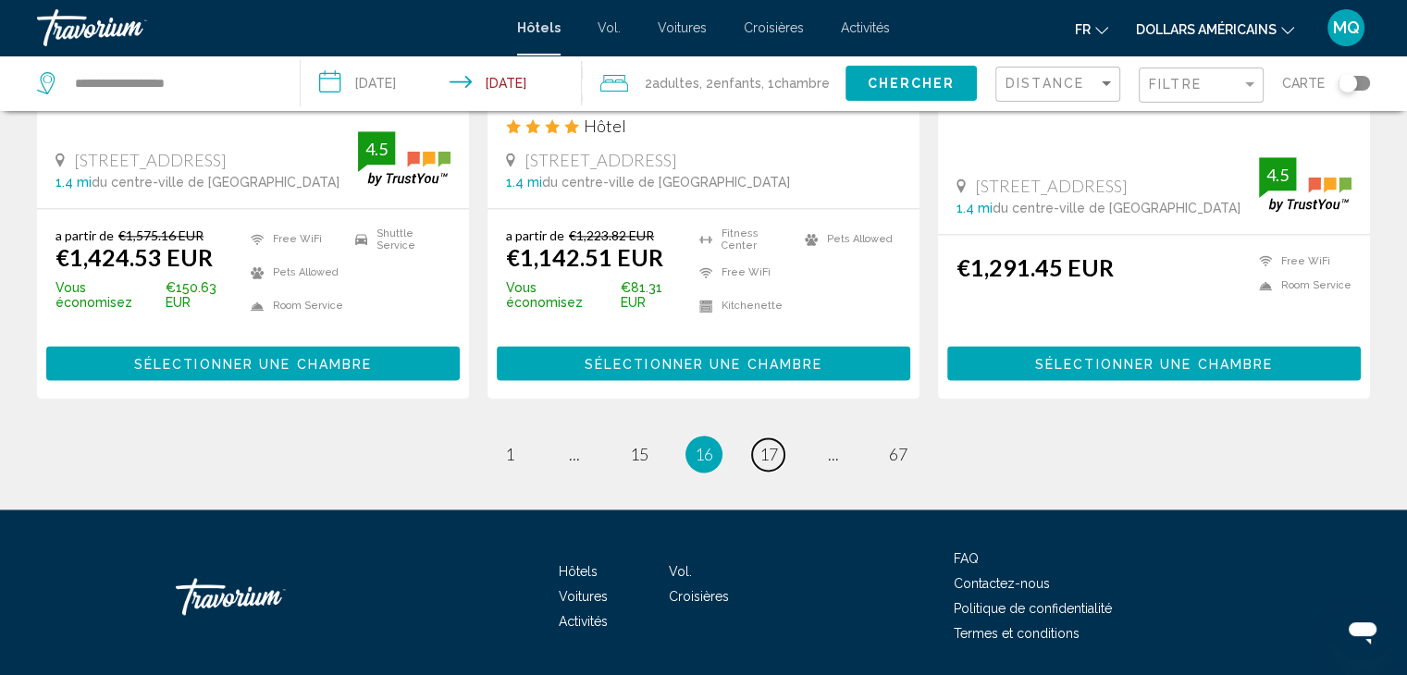
scroll to position [2523, 0]
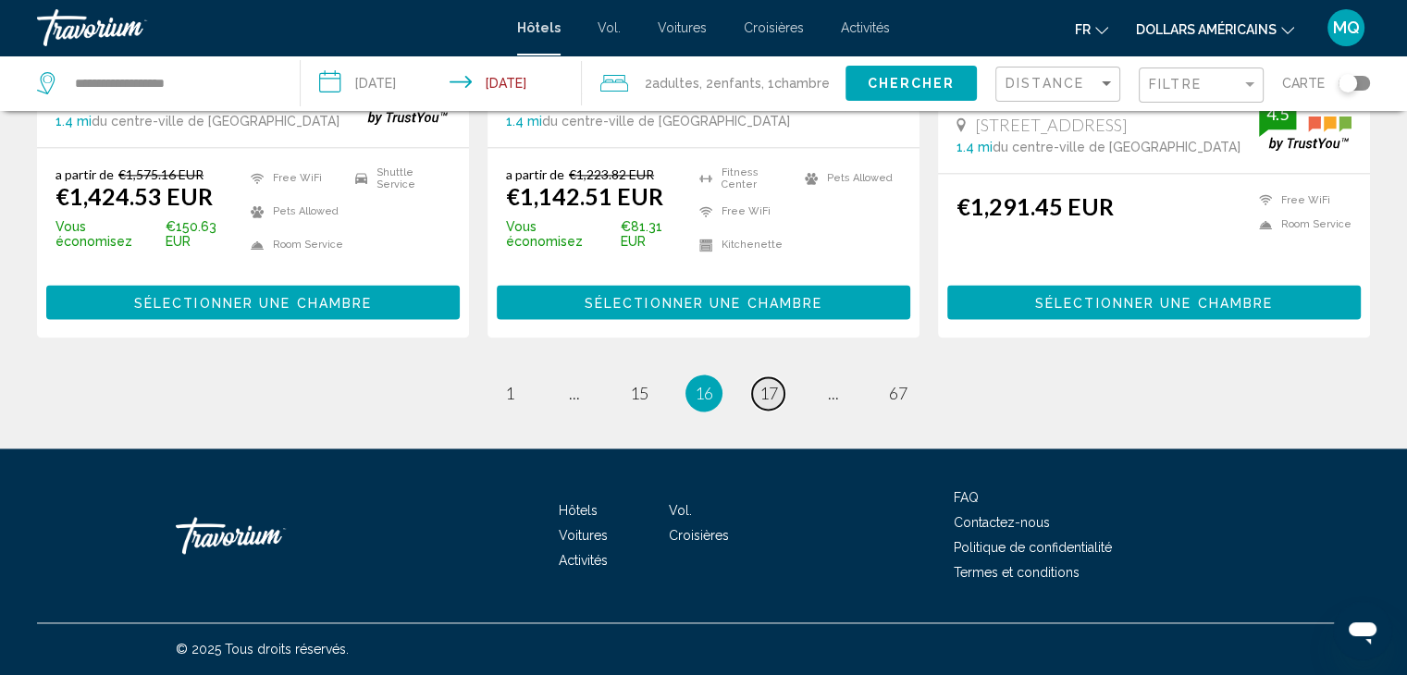
click at [775, 388] on span "17" at bounding box center [768, 393] width 18 height 20
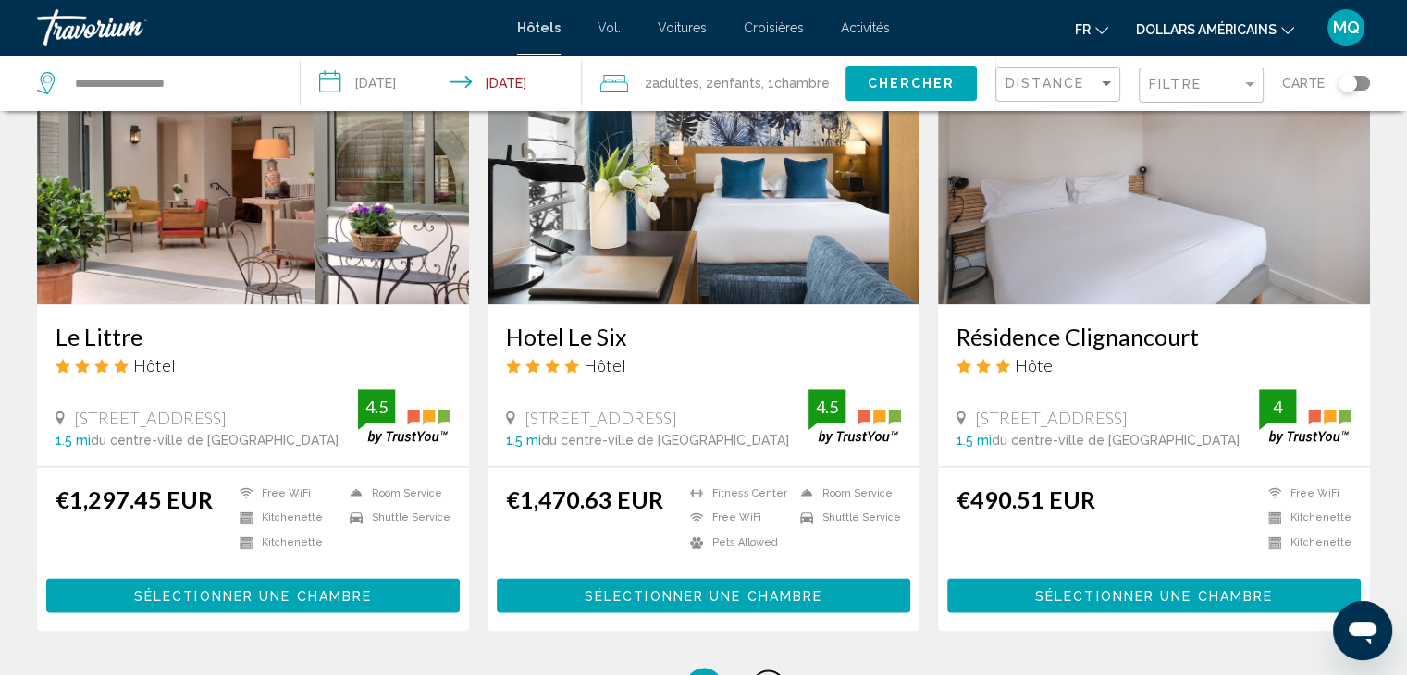
scroll to position [2468, 0]
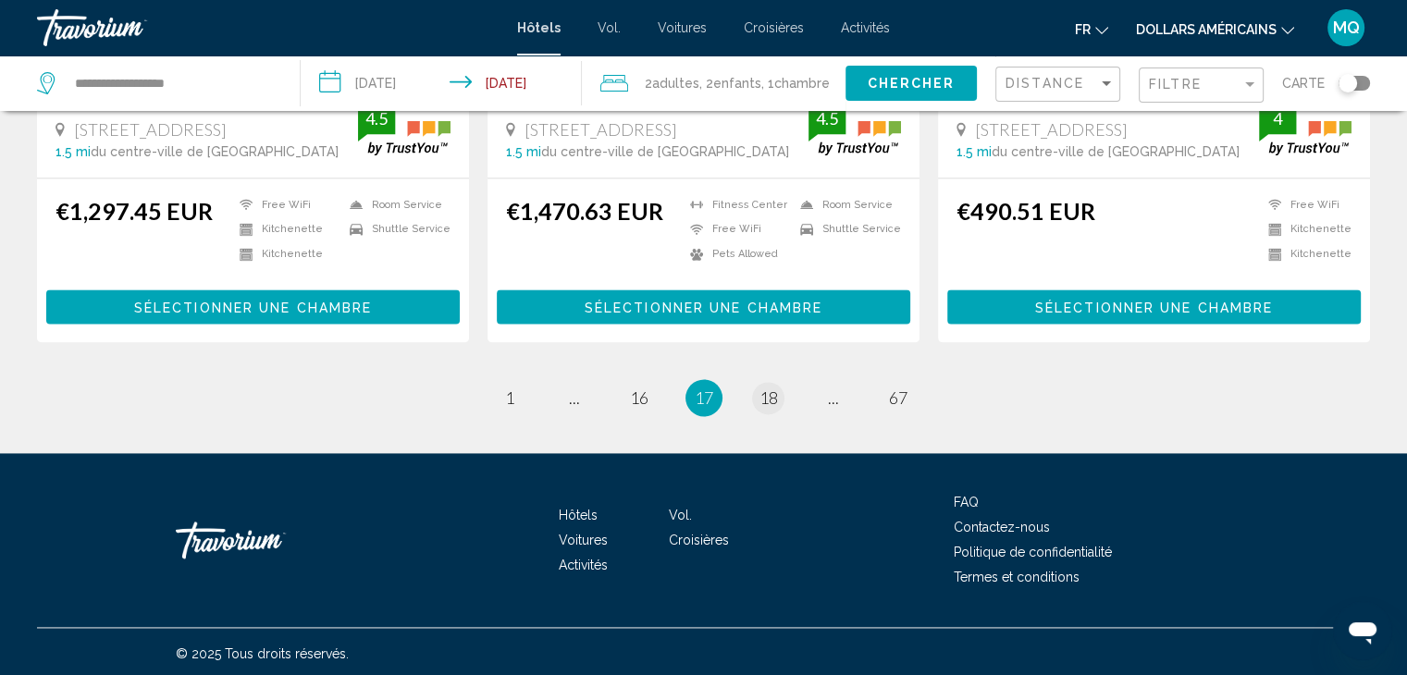
drag, startPoint x: 779, startPoint y: 406, endPoint x: 770, endPoint y: 393, distance: 15.9
click at [770, 393] on li "page 18" at bounding box center [768, 397] width 37 height 37
click at [770, 393] on span "18" at bounding box center [768, 398] width 18 height 20
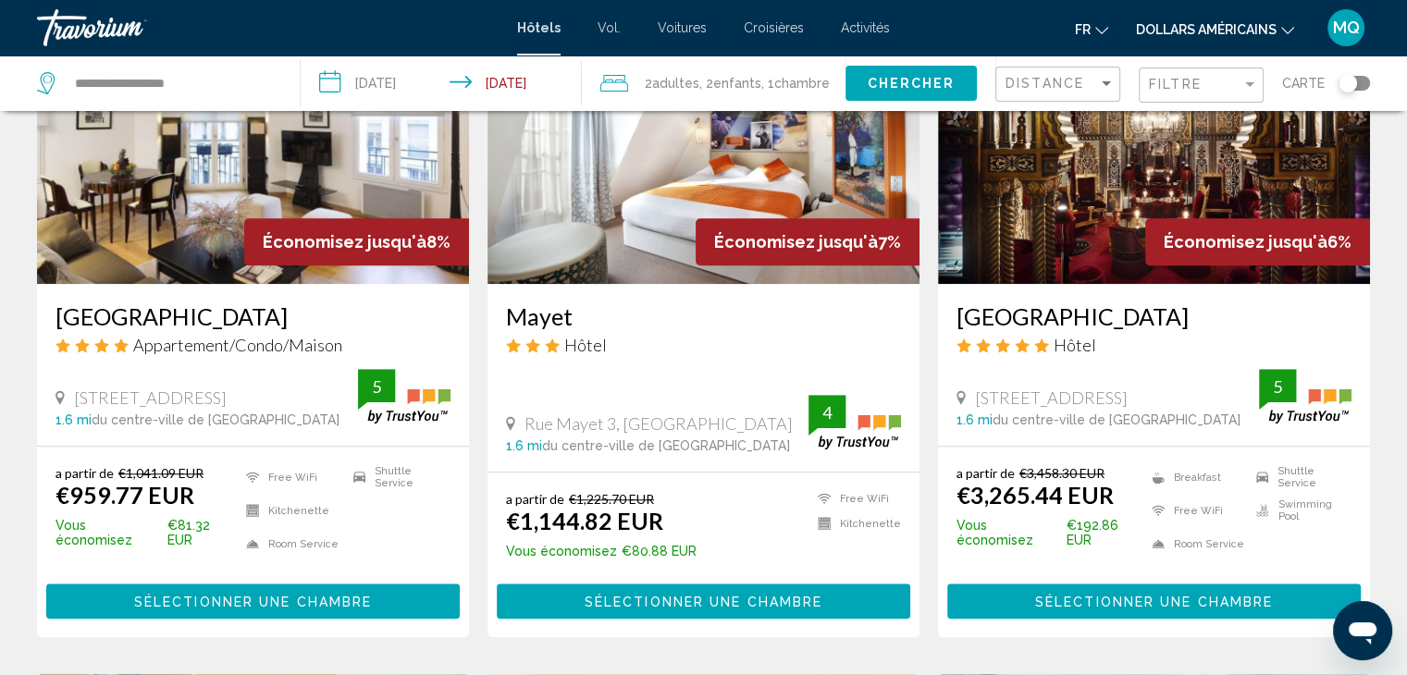
scroll to position [584, 0]
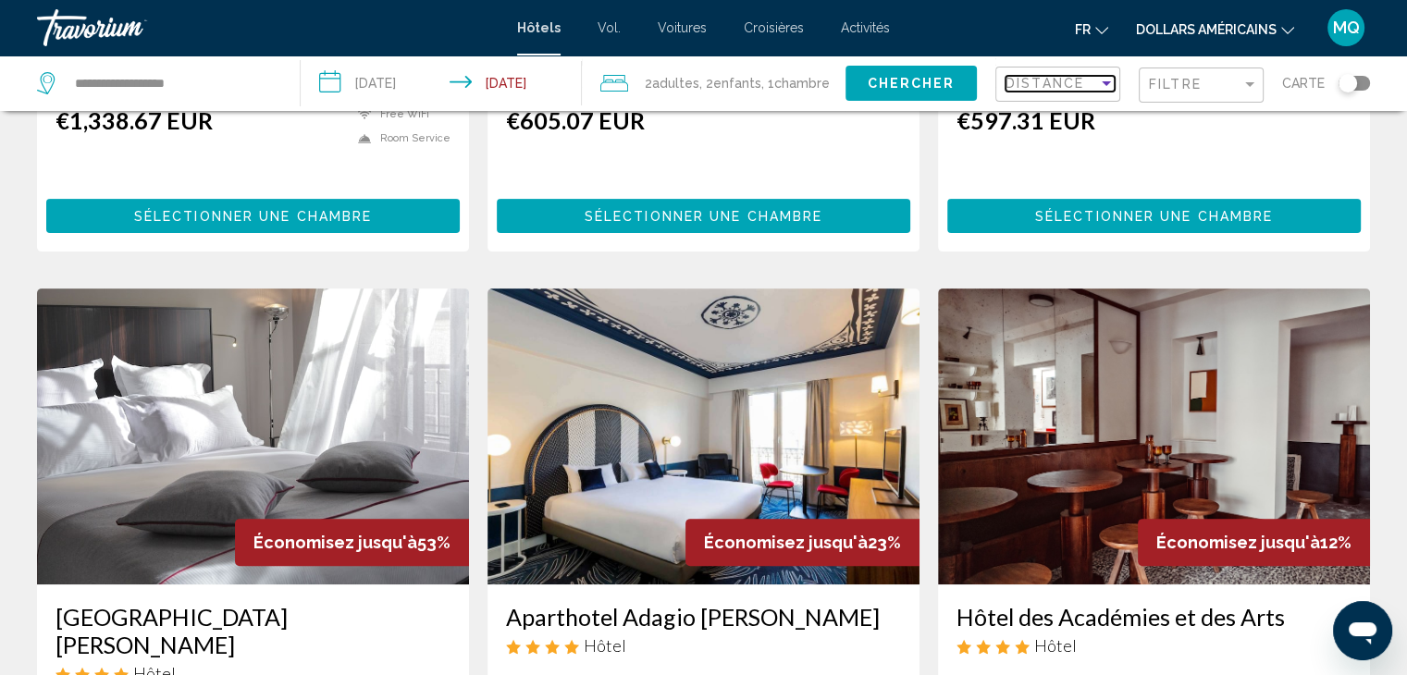
click at [1100, 81] on div "Sort by" at bounding box center [1106, 83] width 17 height 15
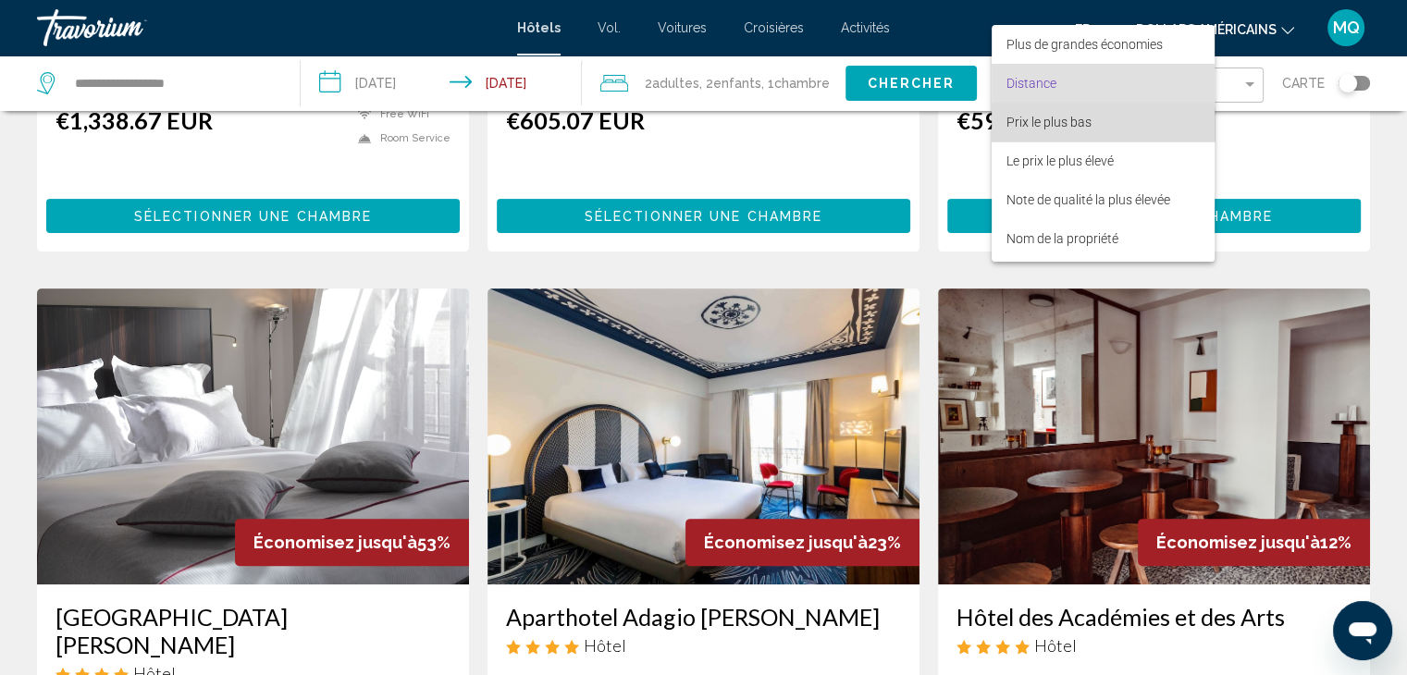
click at [1087, 125] on font "Prix le plus bas" at bounding box center [1048, 122] width 85 height 15
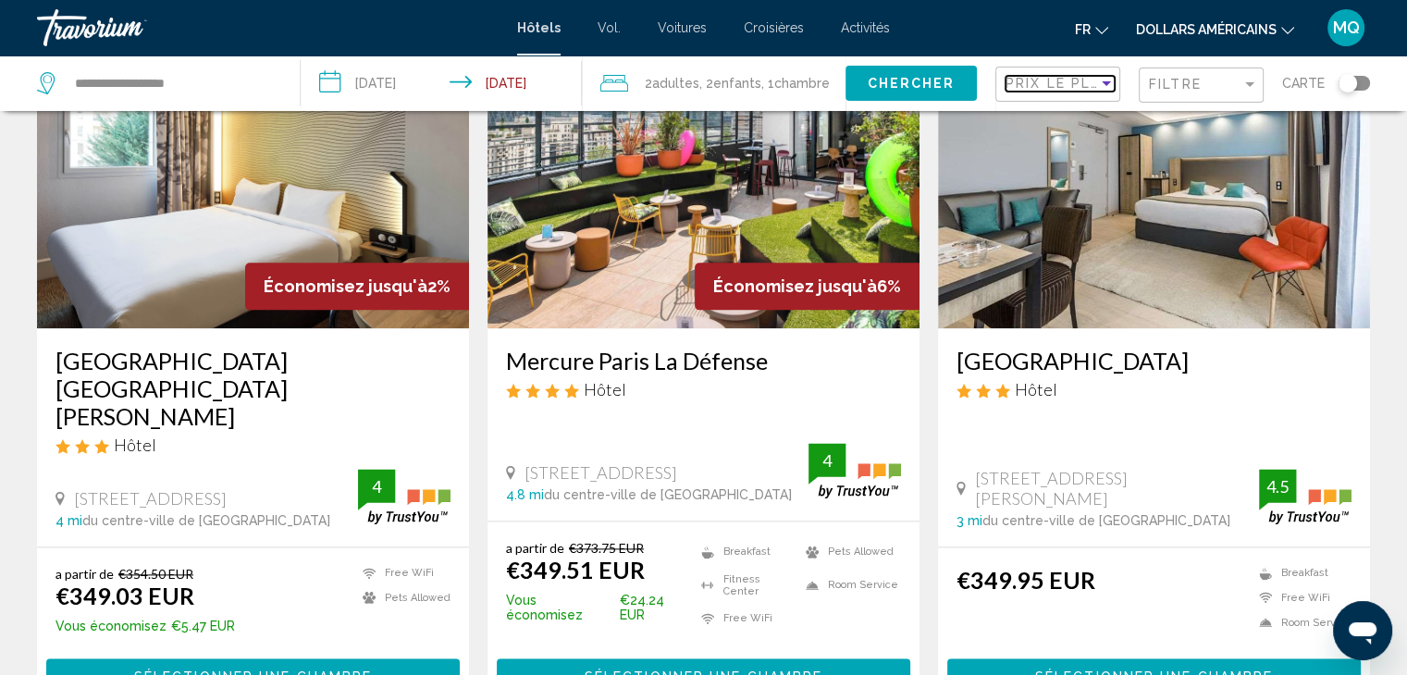
scroll to position [2219, 0]
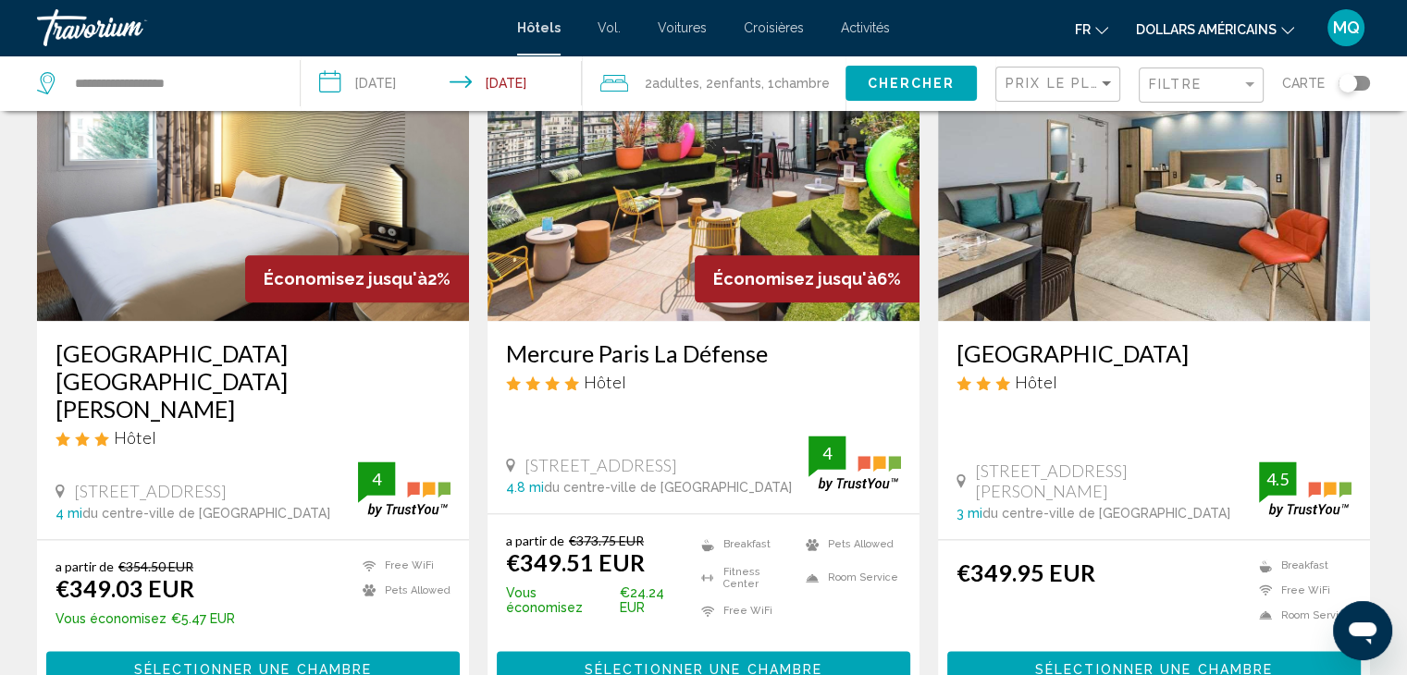
click at [593, 277] on img "Contenu principal" at bounding box center [703, 173] width 432 height 296
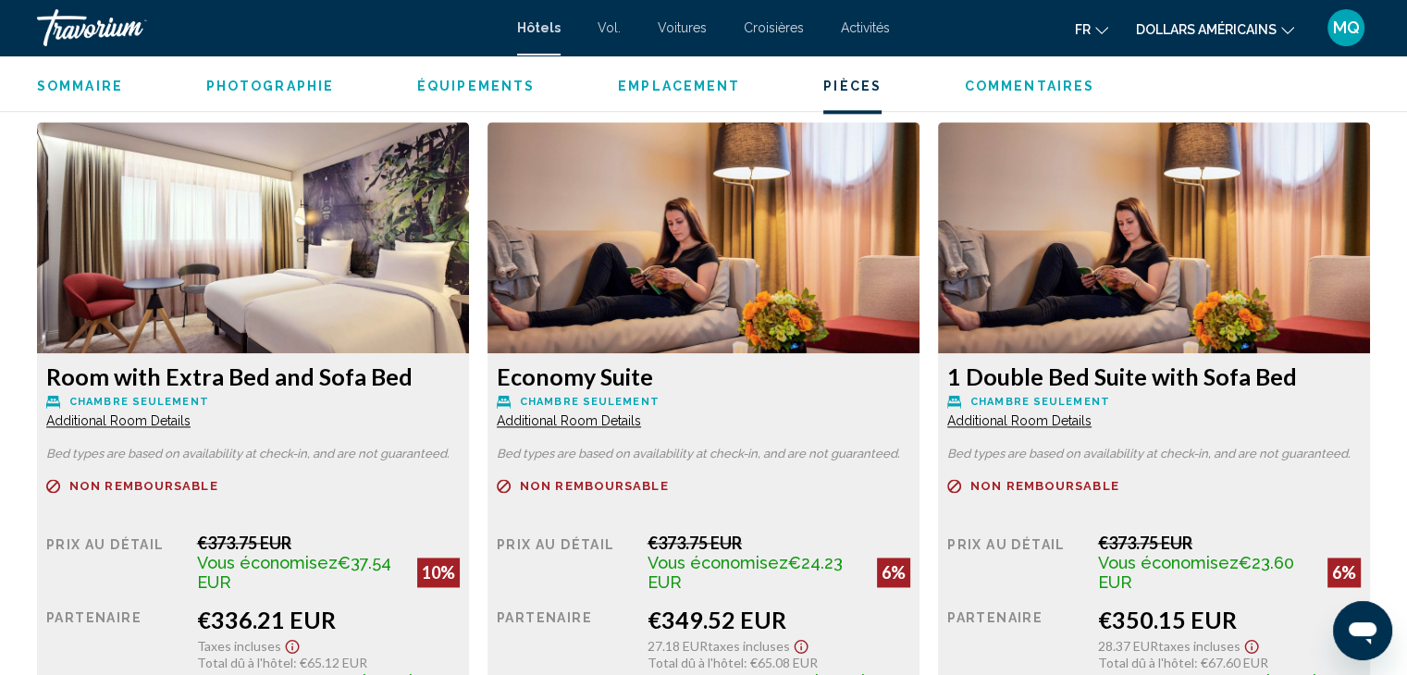
scroll to position [2509, 0]
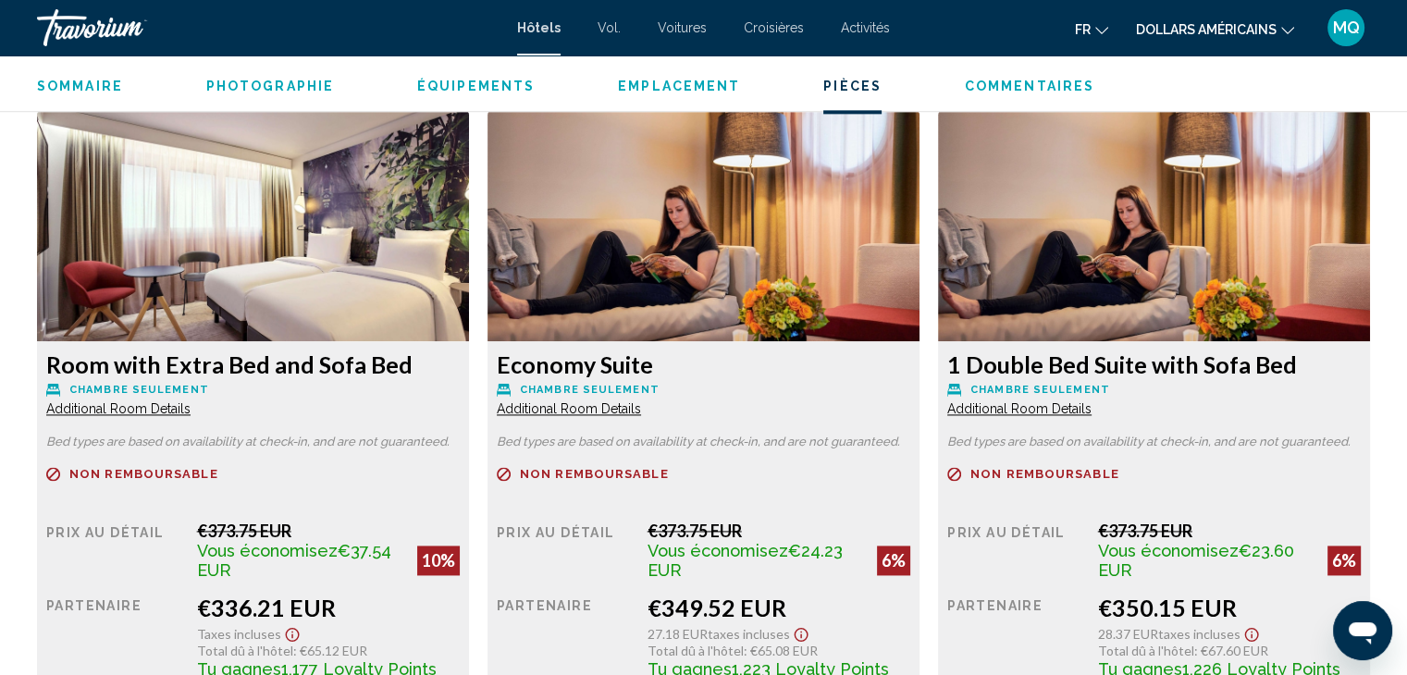
click at [389, 319] on img "Contenu principal" at bounding box center [253, 225] width 432 height 231
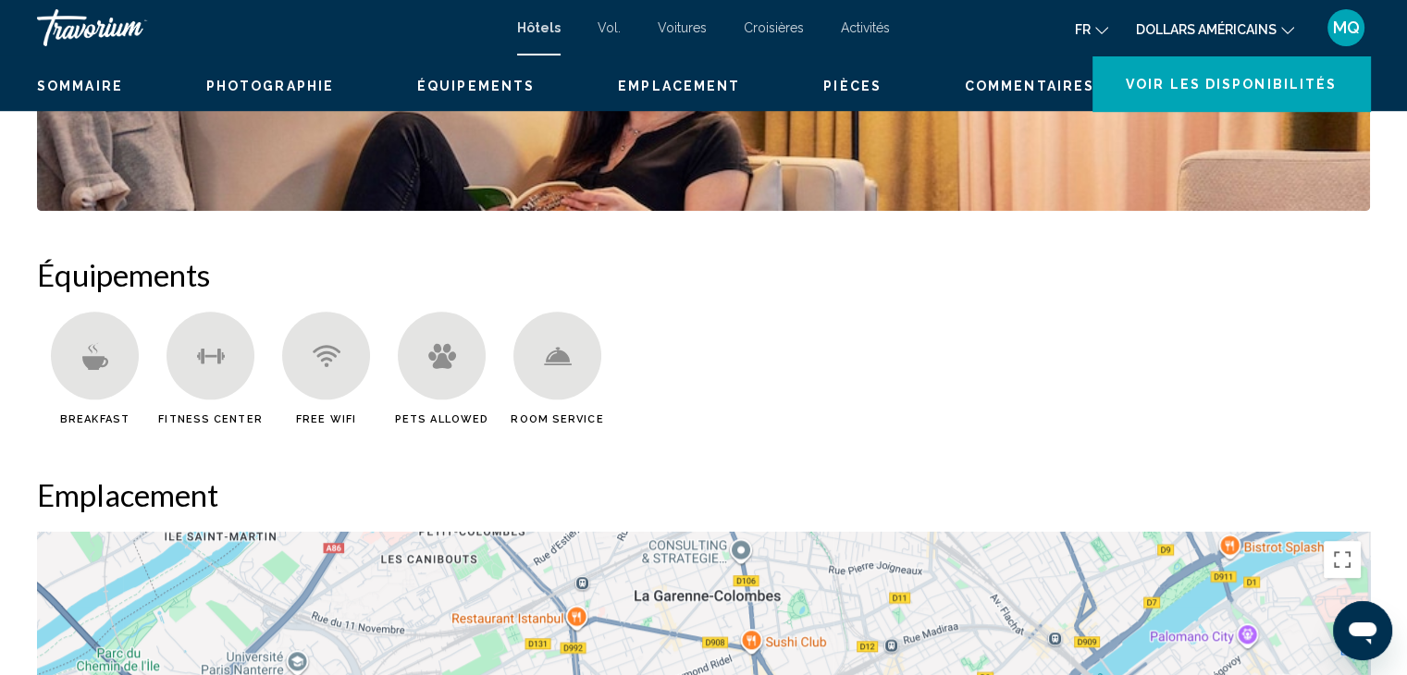
scroll to position [345, 0]
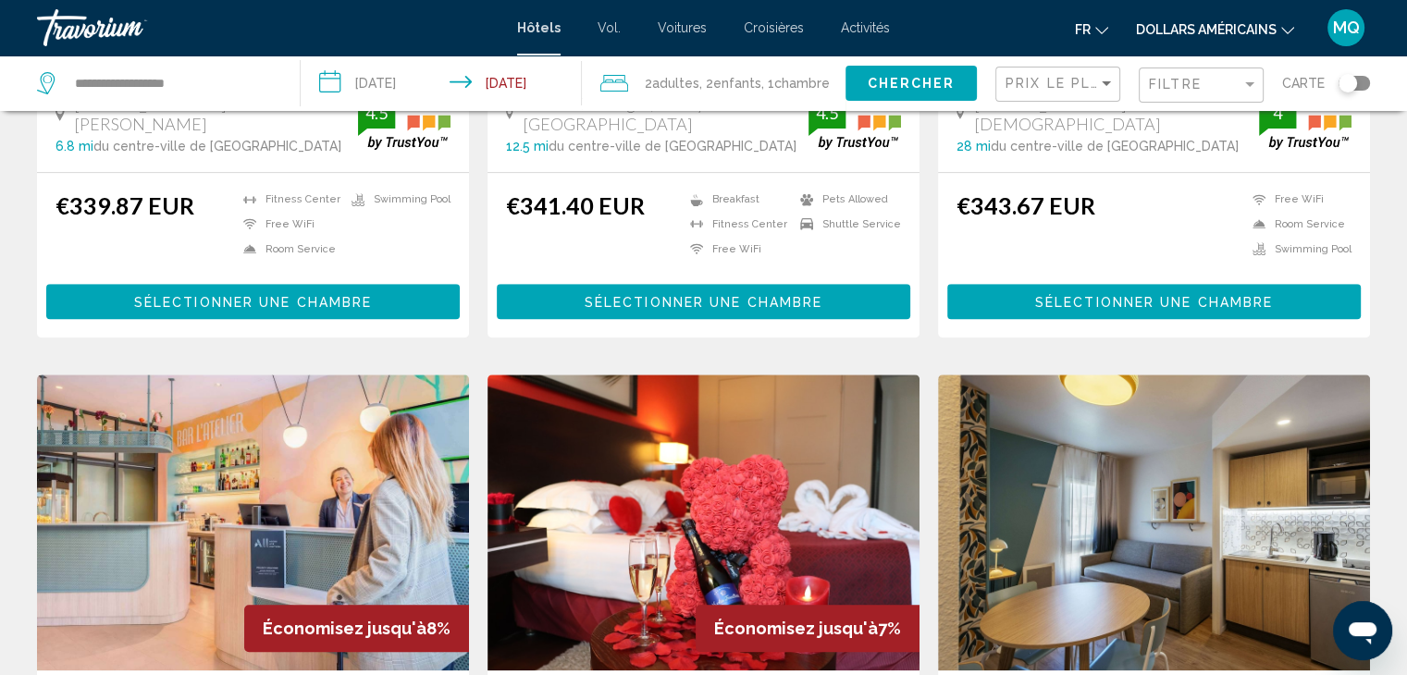
scroll to position [1771, 0]
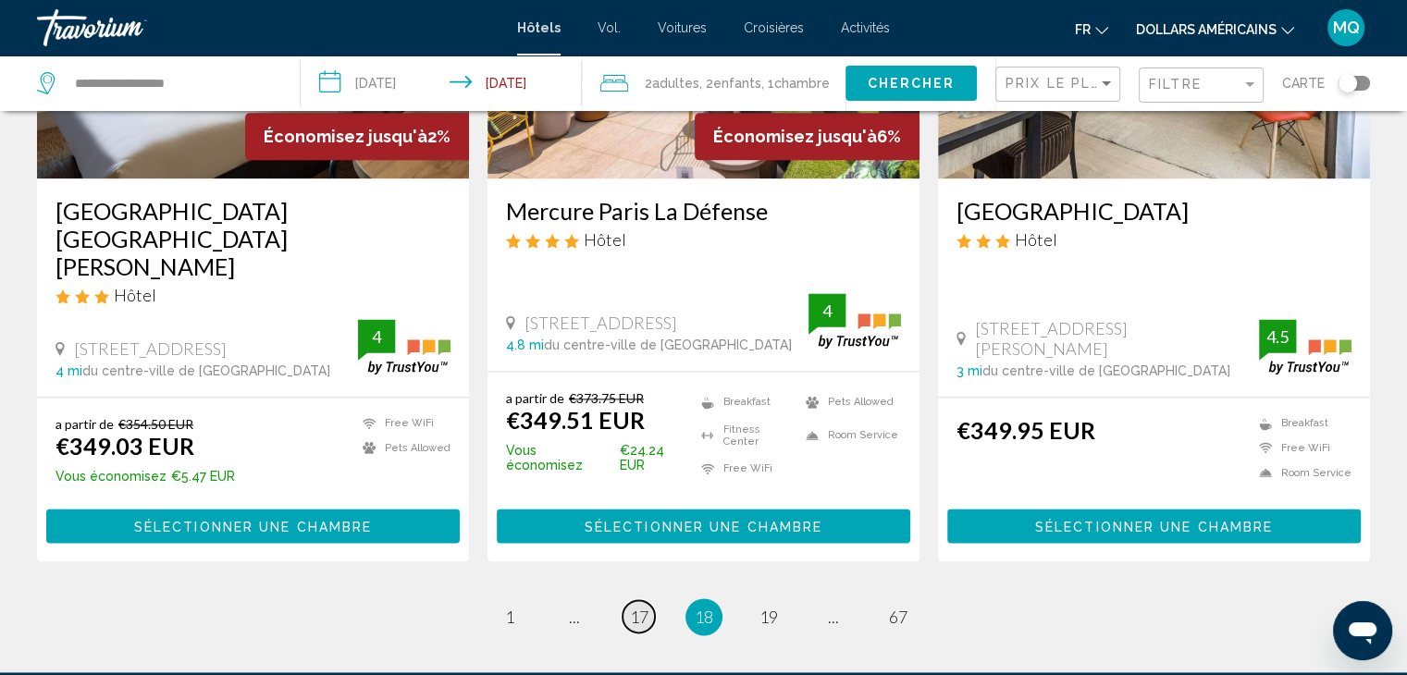
click at [630, 607] on span "17" at bounding box center [639, 617] width 18 height 20
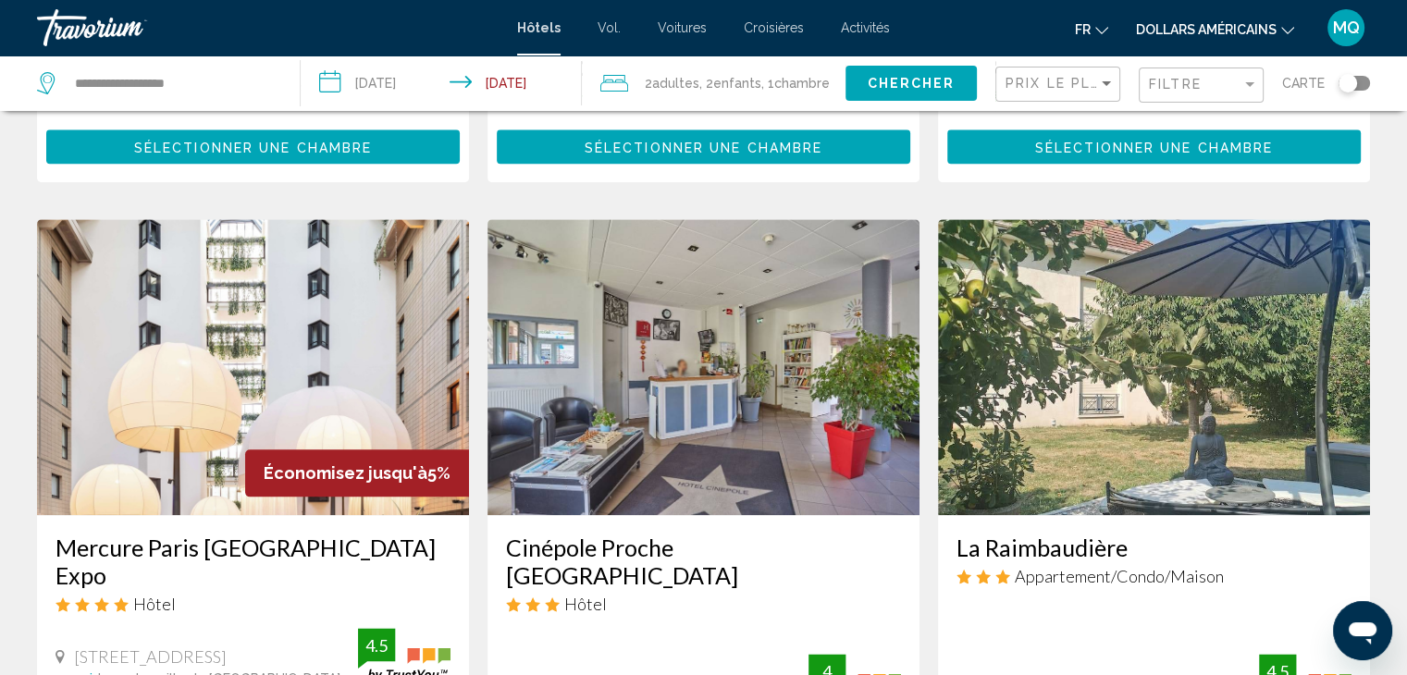
scroll to position [2181, 0]
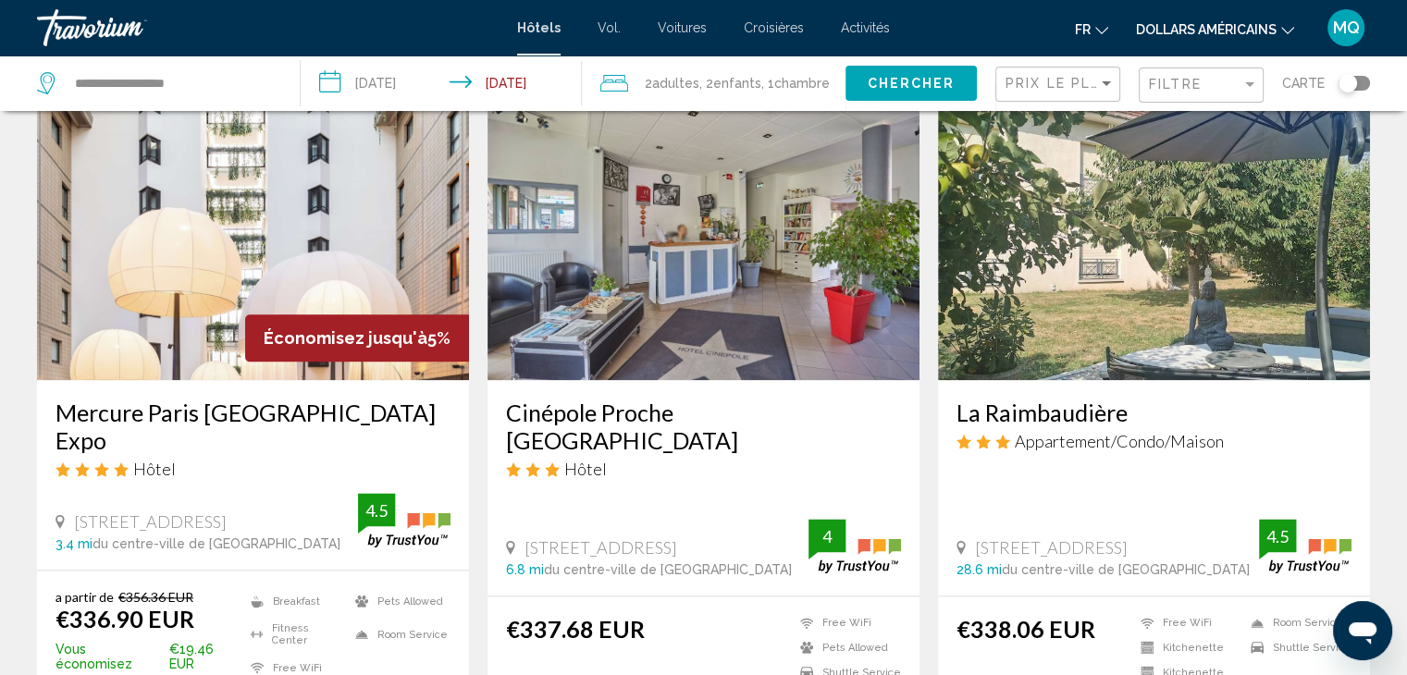
click at [228, 286] on img "Contenu principal" at bounding box center [253, 232] width 432 height 296
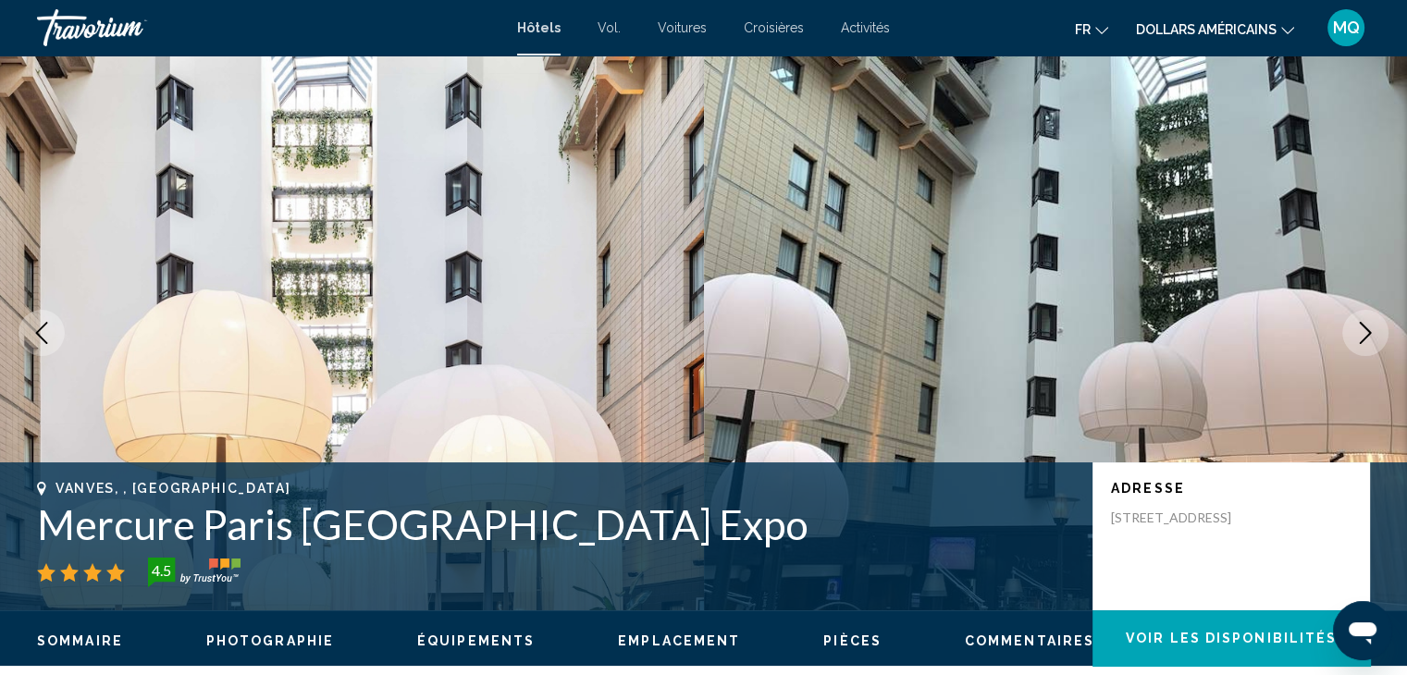
click at [1355, 327] on icon "Next image" at bounding box center [1365, 333] width 22 height 22
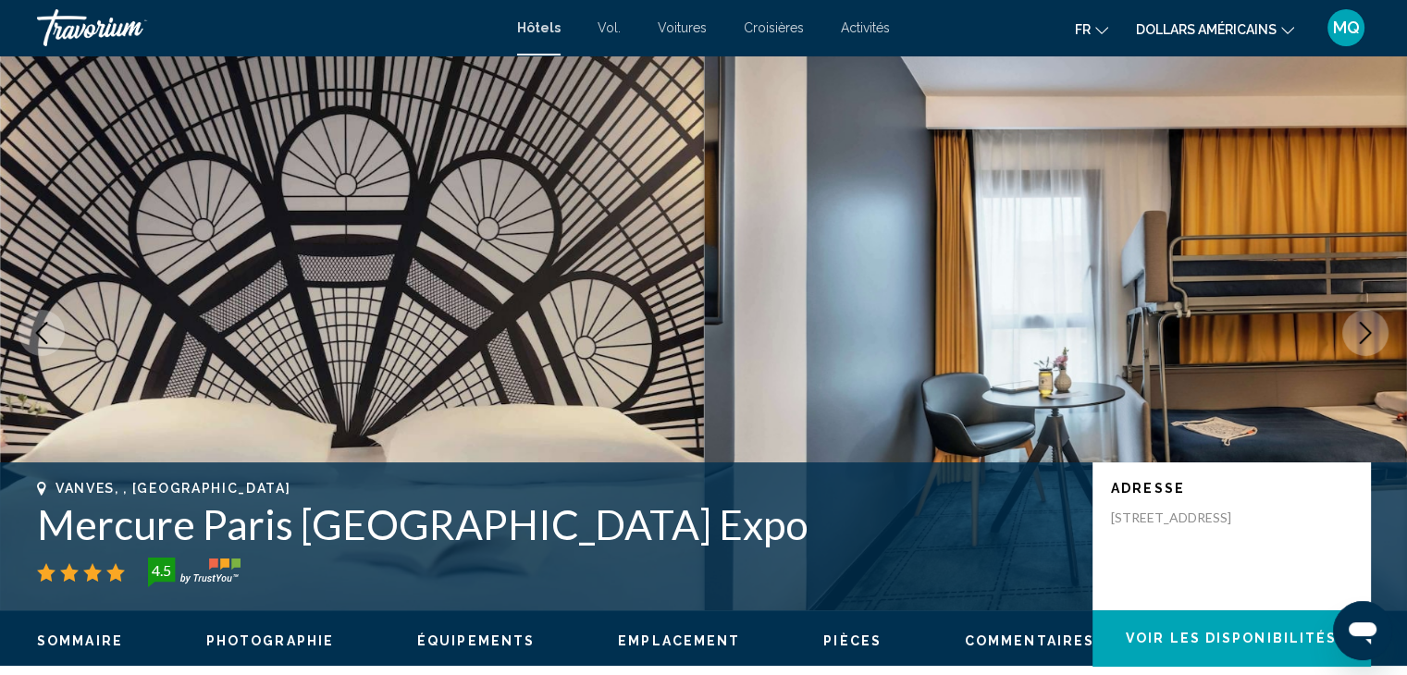
click at [1355, 327] on icon "Next image" at bounding box center [1365, 333] width 22 height 22
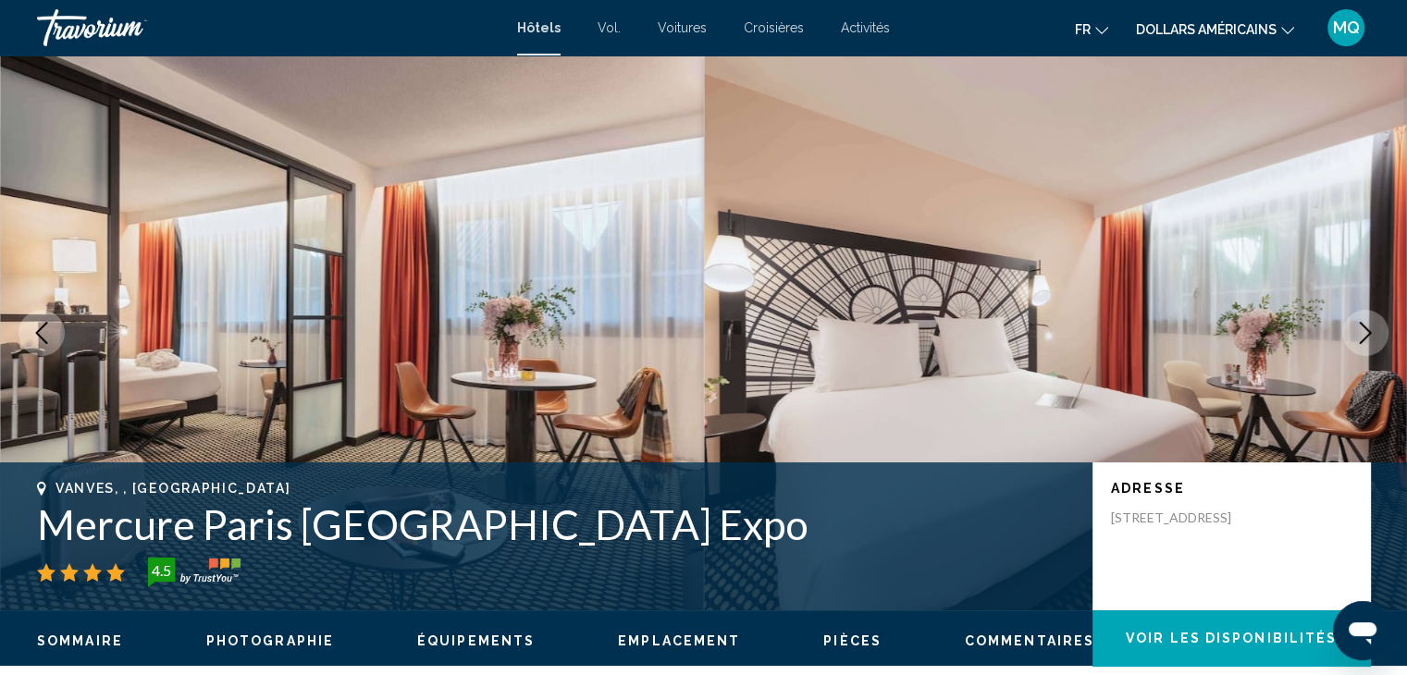
click at [1355, 327] on icon "Next image" at bounding box center [1365, 333] width 22 height 22
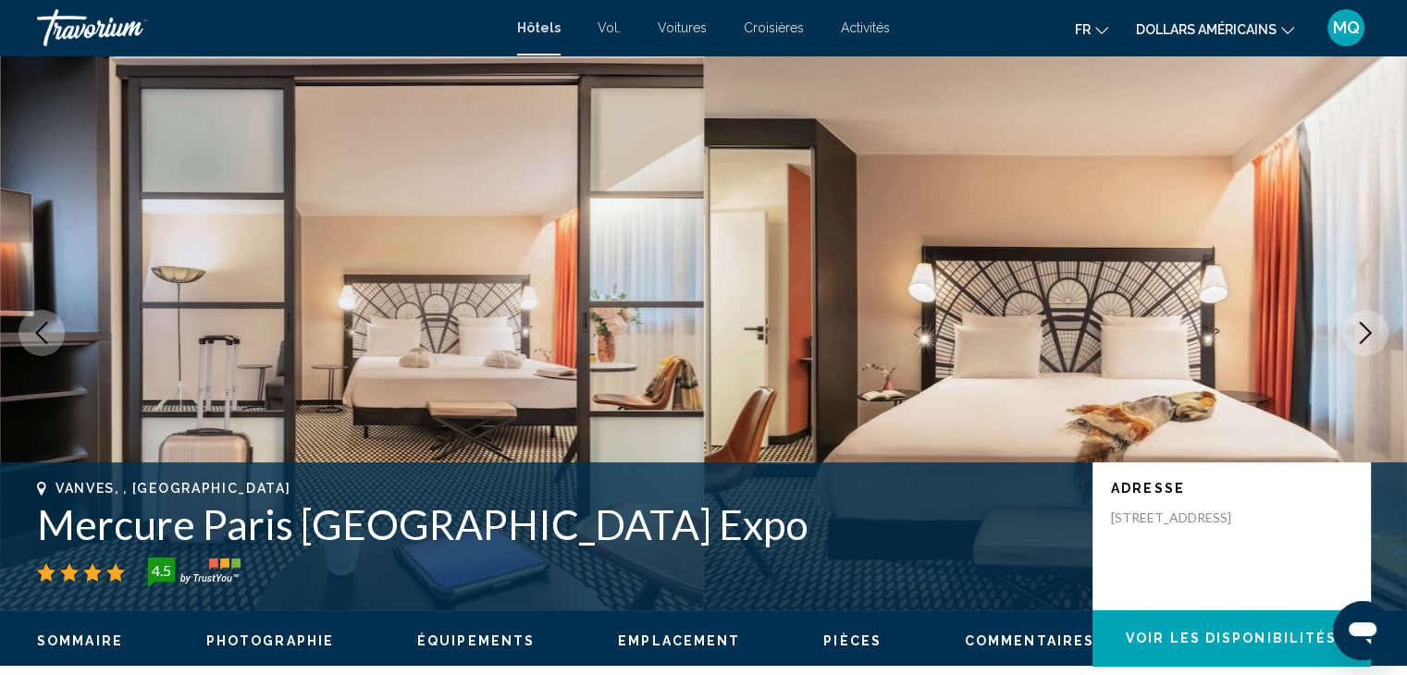
click at [1355, 327] on icon "Next image" at bounding box center [1365, 333] width 22 height 22
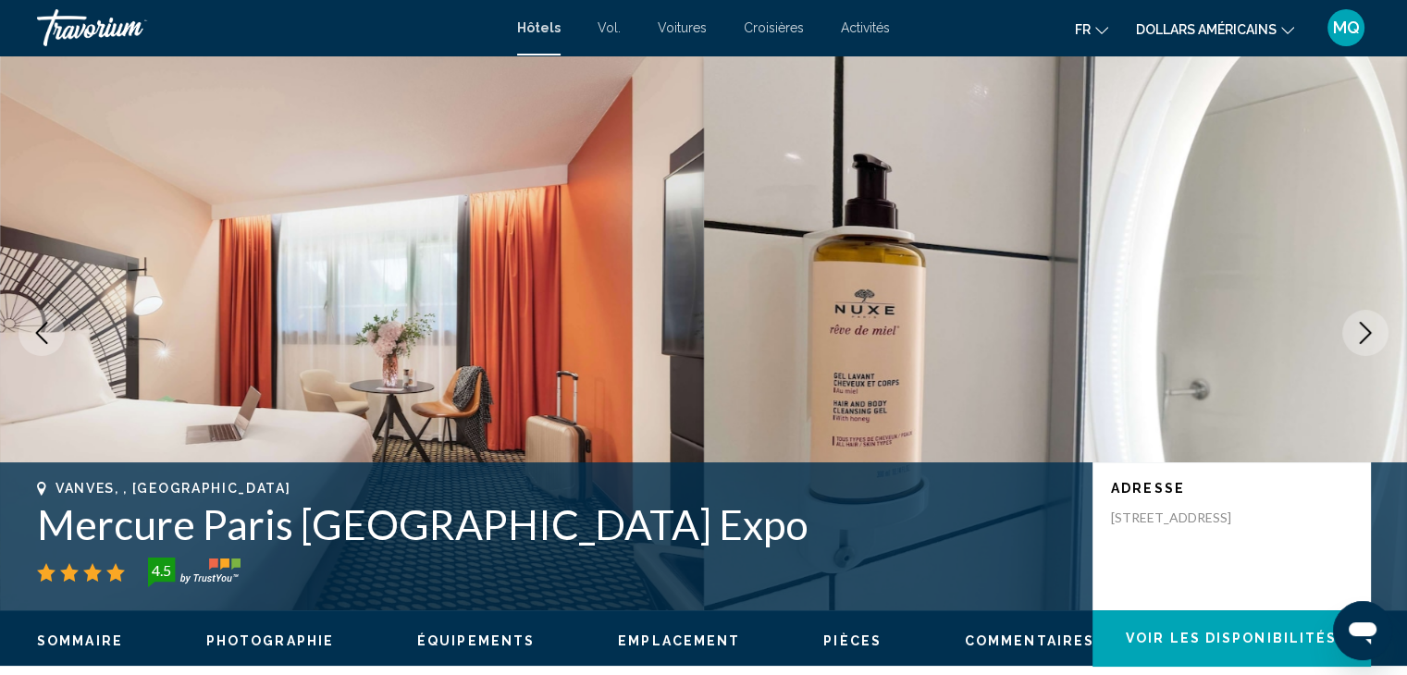
click at [1355, 327] on icon "Next image" at bounding box center [1365, 333] width 22 height 22
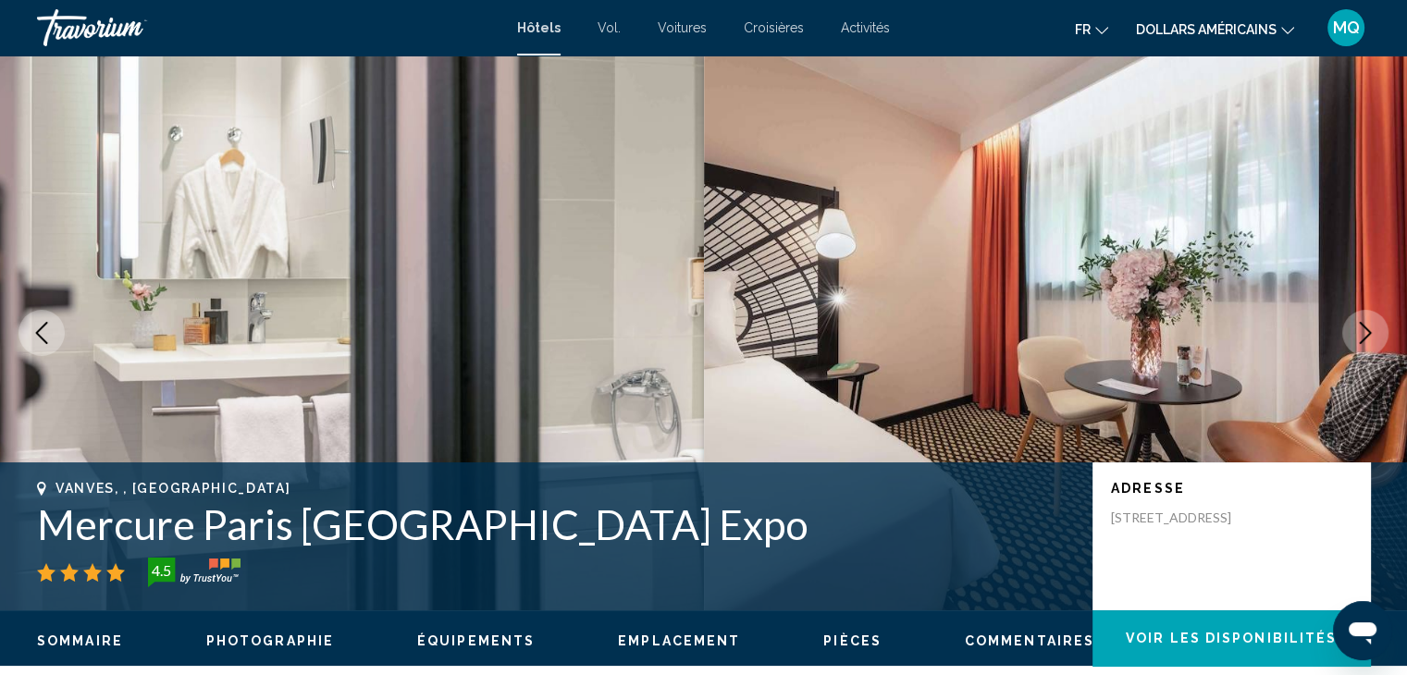
scroll to position [590, 0]
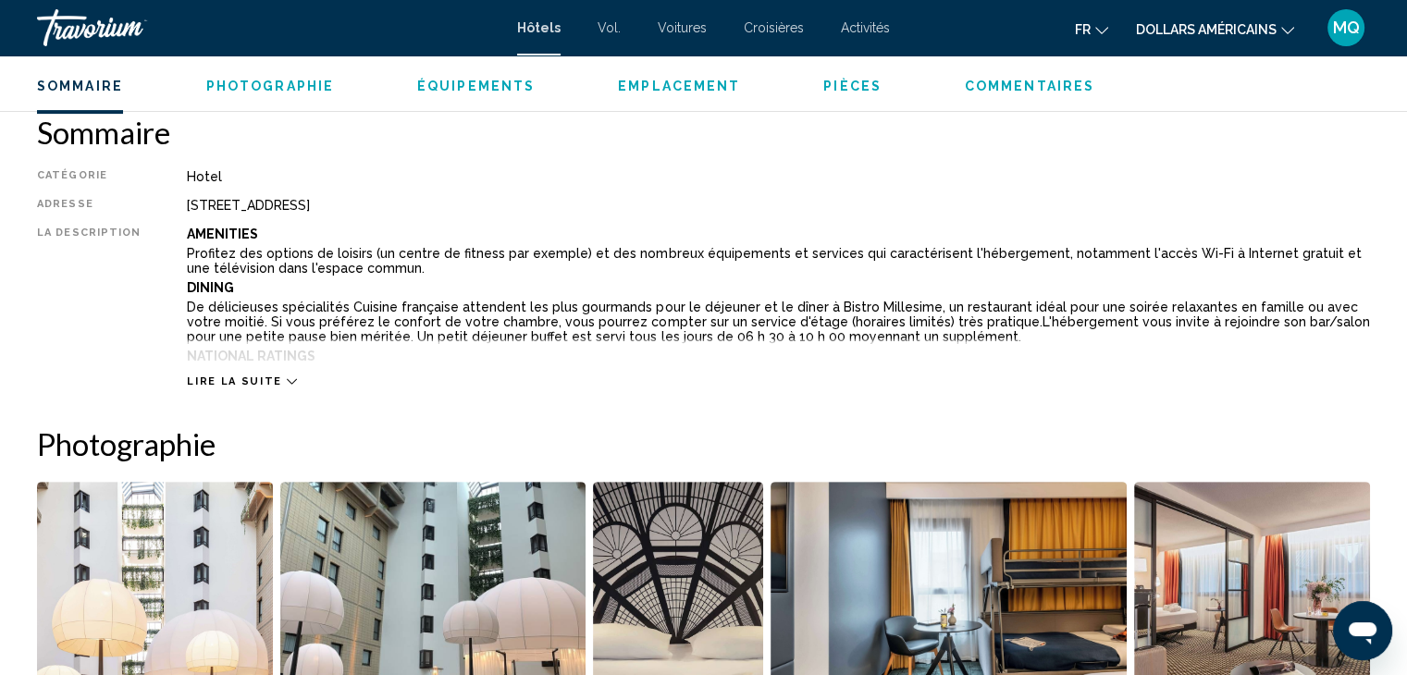
click at [287, 380] on icon "Contenu principal" at bounding box center [292, 381] width 10 height 10
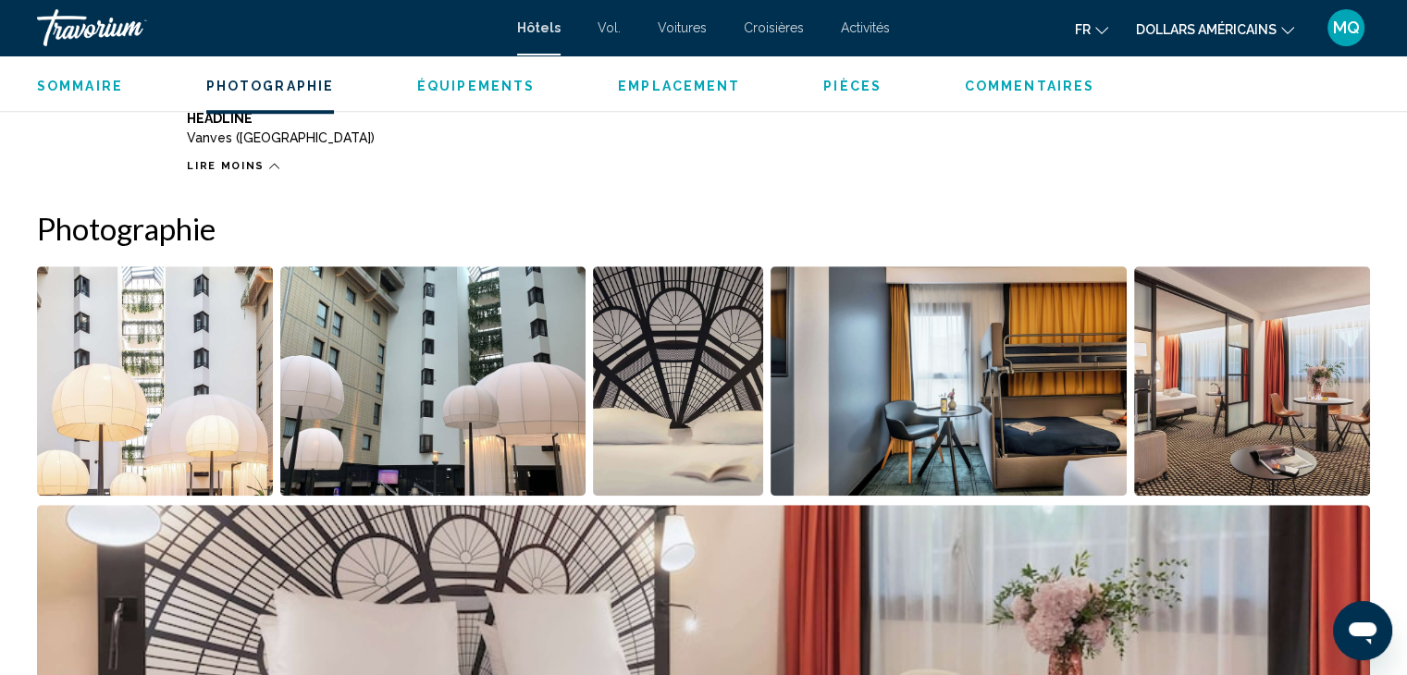
scroll to position [1056, 0]
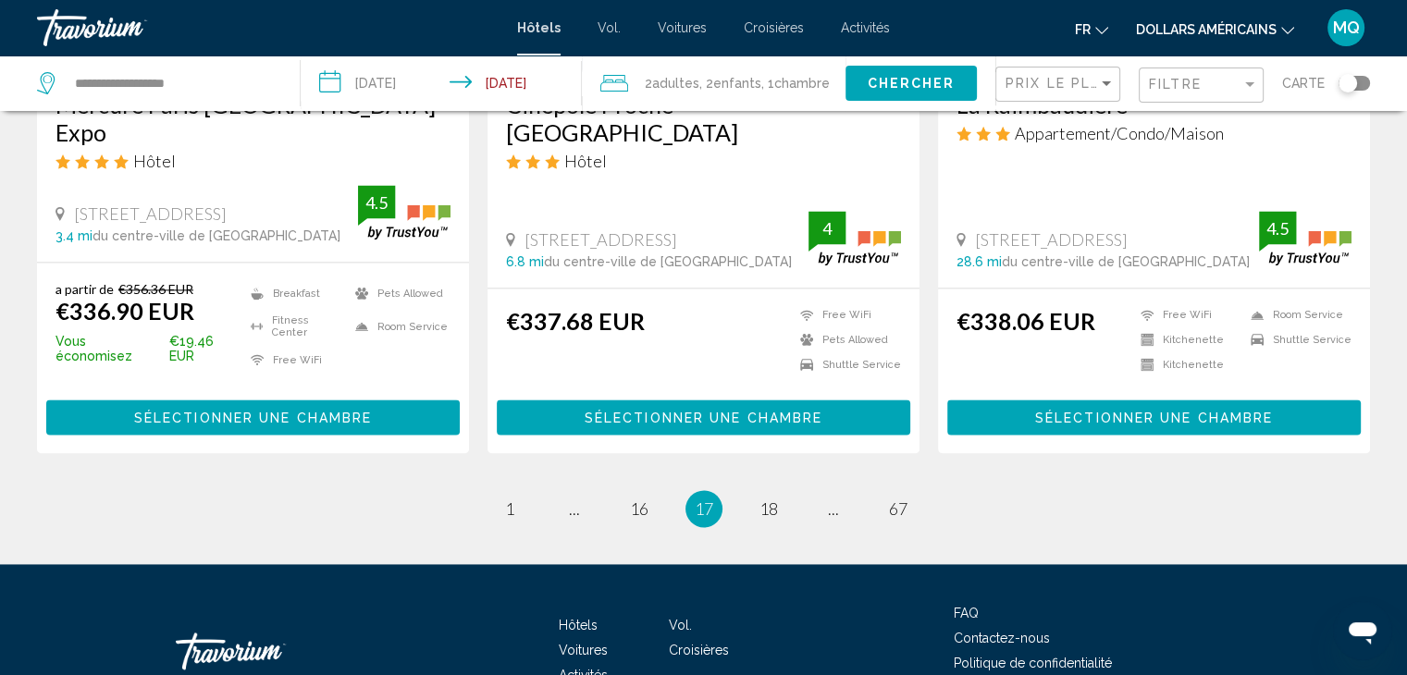
scroll to position [2526, 0]
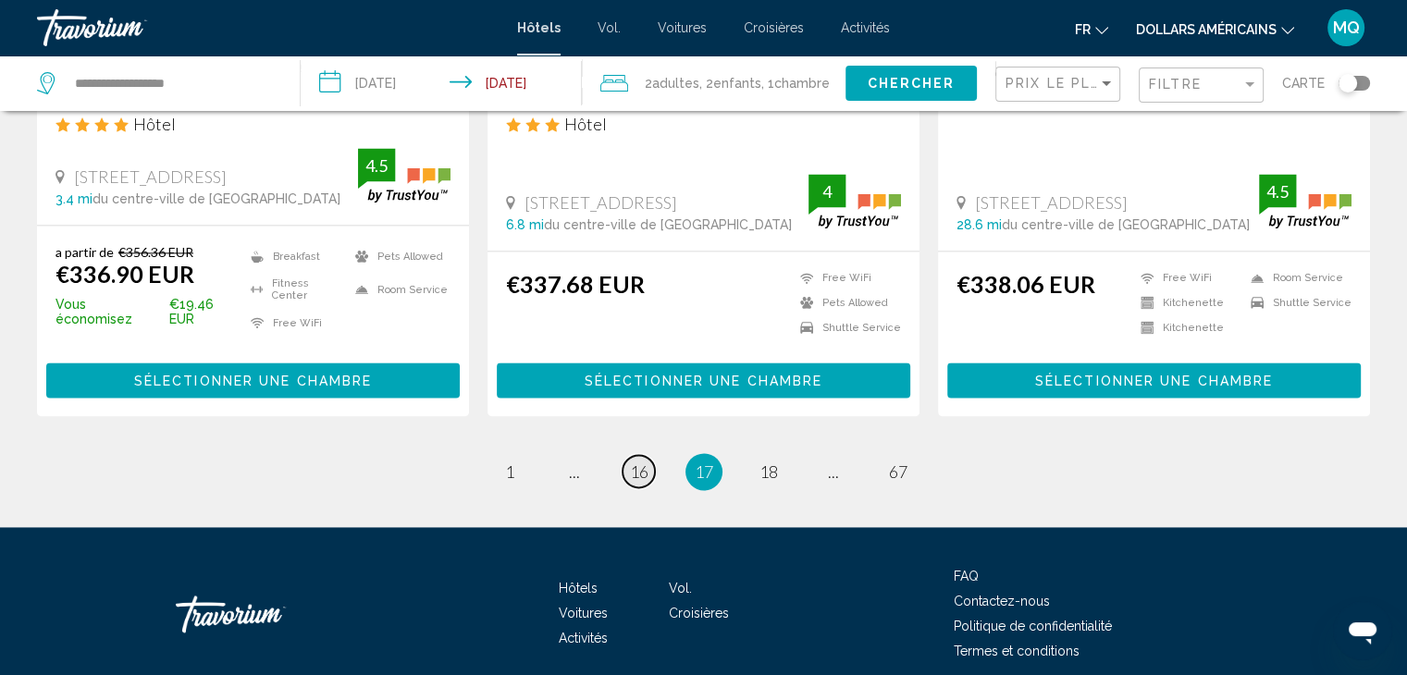
click at [630, 462] on span "16" at bounding box center [639, 472] width 18 height 20
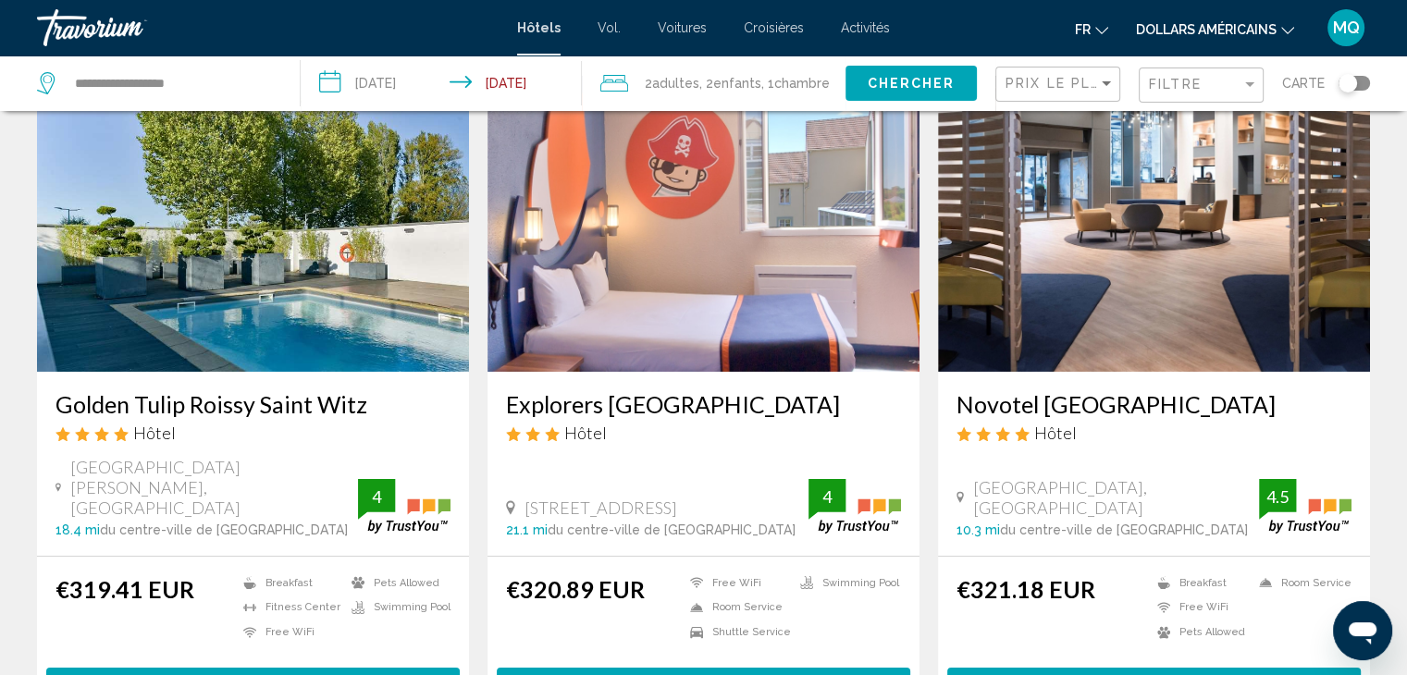
scroll to position [111, 0]
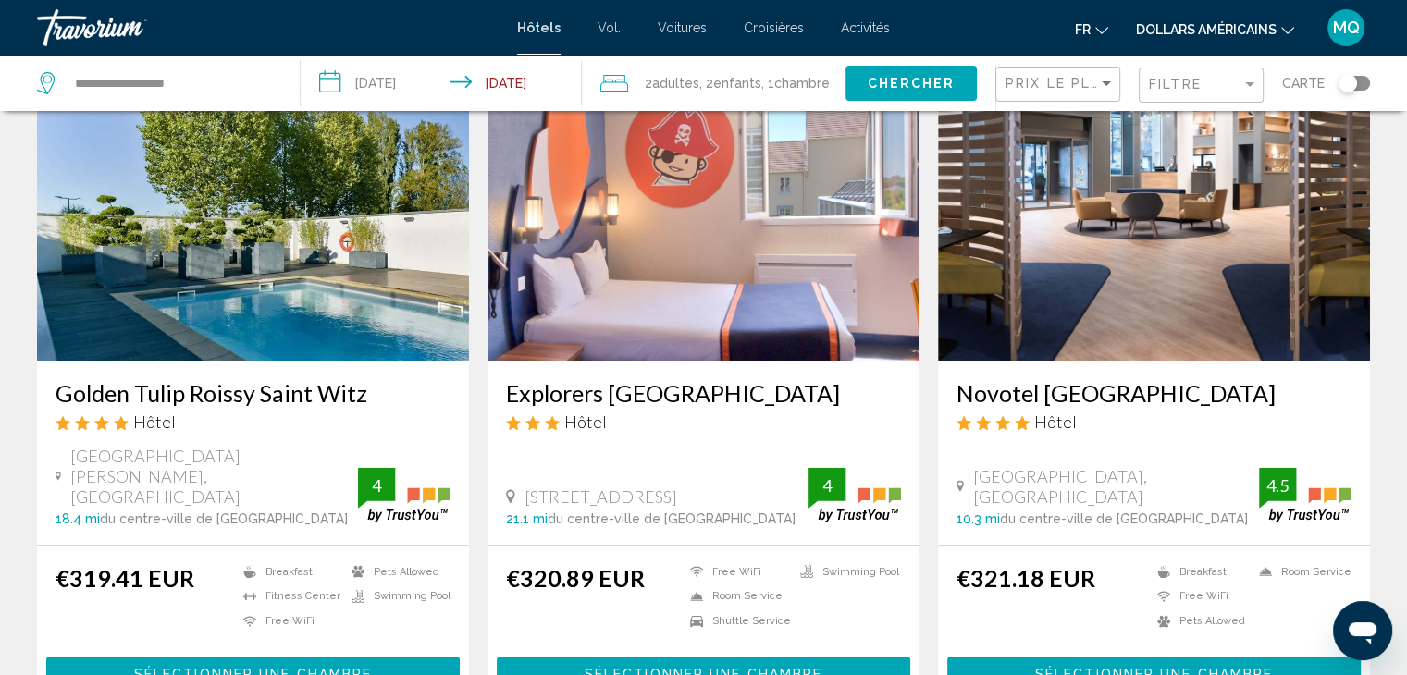
click at [761, 283] on img "Contenu principal" at bounding box center [703, 213] width 432 height 296
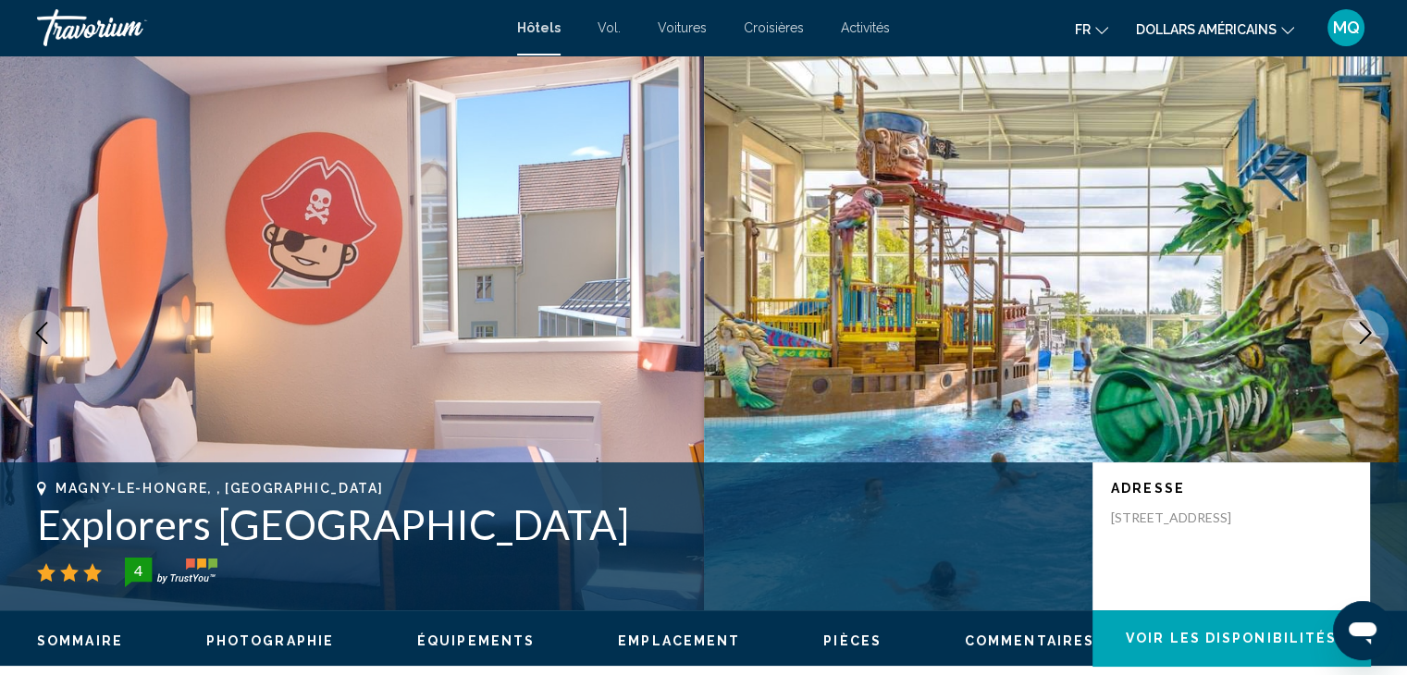
click at [1362, 330] on icon "Next image" at bounding box center [1365, 333] width 22 height 22
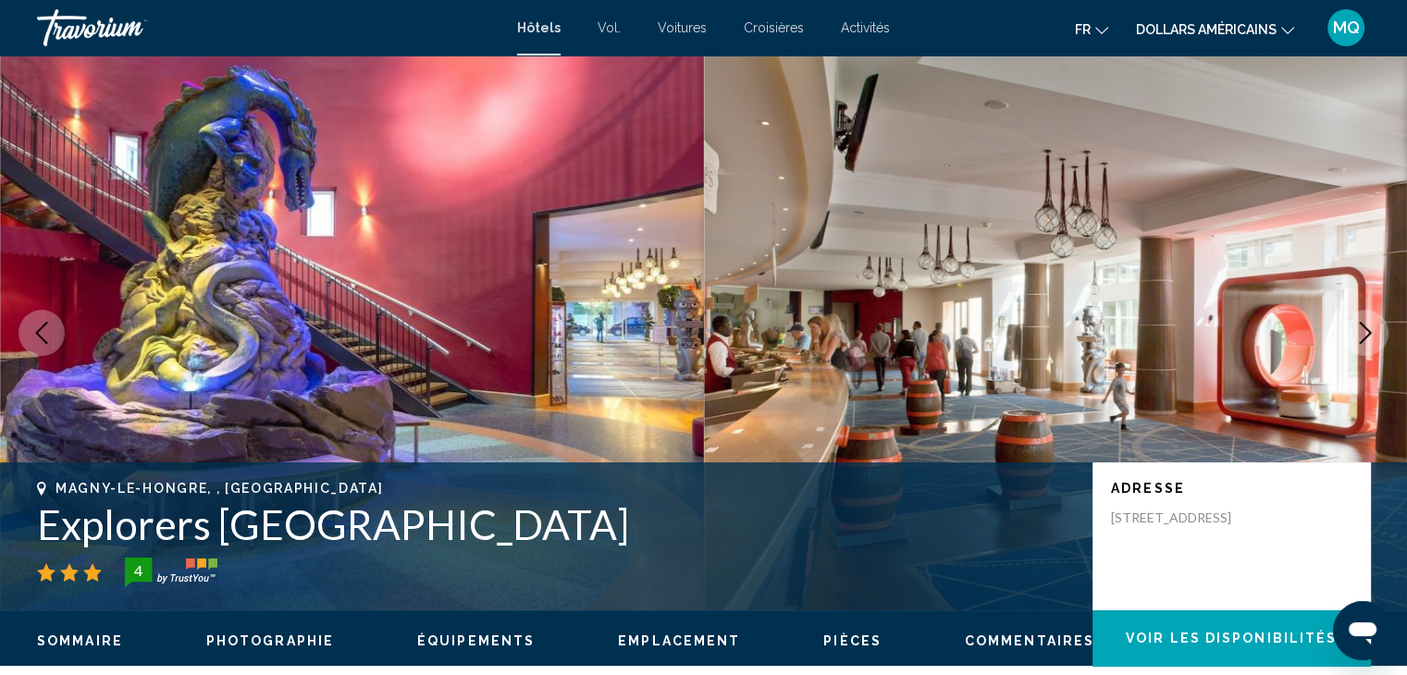
click at [1362, 330] on icon "Next image" at bounding box center [1365, 333] width 22 height 22
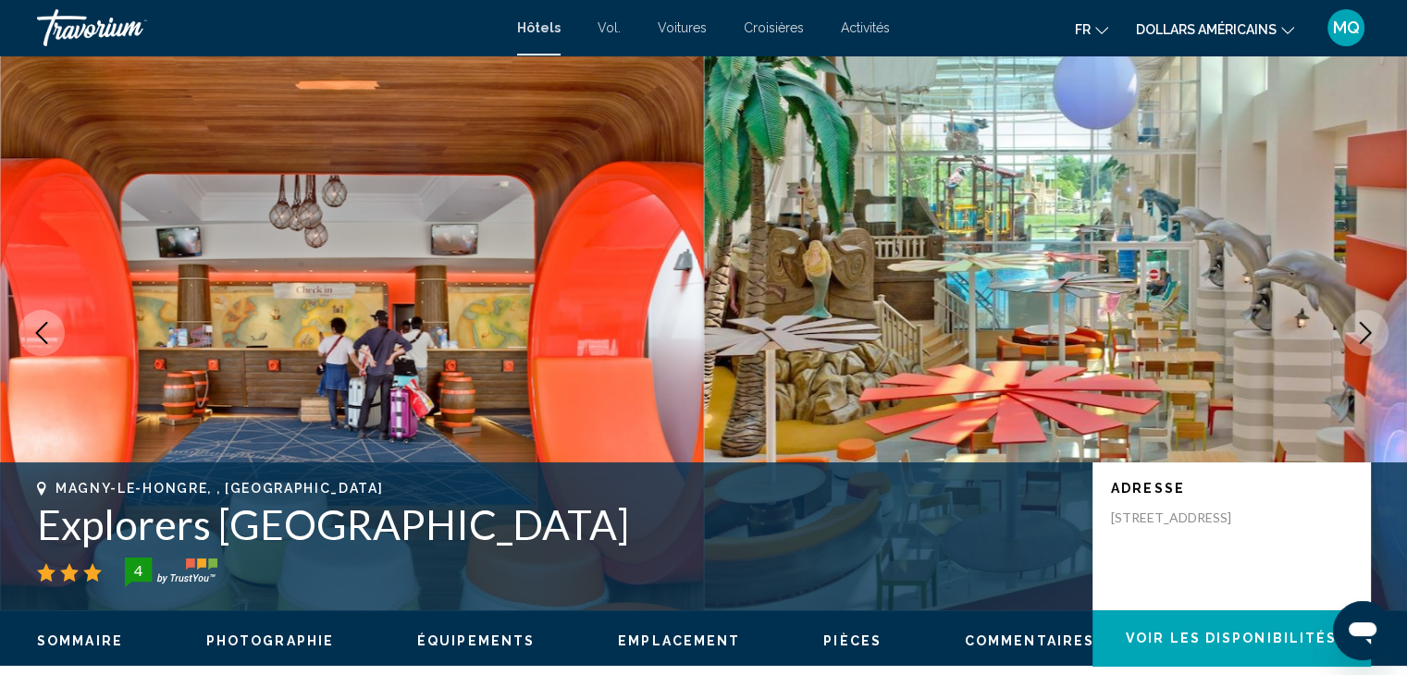
click at [1362, 330] on icon "Next image" at bounding box center [1365, 333] width 22 height 22
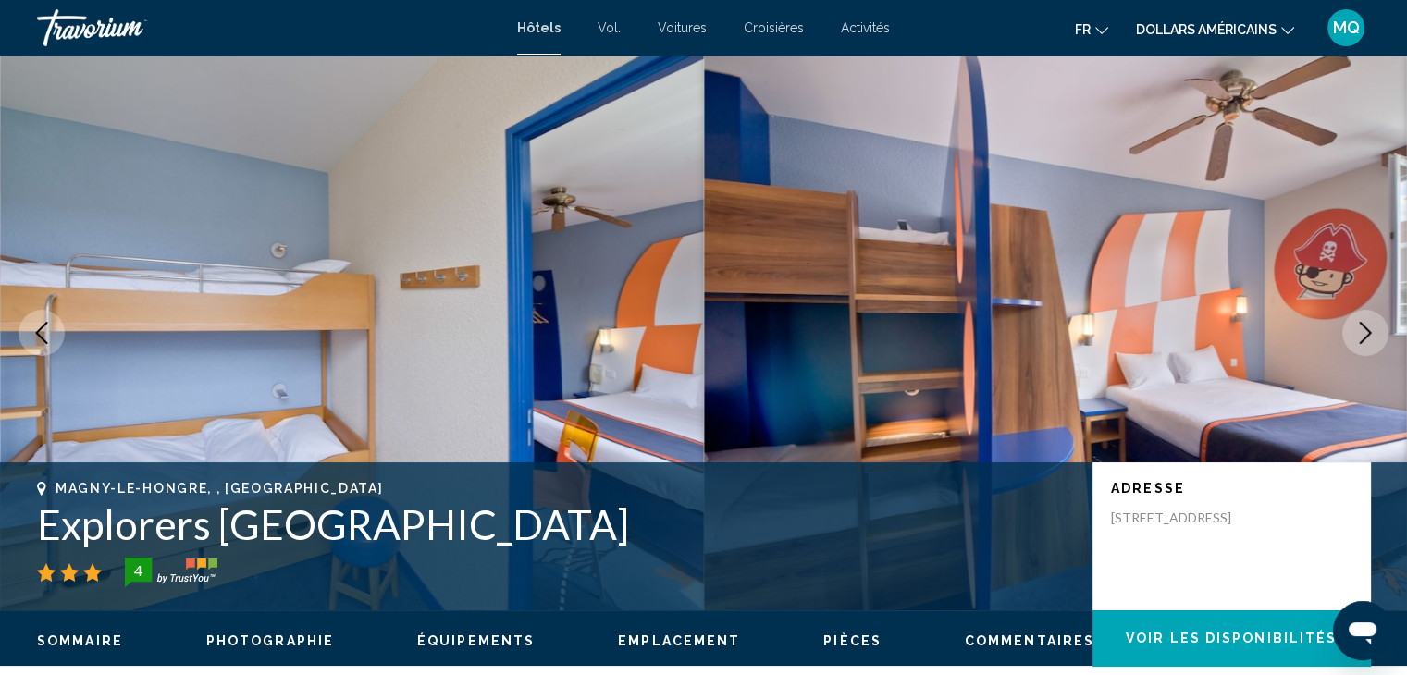
click at [1362, 330] on icon "Next image" at bounding box center [1365, 333] width 22 height 22
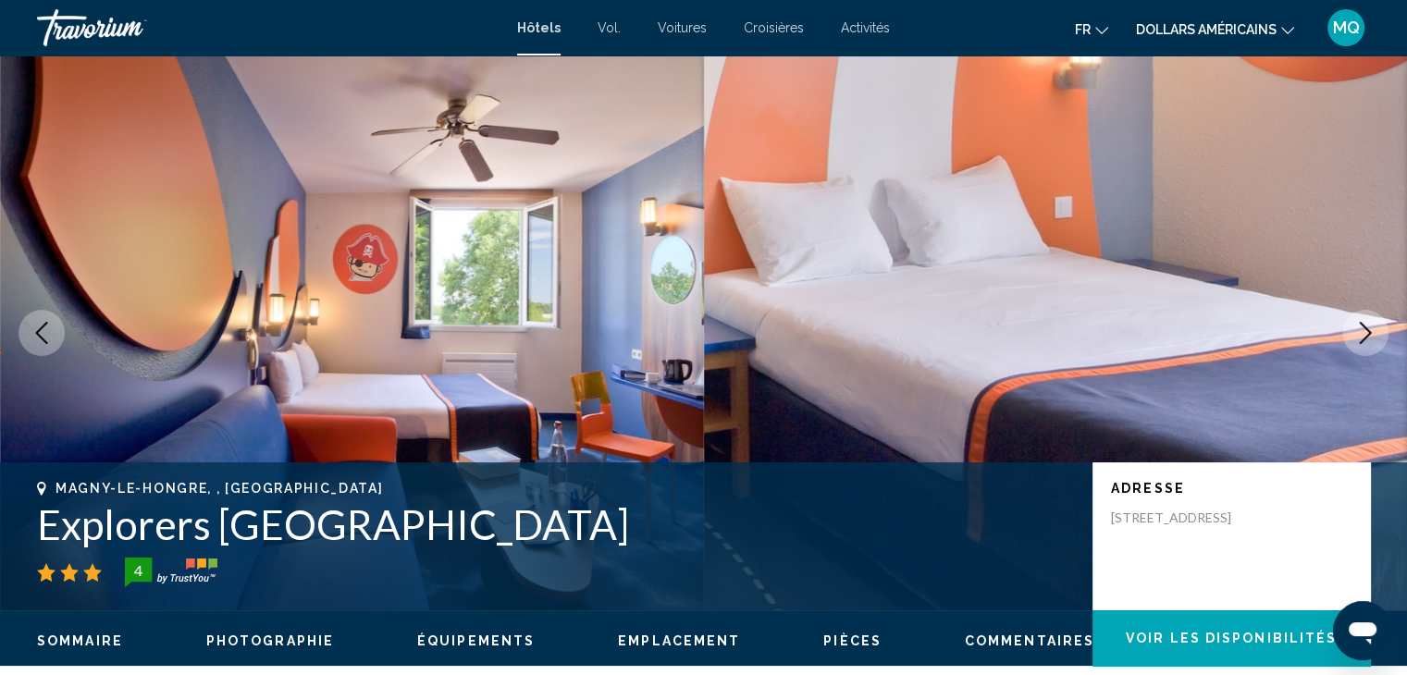
click at [1362, 330] on icon "Next image" at bounding box center [1365, 333] width 22 height 22
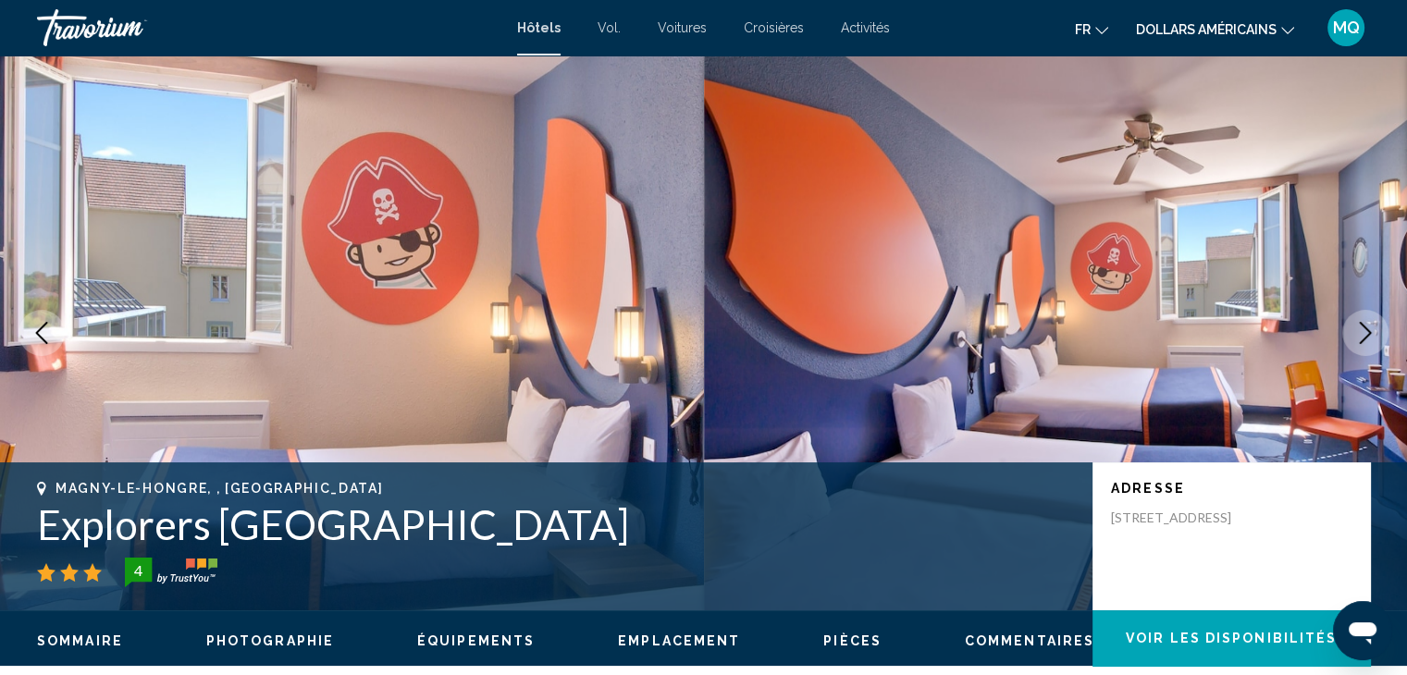
click at [1362, 330] on icon "Next image" at bounding box center [1365, 333] width 22 height 22
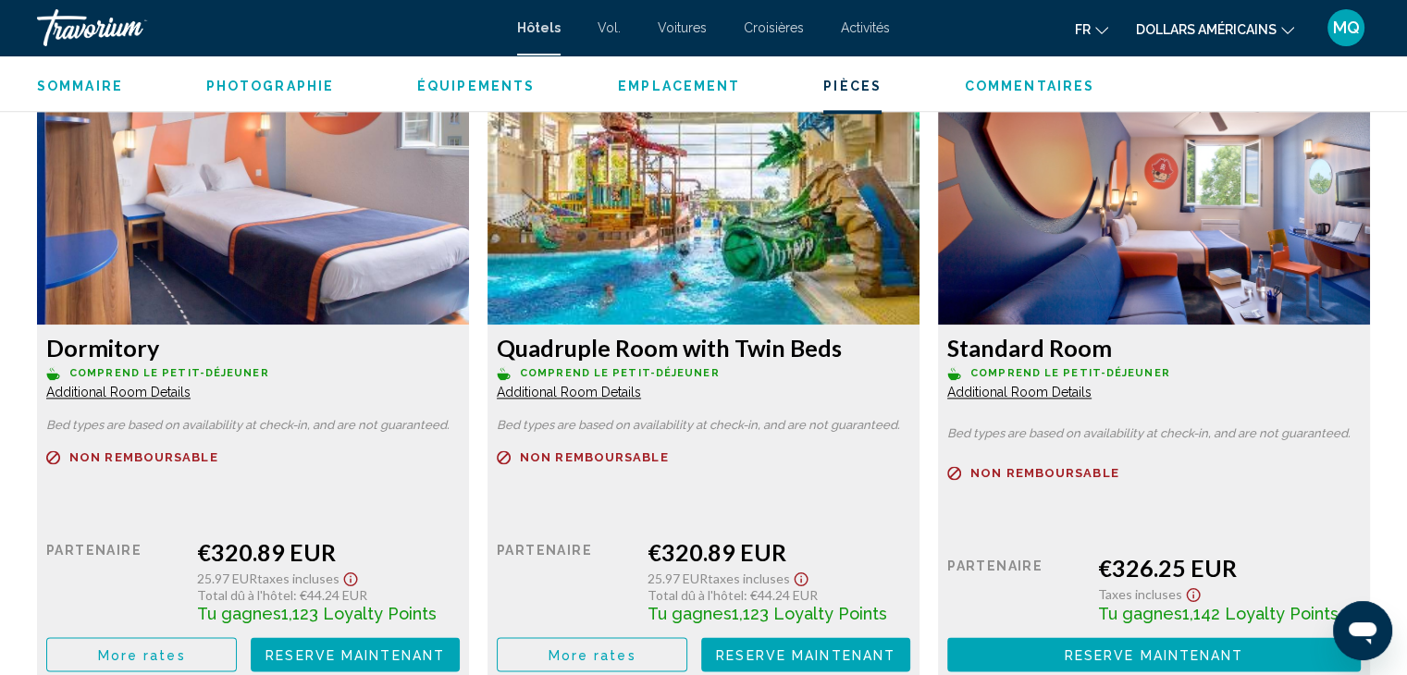
scroll to position [2472, 0]
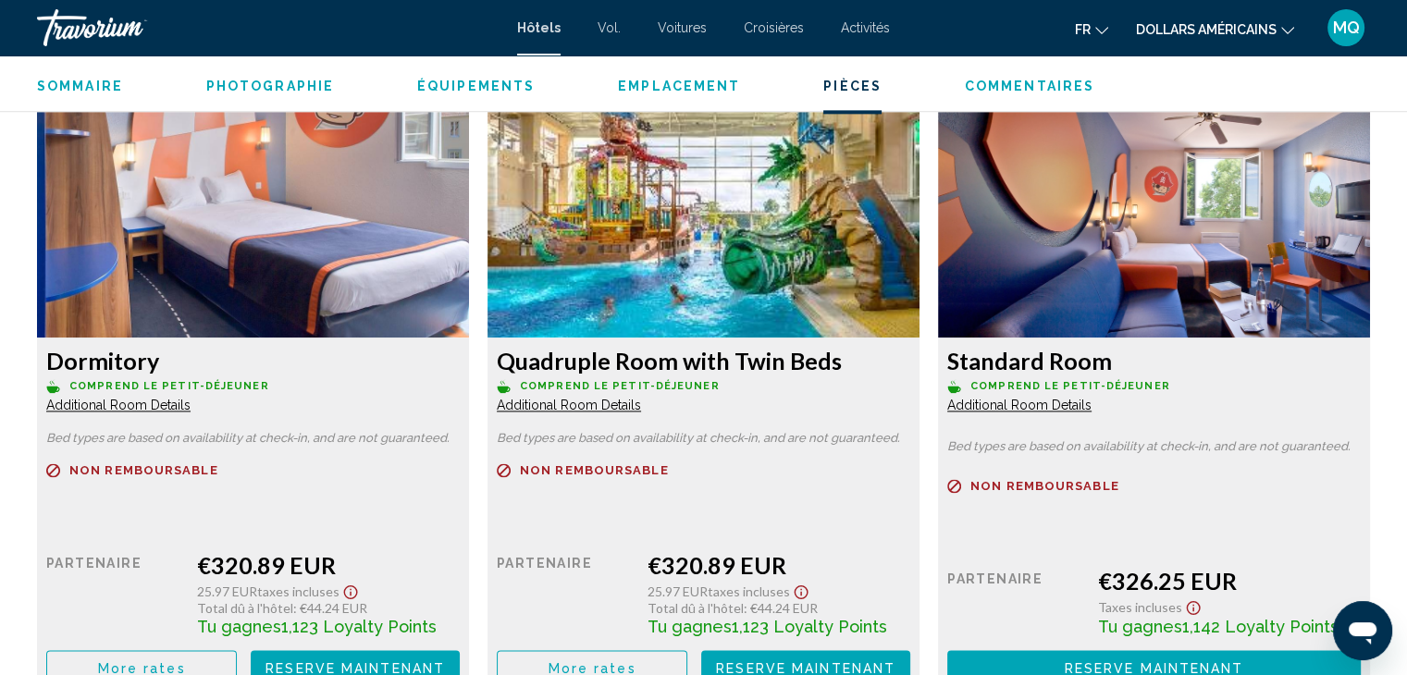
click at [469, 215] on img "Contenu principal" at bounding box center [253, 221] width 432 height 231
click at [732, 650] on button "Reserve maintenant Plus disponible" at bounding box center [805, 667] width 209 height 34
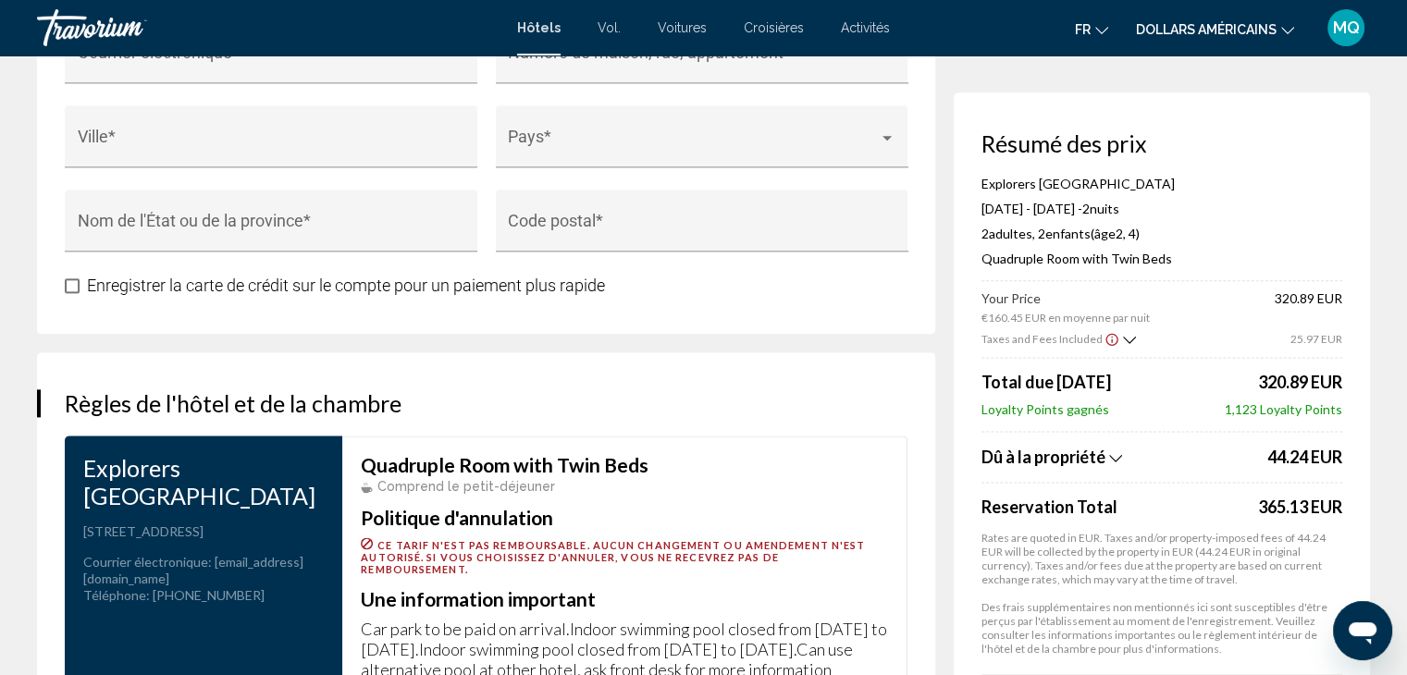
scroll to position [2683, 0]
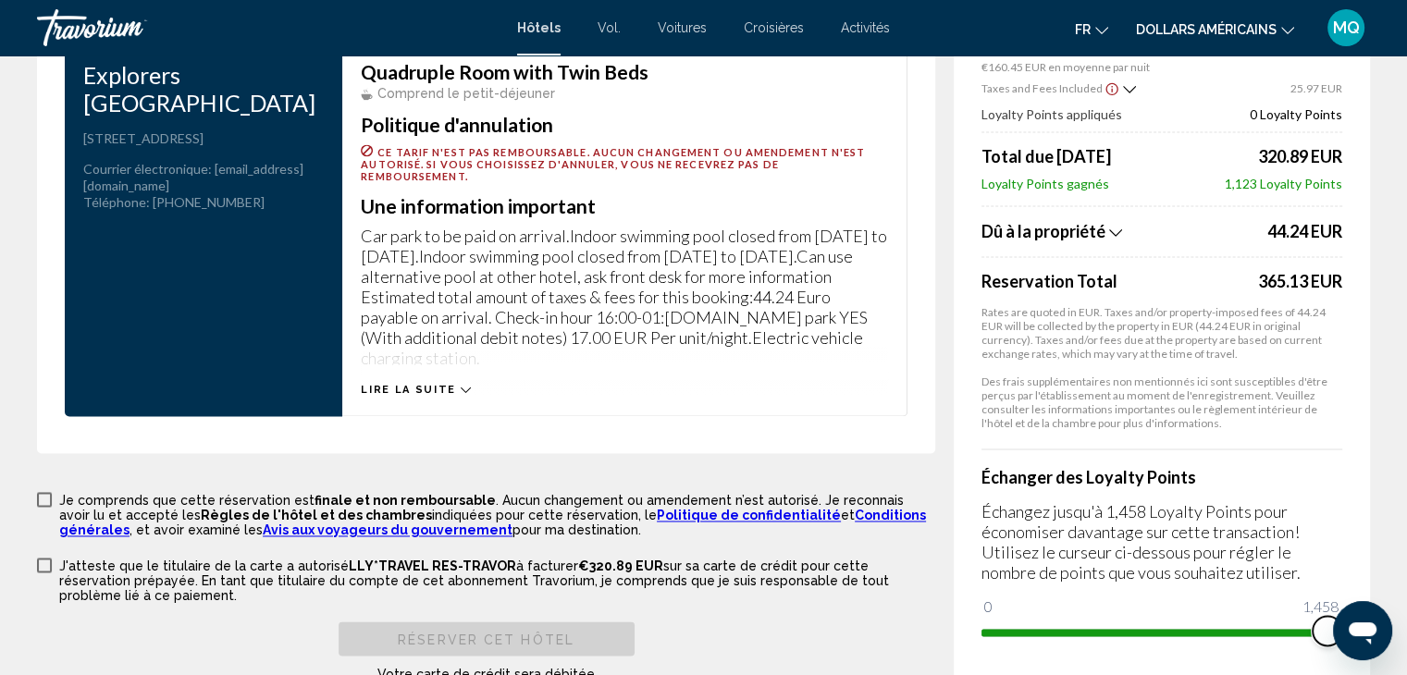
drag, startPoint x: 2332, startPoint y: 1213, endPoint x: 1359, endPoint y: 608, distance: 1145.8
drag, startPoint x: 1350, startPoint y: 596, endPoint x: 1325, endPoint y: 599, distance: 25.2
click at [1325, 599] on div "Résumé des prix Explorers [GEOGRAPHIC_DATA] [GEOGRAPHIC_DATA] [DATE] - [DATE] -…" at bounding box center [1162, 263] width 416 height 842
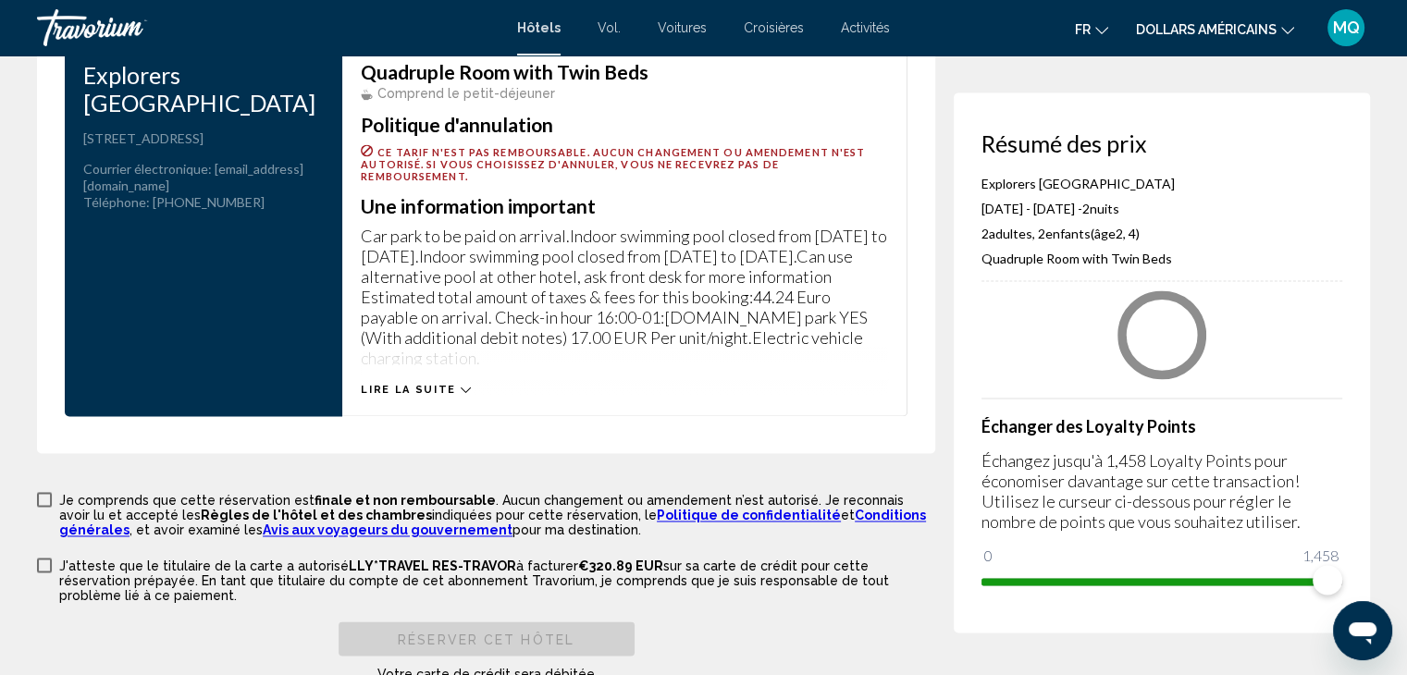
click at [1325, 599] on div "Résumé des prix Explorers [GEOGRAPHIC_DATA] [DATE] - [DATE] - 2 nuit nuits 2 Ad…" at bounding box center [1162, 362] width 416 height 540
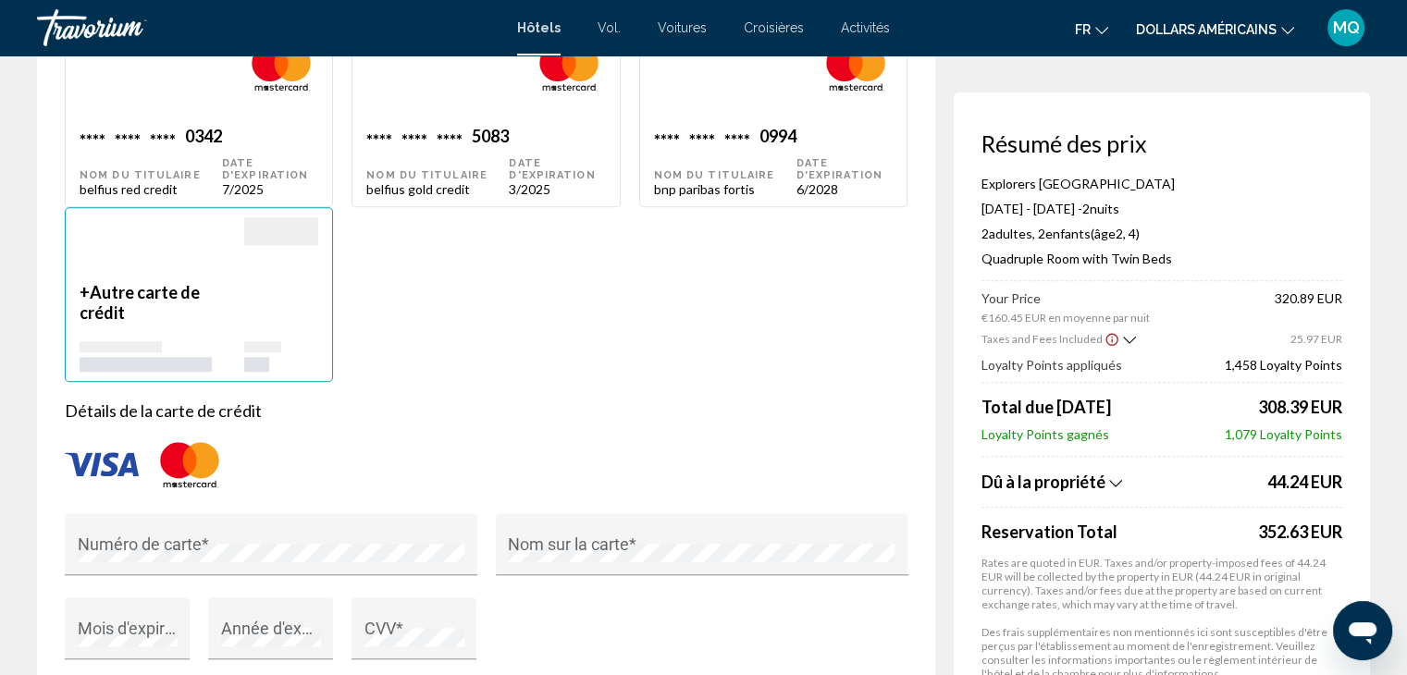
scroll to position [912, 0]
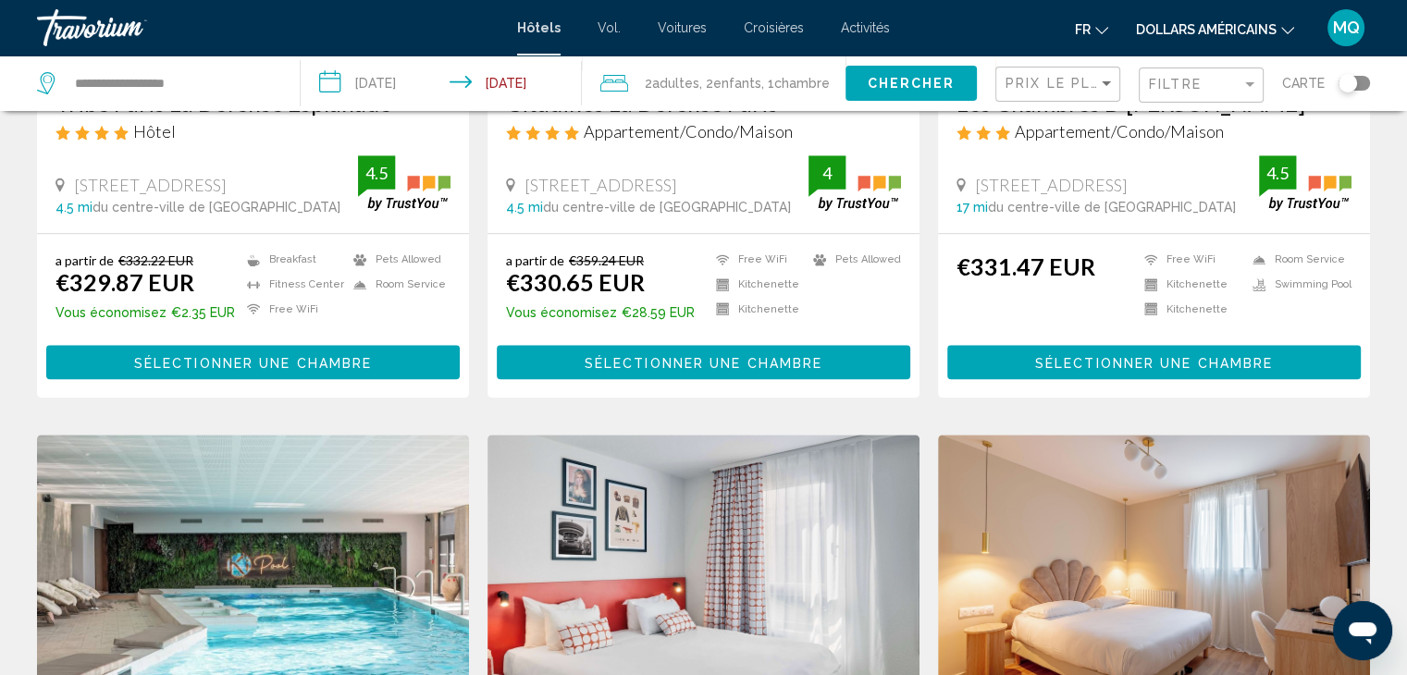
scroll to position [2361, 0]
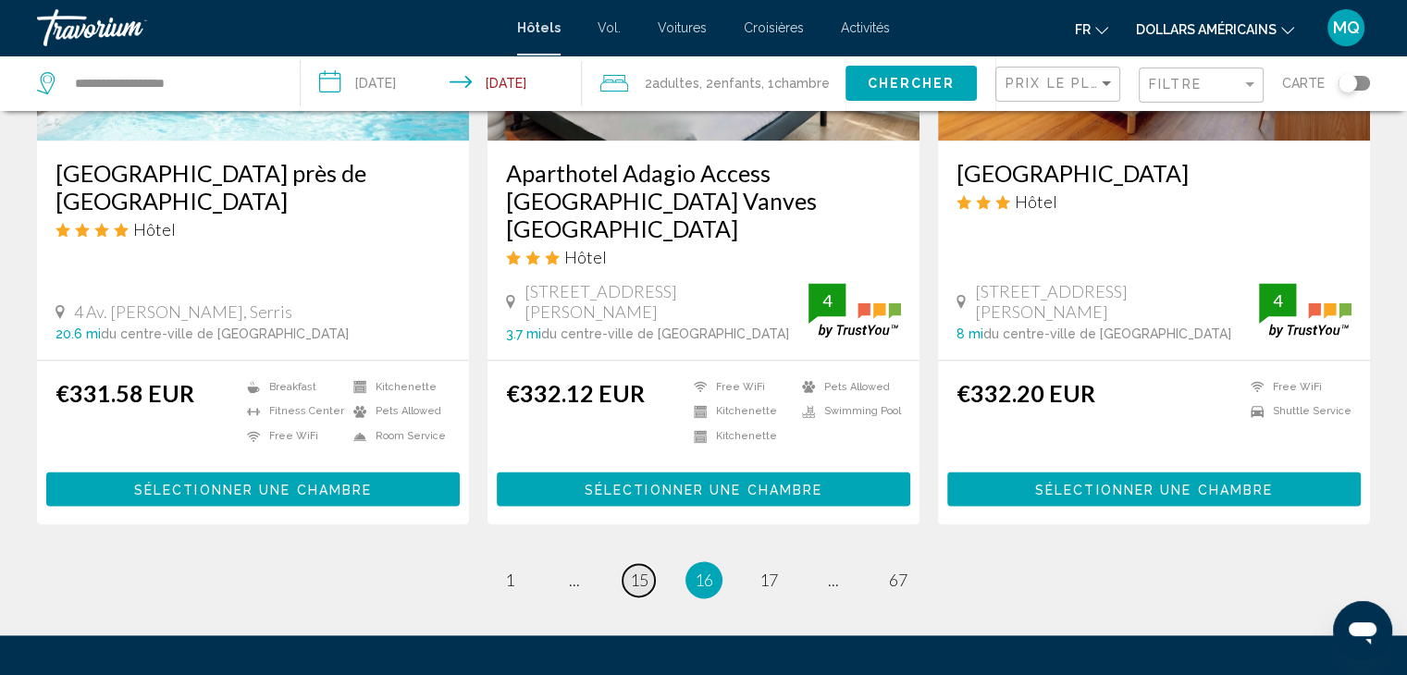
click at [630, 570] on span "15" at bounding box center [639, 580] width 18 height 20
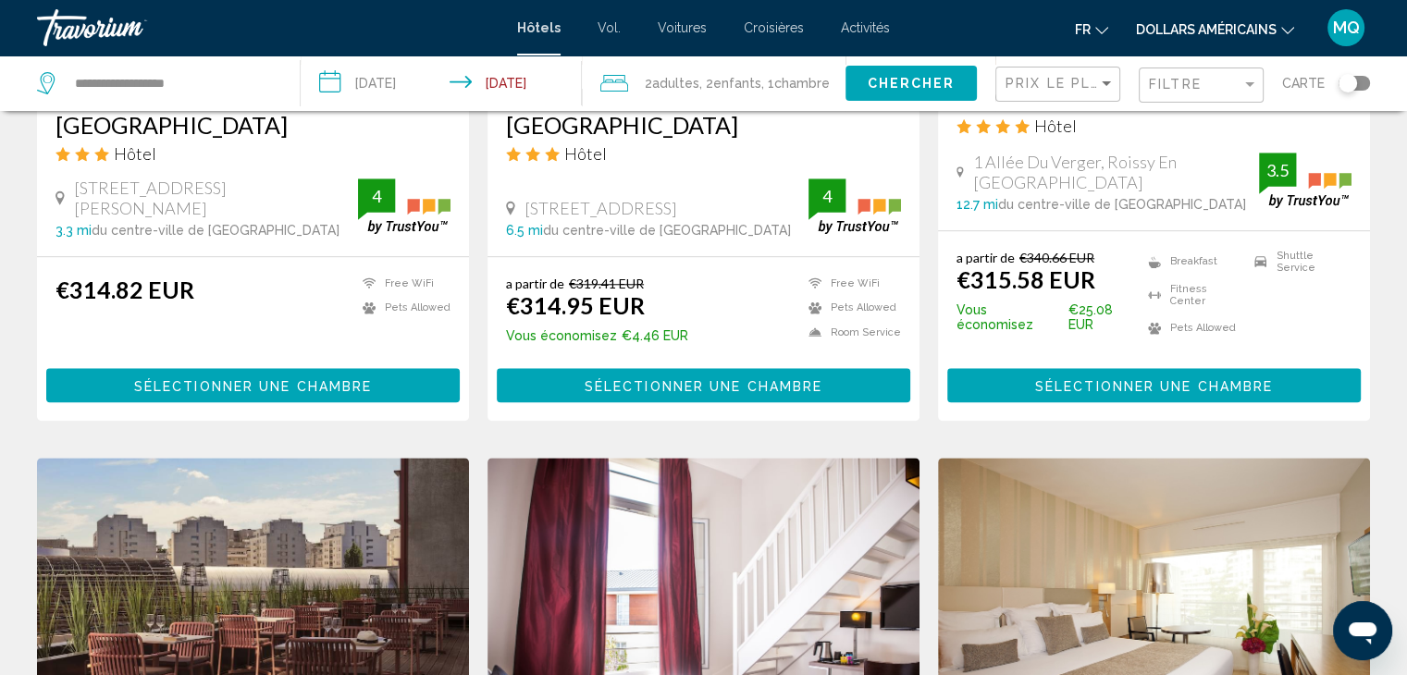
scroll to position [2361, 0]
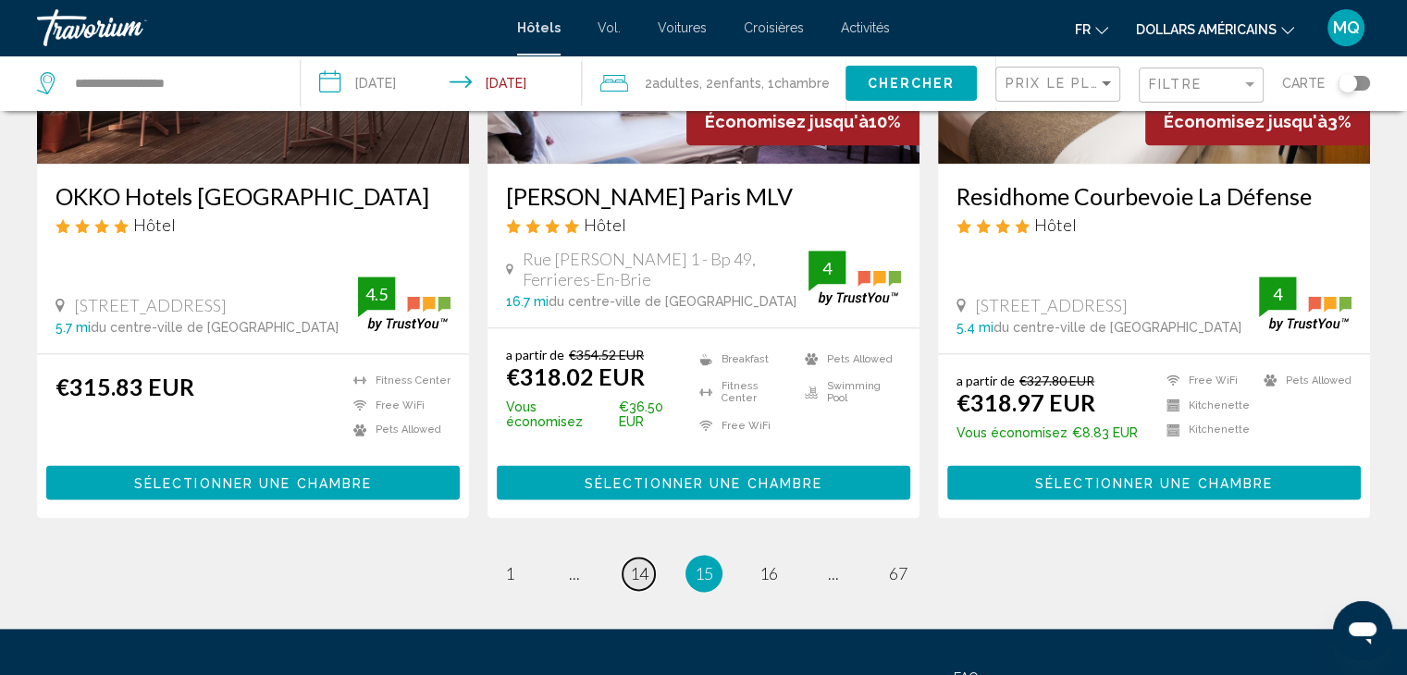
click at [647, 563] on span "14" at bounding box center [639, 573] width 18 height 20
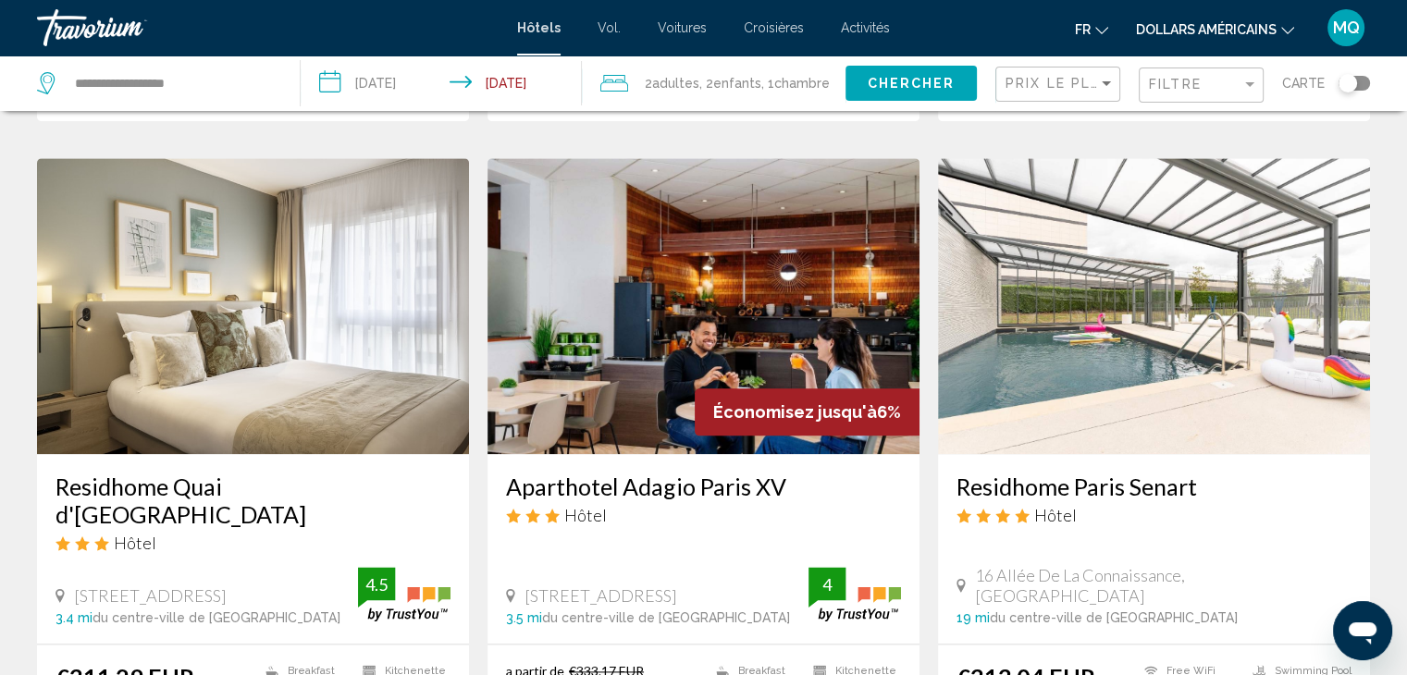
scroll to position [2127, 0]
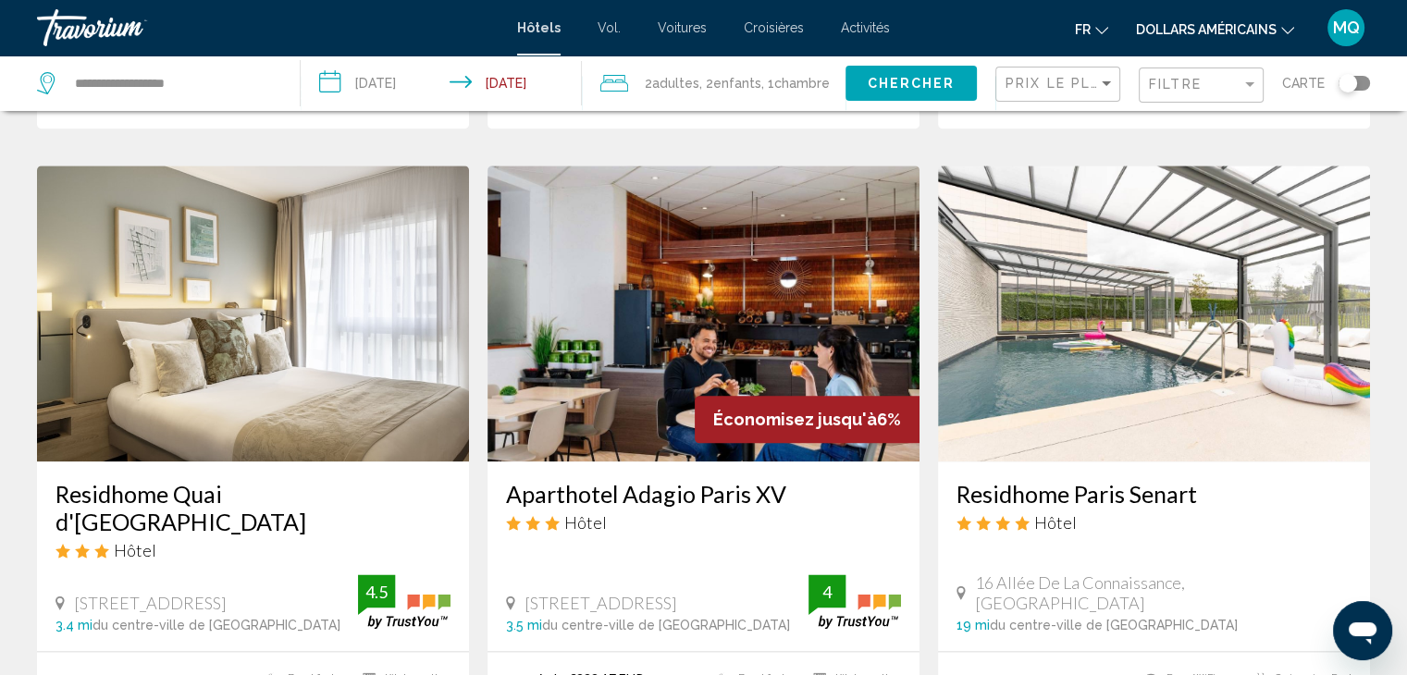
click at [651, 314] on img "Contenu principal" at bounding box center [703, 314] width 432 height 296
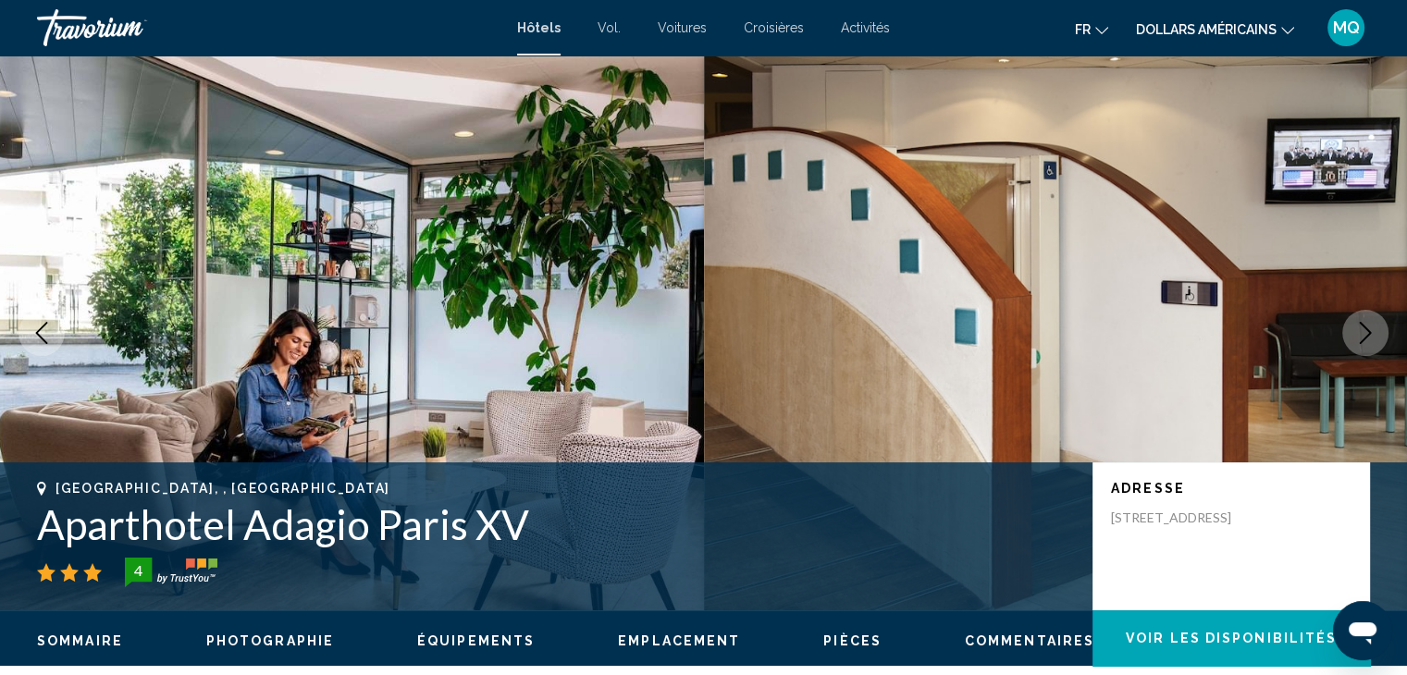
click at [1380, 317] on button "Next image" at bounding box center [1365, 333] width 46 height 46
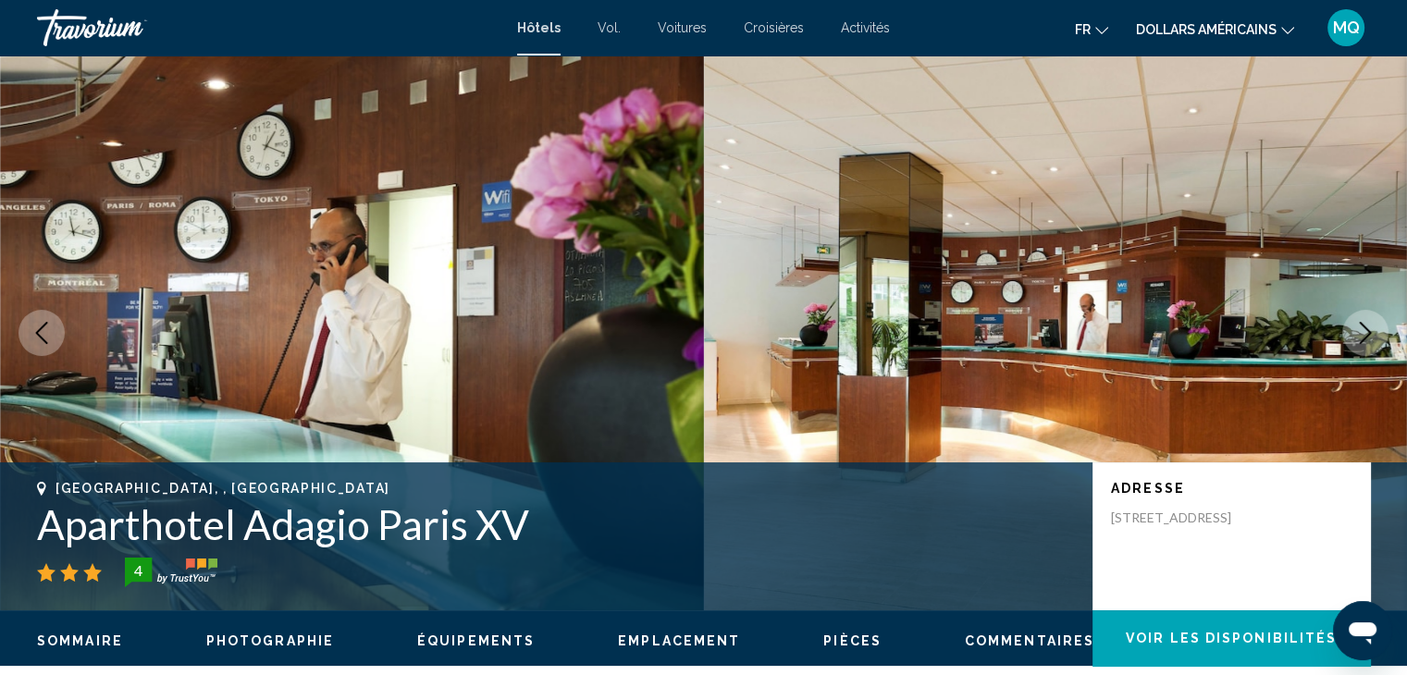
click at [1380, 317] on button "Next image" at bounding box center [1365, 333] width 46 height 46
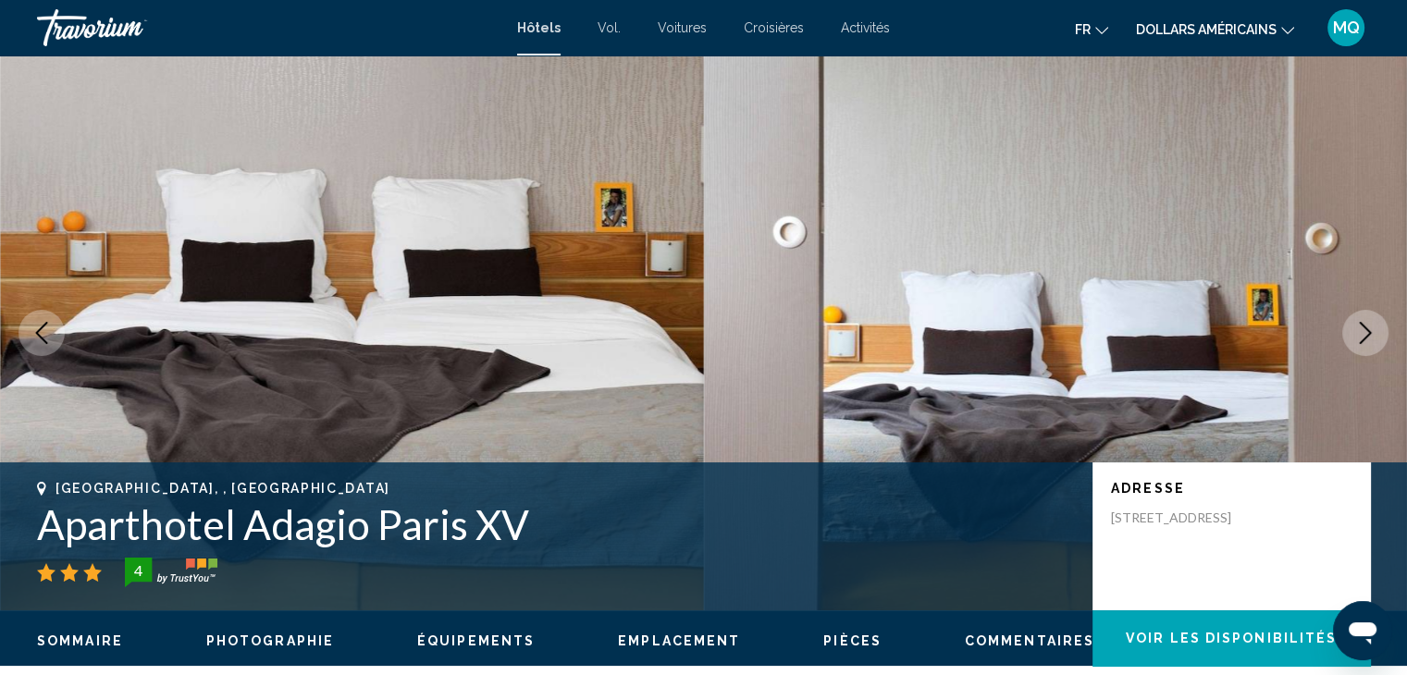
click at [1380, 317] on button "Next image" at bounding box center [1365, 333] width 46 height 46
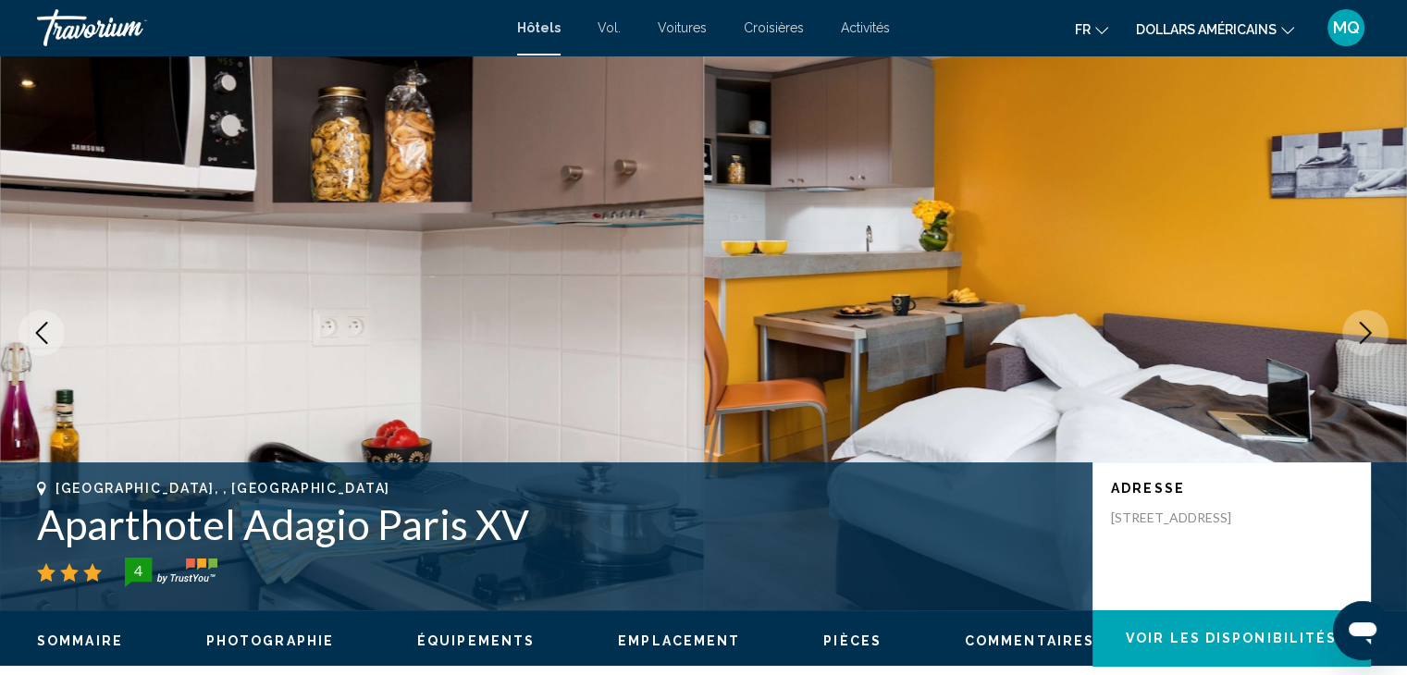
click at [1380, 317] on button "Next image" at bounding box center [1365, 333] width 46 height 46
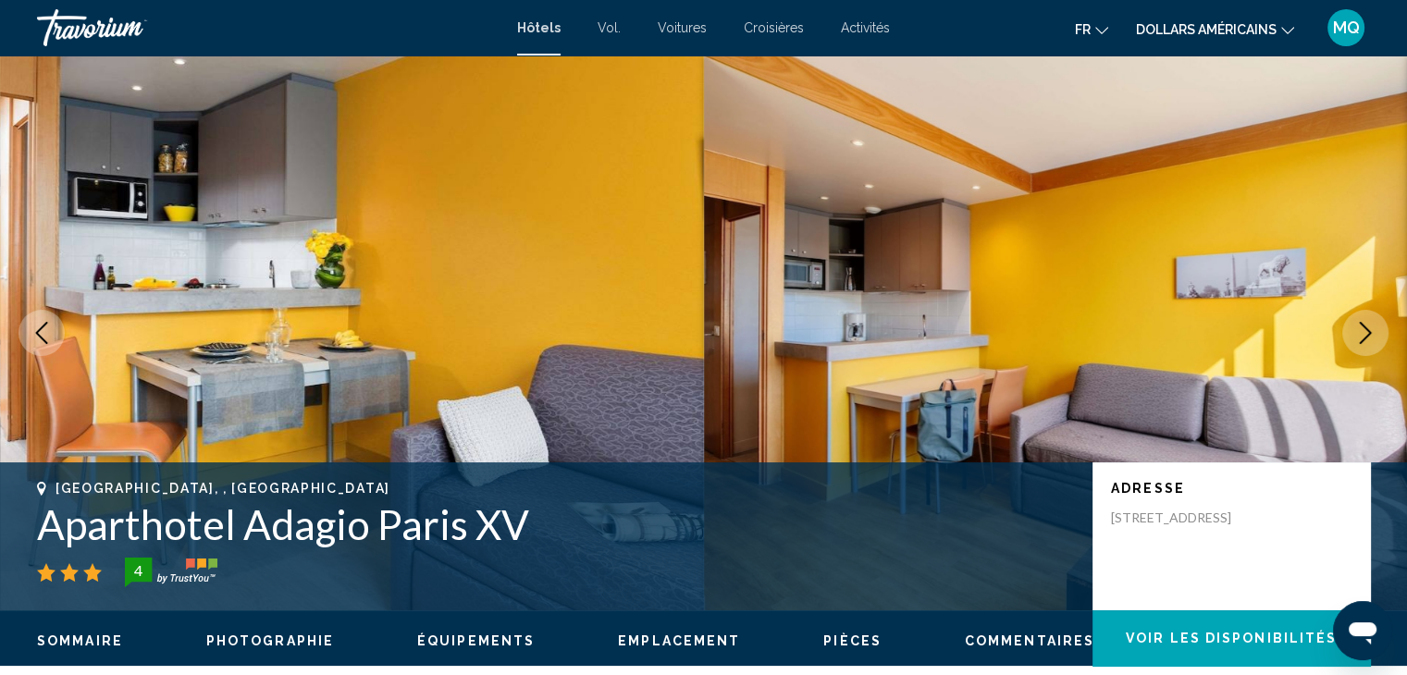
click at [1380, 317] on button "Next image" at bounding box center [1365, 333] width 46 height 46
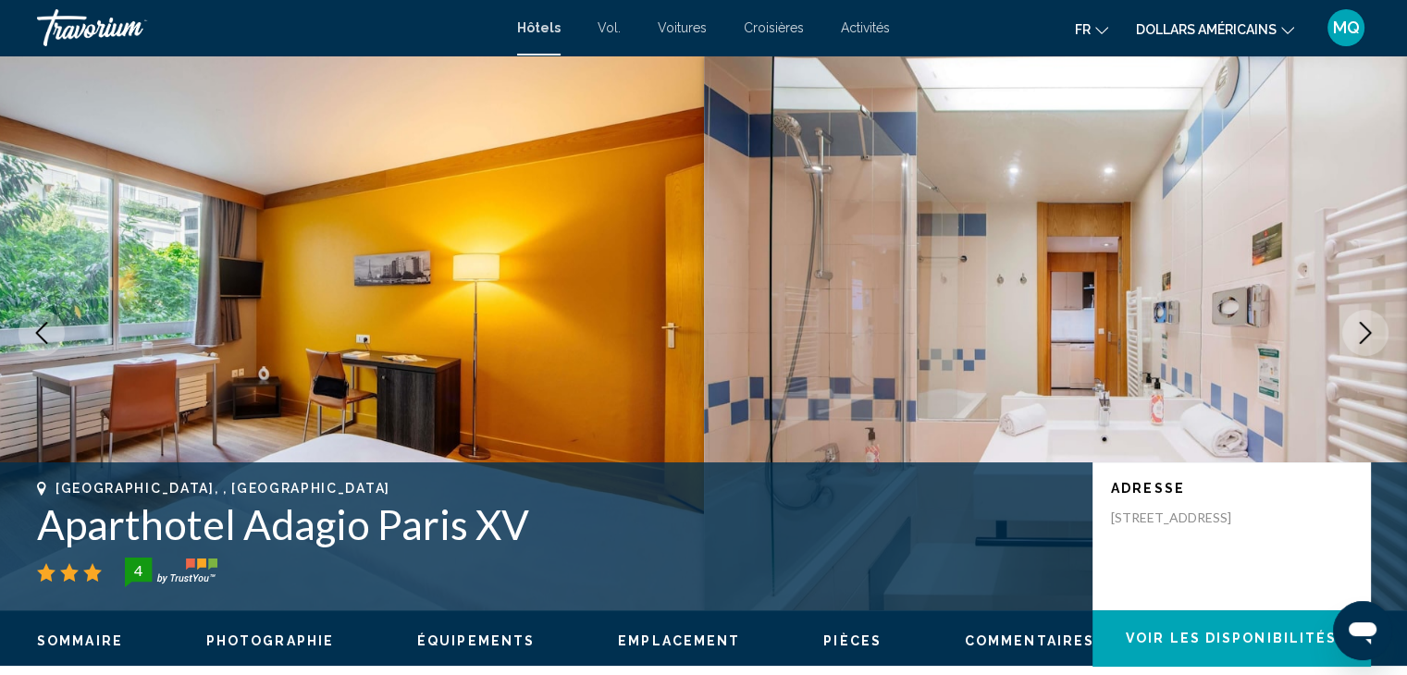
click at [1380, 317] on button "Next image" at bounding box center [1365, 333] width 46 height 46
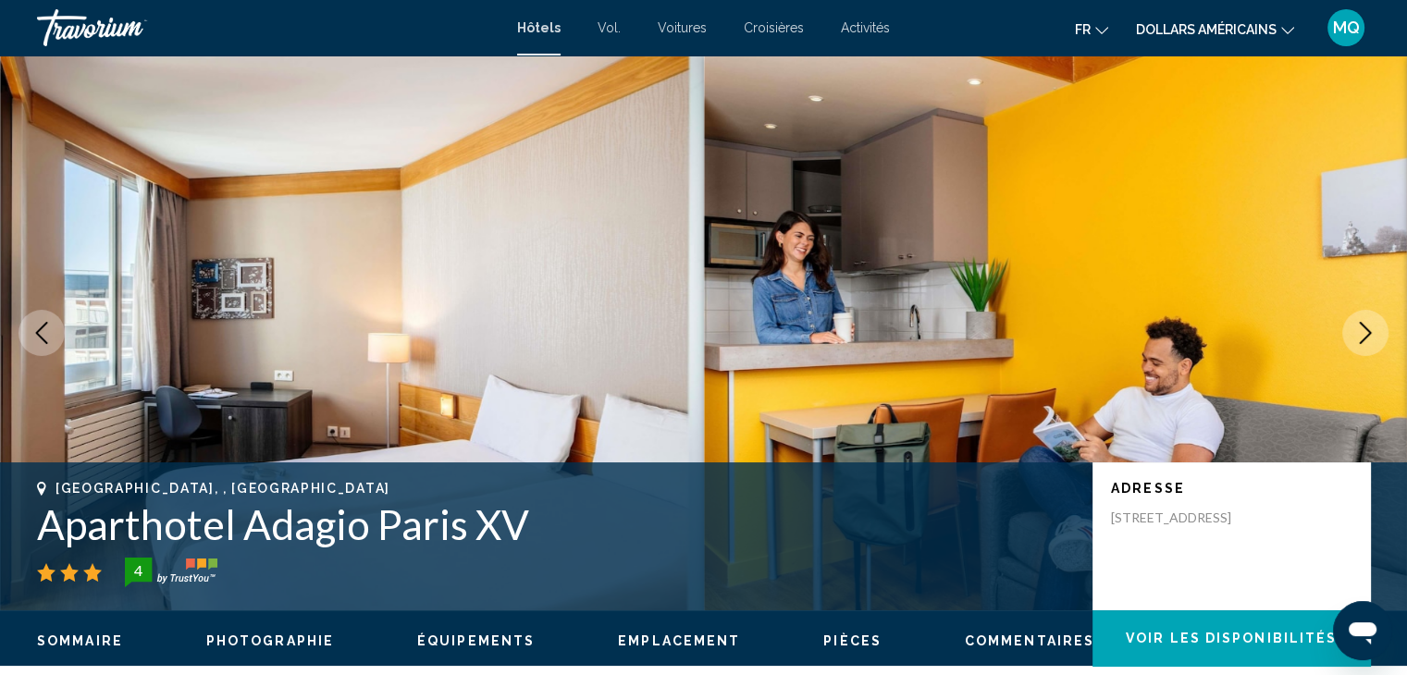
click at [1380, 317] on button "Next image" at bounding box center [1365, 333] width 46 height 46
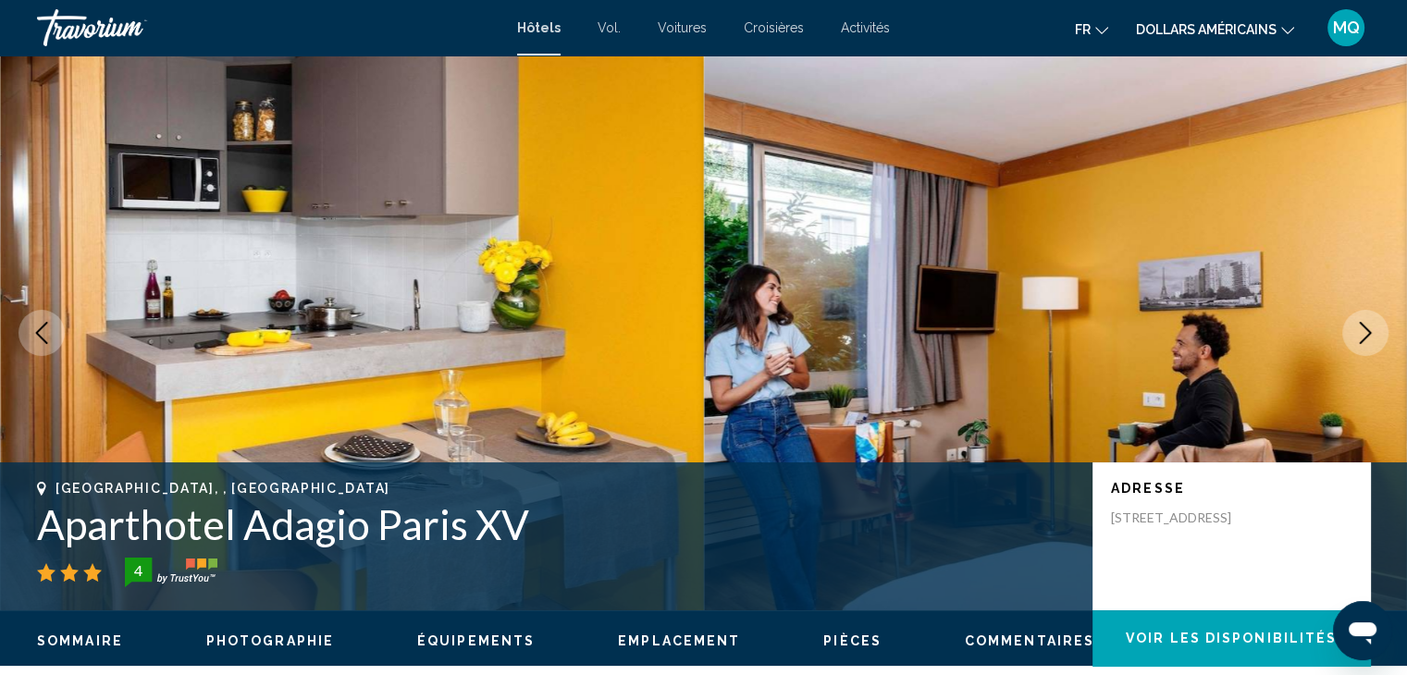
click at [1380, 317] on button "Next image" at bounding box center [1365, 333] width 46 height 46
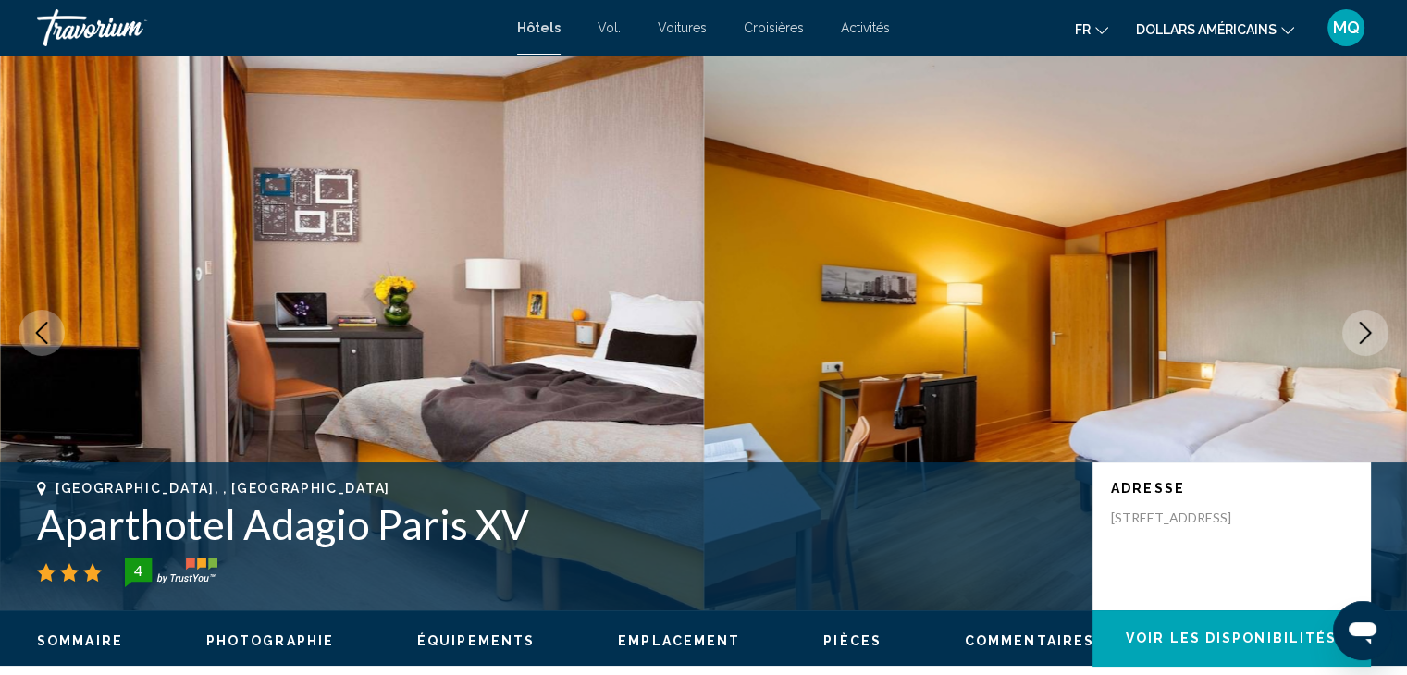
click at [1380, 317] on button "Next image" at bounding box center [1365, 333] width 46 height 46
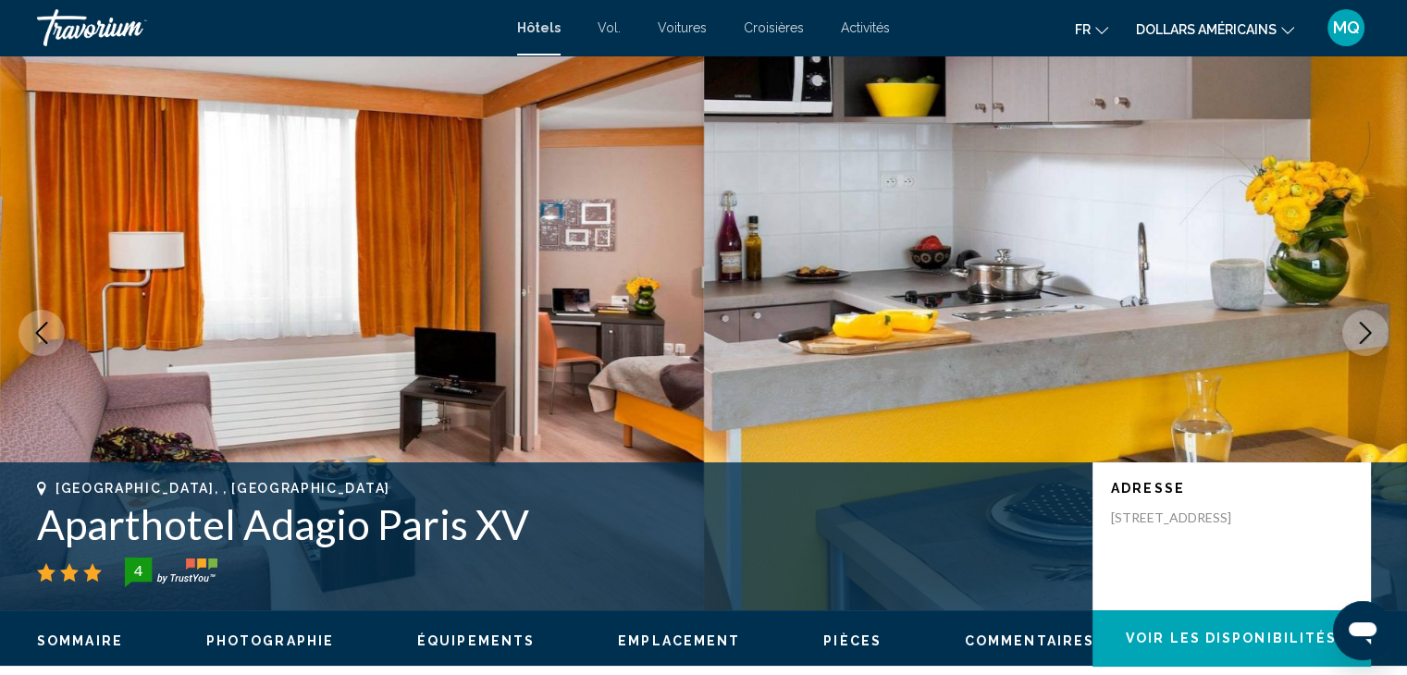
click at [1380, 317] on button "Next image" at bounding box center [1365, 333] width 46 height 46
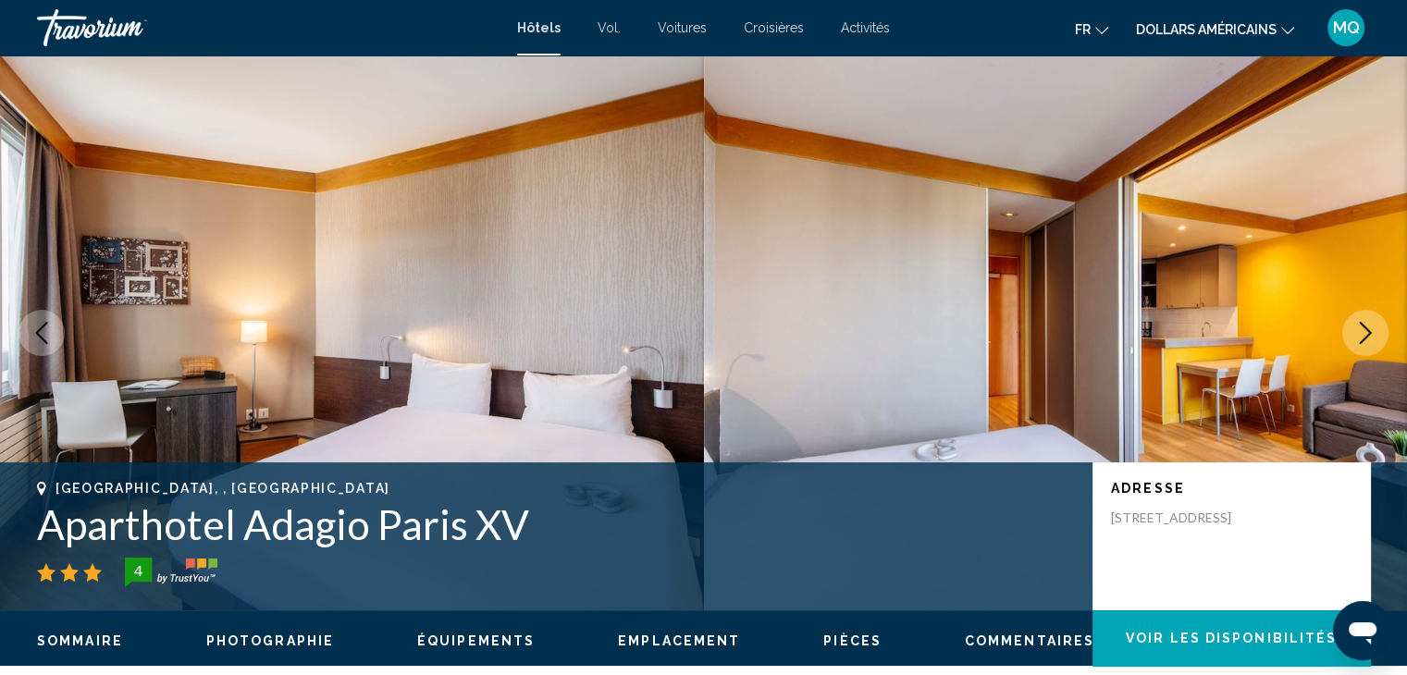
click at [1380, 317] on button "Next image" at bounding box center [1365, 333] width 46 height 46
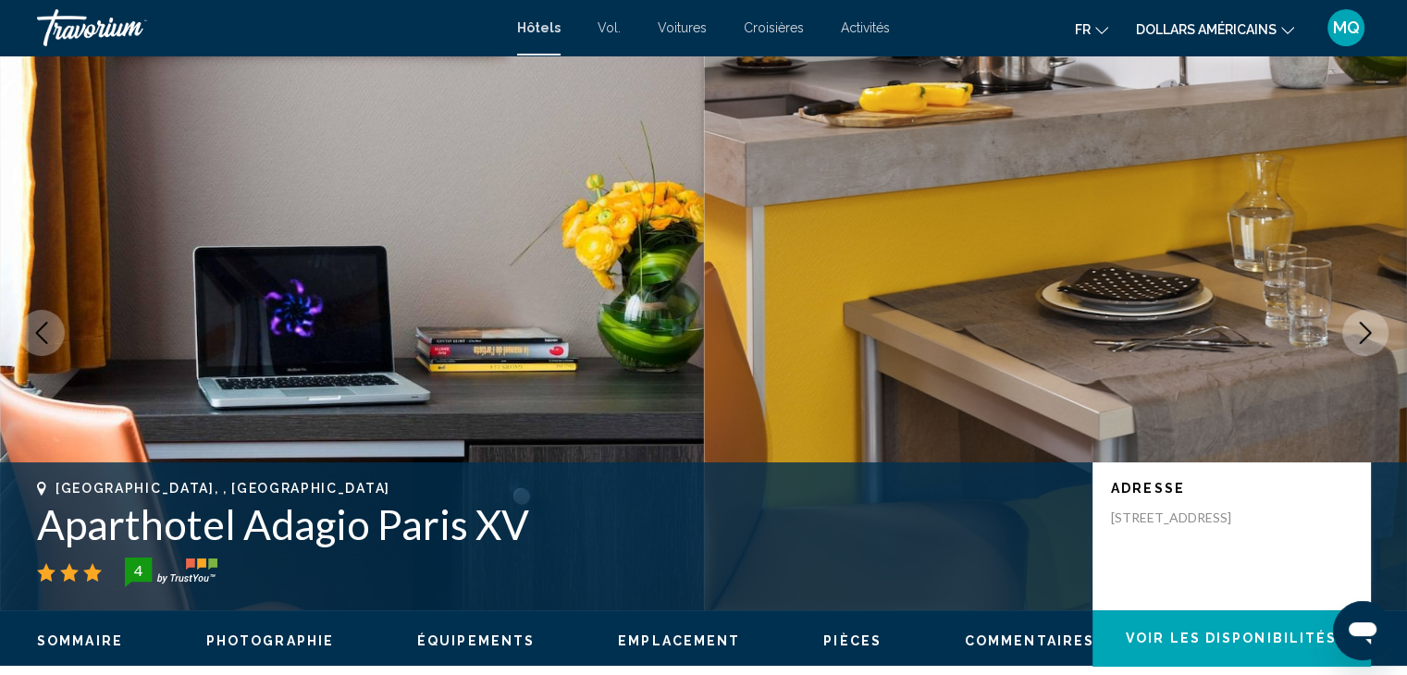
click at [1380, 317] on button "Next image" at bounding box center [1365, 333] width 46 height 46
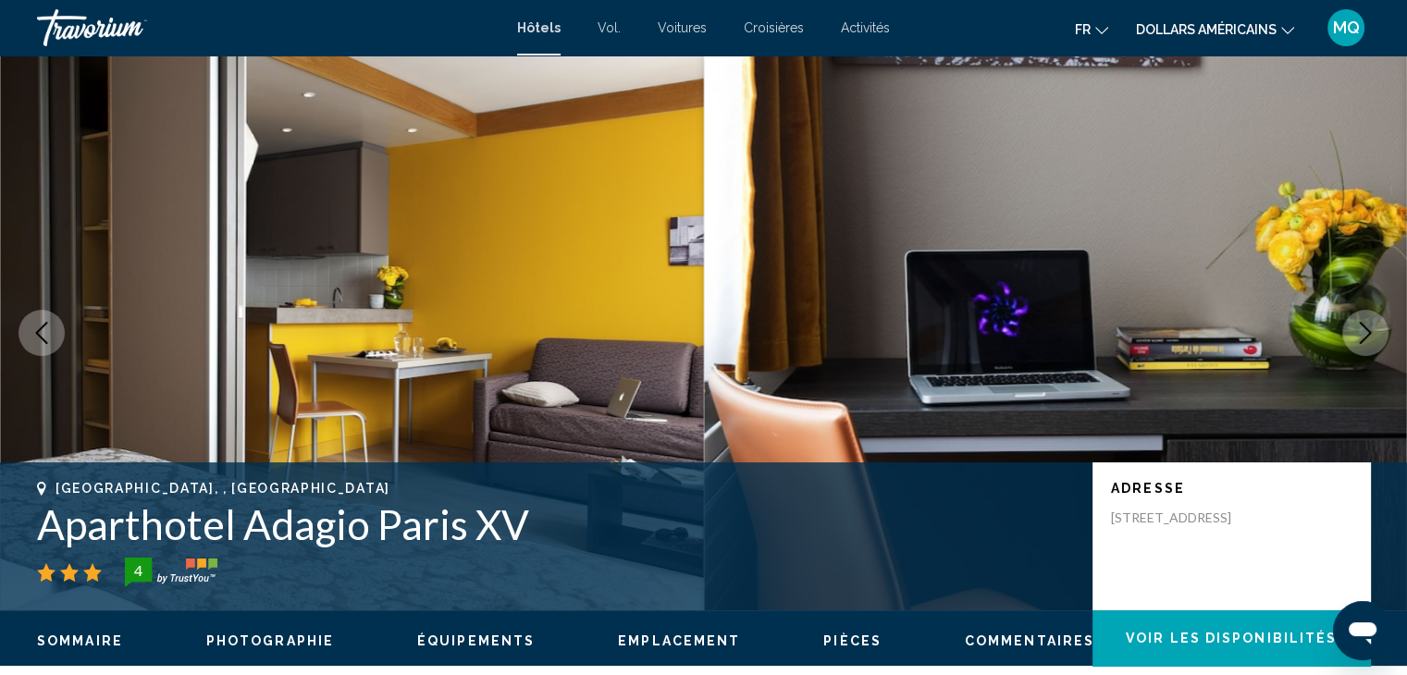
click at [1380, 317] on button "Next image" at bounding box center [1365, 333] width 46 height 46
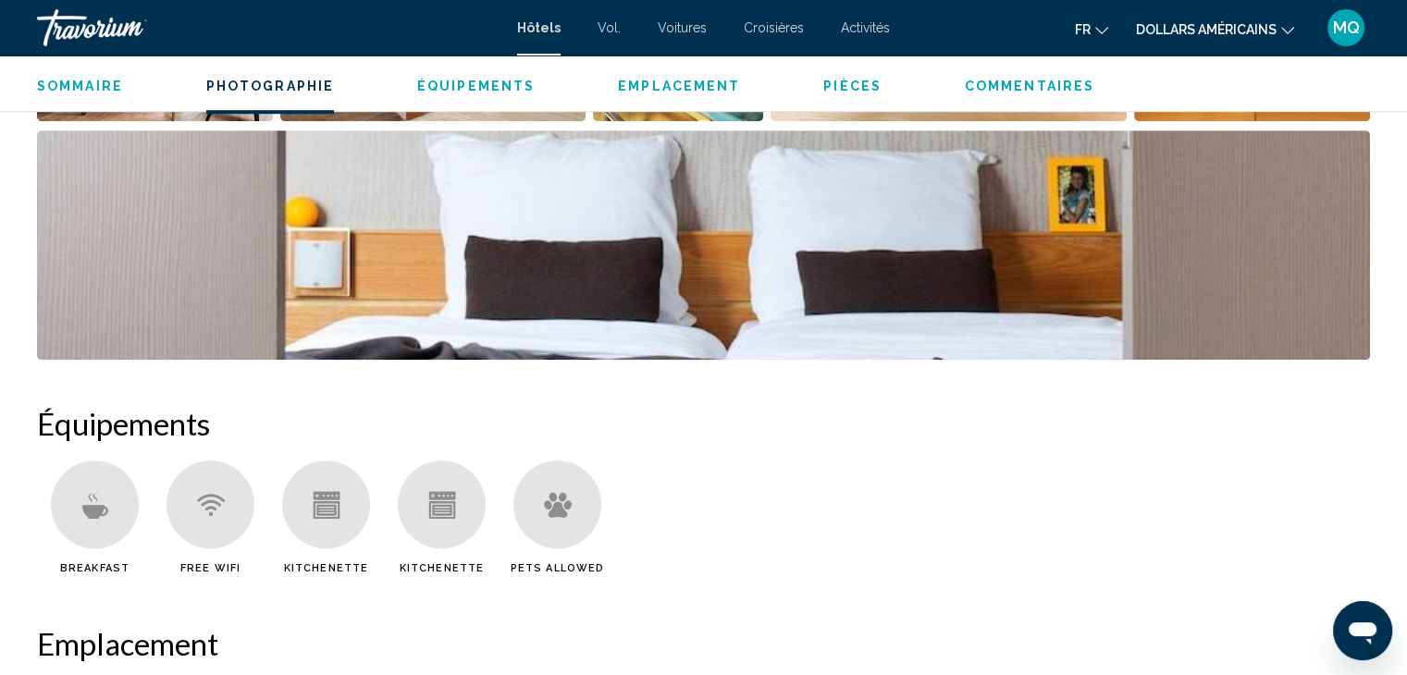
scroll to position [1771, 0]
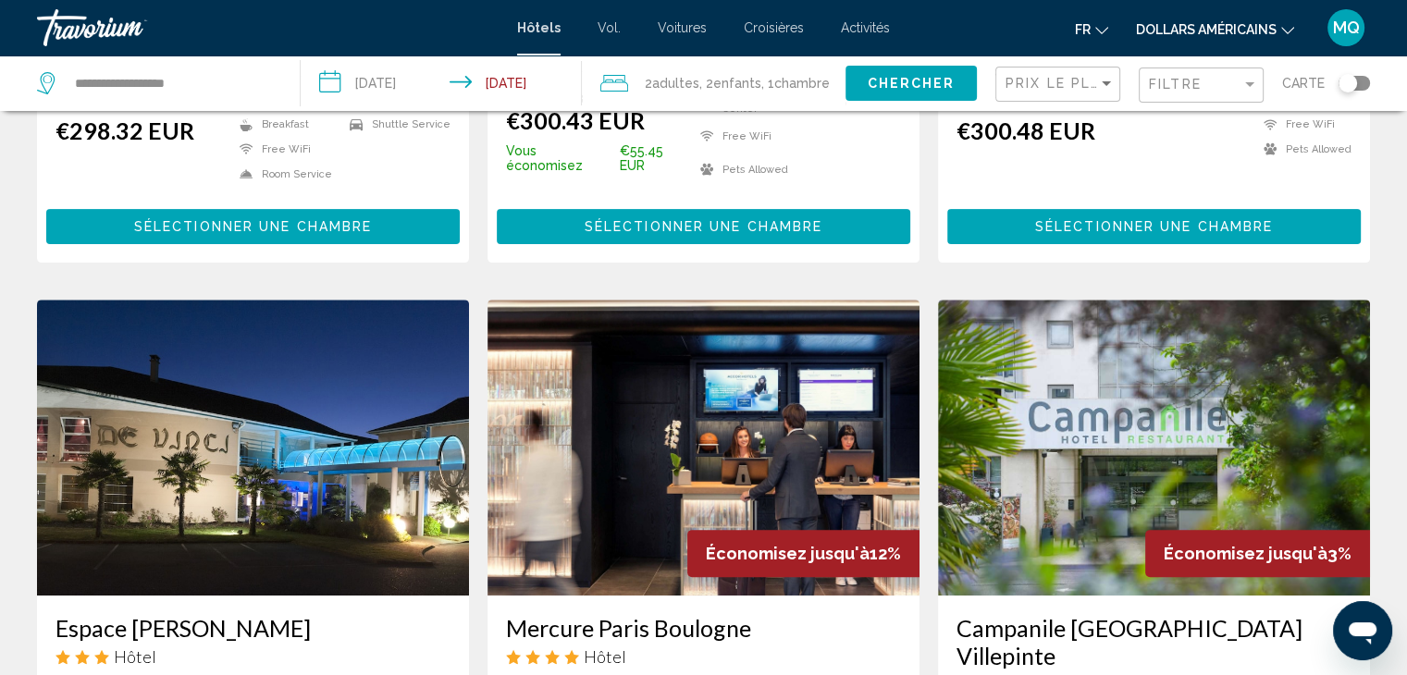
scroll to position [1180, 0]
